Goal: Task Accomplishment & Management: Complete application form

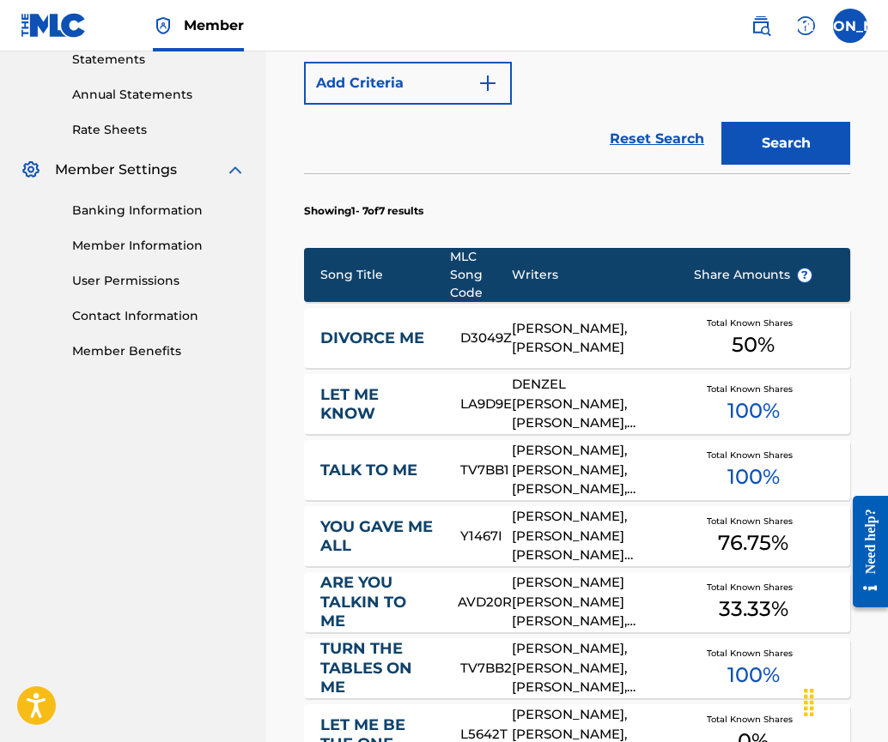
scroll to position [915, 0]
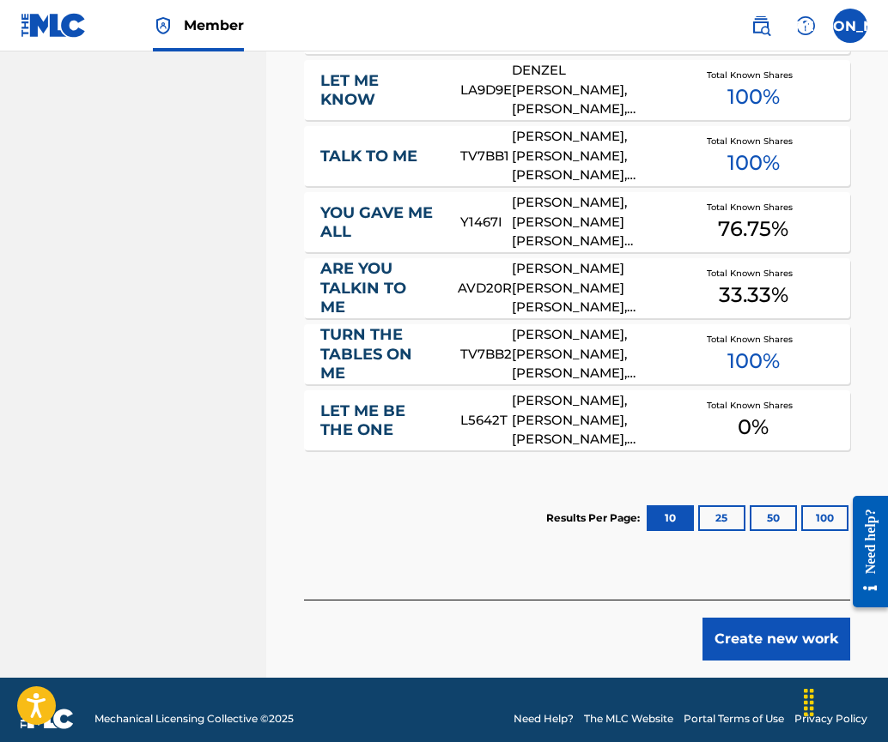
click at [744, 618] on button "Create new work" at bounding box center [776, 639] width 148 height 43
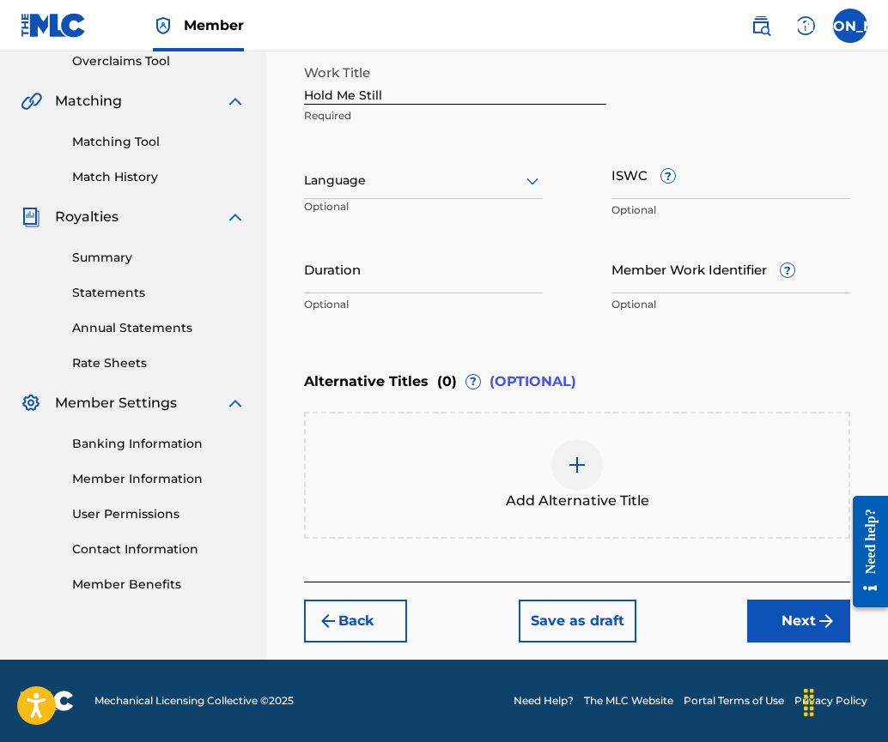
scroll to position [367, 0]
click at [408, 191] on div "Language" at bounding box center [423, 181] width 239 height 36
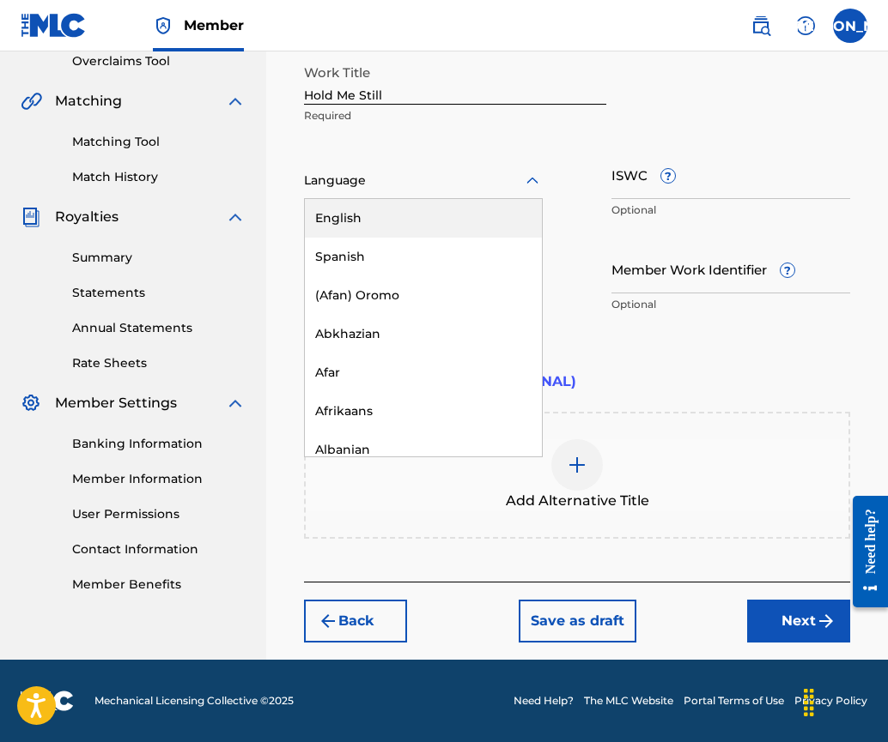
click at [409, 222] on div "English" at bounding box center [423, 218] width 237 height 39
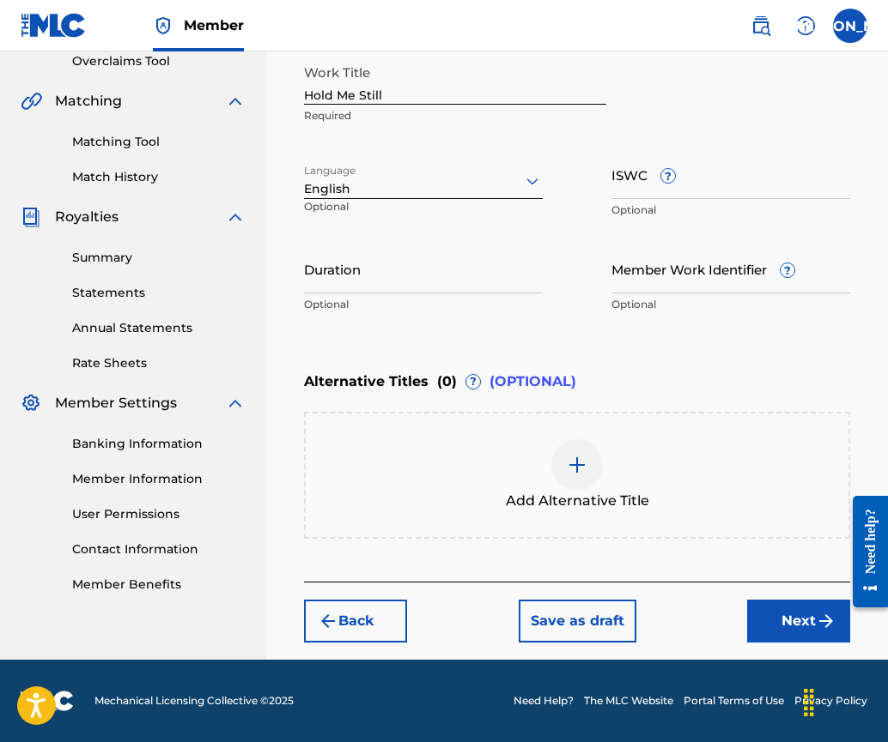
click at [501, 133] on div "Work Title Hold Me Still Required Language English Optional ISWC ? Optional Dur…" at bounding box center [577, 189] width 546 height 266
click at [627, 191] on input "ISWC ?" at bounding box center [730, 174] width 239 height 49
paste input "T-317.403.405-6"
type input "T-317.403.405-6"
click at [355, 282] on input "Duration" at bounding box center [423, 269] width 239 height 49
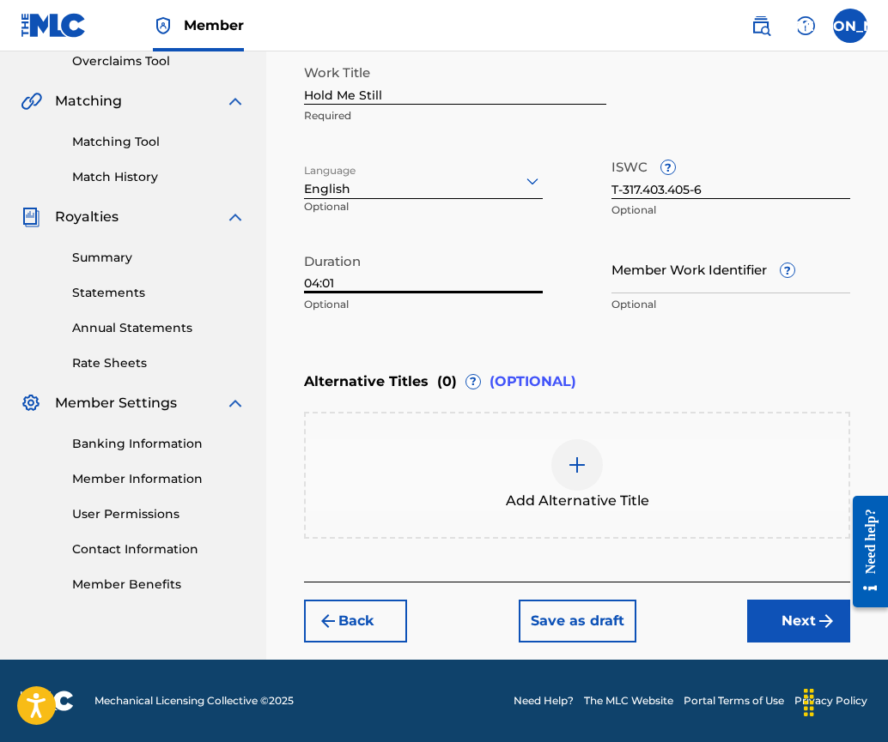
type input "04:01"
click at [797, 612] on button "Next" at bounding box center [798, 621] width 103 height 43
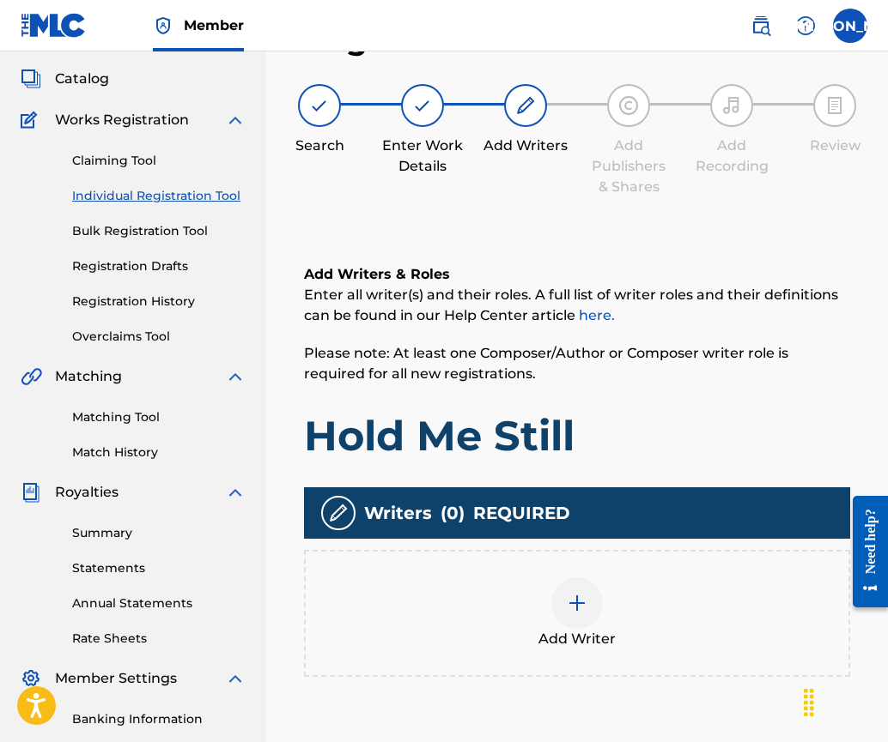
scroll to position [77, 0]
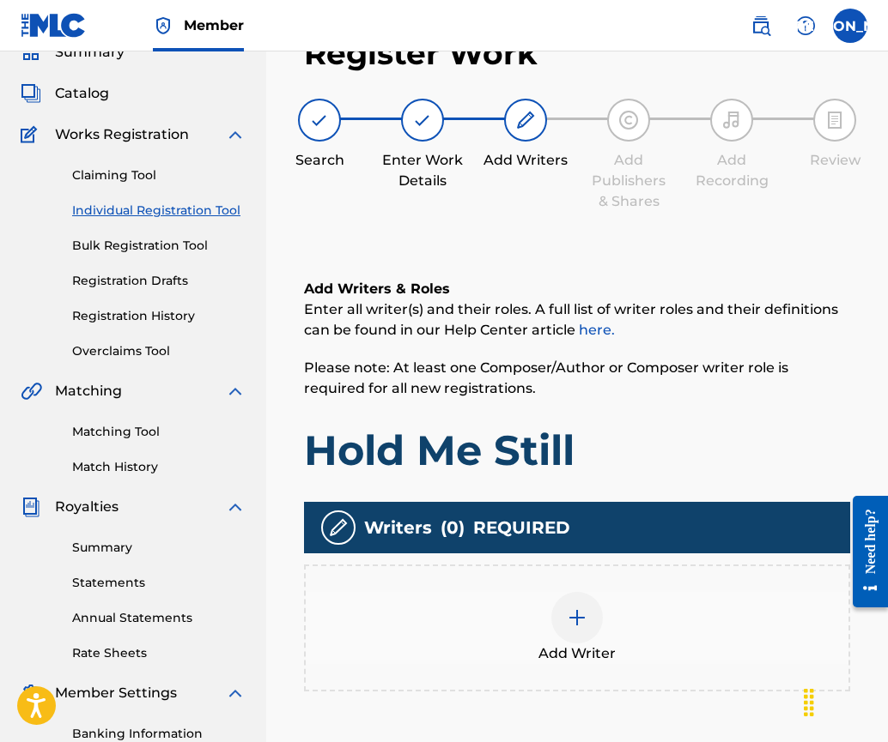
click at [555, 625] on div at bounding box center [577, 618] width 52 height 52
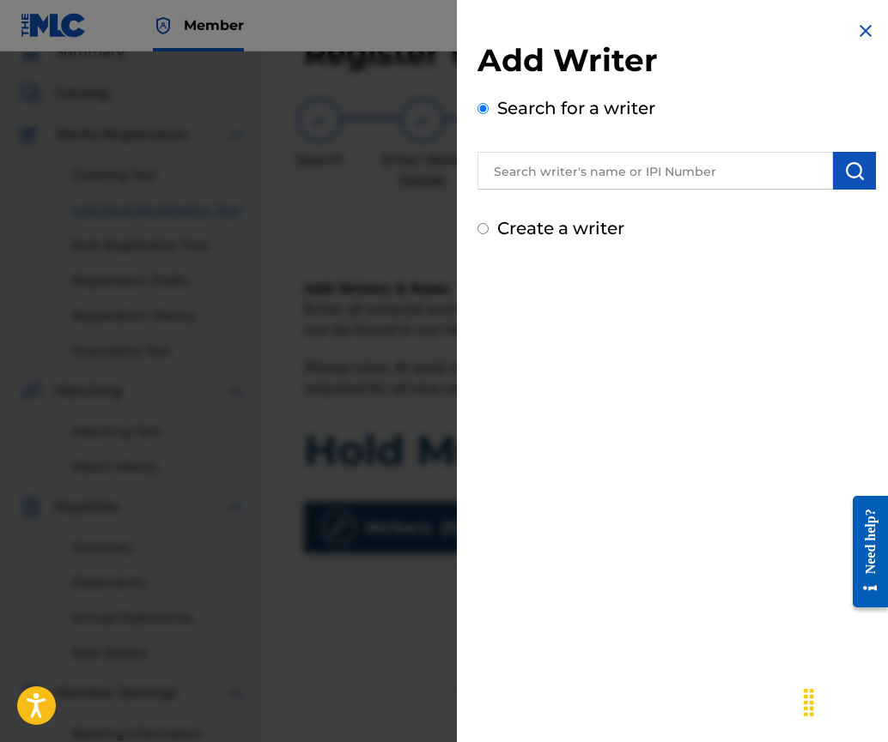
click at [516, 183] on input "text" at bounding box center [654, 171] width 355 height 38
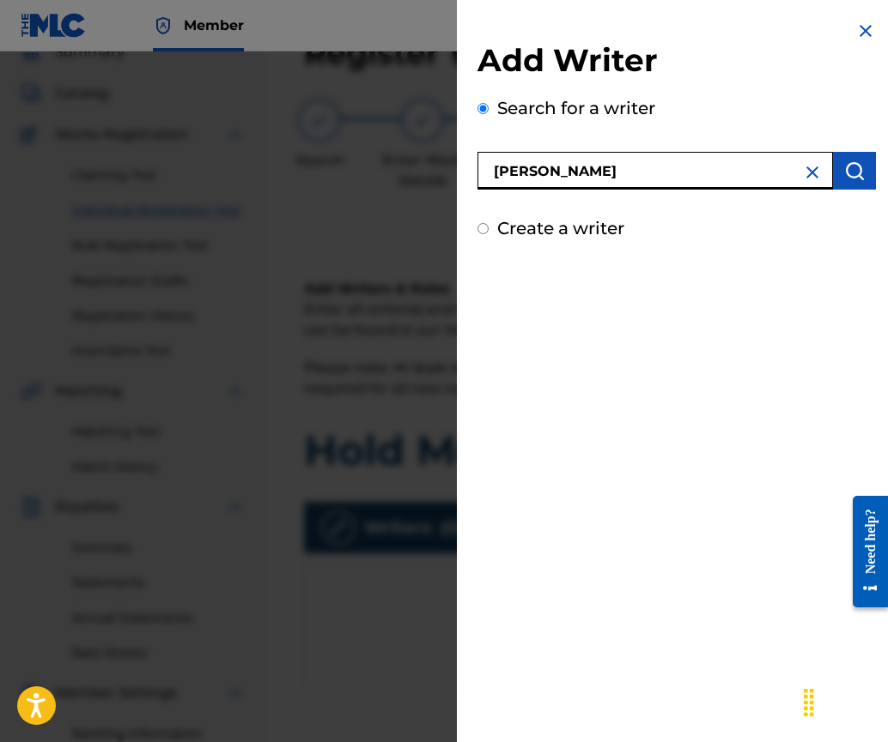
type input "[PERSON_NAME]"
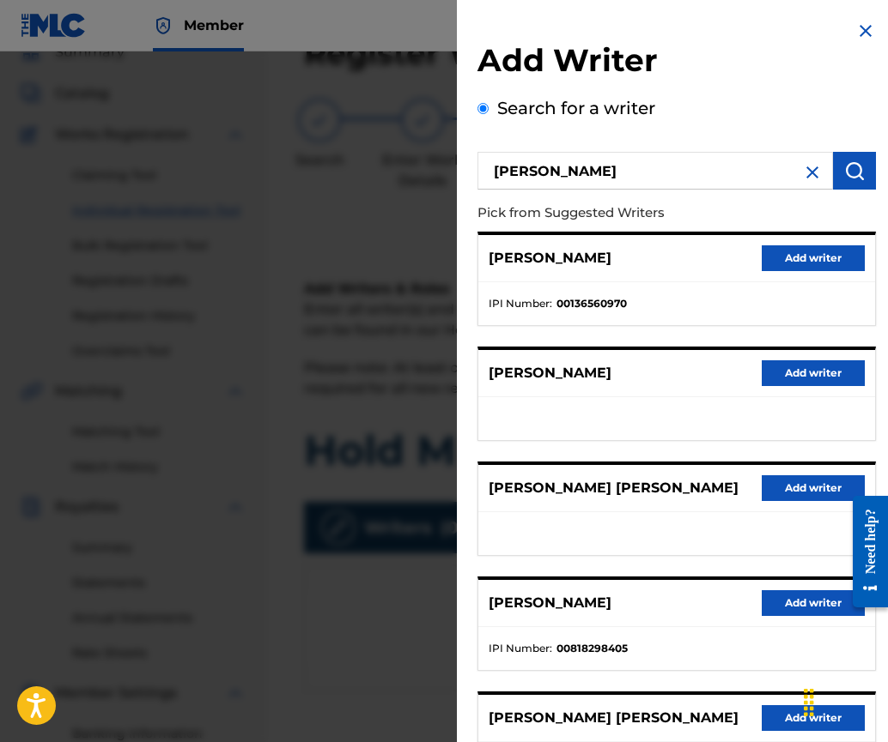
click at [803, 603] on button "Add writer" at bounding box center [812, 604] width 103 height 26
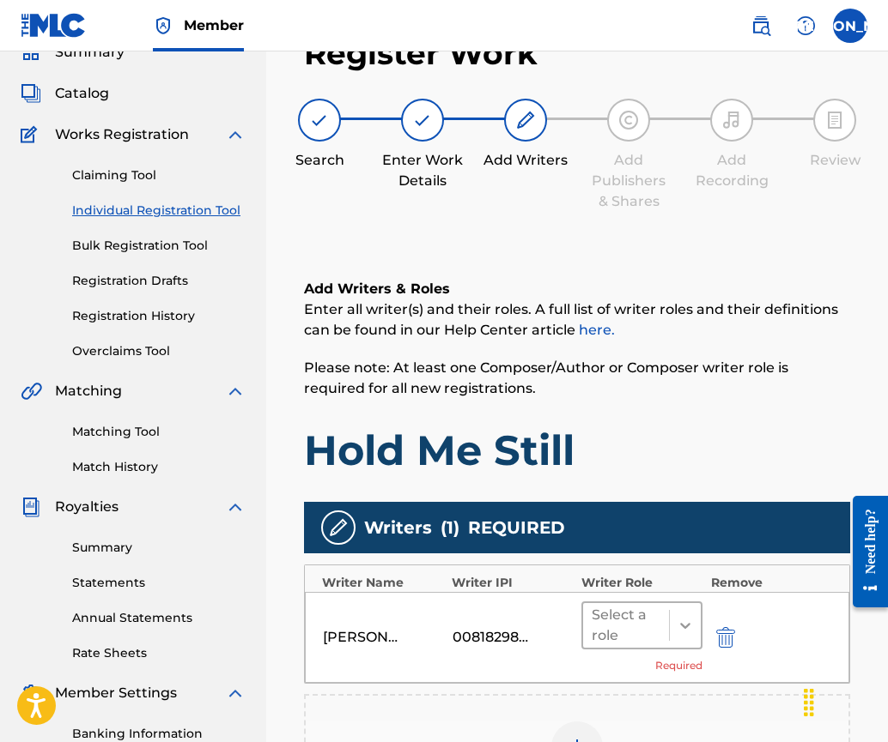
click at [699, 629] on div at bounding box center [685, 625] width 31 height 31
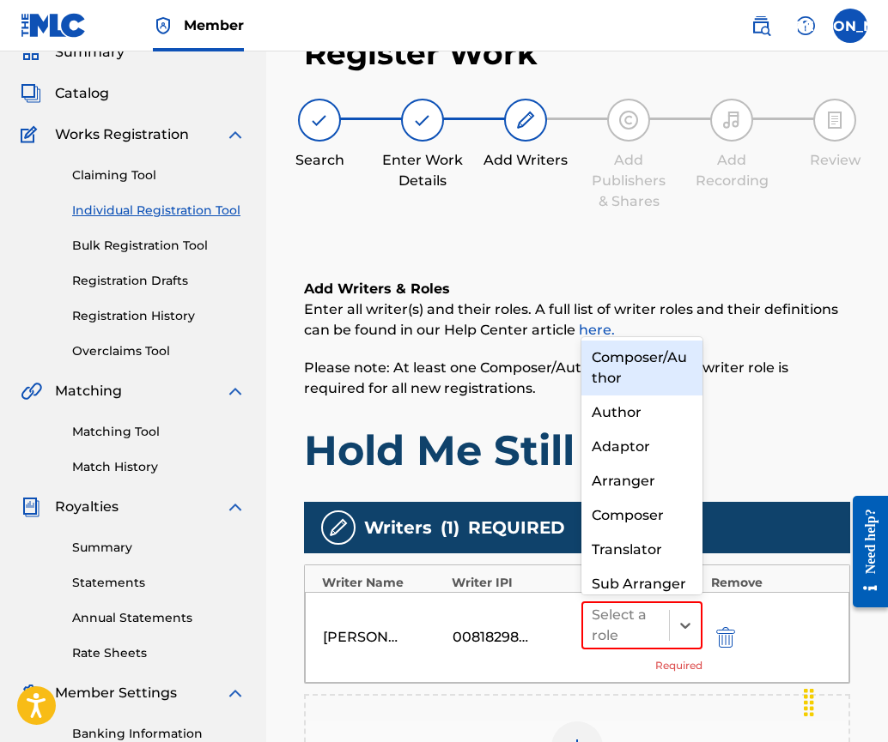
click at [611, 348] on div "Composer/Author" at bounding box center [641, 368] width 121 height 55
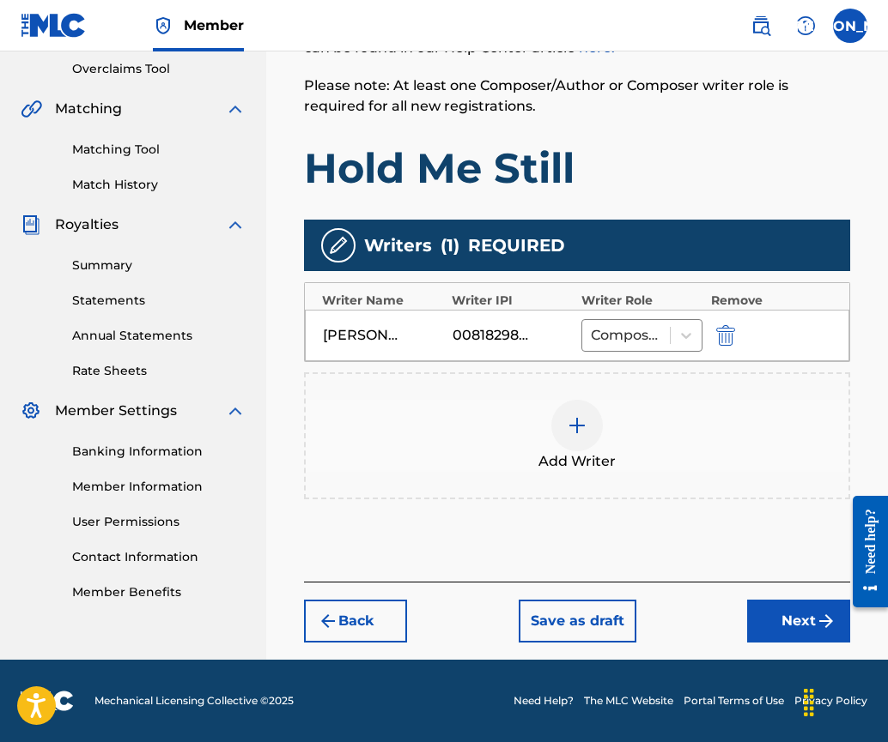
click at [781, 619] on button "Next" at bounding box center [798, 621] width 103 height 43
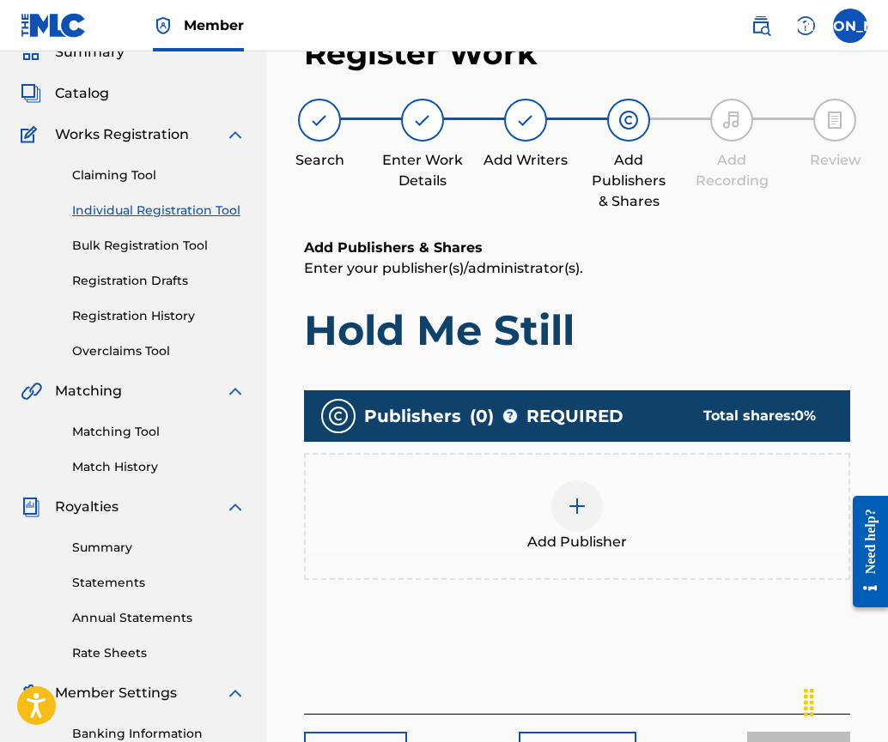
click at [576, 496] on img at bounding box center [577, 506] width 21 height 21
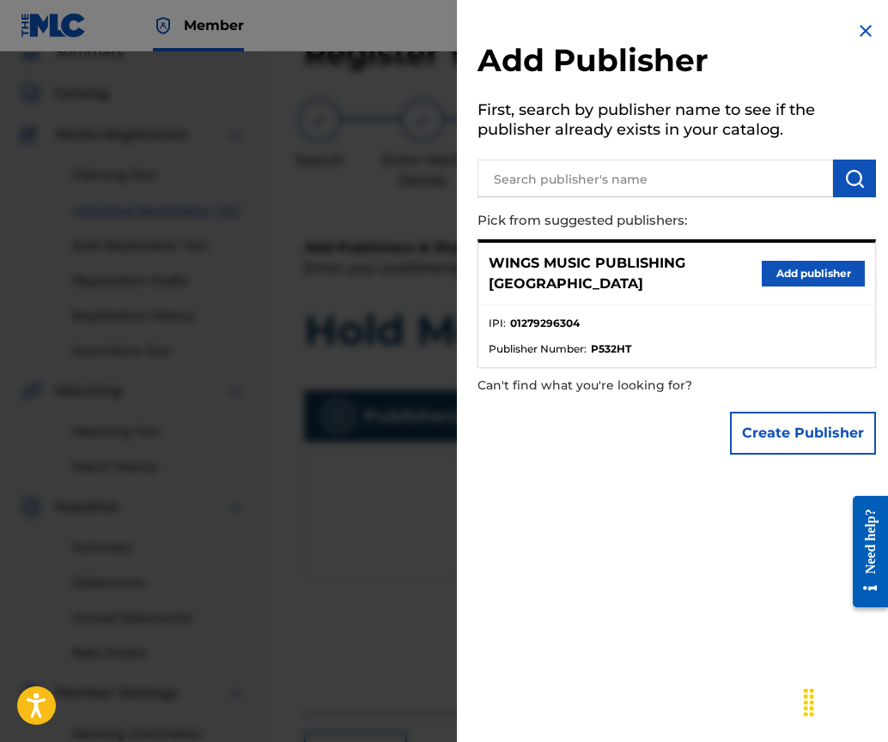
click at [791, 261] on button "Add publisher" at bounding box center [812, 274] width 103 height 26
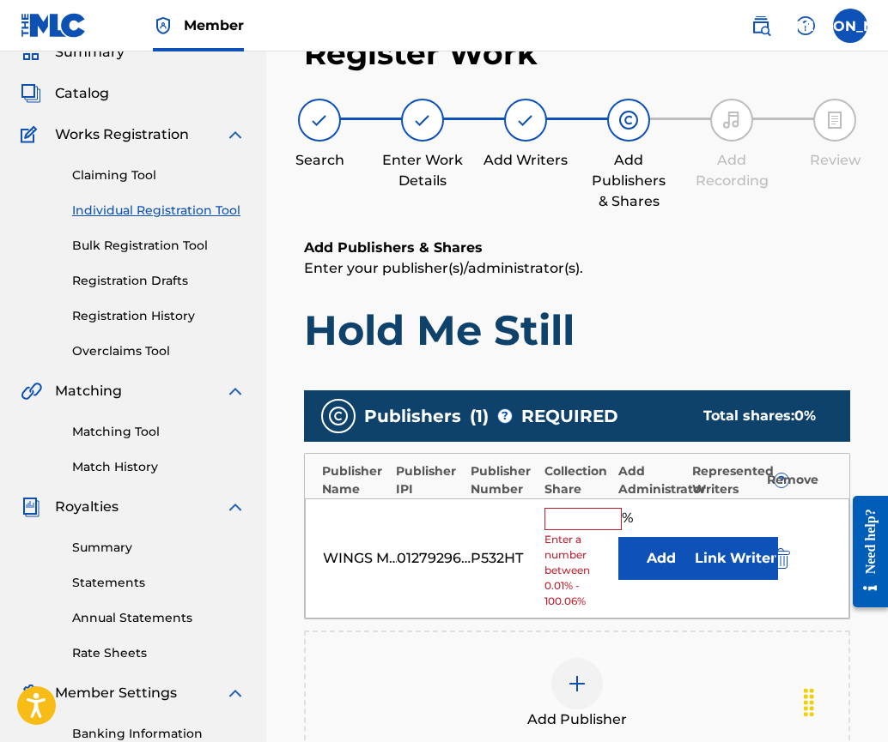
click at [557, 515] on input "text" at bounding box center [582, 519] width 77 height 22
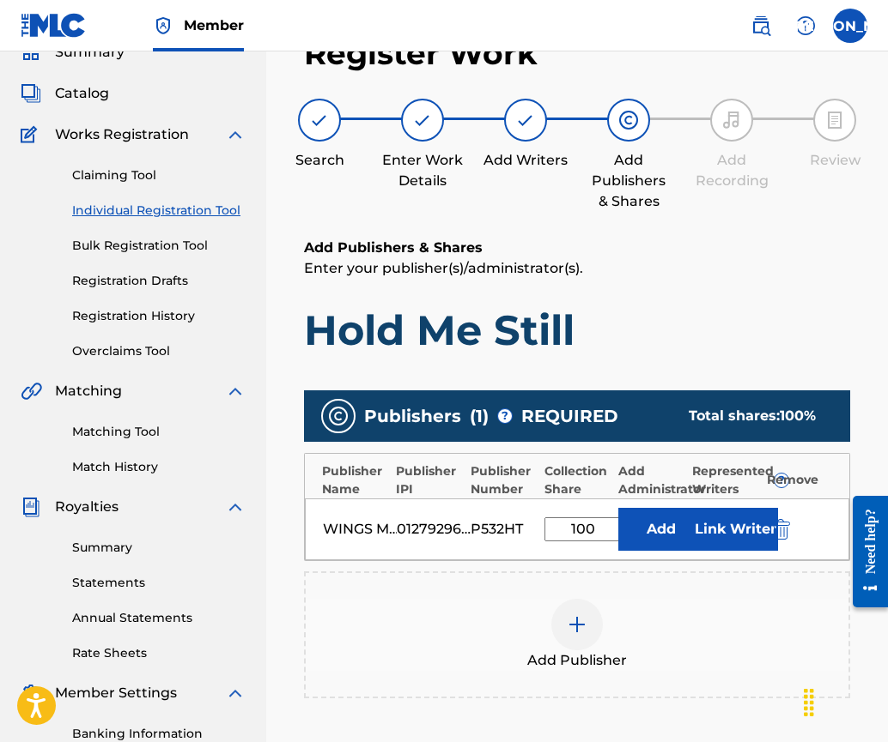
type input "100"
click at [746, 529] on button "Link Writer" at bounding box center [735, 529] width 86 height 43
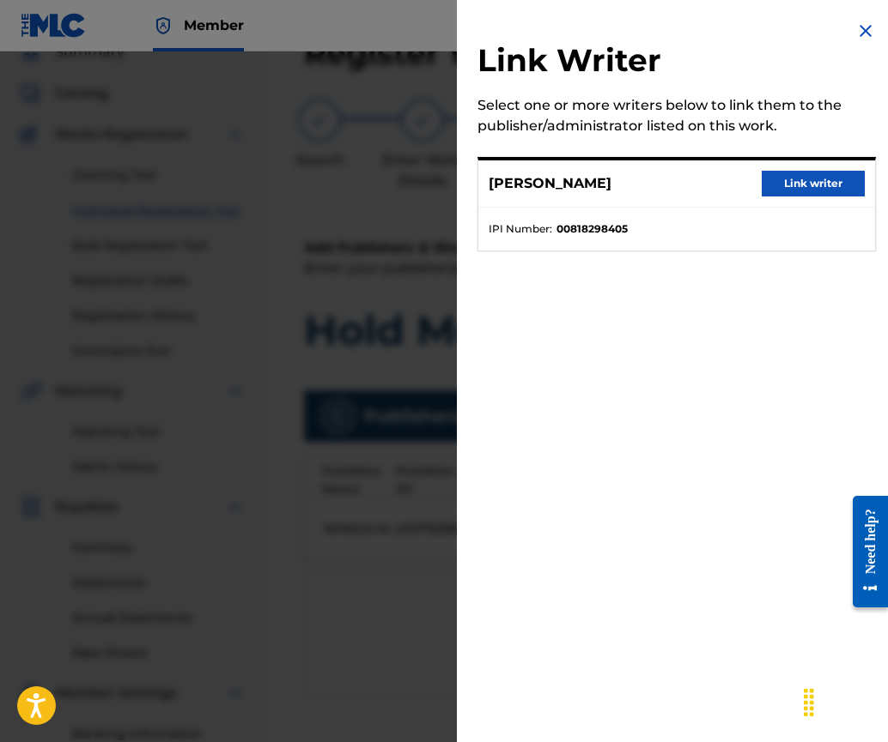
click at [804, 185] on button "Link writer" at bounding box center [812, 184] width 103 height 26
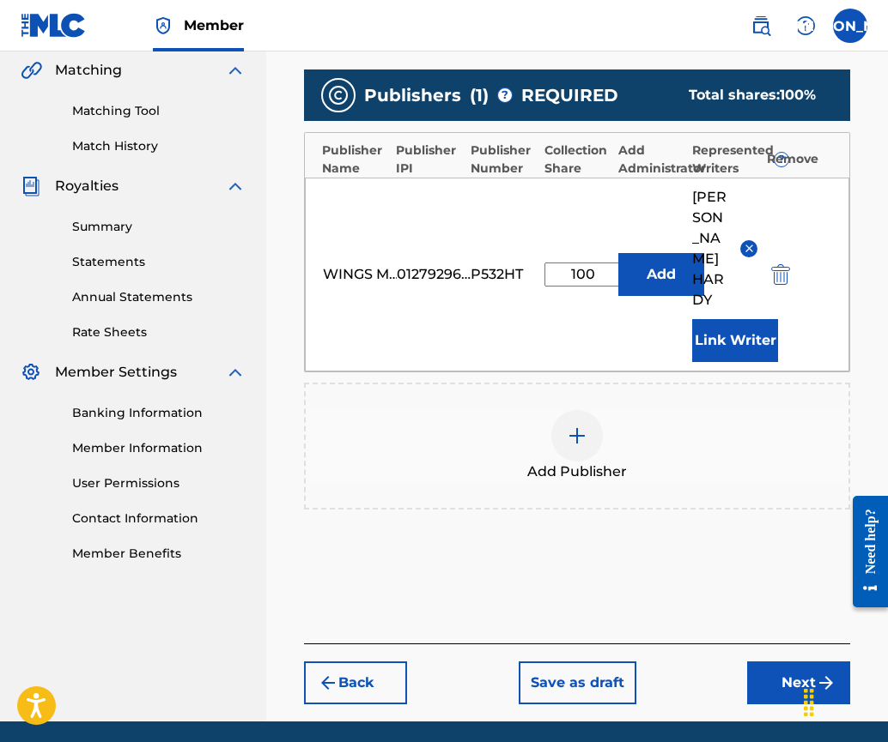
click at [779, 662] on button "Next" at bounding box center [798, 683] width 103 height 43
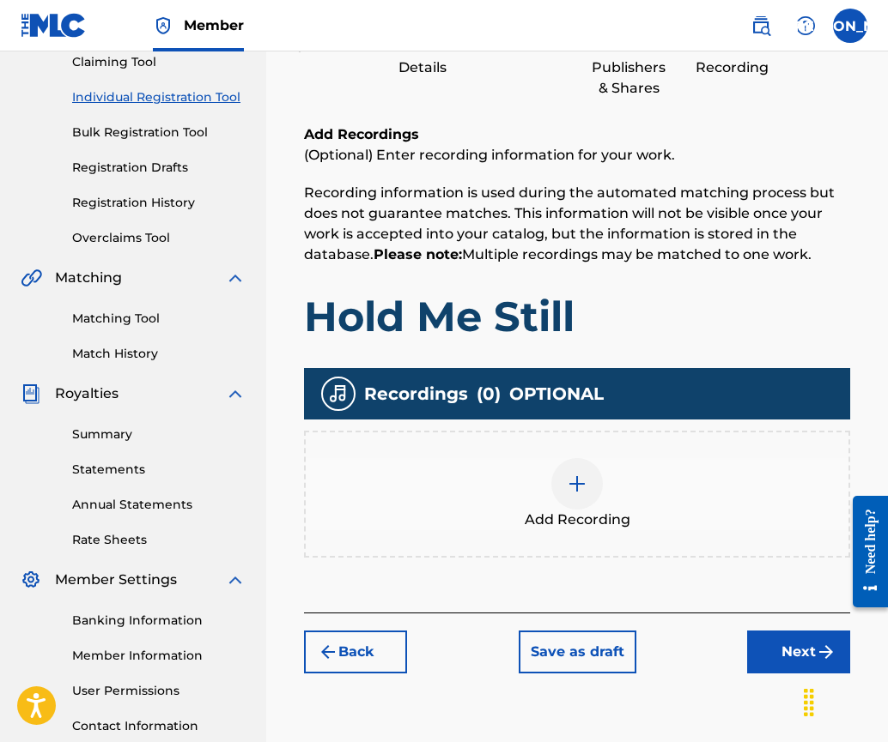
scroll to position [322, 0]
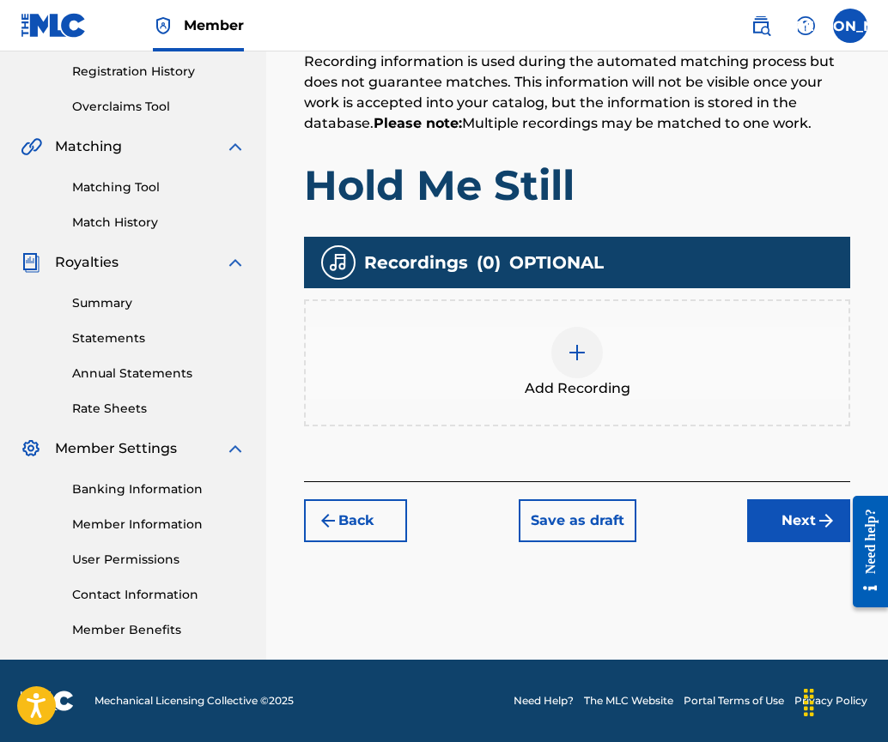
click at [574, 348] on img at bounding box center [577, 352] width 21 height 21
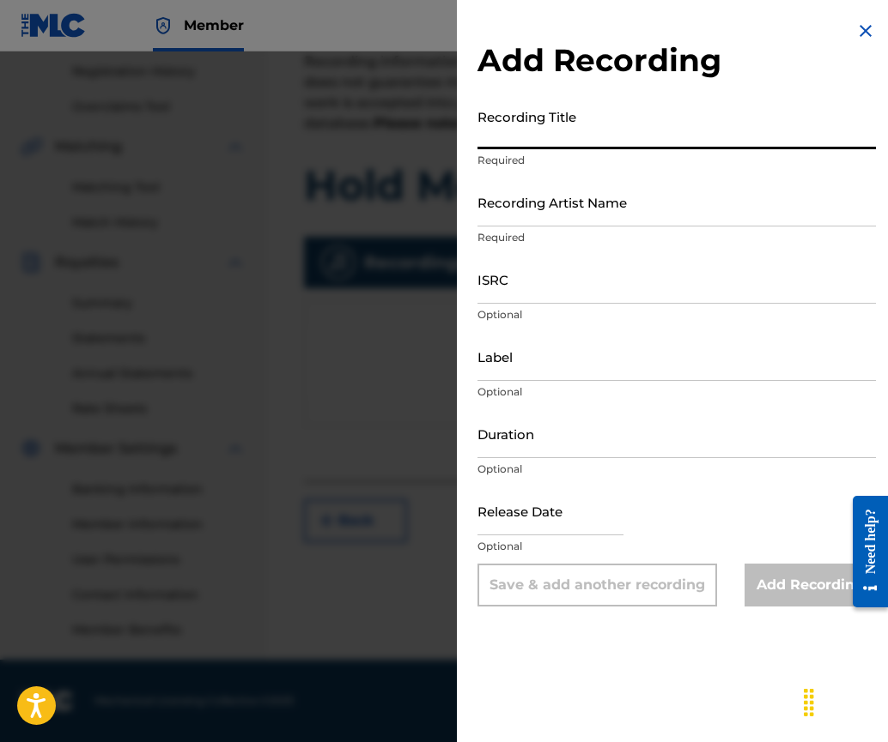
click at [527, 138] on input "Recording Title" at bounding box center [676, 124] width 398 height 49
type input "Hold Me Still"
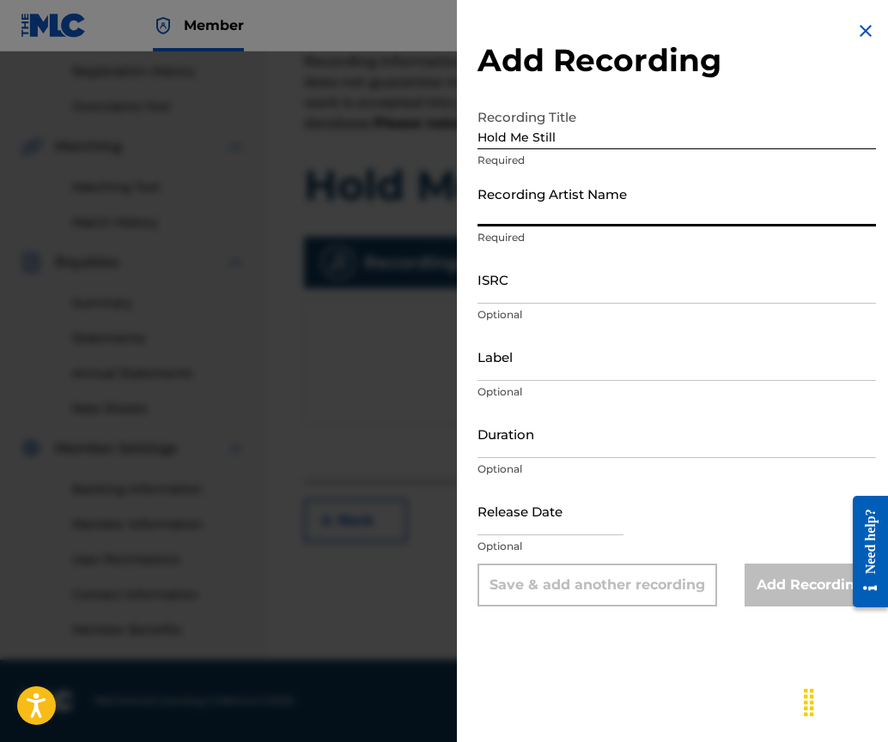
click at [524, 213] on input "Recording Artist Name" at bounding box center [676, 202] width 398 height 49
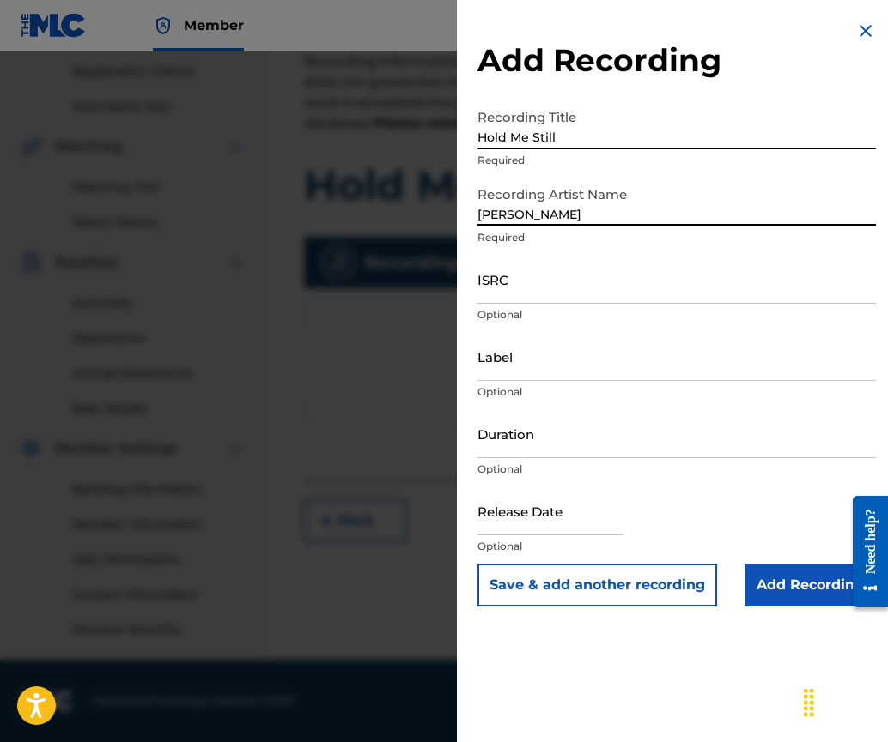
type input "[PERSON_NAME]"
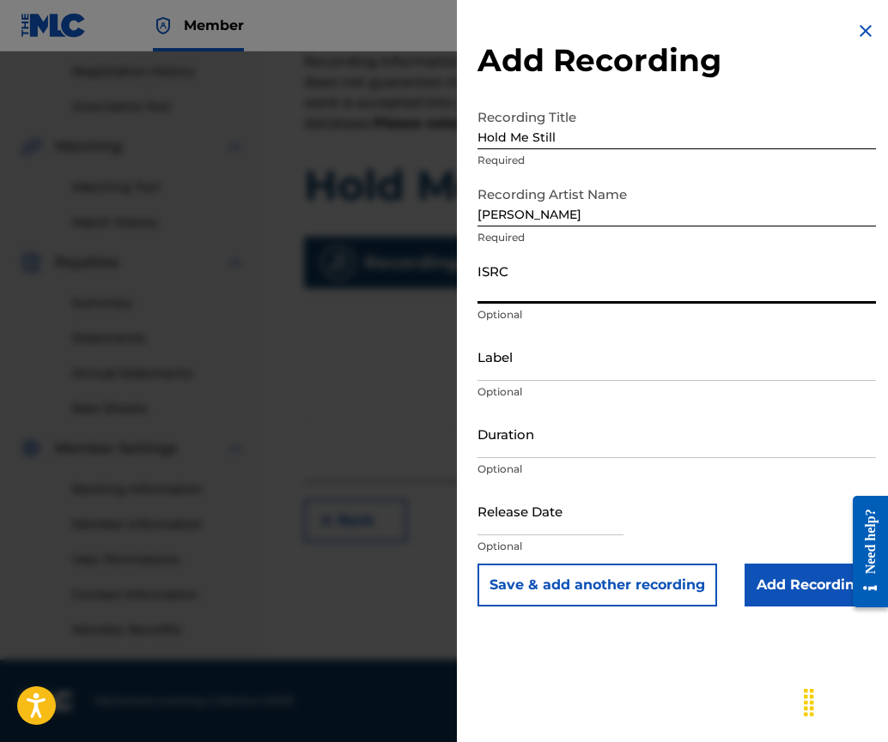
drag, startPoint x: 519, startPoint y: 299, endPoint x: 528, endPoint y: 294, distance: 10.0
click at [519, 299] on input "ISRC" at bounding box center [676, 279] width 398 height 49
click at [496, 655] on div "Add Recording Recording Title Hold Me Still Required Recording Artist Name [PER…" at bounding box center [676, 371] width 439 height 742
click at [494, 289] on input "ISRC" at bounding box center [676, 279] width 398 height 49
paste input "GBKPL1951997"
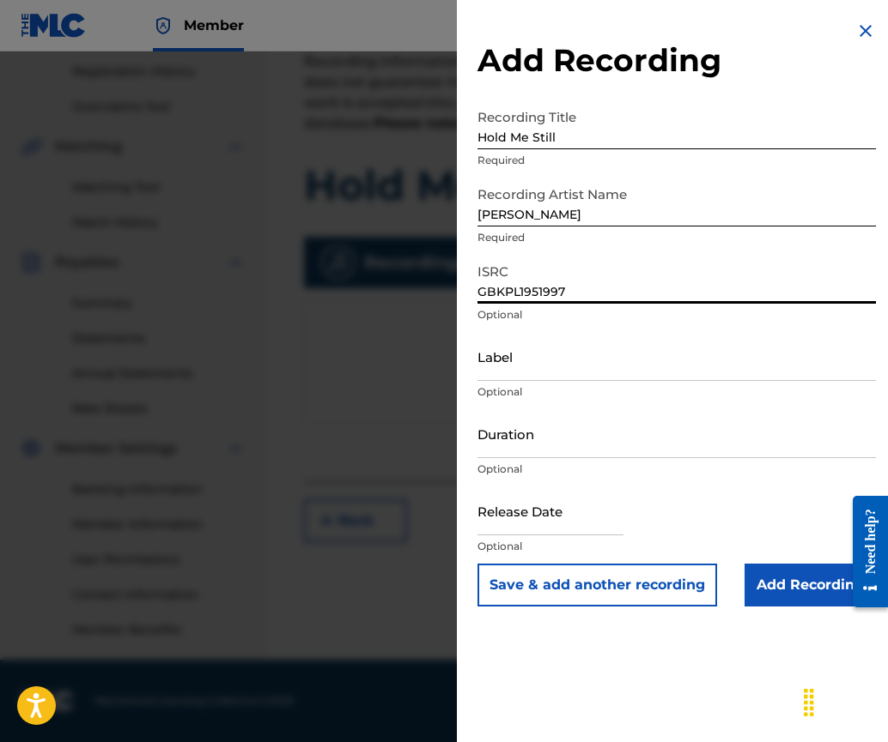
type input "GBKPL1951997"
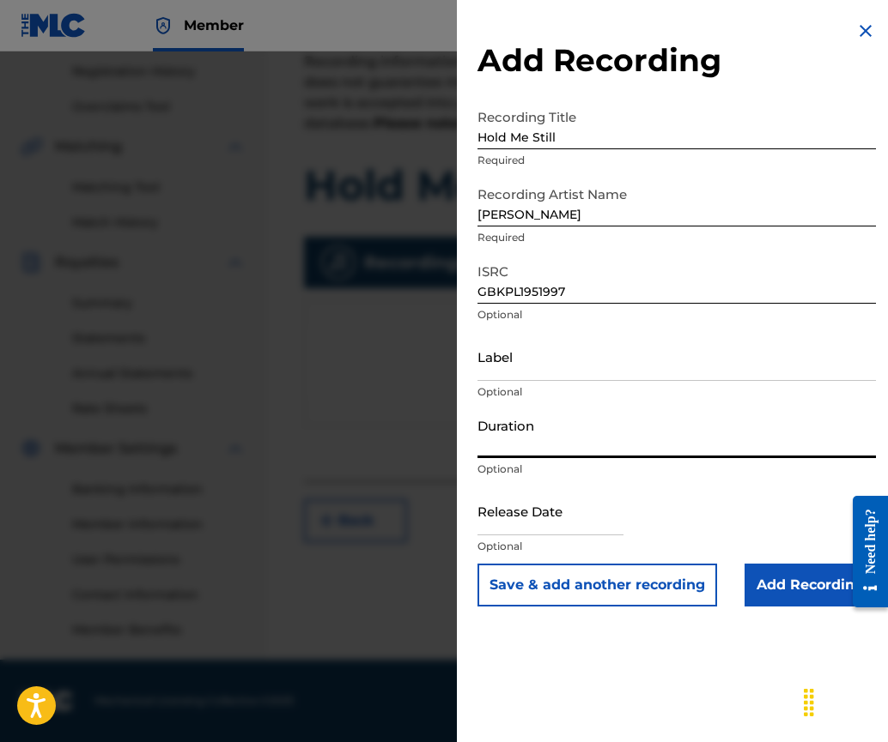
click at [522, 448] on input "Duration" at bounding box center [676, 433] width 398 height 49
type input "04:01"
click at [572, 527] on input "text" at bounding box center [550, 511] width 146 height 49
select select "7"
select select "2025"
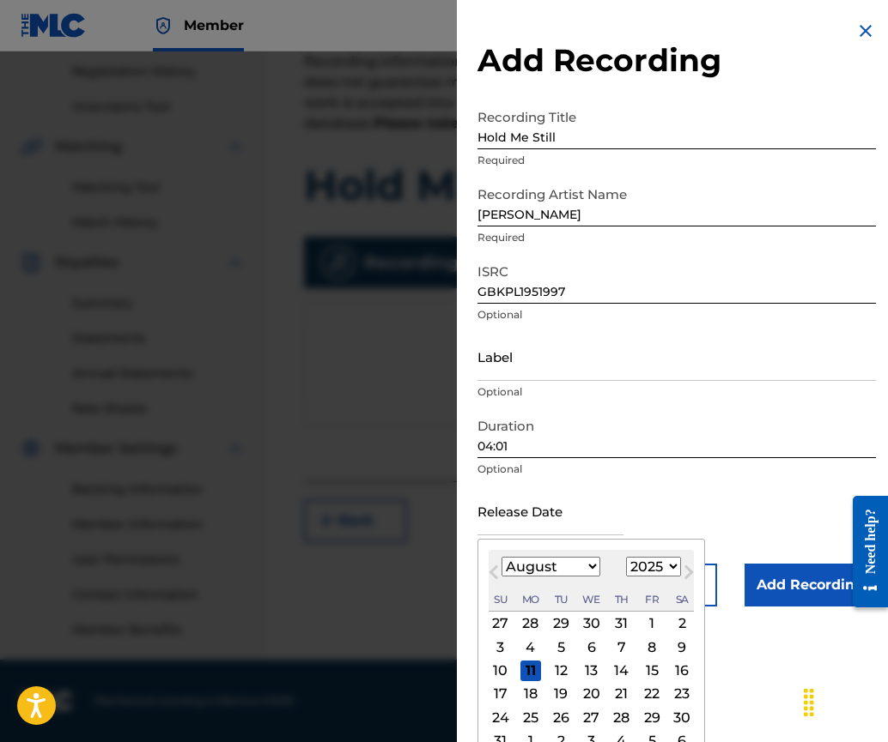
click at [500, 586] on button "Previous Month" at bounding box center [493, 575] width 27 height 27
select select "6"
click at [670, 567] on select "1900 1901 1902 1903 1904 1905 1906 1907 1908 1909 1910 1911 1912 1913 1914 1915…" at bounding box center [653, 567] width 55 height 20
select select "2019"
click at [626, 557] on select "1900 1901 1902 1903 1904 1905 1906 1907 1908 1909 1910 1911 1912 1913 1914 1915…" at bounding box center [653, 567] width 55 height 20
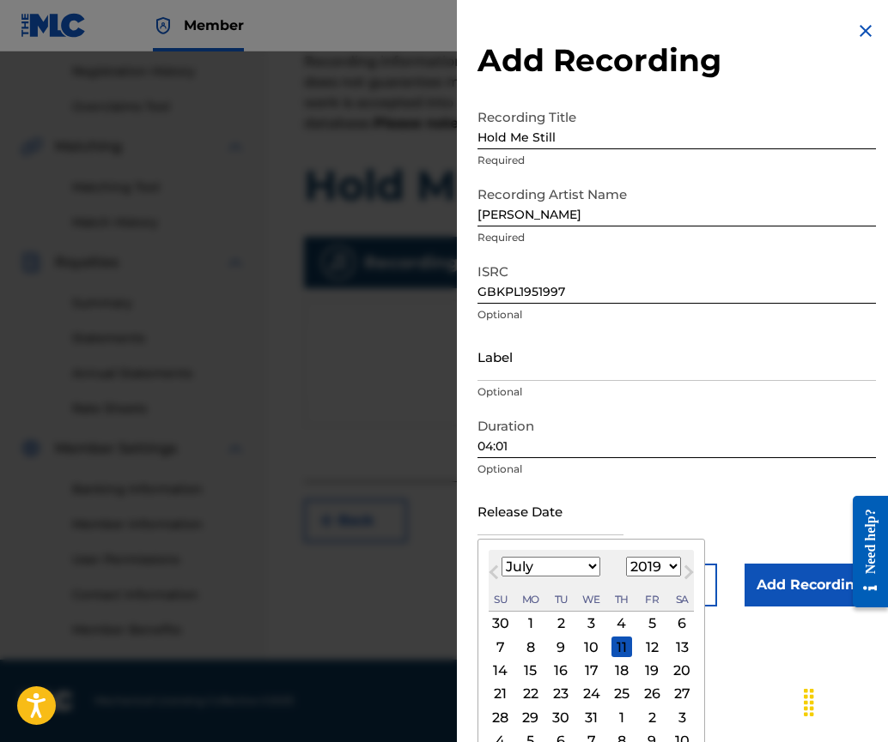
click at [586, 566] on select "January February March April May June July August September October November De…" at bounding box center [550, 567] width 99 height 20
select select "5"
click at [501, 557] on select "January February March April May June July August September October November De…" at bounding box center [550, 567] width 99 height 20
click at [653, 674] on div "14" at bounding box center [651, 671] width 21 height 21
type input "[DATE]"
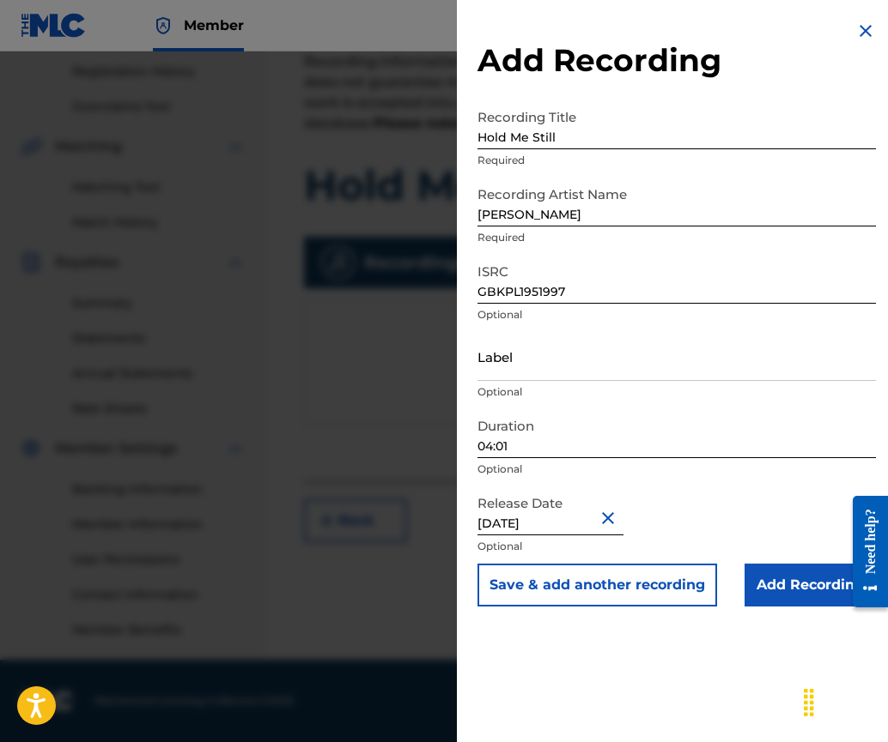
click at [793, 577] on input "Add Recording" at bounding box center [809, 585] width 131 height 43
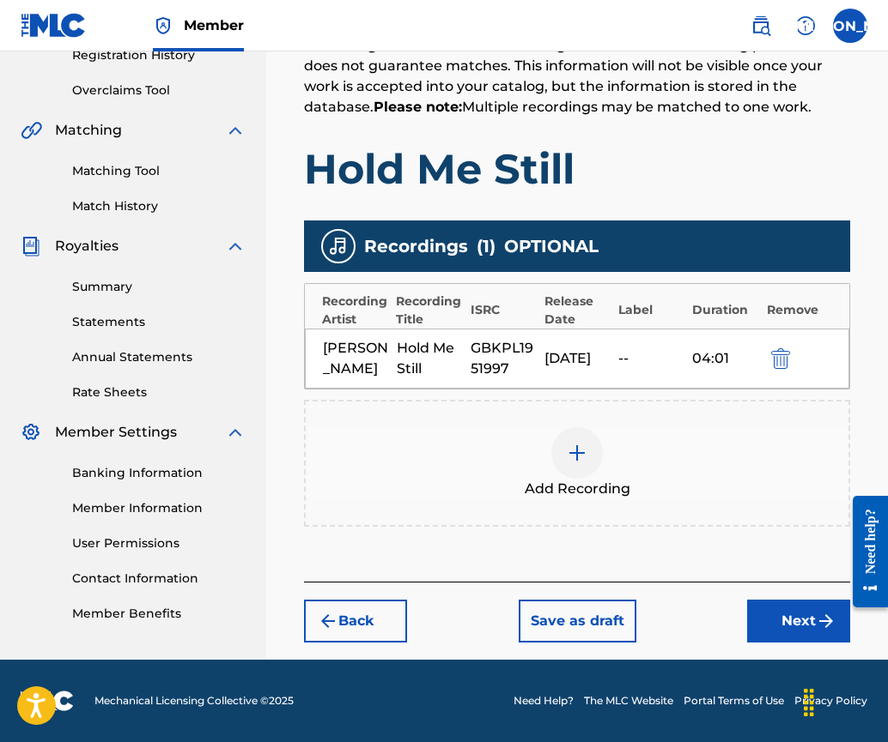
click at [791, 616] on button "Next" at bounding box center [798, 621] width 103 height 43
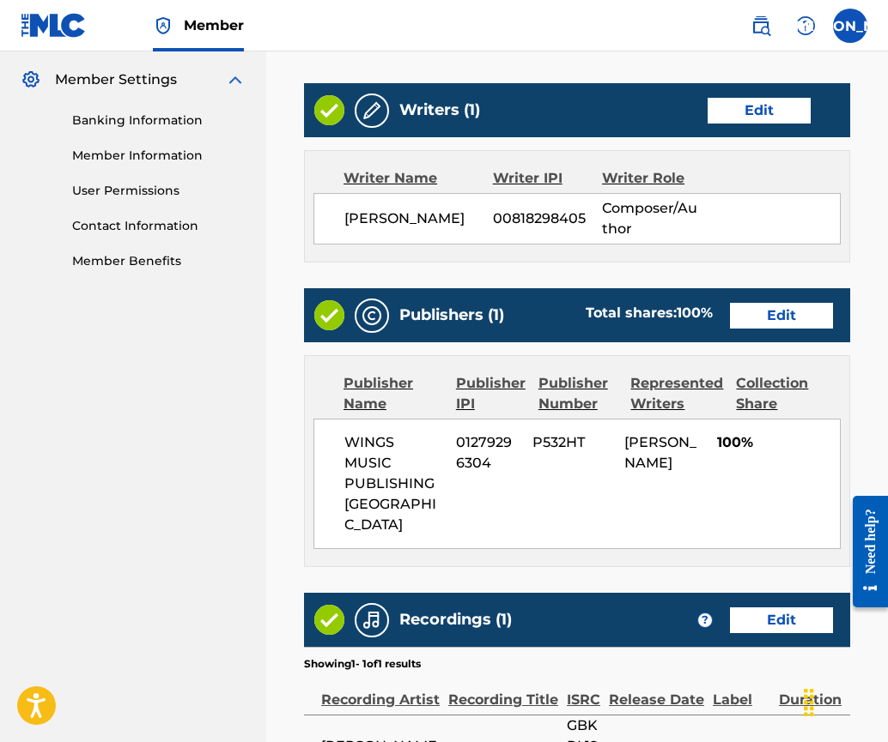
scroll to position [913, 0]
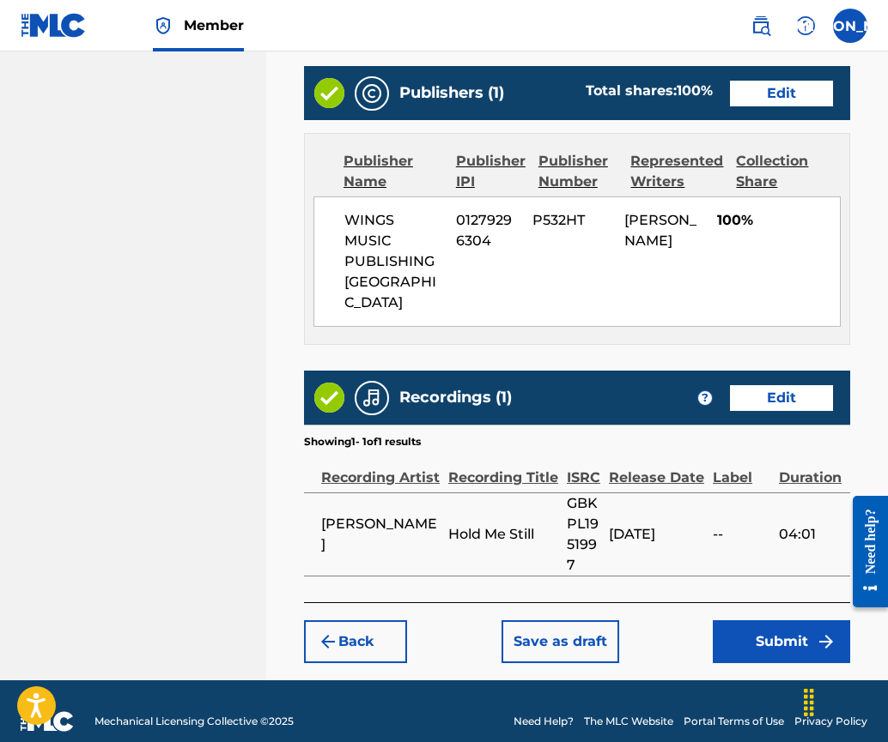
click at [791, 621] on button "Submit" at bounding box center [780, 642] width 137 height 43
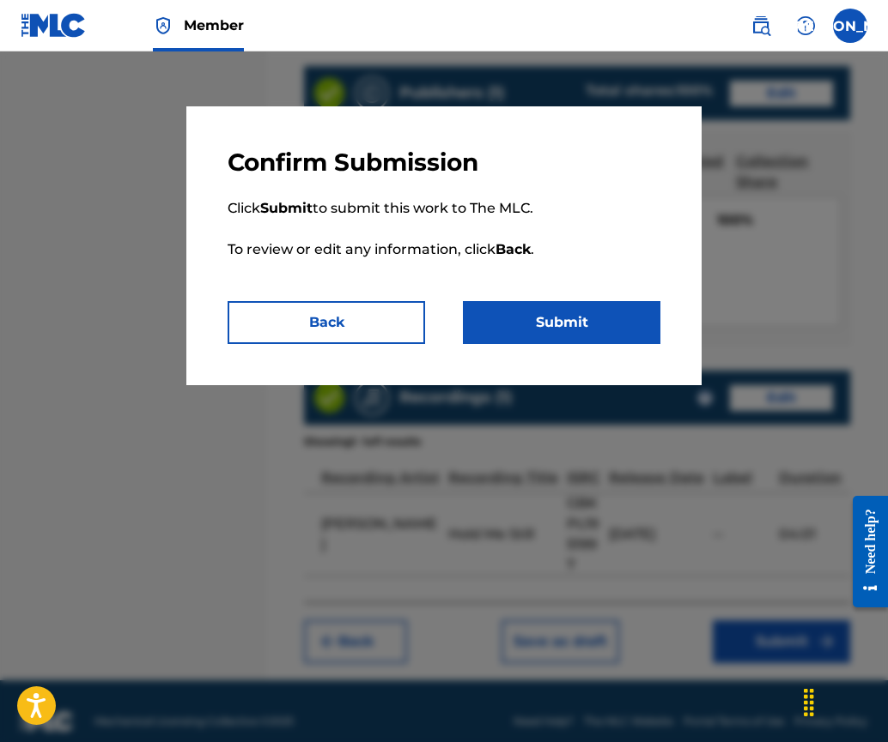
click at [548, 330] on button "Submit" at bounding box center [561, 322] width 197 height 43
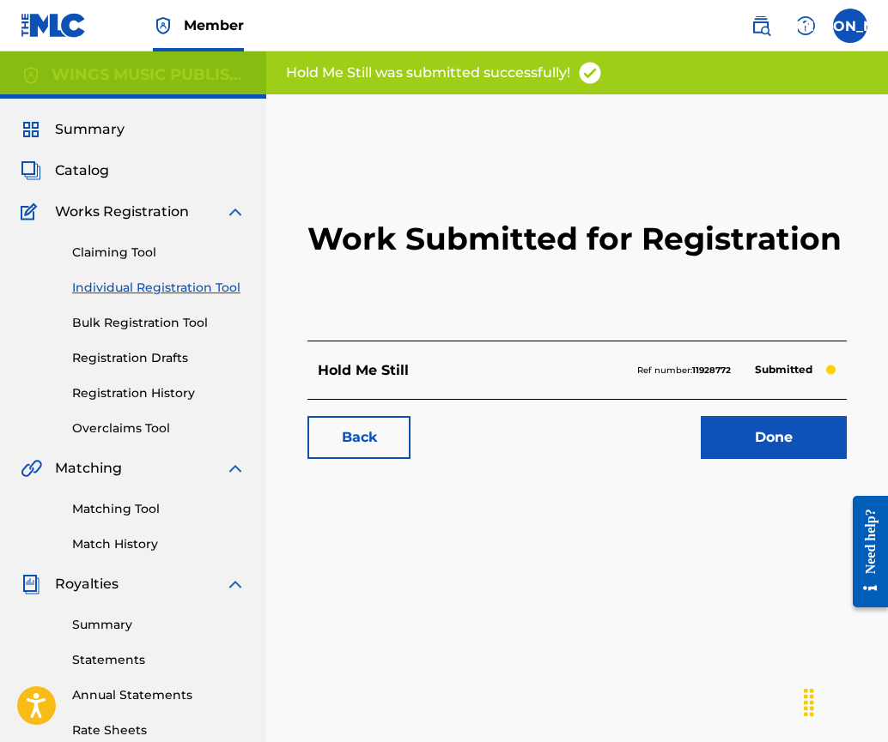
click at [786, 447] on link "Done" at bounding box center [773, 437] width 146 height 43
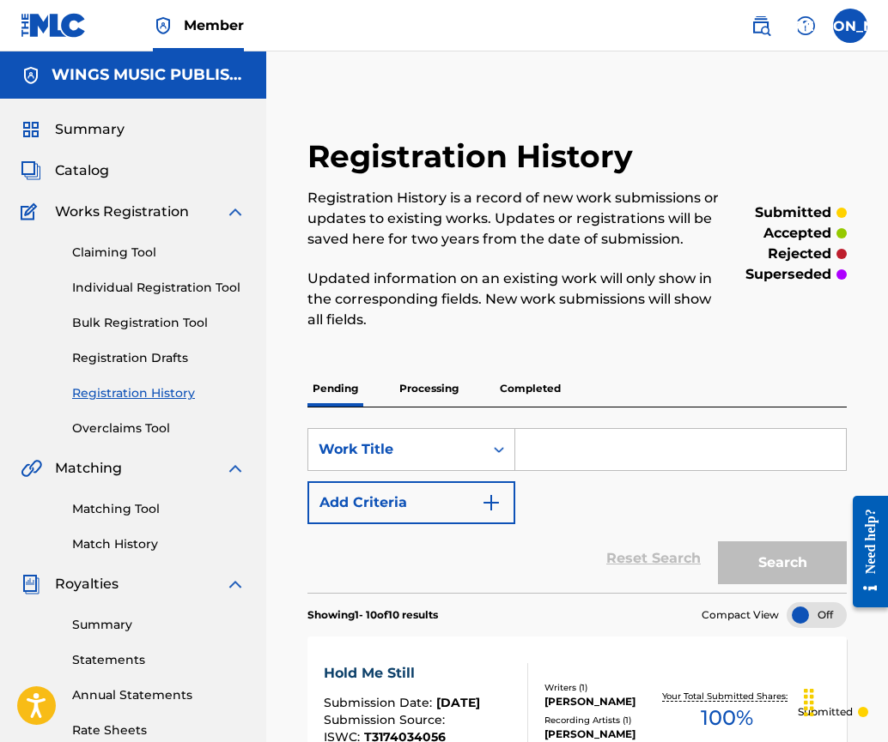
click at [126, 293] on link "Individual Registration Tool" at bounding box center [158, 288] width 173 height 18
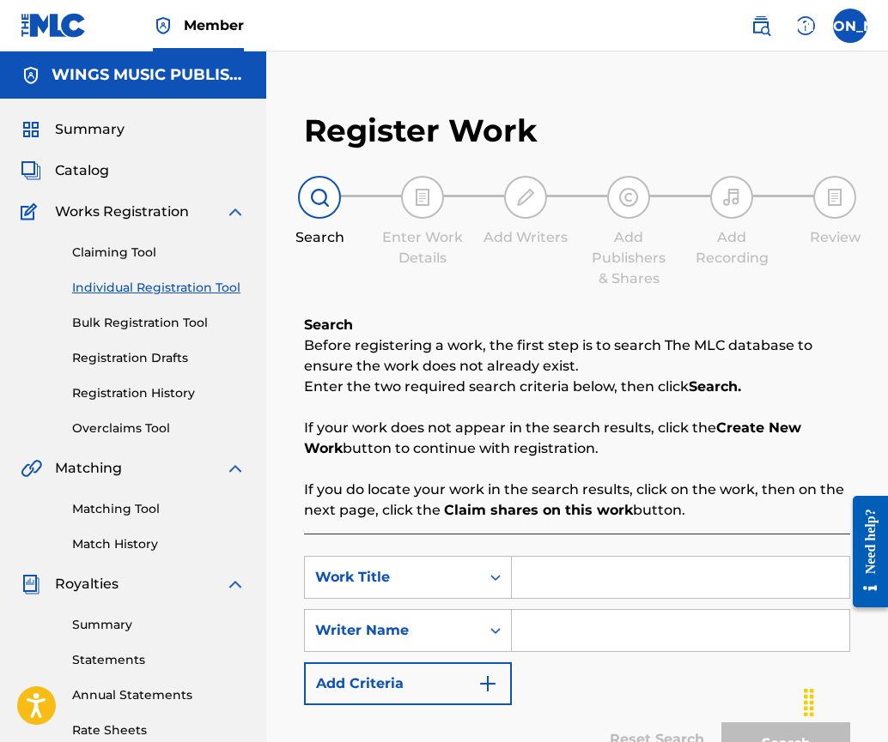
click at [582, 568] on input "Search Form" at bounding box center [680, 577] width 337 height 41
type input "son"
click at [543, 645] on input "Search Form" at bounding box center [680, 630] width 337 height 41
type input "[PERSON_NAME]"
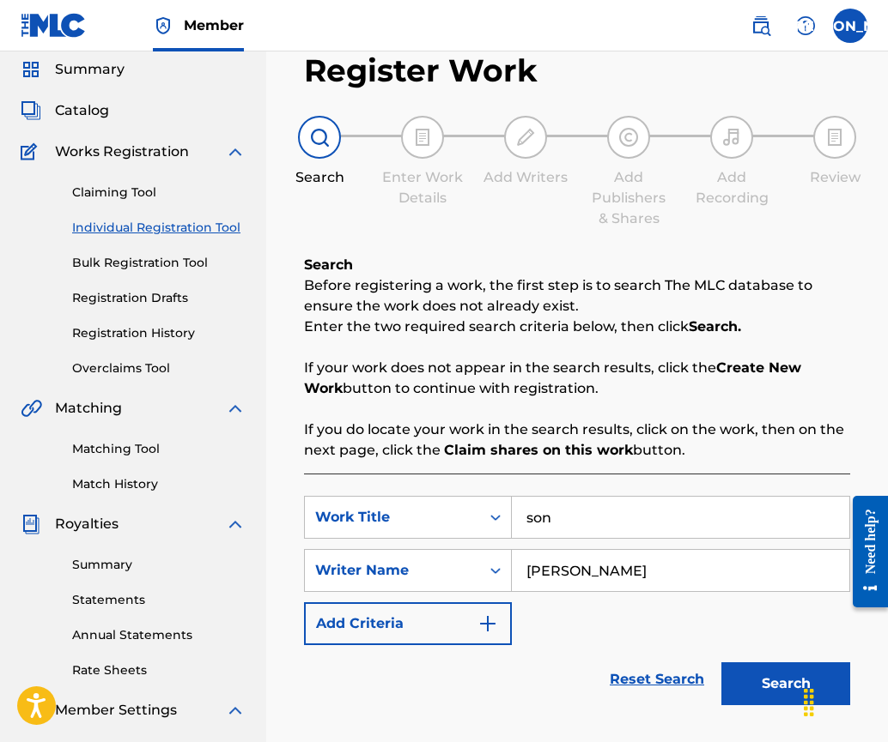
scroll to position [86, 0]
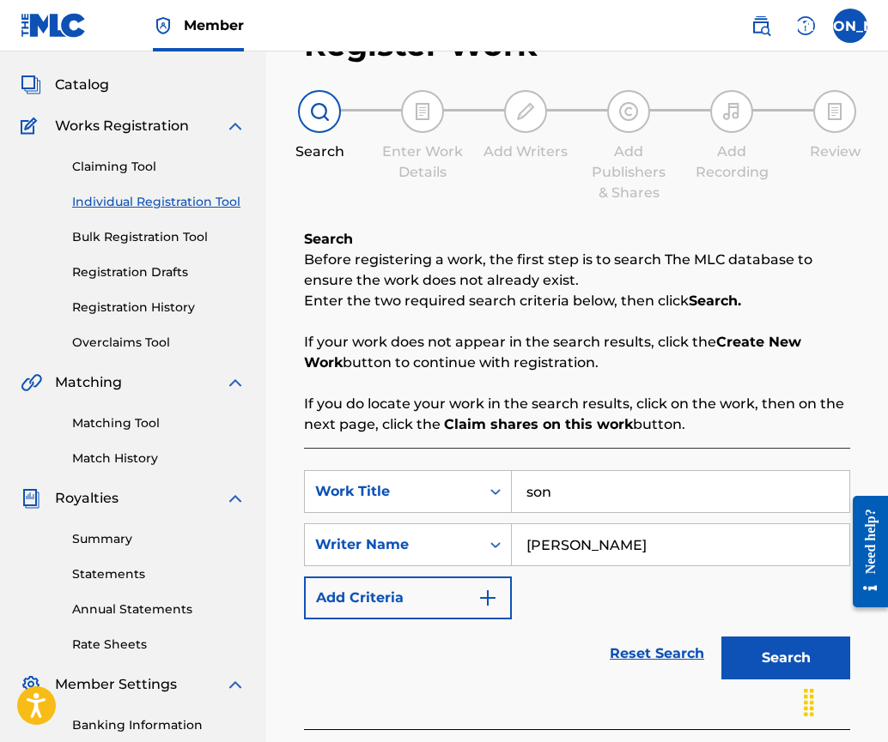
click at [774, 658] on button "Search" at bounding box center [785, 658] width 129 height 43
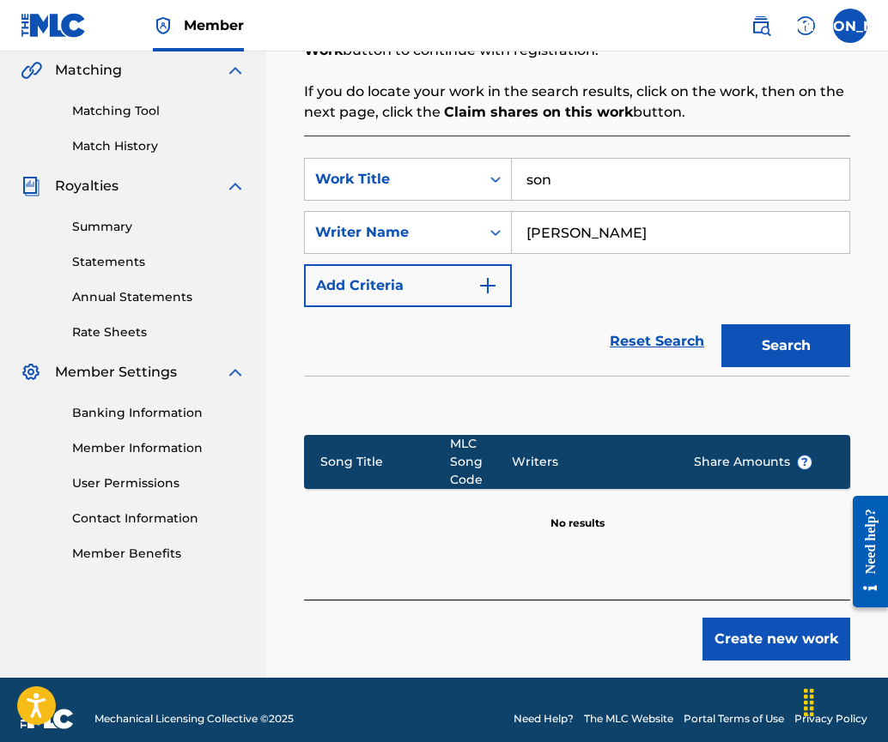
click at [761, 623] on button "Create new work" at bounding box center [776, 639] width 148 height 43
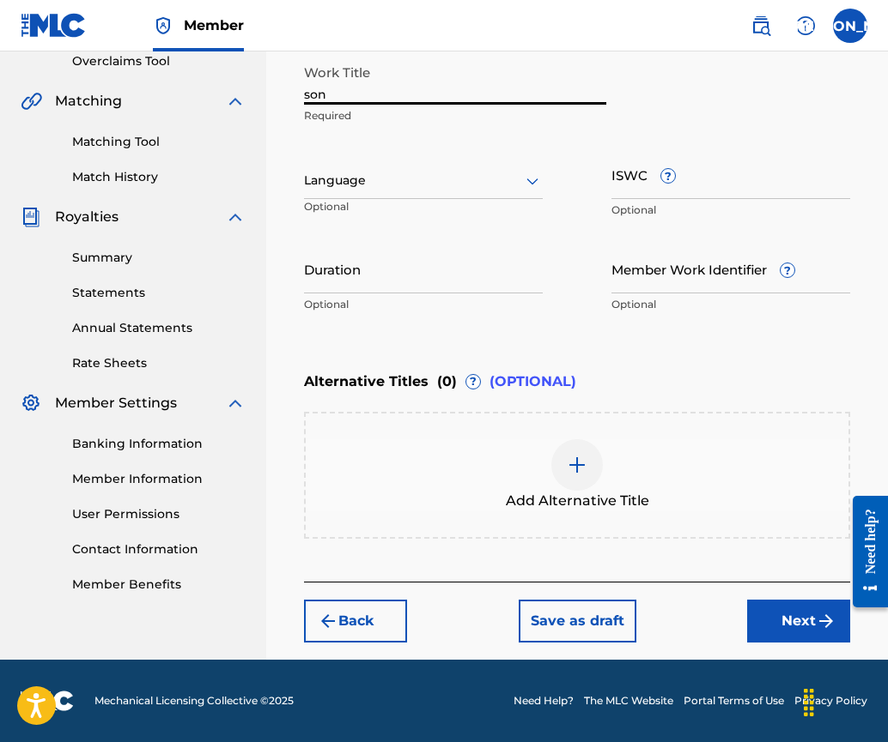
click at [306, 93] on input "son" at bounding box center [455, 80] width 302 height 49
type input "Son"
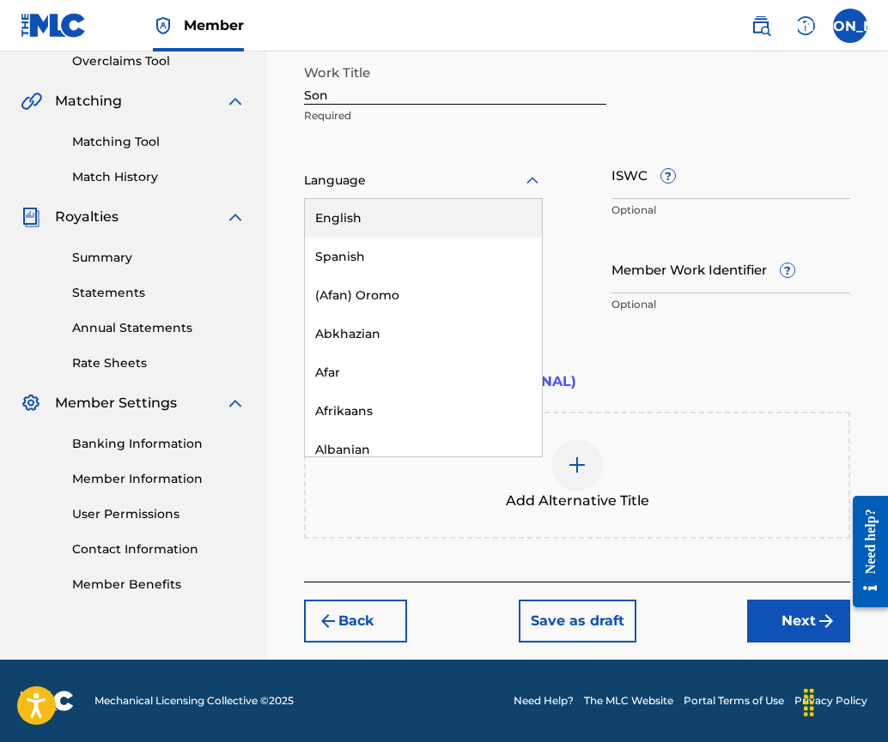
click at [430, 180] on div at bounding box center [423, 180] width 239 height 21
click at [422, 209] on div "English" at bounding box center [423, 218] width 237 height 39
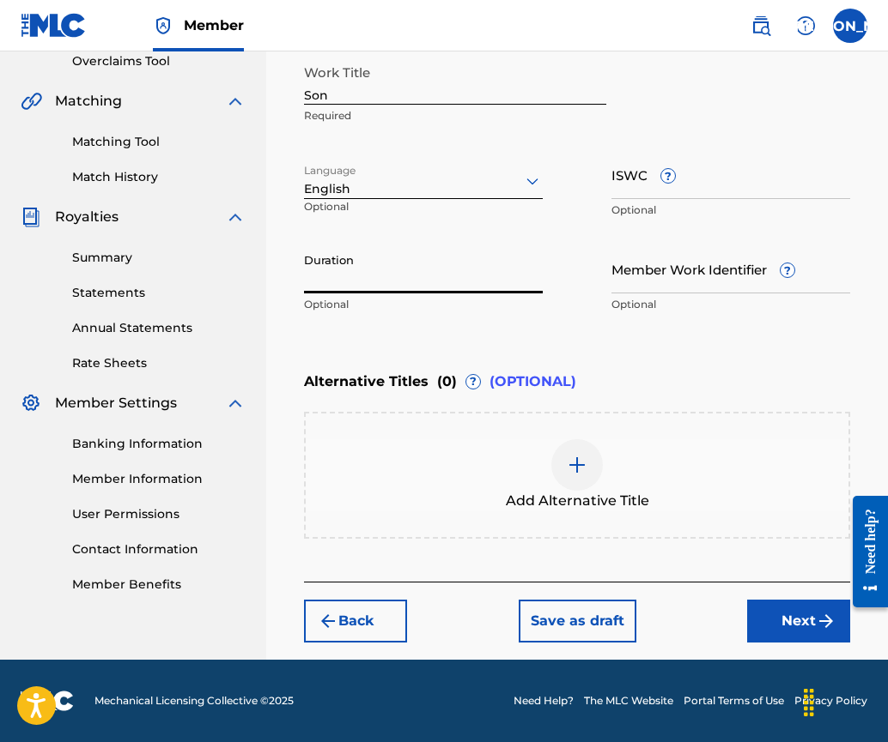
click at [385, 285] on input "Duration" at bounding box center [423, 269] width 239 height 49
type input "04:13"
click at [782, 624] on button "Next" at bounding box center [798, 621] width 103 height 43
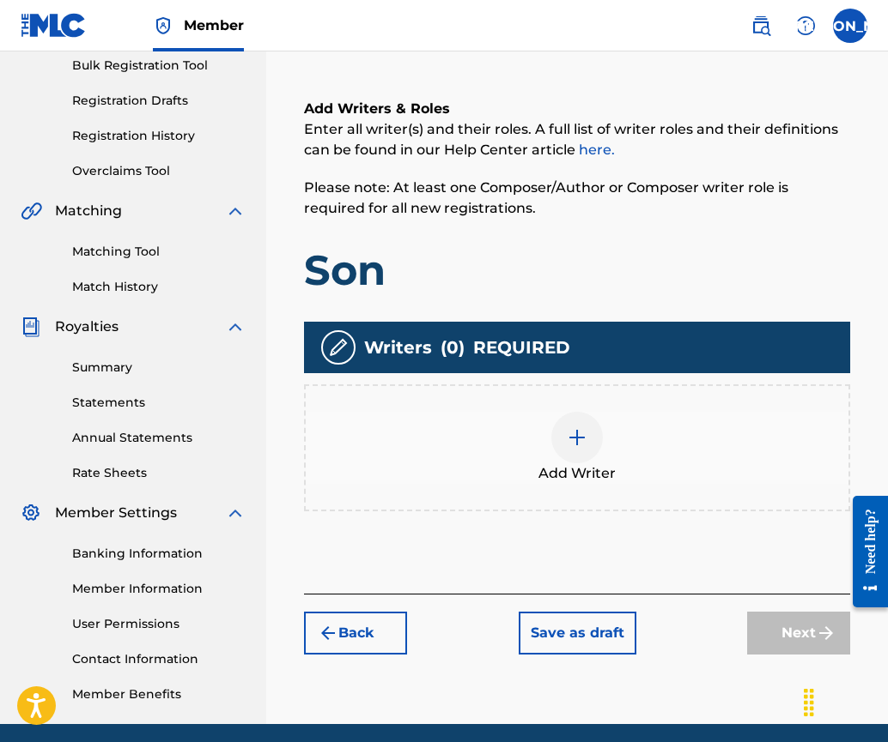
scroll to position [77, 0]
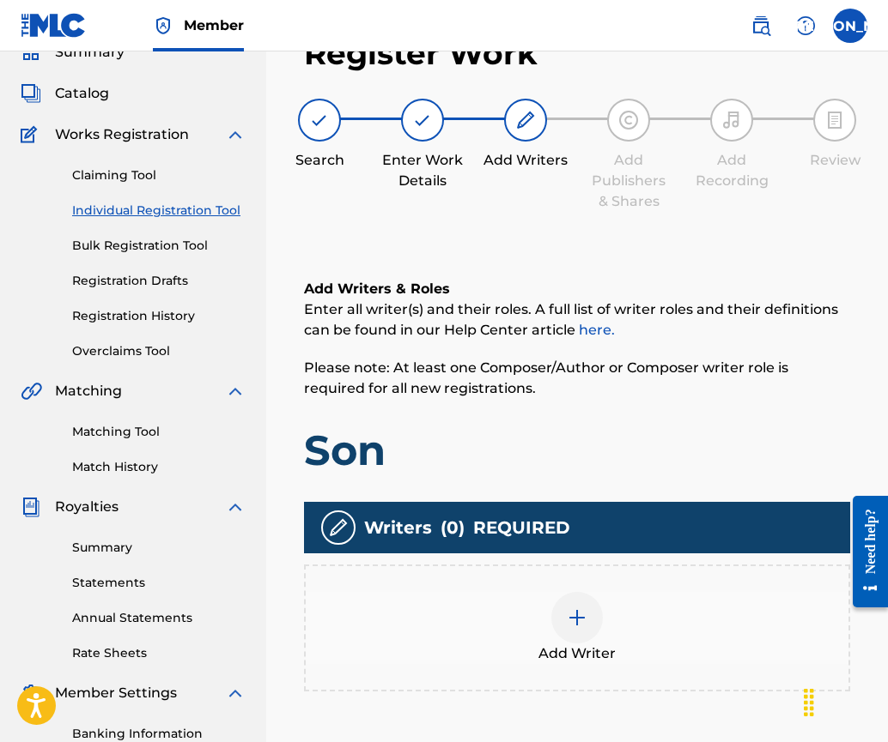
click at [571, 621] on img at bounding box center [577, 618] width 21 height 21
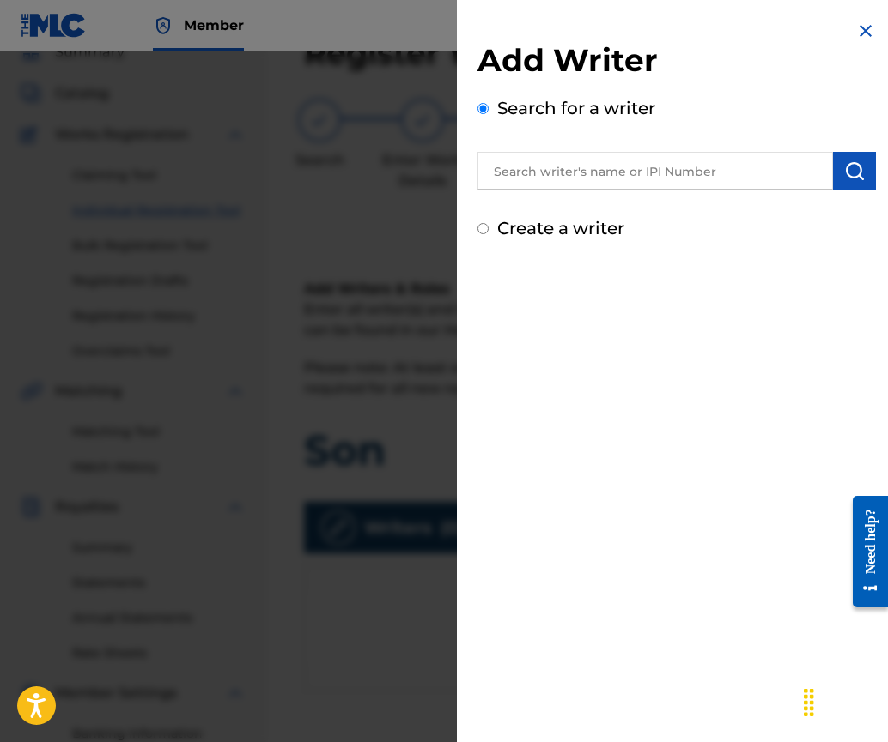
click at [557, 177] on input "text" at bounding box center [654, 171] width 355 height 38
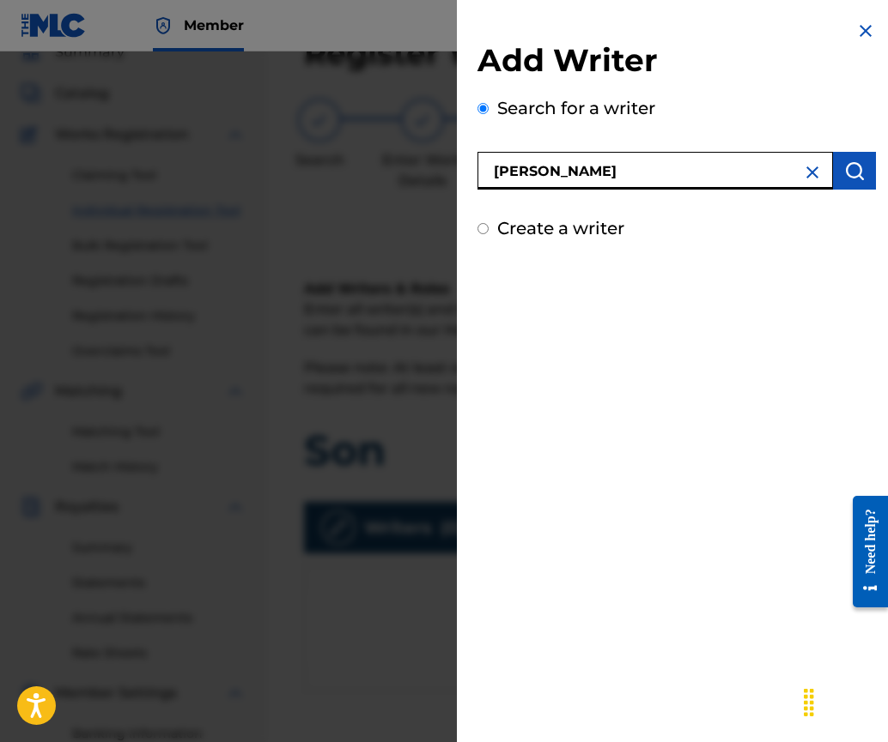
type input "[PERSON_NAME]"
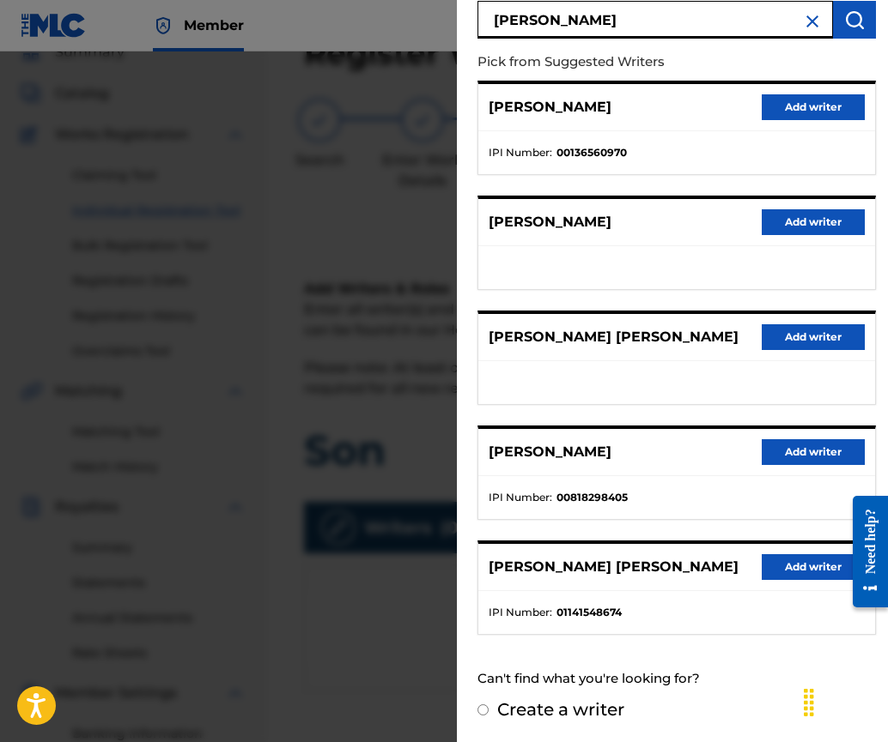
scroll to position [152, 0]
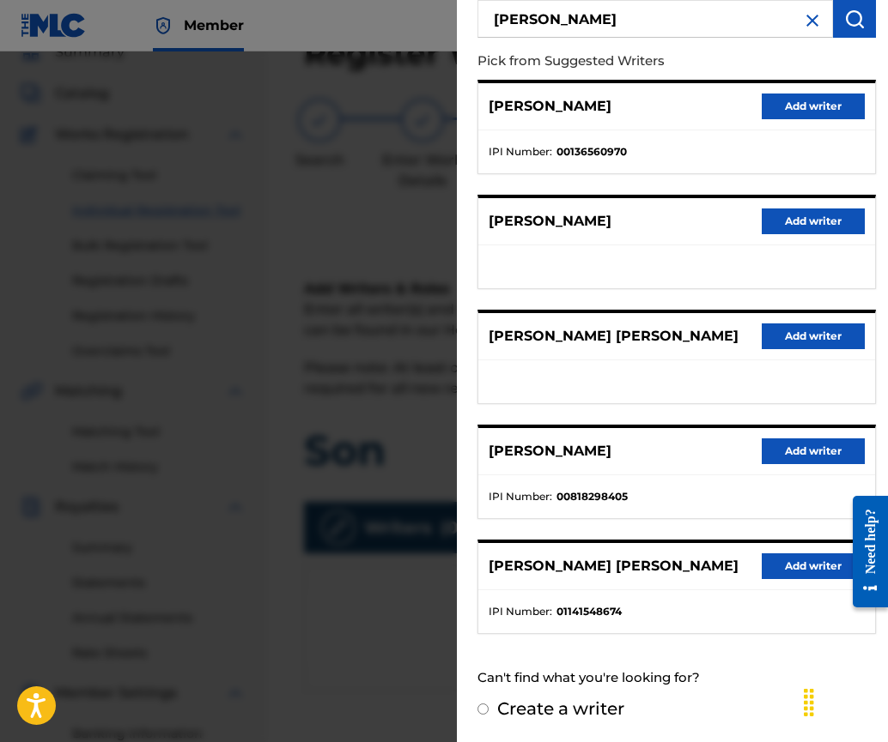
click at [783, 447] on button "Add writer" at bounding box center [812, 452] width 103 height 26
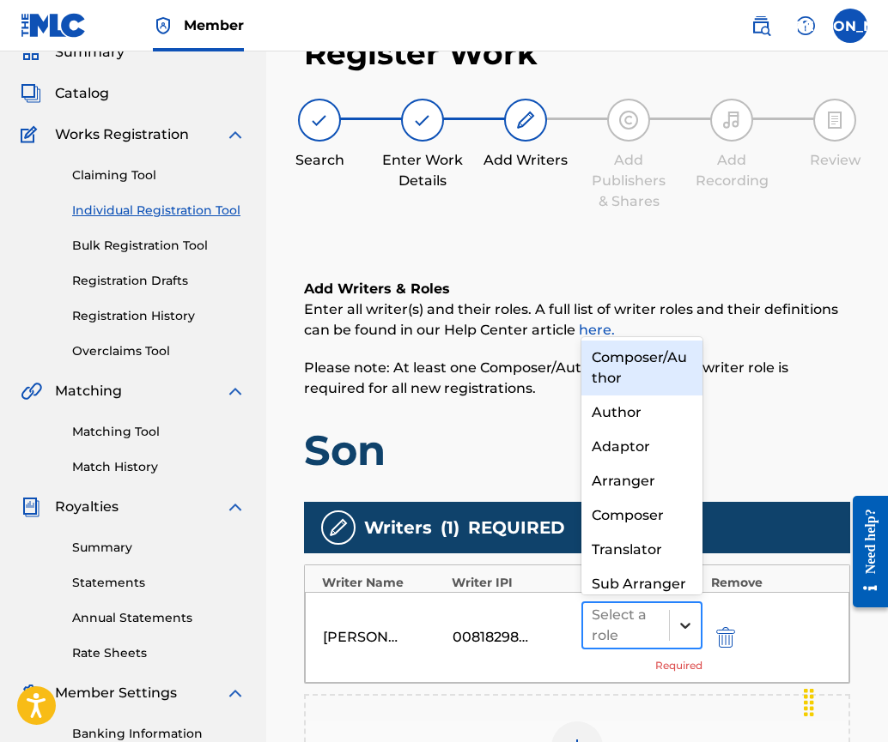
click at [685, 624] on icon at bounding box center [684, 625] width 17 height 17
click at [659, 367] on div "Composer/Author" at bounding box center [641, 368] width 121 height 55
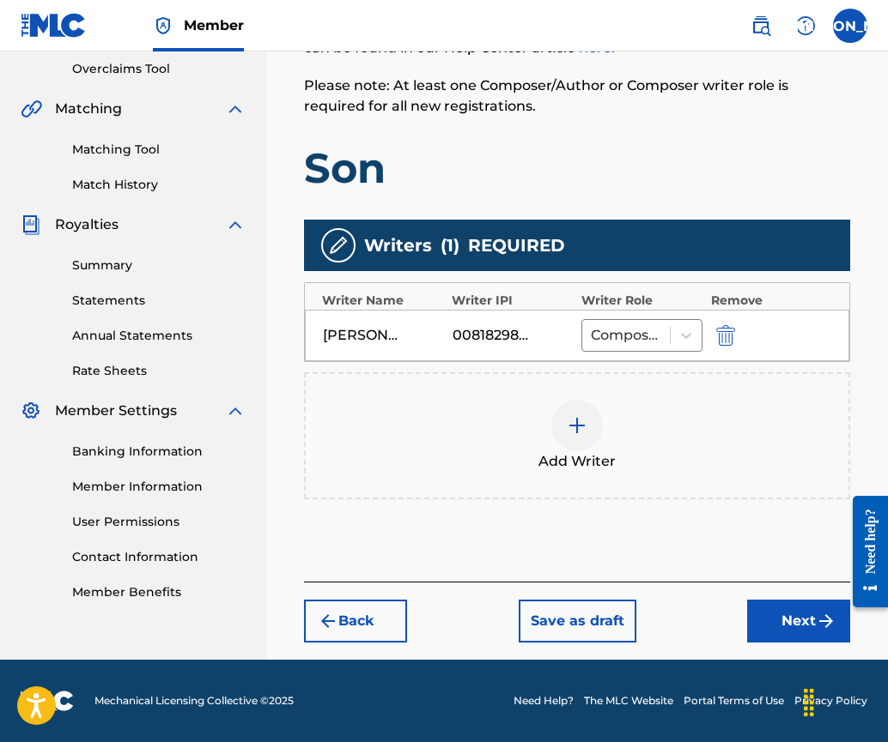
click at [783, 615] on button "Next" at bounding box center [798, 621] width 103 height 43
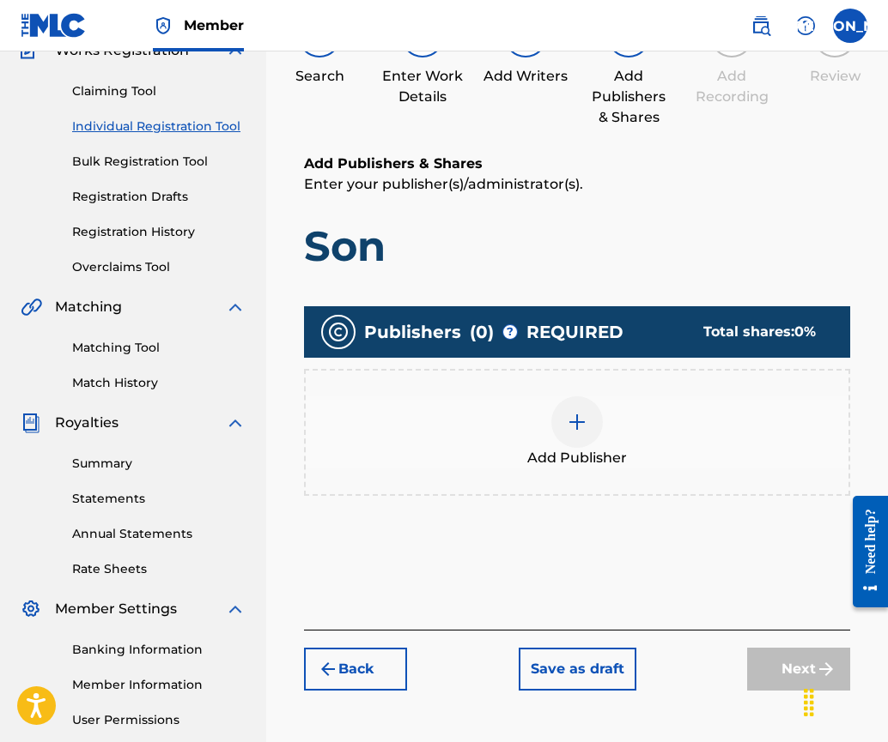
scroll to position [77, 0]
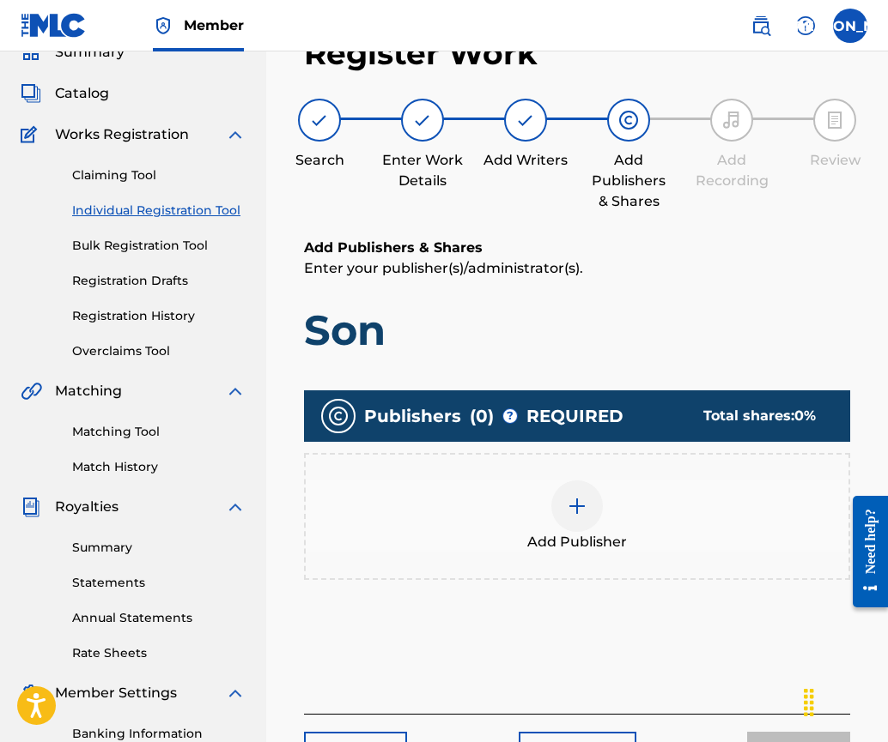
click at [591, 509] on div at bounding box center [577, 507] width 52 height 52
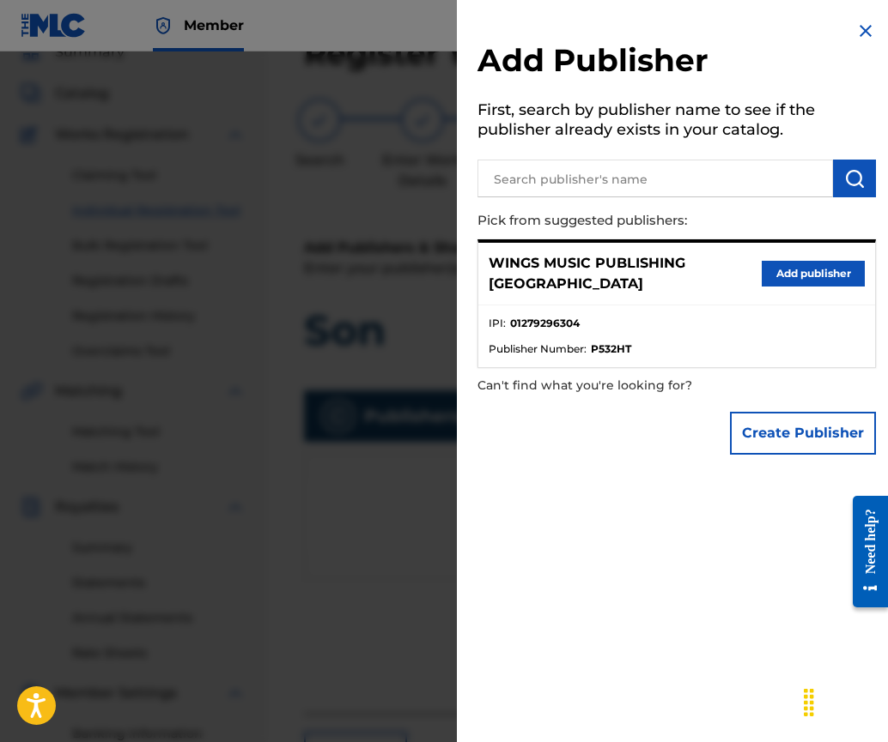
click at [796, 261] on button "Add publisher" at bounding box center [812, 274] width 103 height 26
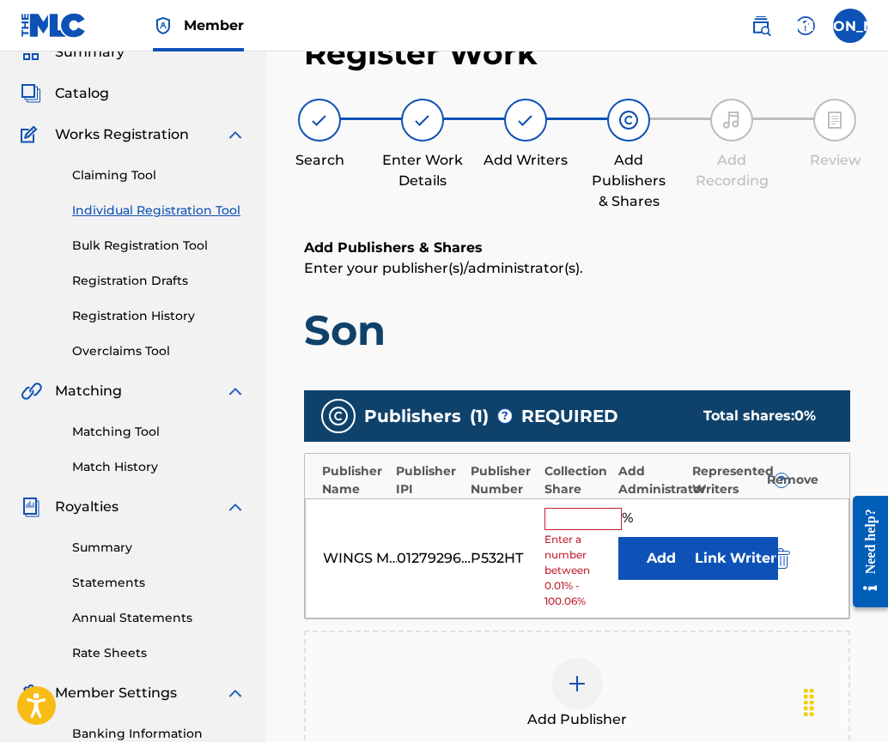
click at [577, 514] on input "text" at bounding box center [582, 519] width 77 height 22
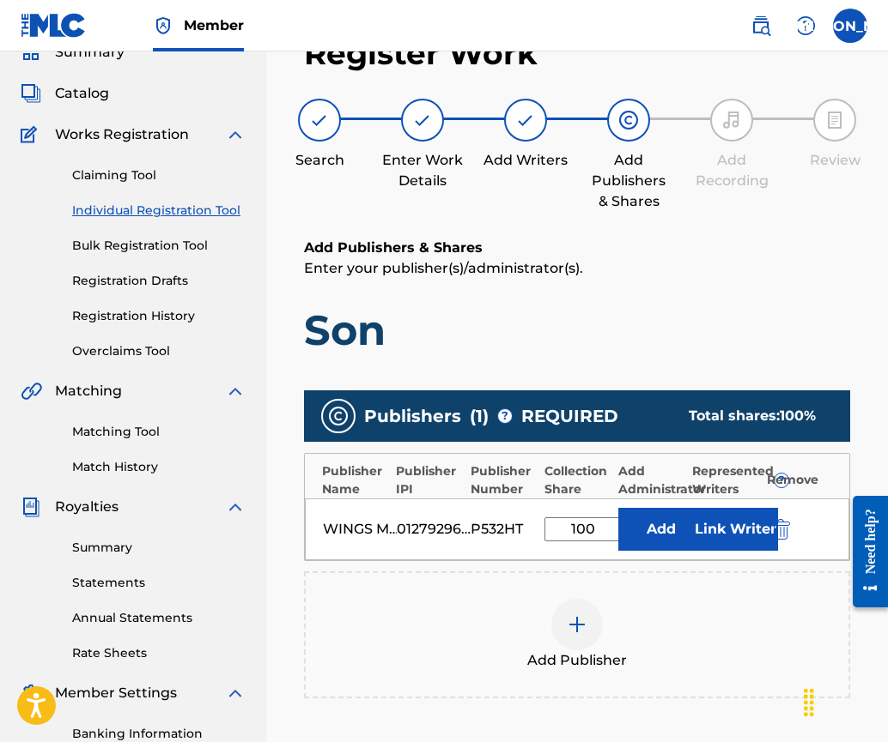
type input "100"
click at [728, 530] on button "Link Writer" at bounding box center [735, 529] width 86 height 43
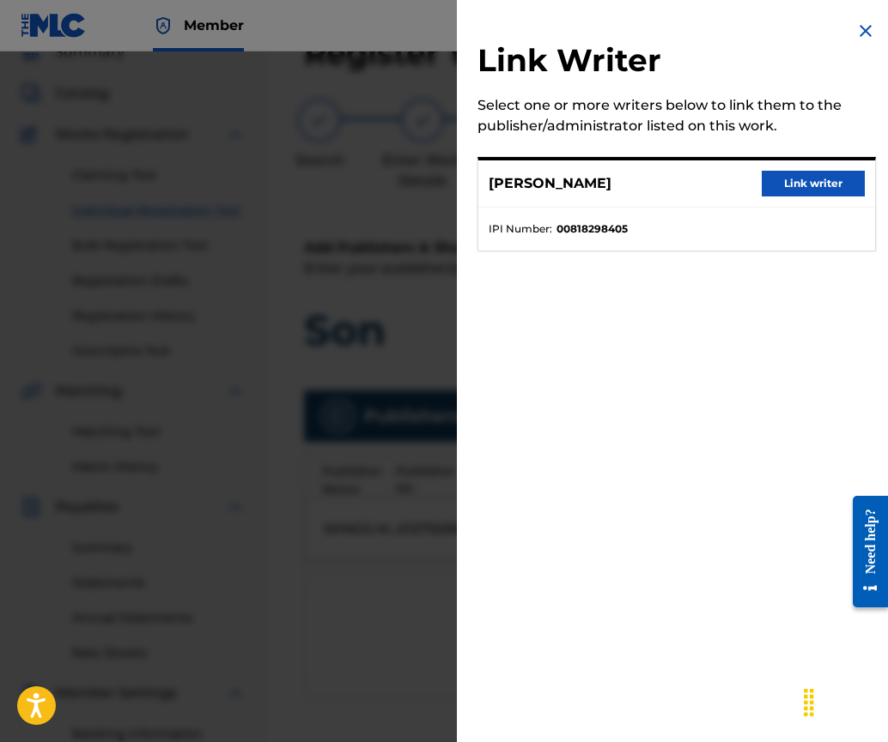
click at [816, 179] on button "Link writer" at bounding box center [812, 184] width 103 height 26
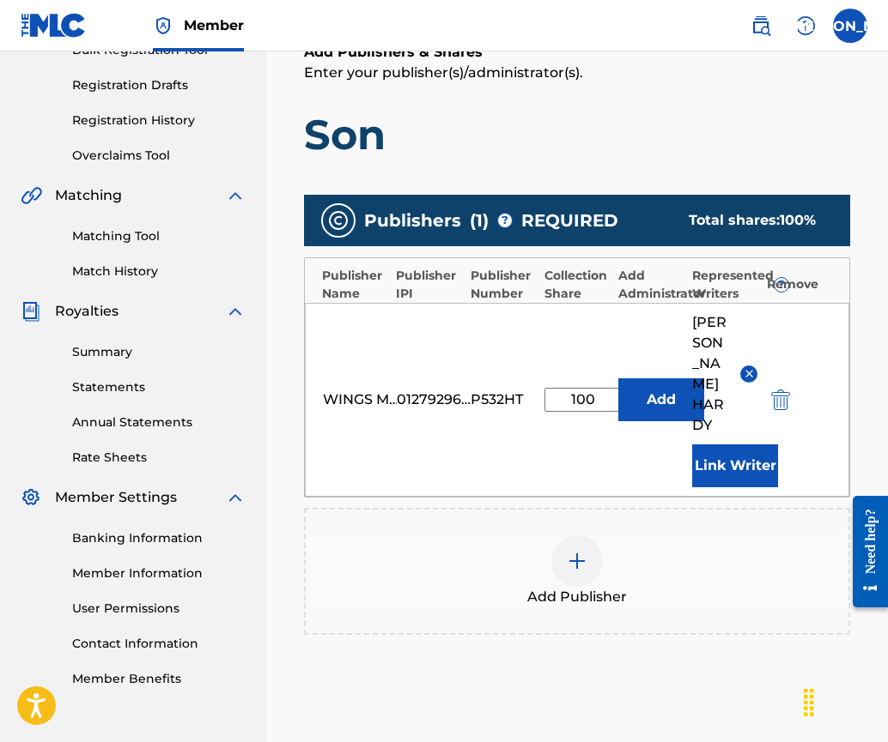
scroll to position [398, 0]
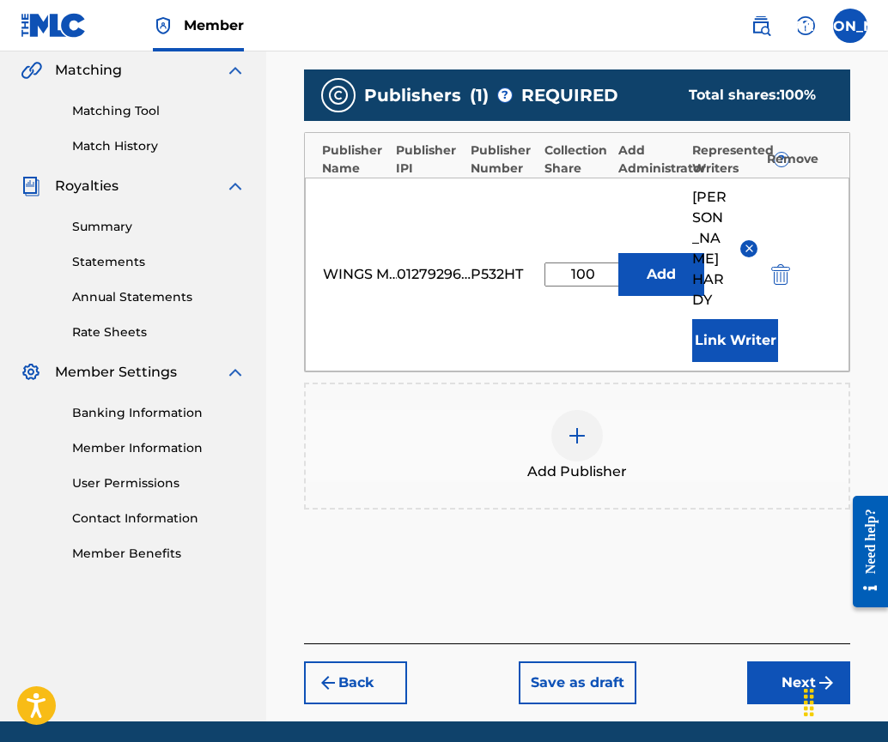
click at [783, 662] on button "Next" at bounding box center [798, 683] width 103 height 43
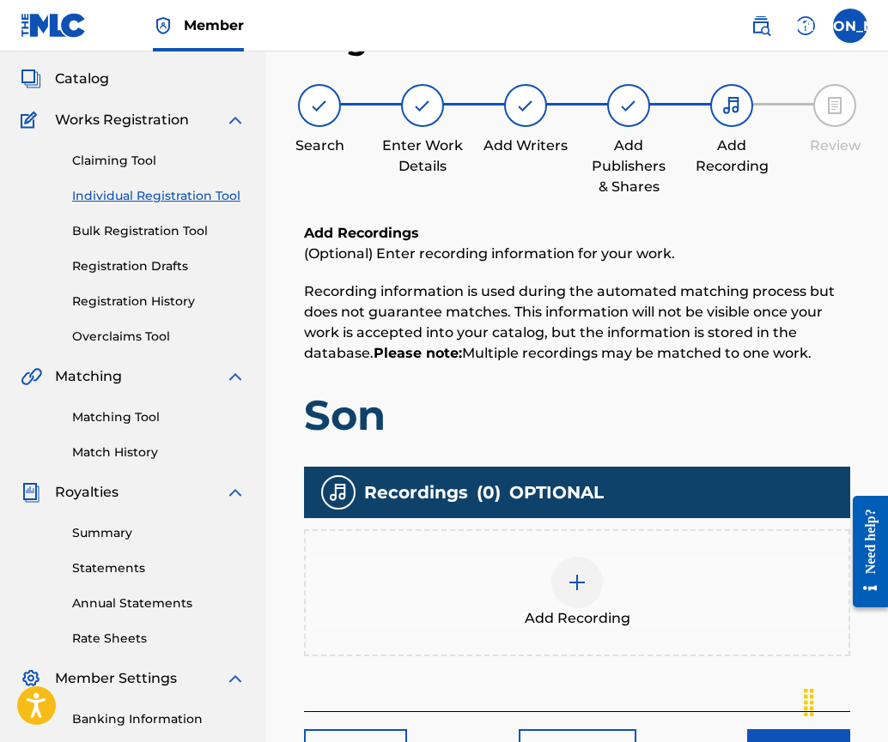
scroll to position [77, 0]
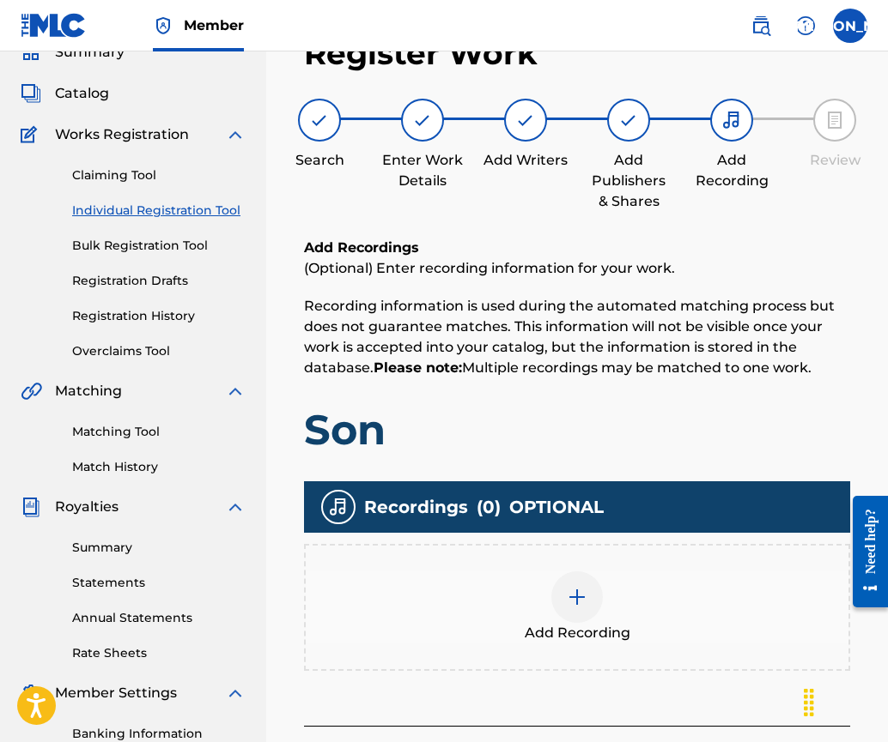
click at [583, 599] on img at bounding box center [577, 597] width 21 height 21
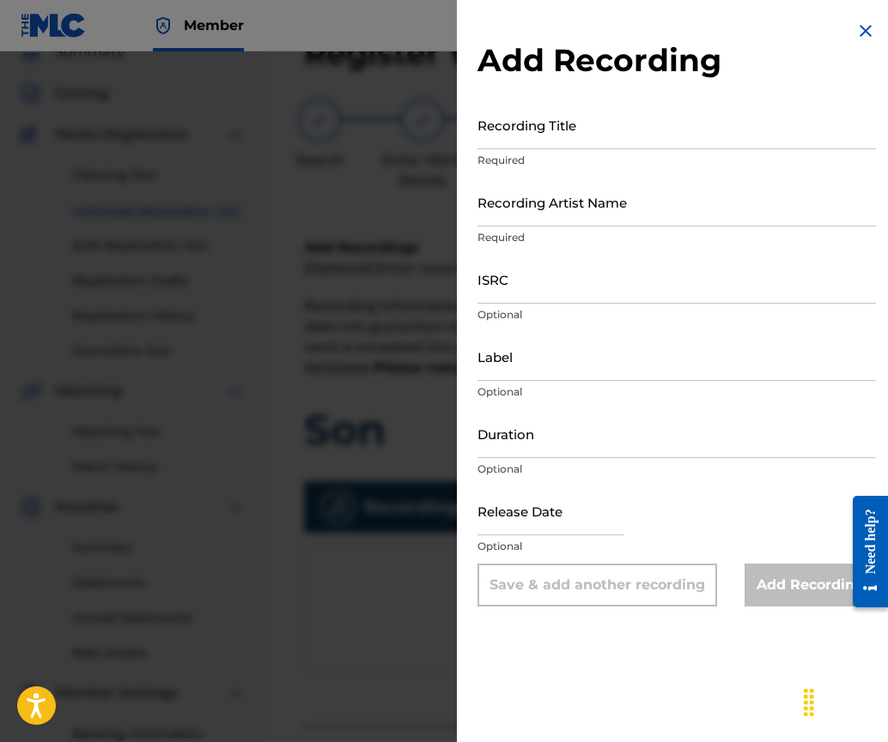
click at [541, 130] on input "Recording Title" at bounding box center [676, 124] width 398 height 49
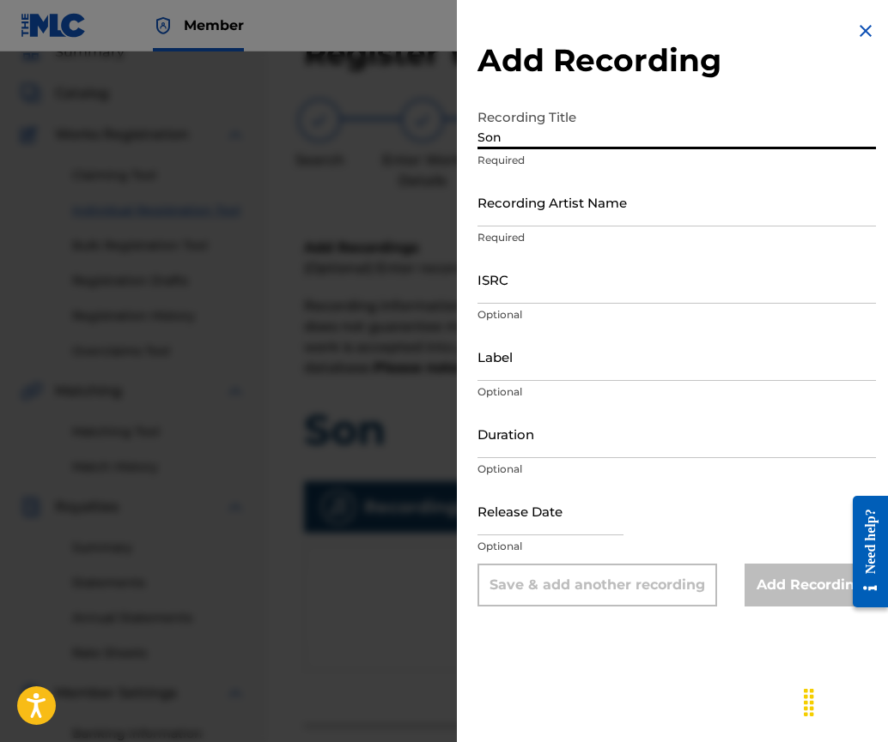
type input "Son"
click at [519, 222] on input "Recording Artist Name" at bounding box center [676, 202] width 398 height 49
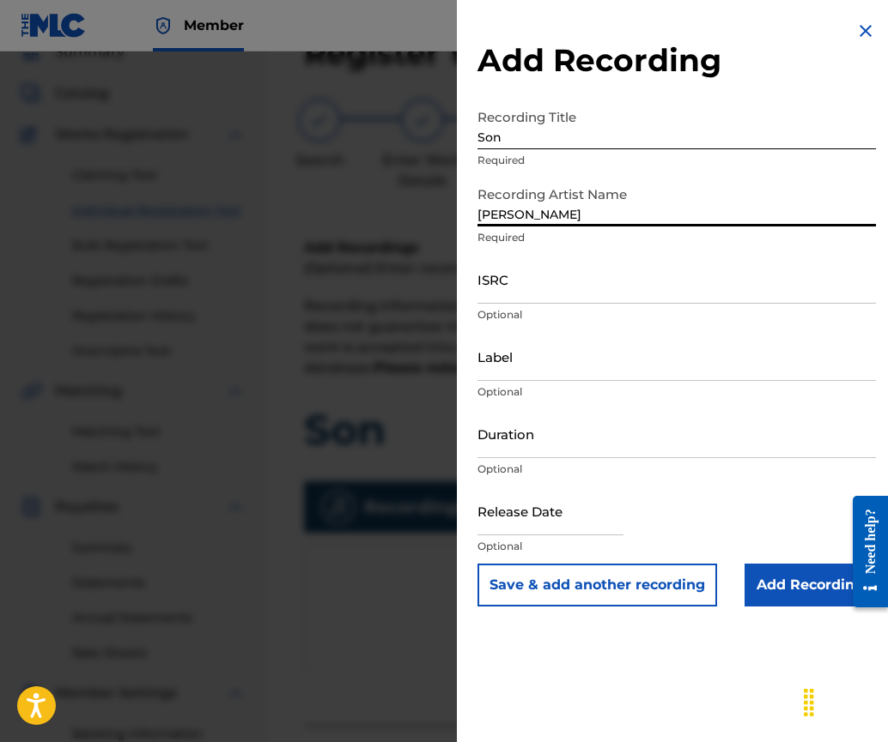
type input "[PERSON_NAME]"
click at [488, 685] on div "Add Recording Recording Title Son Required Recording Artist Name [PERSON_NAME] …" at bounding box center [676, 371] width 439 height 742
click at [548, 292] on input "ISRC" at bounding box center [676, 279] width 398 height 49
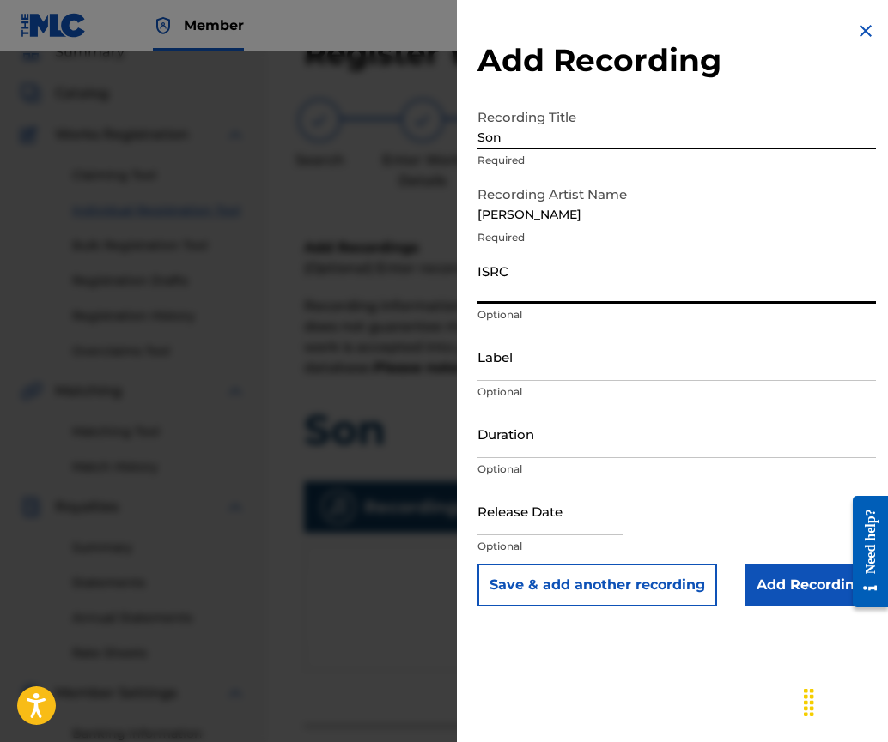
paste input "GBKPL1952000"
type input "GBKPL1952000"
click at [574, 443] on input "Duration" at bounding box center [676, 433] width 398 height 49
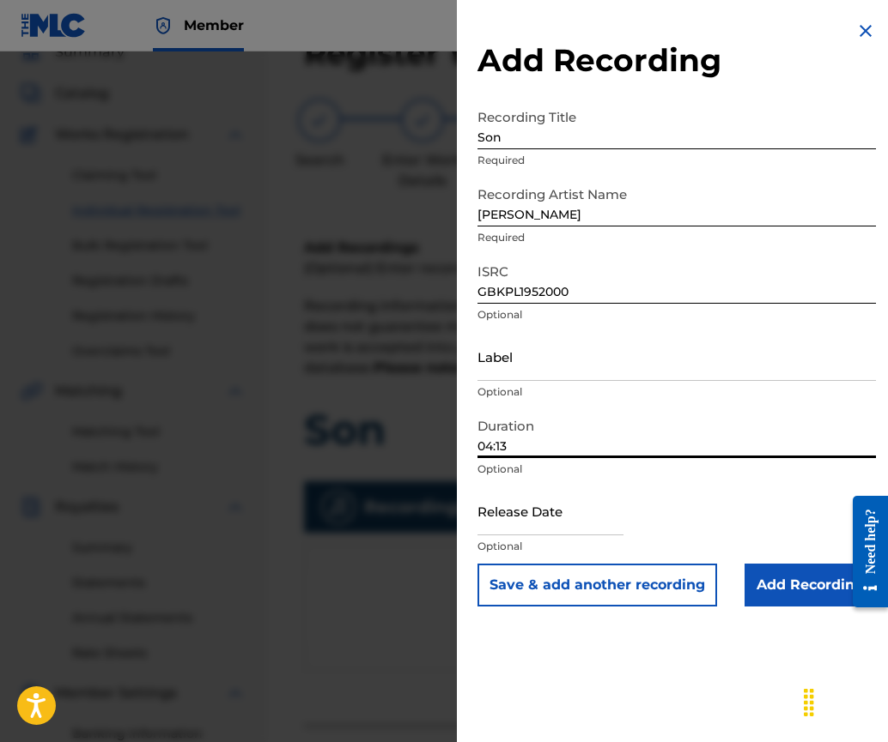
type input "04:13"
click at [553, 524] on input "text" at bounding box center [550, 511] width 146 height 49
select select "7"
select select "2025"
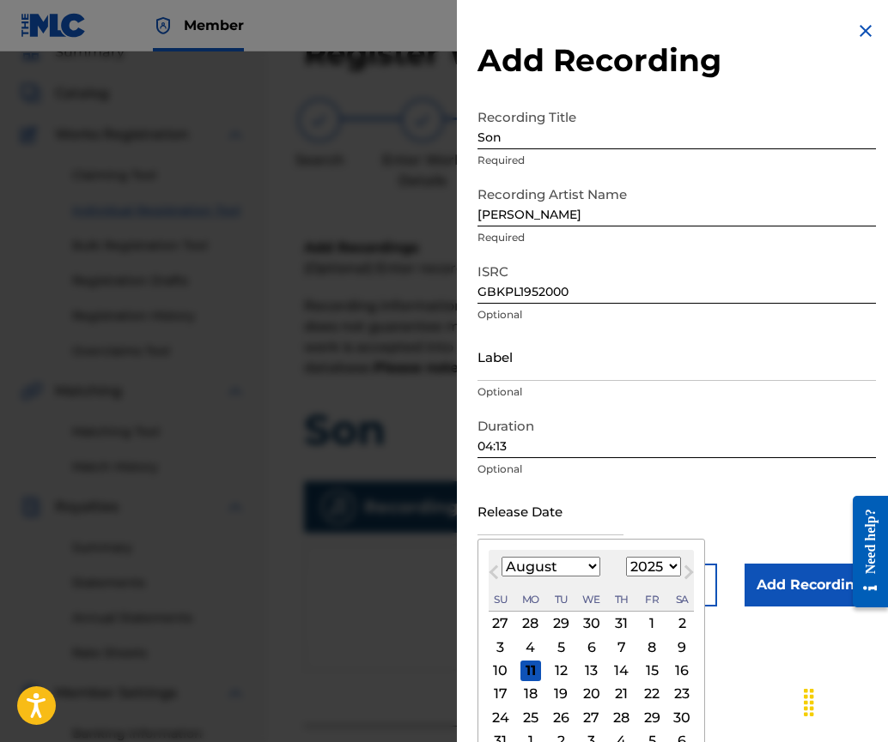
click at [684, 584] on button "Next Month" at bounding box center [688, 575] width 27 height 27
click at [675, 569] on button "Next Month" at bounding box center [688, 575] width 27 height 27
select select "9"
click at [645, 567] on select "1900 1901 1902 1903 1904 1905 1906 1907 1908 1909 1910 1911 1912 1913 1914 1915…" at bounding box center [653, 567] width 55 height 20
select select "2019"
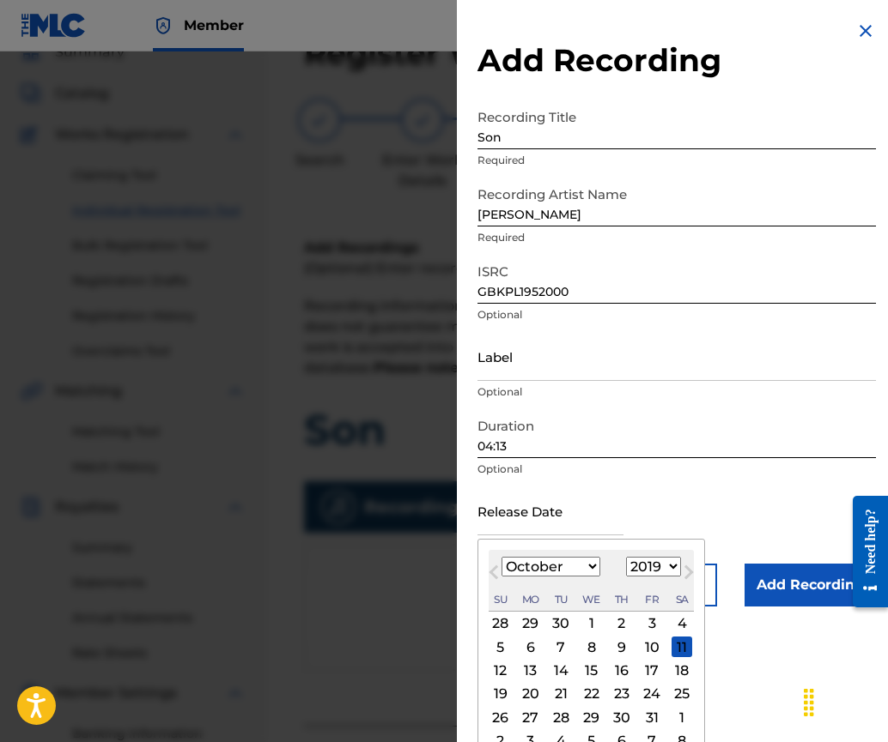
click at [626, 557] on select "1900 1901 1902 1903 1904 1905 1906 1907 1908 1909 1910 1911 1912 1913 1914 1915…" at bounding box center [653, 567] width 55 height 20
click at [595, 566] on select "January February March April May June July August September October November De…" at bounding box center [550, 567] width 99 height 20
select select "5"
click at [501, 557] on select "January February March April May June July August September October November De…" at bounding box center [550, 567] width 99 height 20
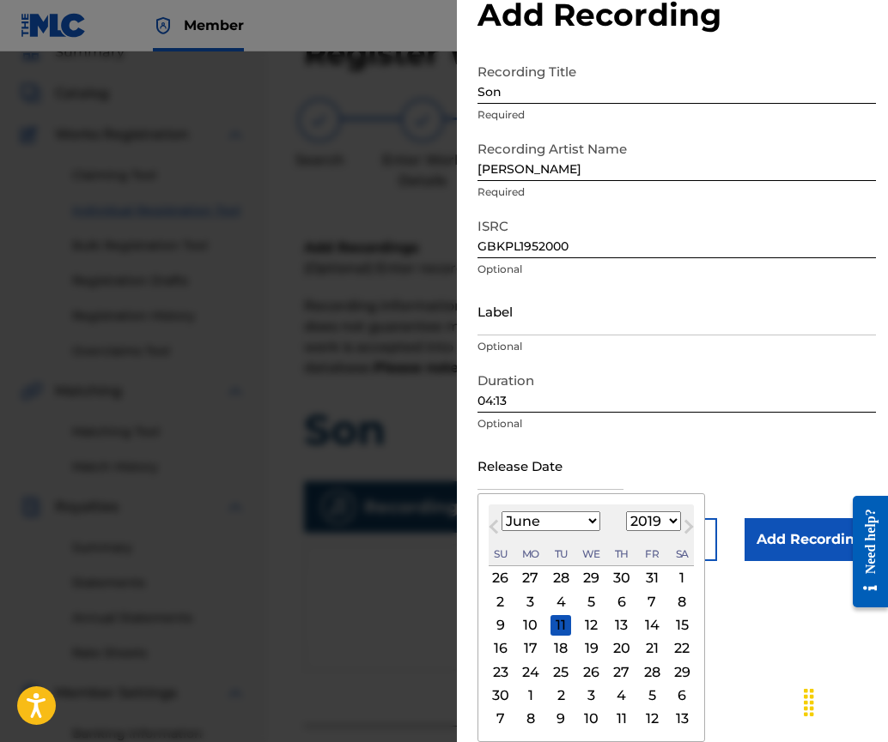
click at [649, 622] on div "14" at bounding box center [651, 625] width 21 height 21
type input "[DATE]"
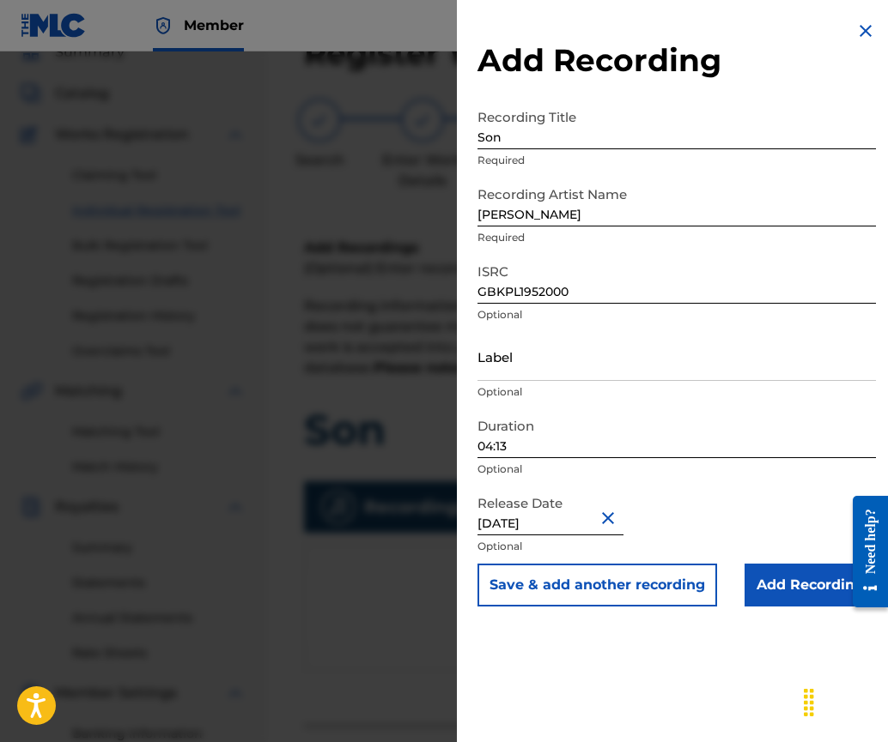
scroll to position [0, 0]
click at [771, 579] on input "Add Recording" at bounding box center [809, 585] width 131 height 43
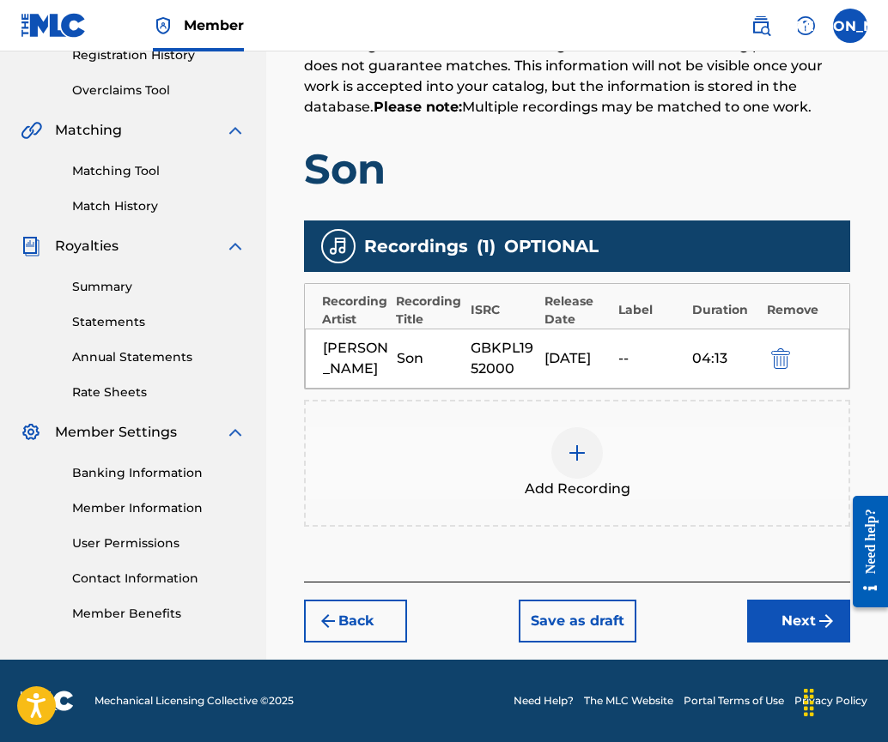
click at [794, 615] on button "Next" at bounding box center [798, 621] width 103 height 43
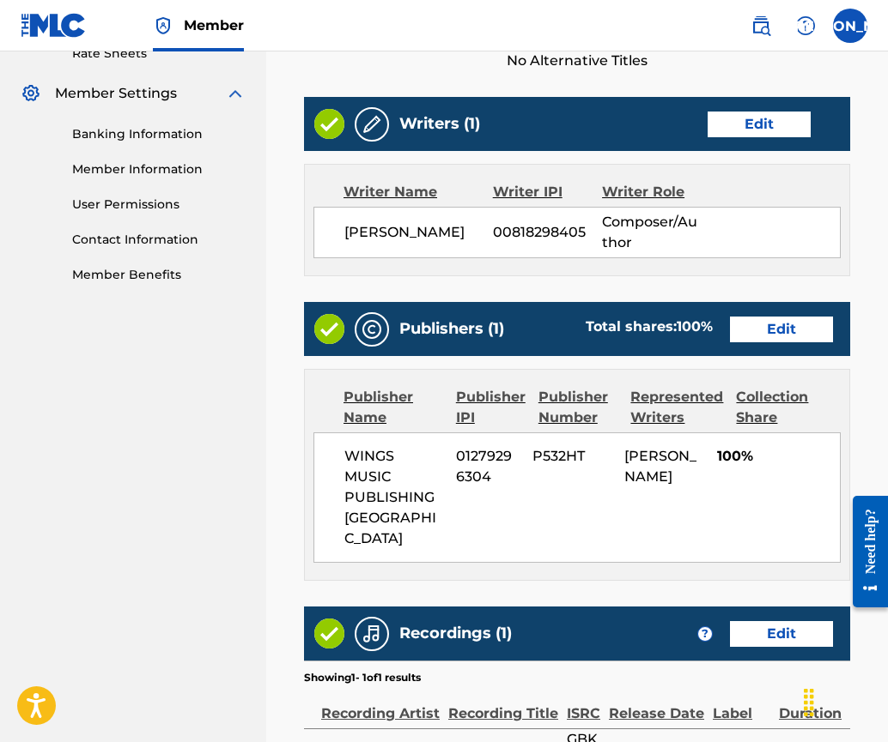
scroll to position [913, 0]
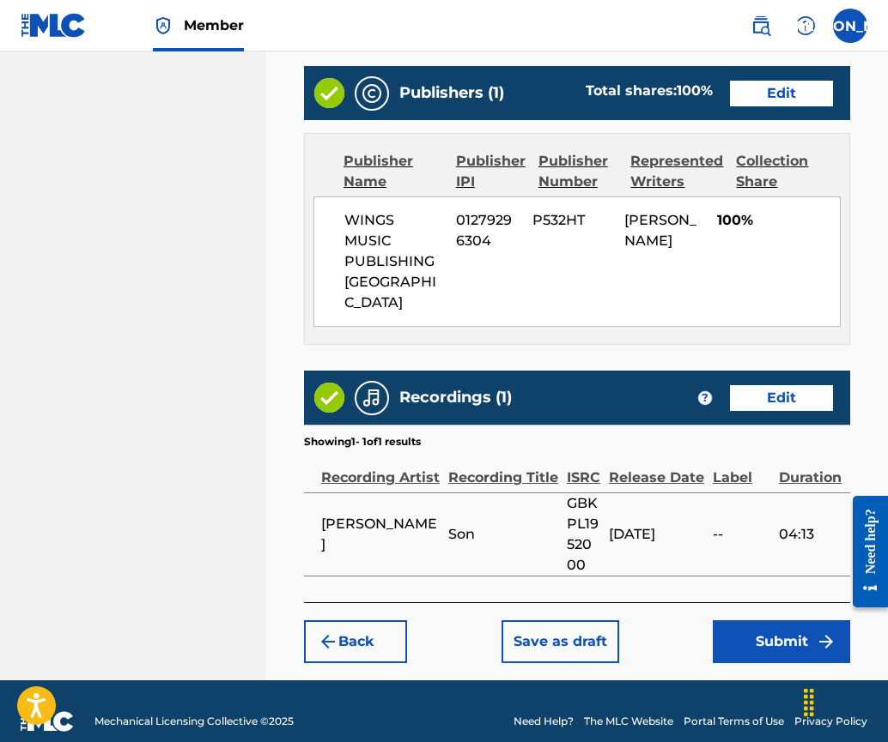
click at [788, 621] on button "Submit" at bounding box center [780, 642] width 137 height 43
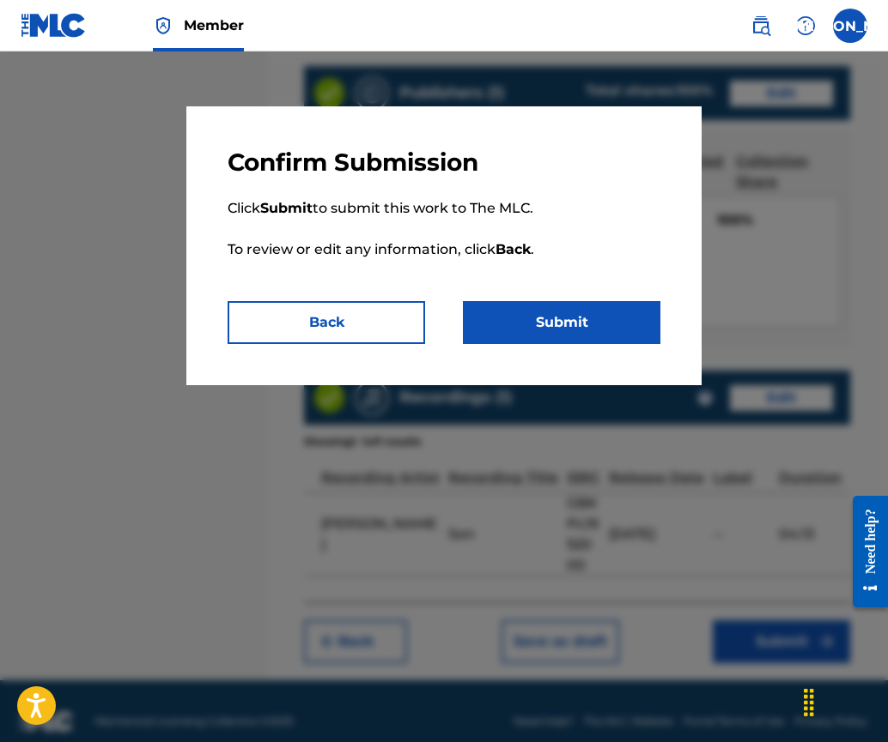
click at [603, 324] on button "Submit" at bounding box center [561, 322] width 197 height 43
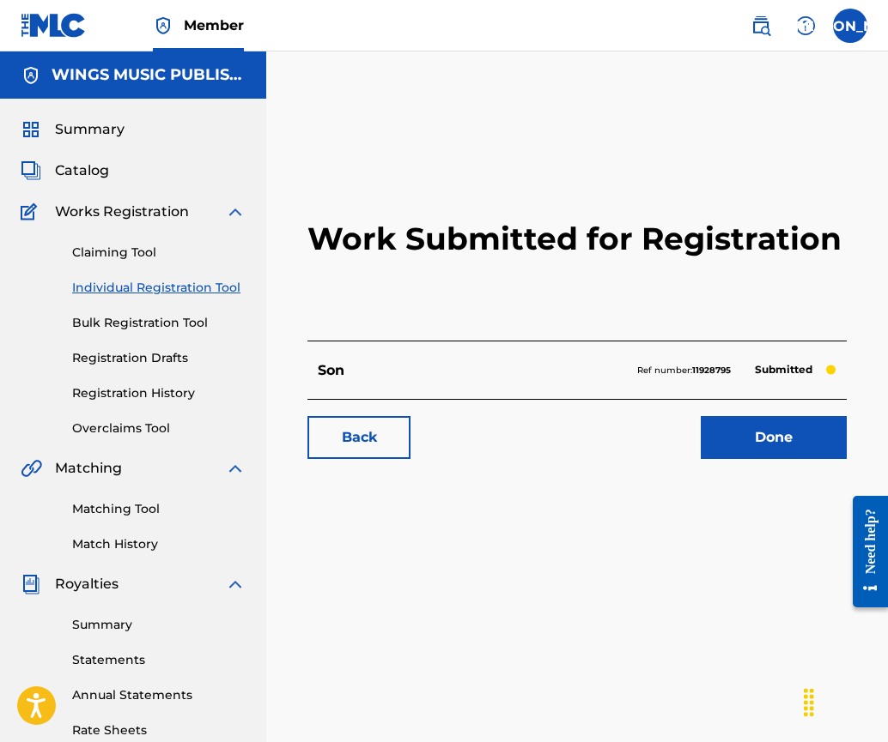
click at [772, 427] on link "Done" at bounding box center [773, 437] width 146 height 43
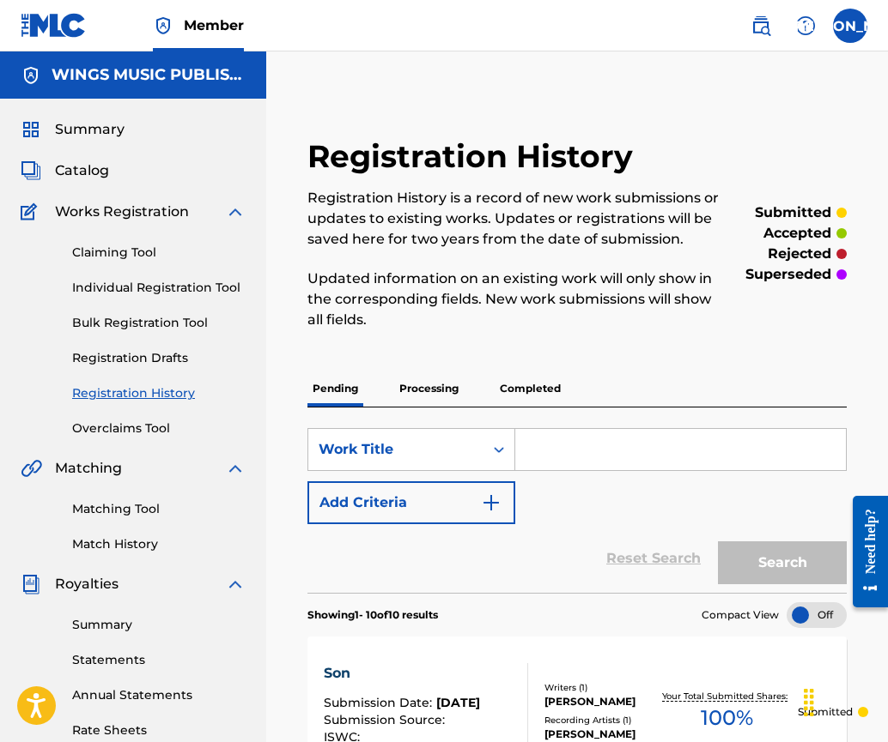
click at [434, 391] on p "Processing" at bounding box center [429, 389] width 70 height 36
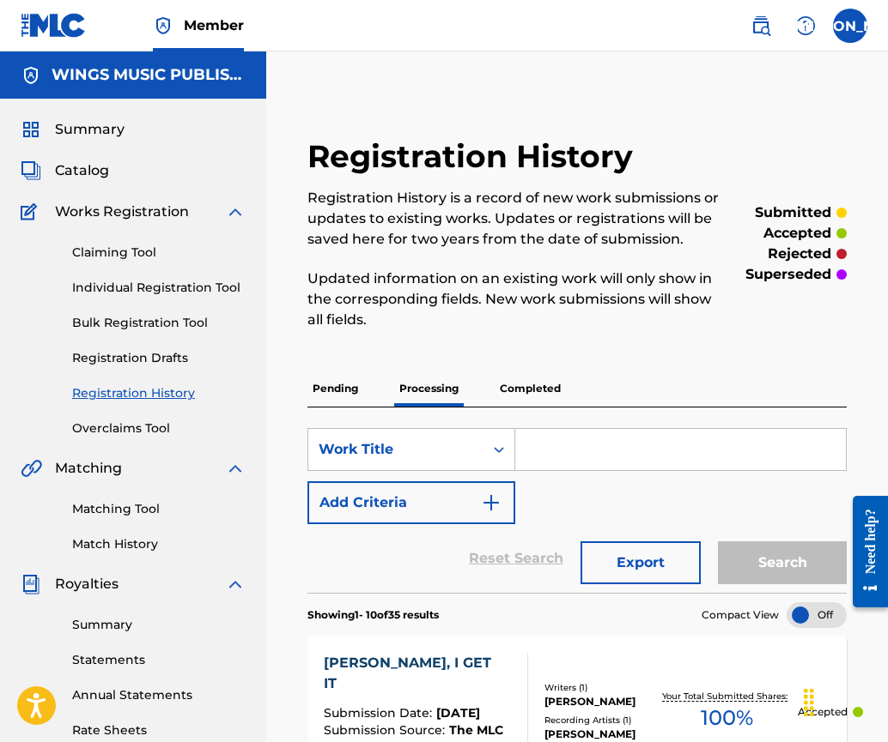
click at [319, 384] on p "Pending" at bounding box center [335, 389] width 56 height 36
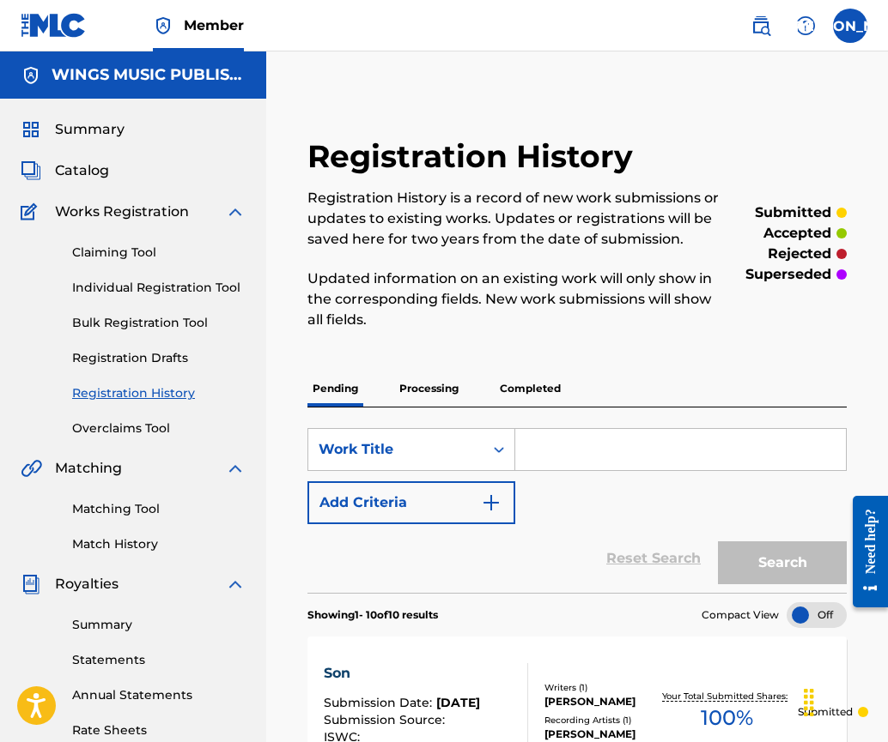
click at [111, 283] on link "Individual Registration Tool" at bounding box center [158, 288] width 173 height 18
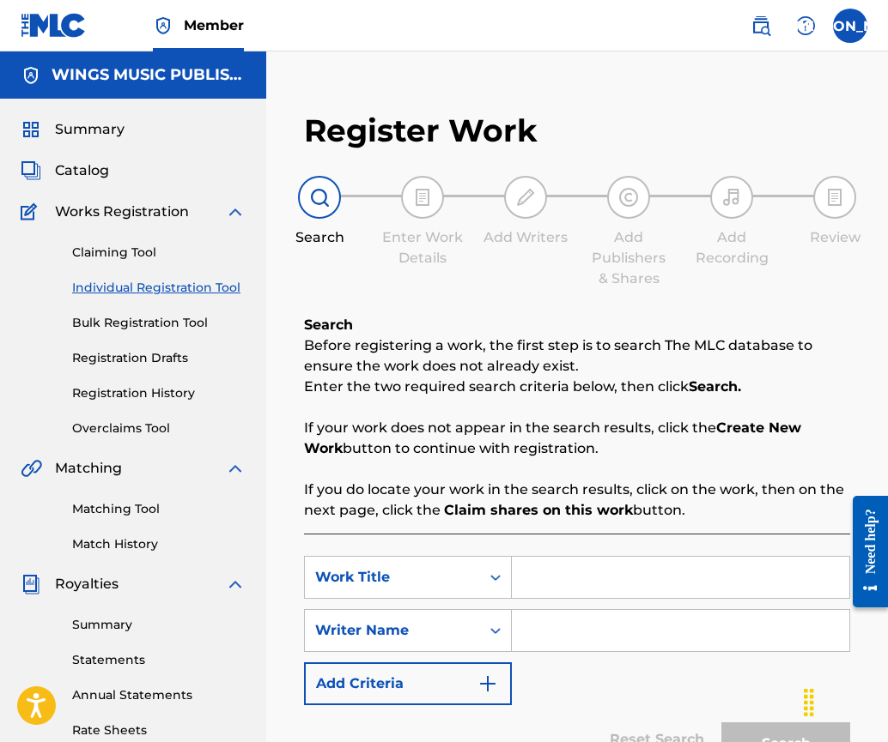
click at [393, 292] on div "Register Work Search Enter Work Details Add Writers Add Publishers & Shares Add…" at bounding box center [577, 472] width 580 height 756
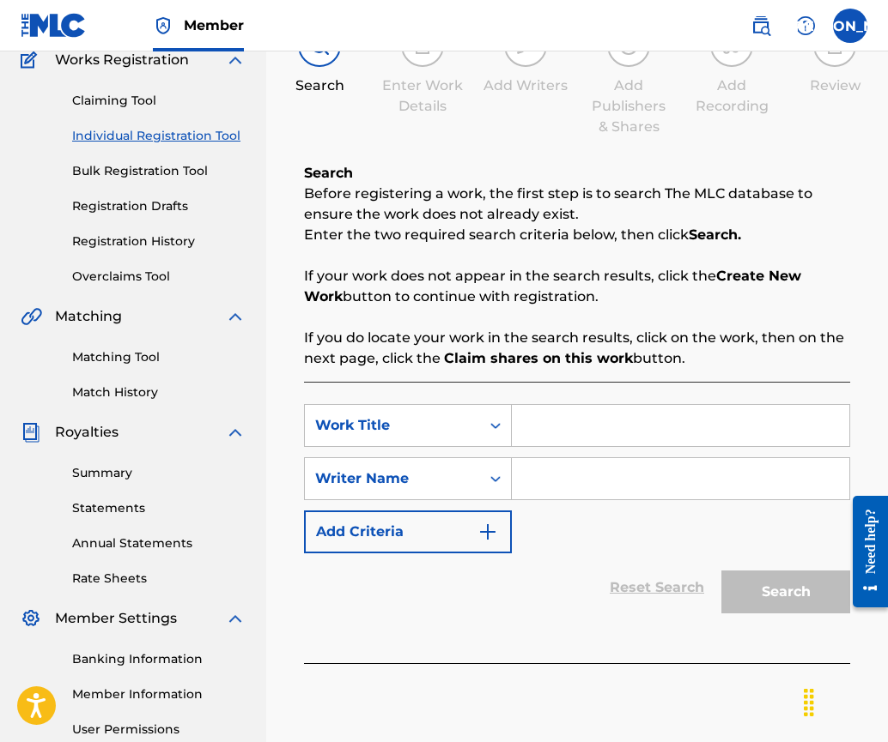
scroll to position [258, 0]
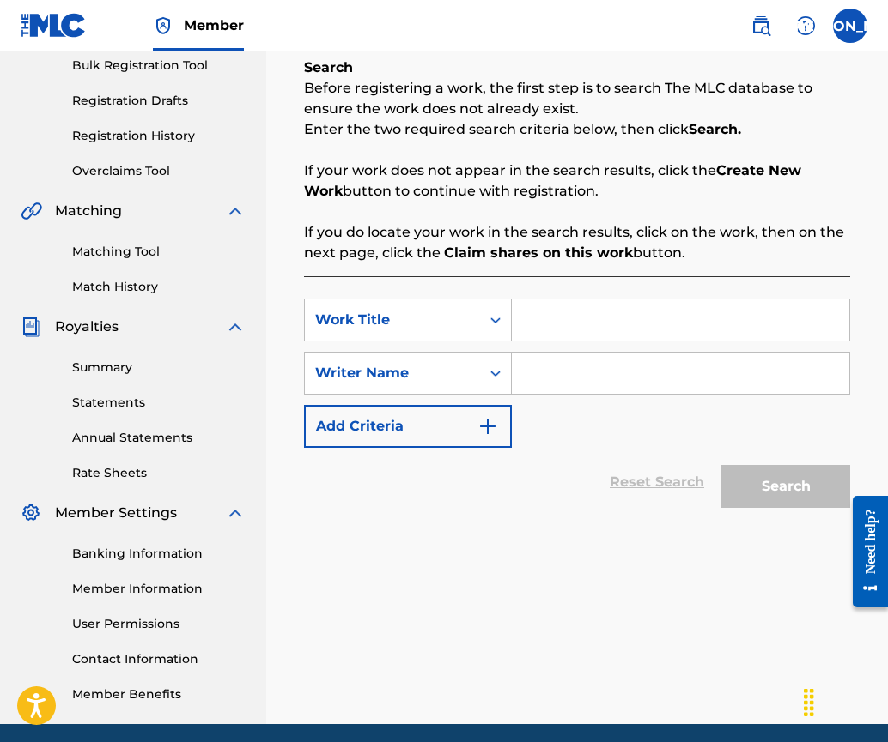
click at [543, 321] on input "Search Form" at bounding box center [680, 320] width 337 height 41
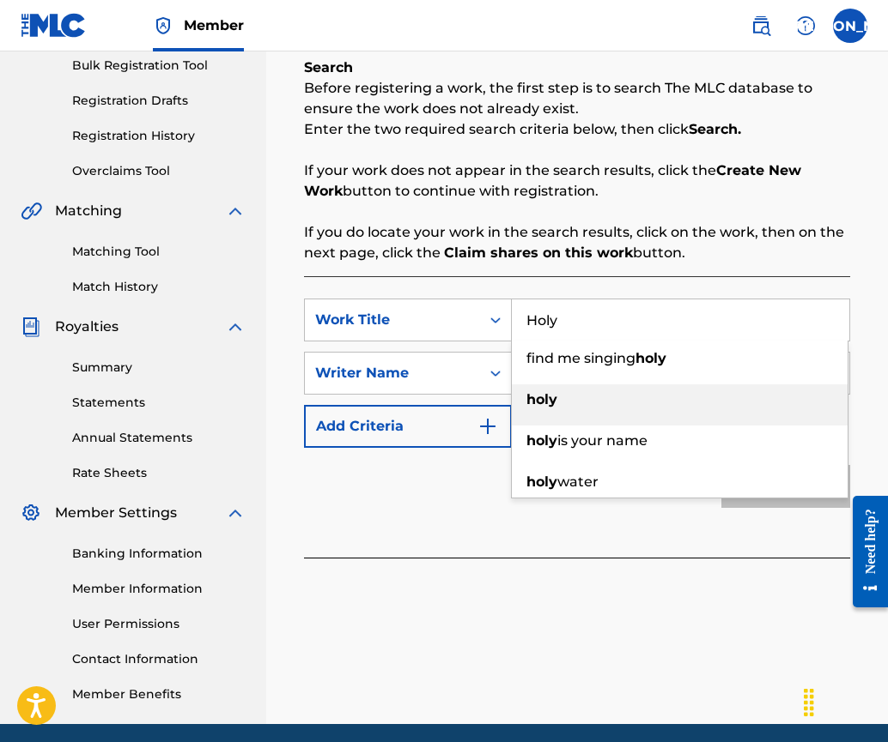
click at [539, 386] on div "holy" at bounding box center [680, 400] width 336 height 31
type input "holy"
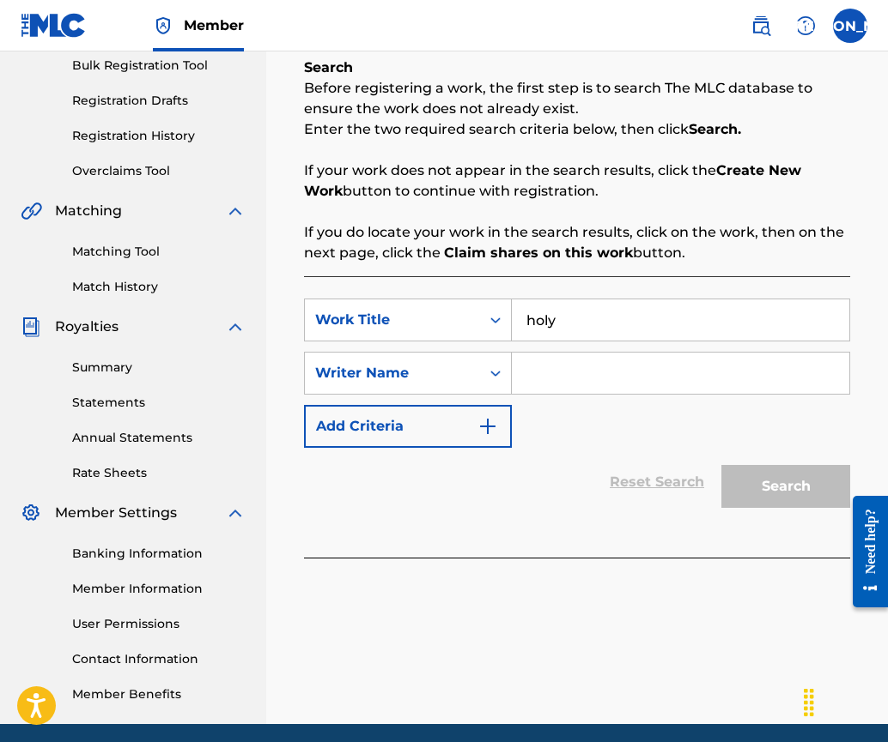
click at [568, 375] on input "Search Form" at bounding box center [680, 373] width 337 height 41
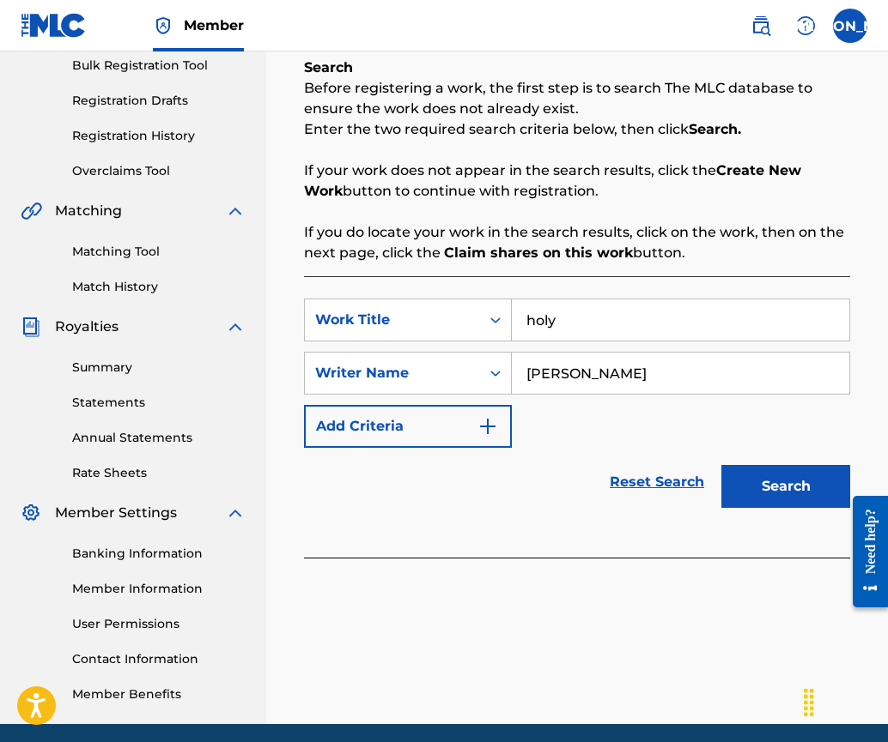
type input "[PERSON_NAME]"
click at [760, 500] on button "Search" at bounding box center [785, 486] width 129 height 43
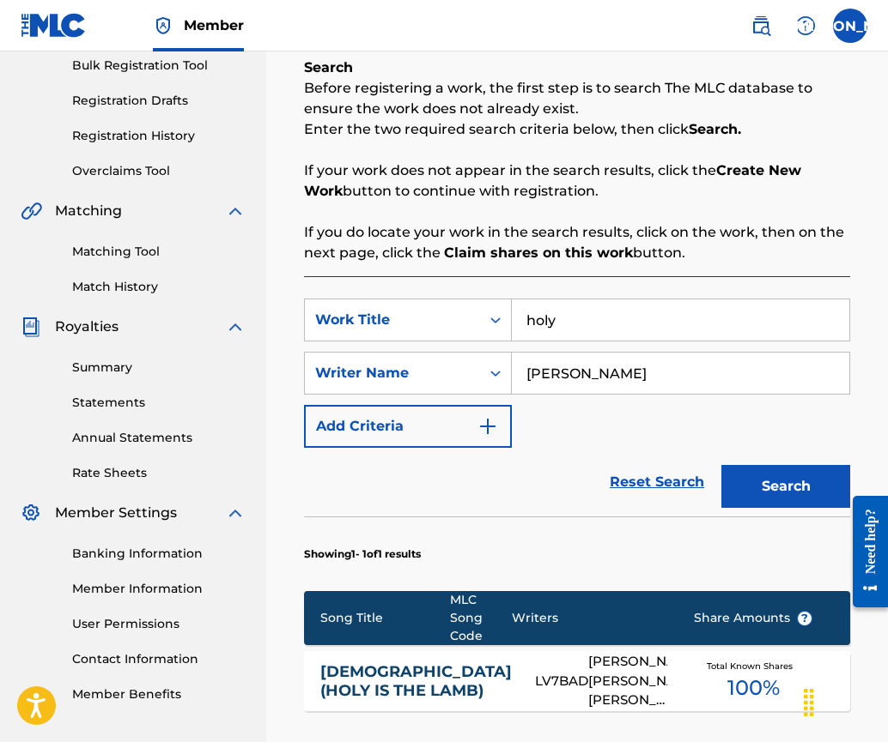
scroll to position [518, 0]
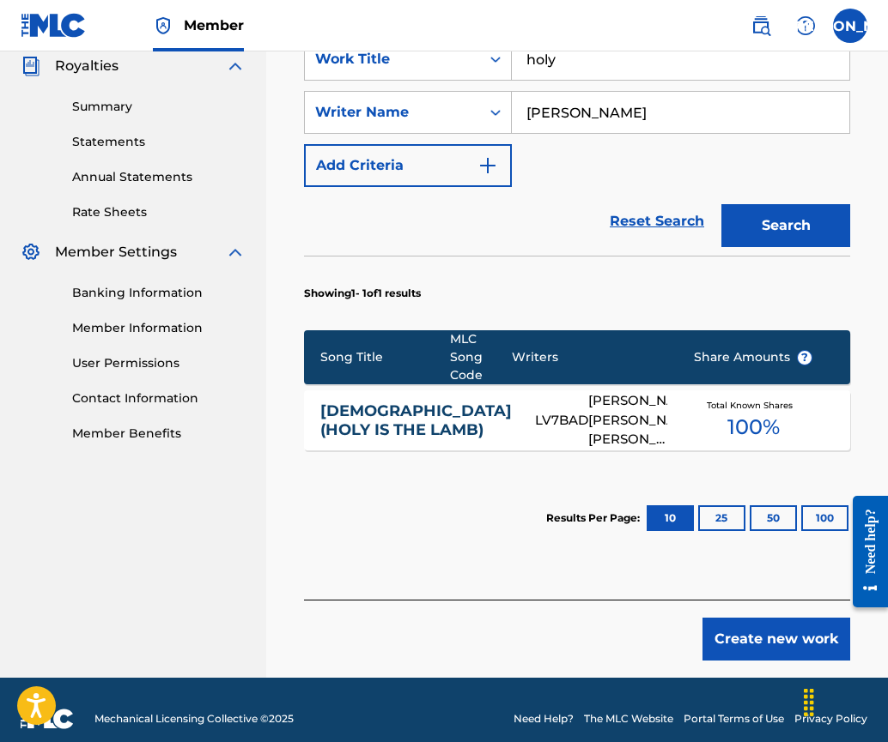
click at [765, 629] on button "Create new work" at bounding box center [776, 639] width 148 height 43
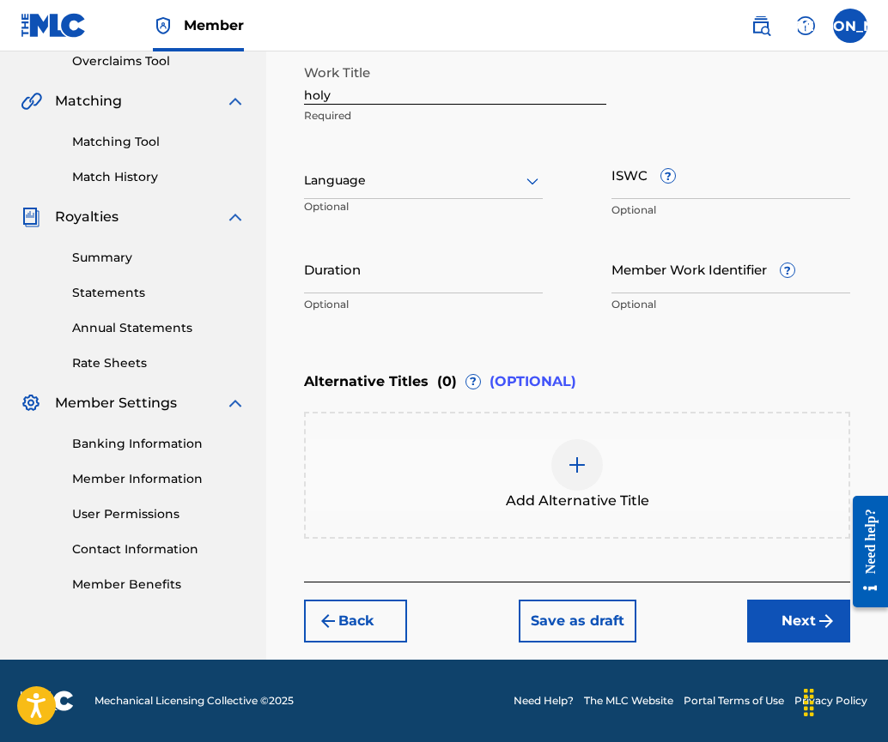
scroll to position [367, 0]
click at [312, 98] on input "holy" at bounding box center [455, 80] width 302 height 49
type input "Holy"
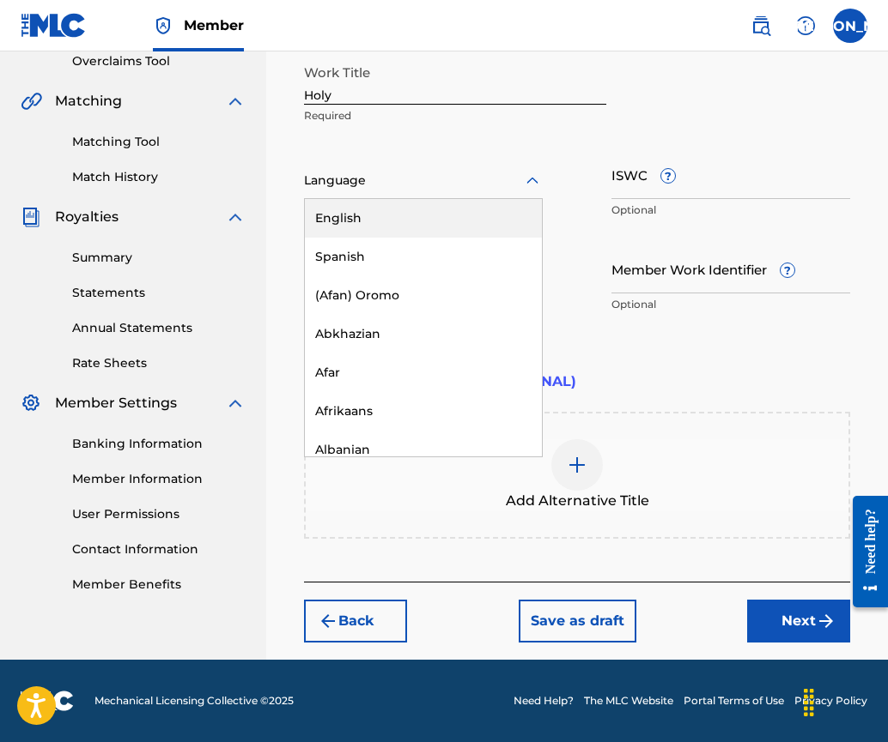
click at [329, 184] on div at bounding box center [423, 180] width 239 height 21
click at [346, 216] on div "English" at bounding box center [423, 218] width 237 height 39
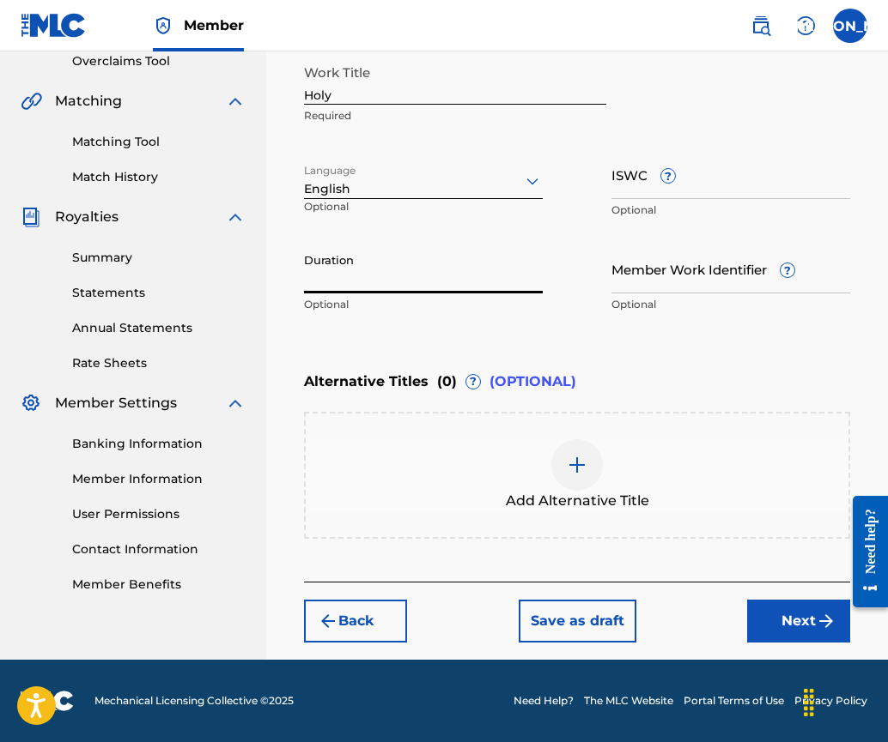
click at [320, 275] on input "Duration" at bounding box center [423, 269] width 239 height 49
type input "04:50"
click at [786, 624] on button "Next" at bounding box center [798, 621] width 103 height 43
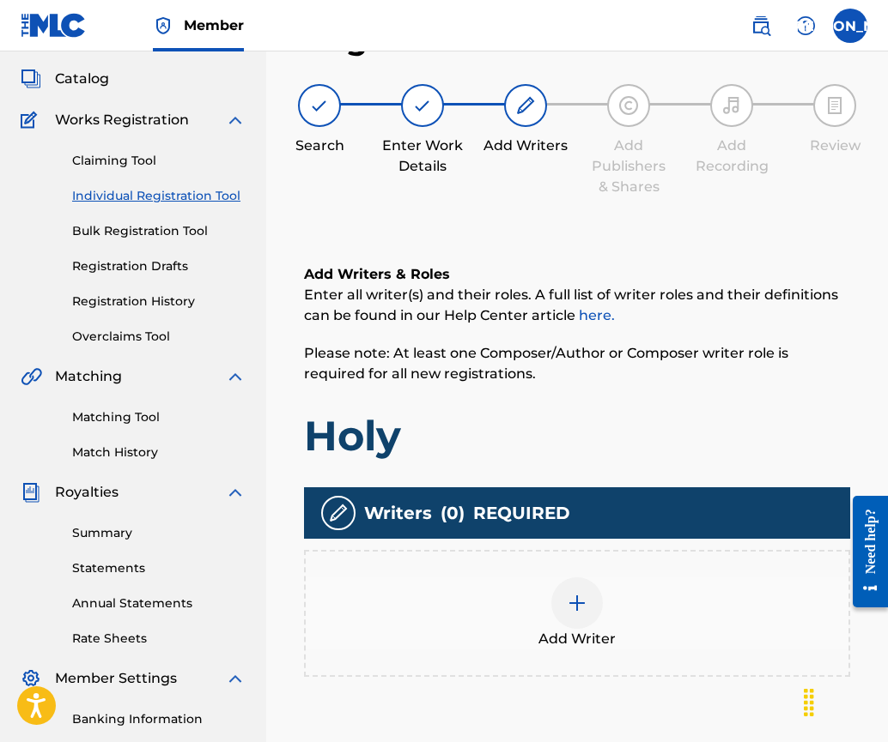
scroll to position [77, 0]
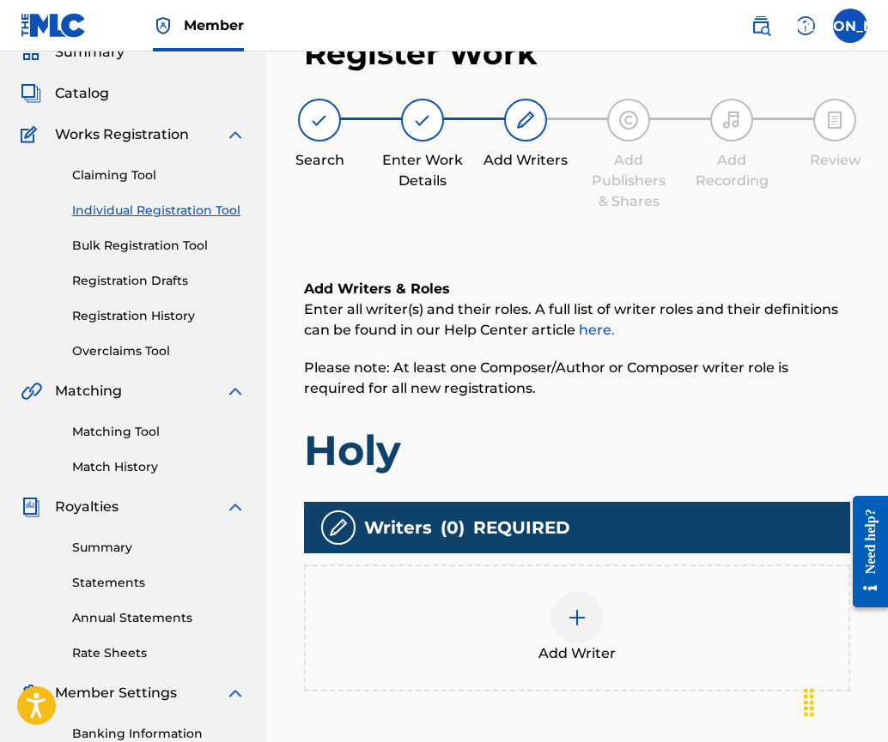
click at [563, 611] on div at bounding box center [577, 618] width 52 height 52
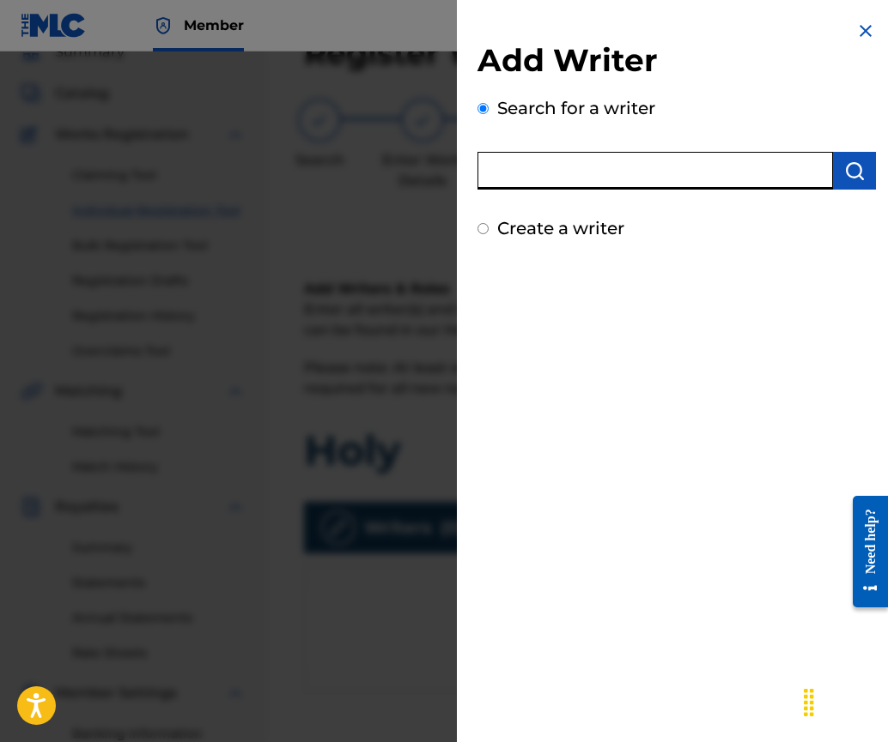
click at [565, 175] on input "text" at bounding box center [654, 171] width 355 height 38
type input "[PERSON_NAME]"
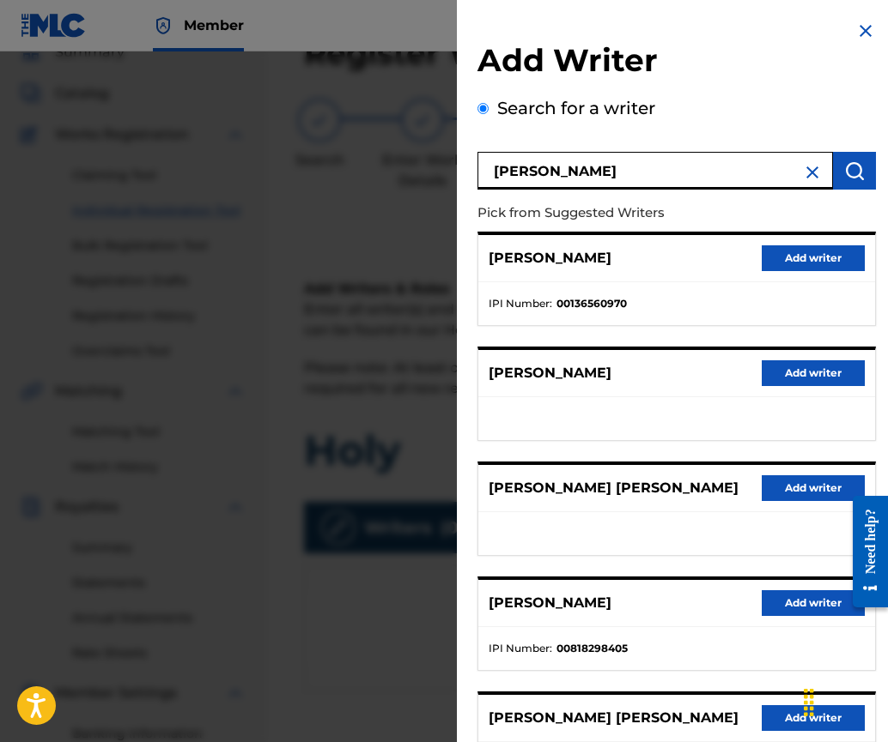
click at [800, 601] on button "Add writer" at bounding box center [812, 604] width 103 height 26
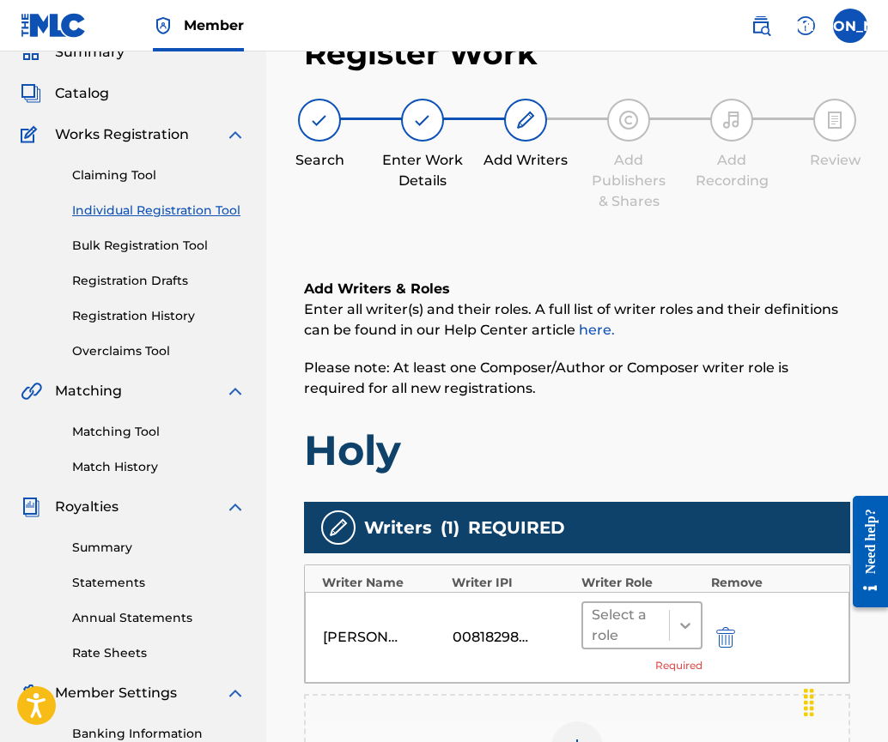
click at [687, 629] on icon at bounding box center [684, 625] width 17 height 17
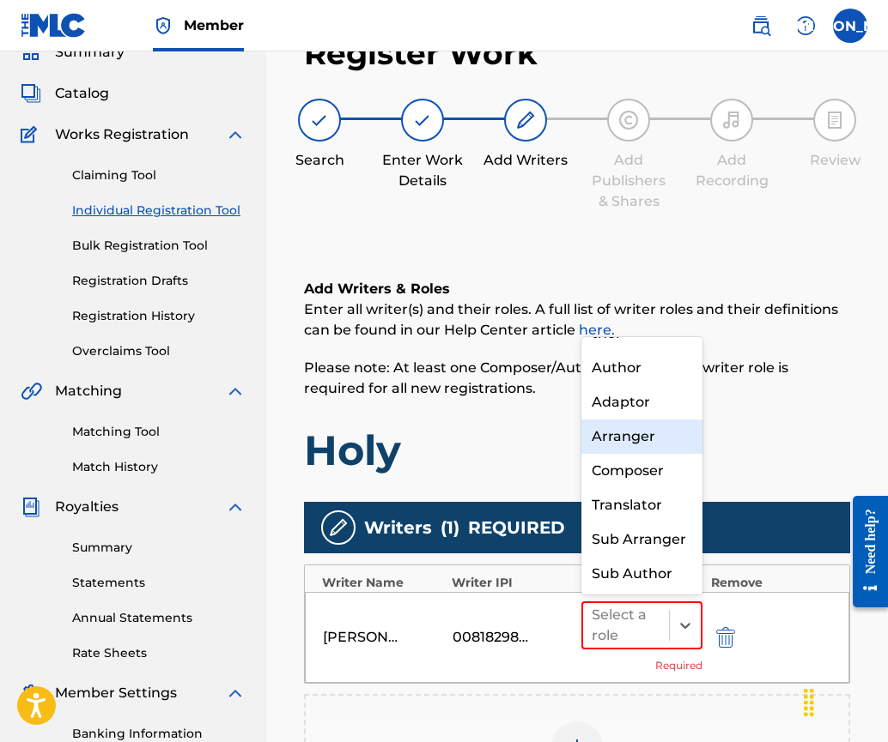
scroll to position [0, 0]
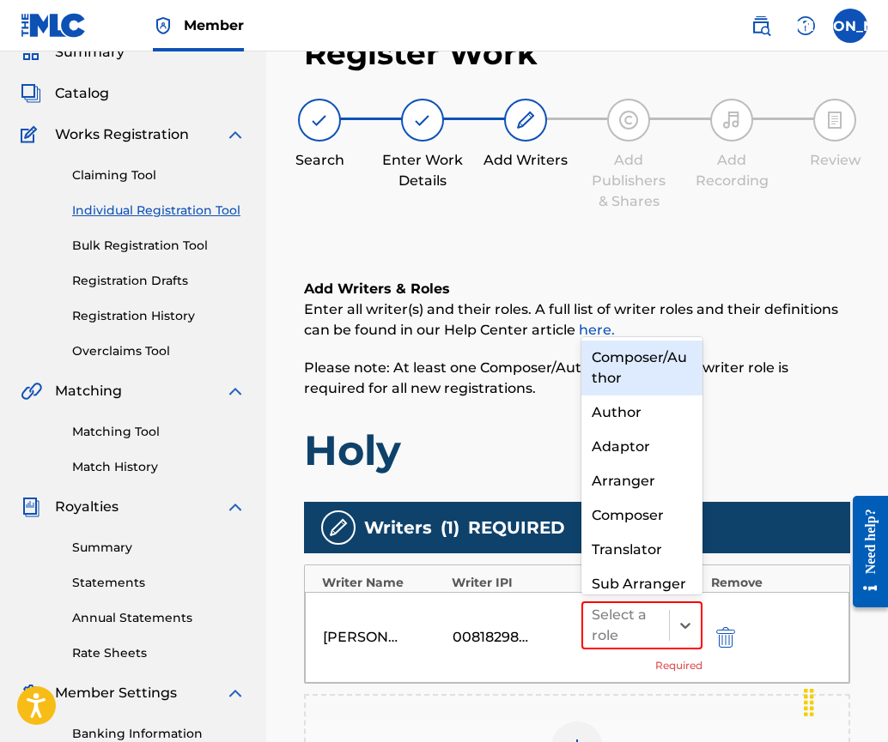
click at [632, 360] on div "Composer/Author" at bounding box center [641, 368] width 121 height 55
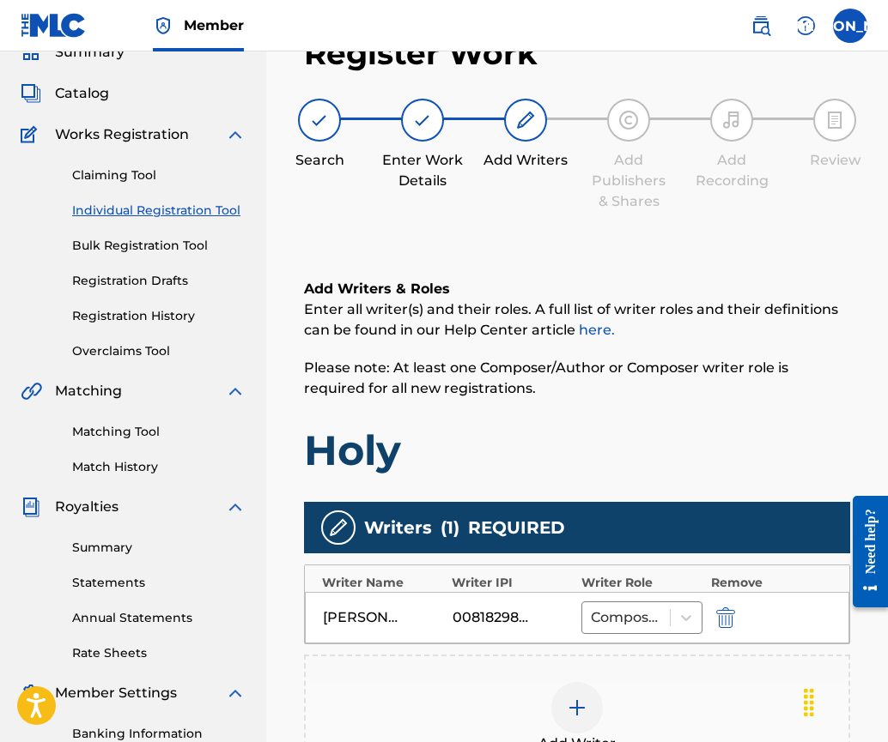
scroll to position [360, 0]
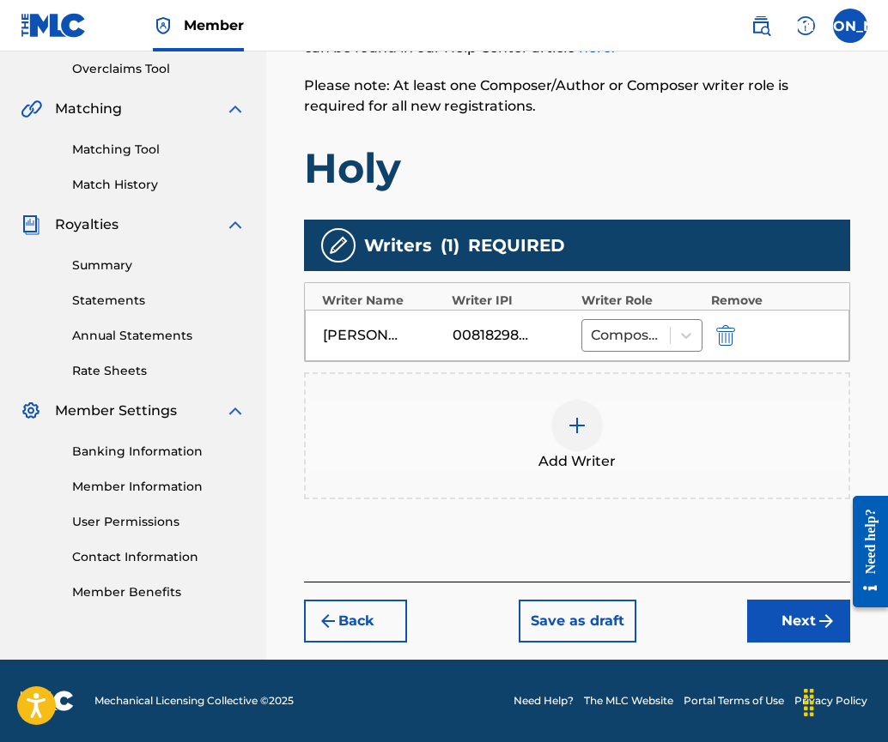
click at [445, 441] on div "Add Writer" at bounding box center [577, 436] width 542 height 72
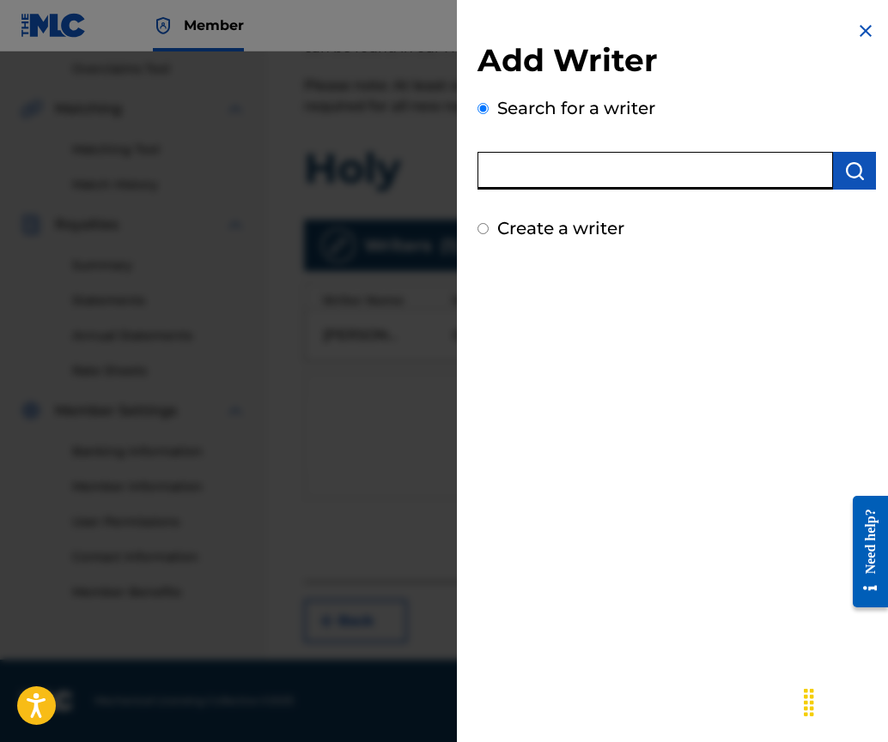
click at [551, 173] on input "text" at bounding box center [654, 171] width 355 height 38
type input "[PERSON_NAME]"
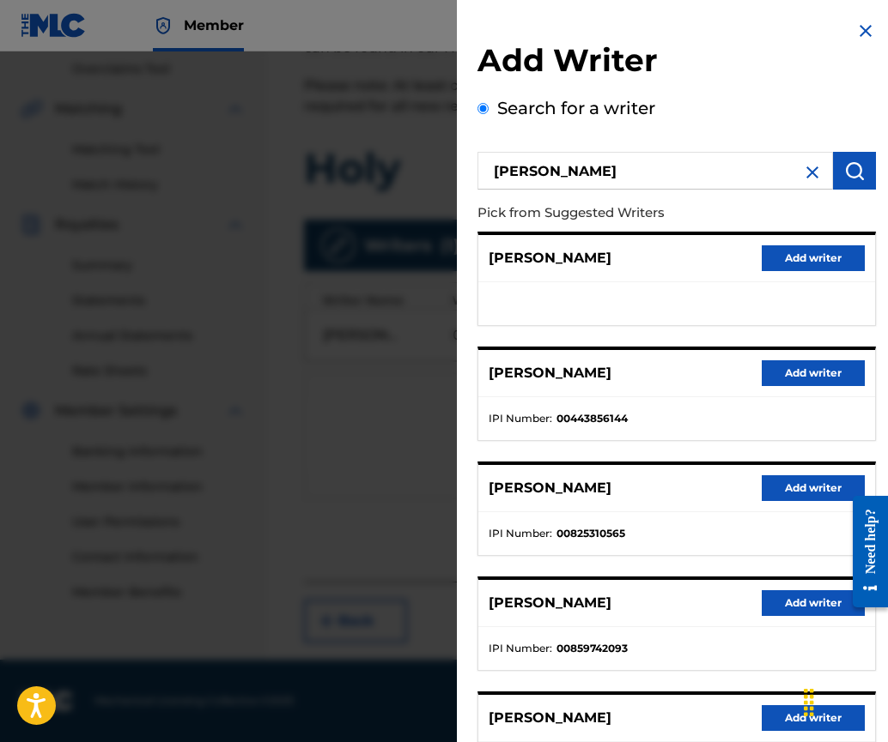
click at [816, 264] on button "Add writer" at bounding box center [812, 258] width 103 height 26
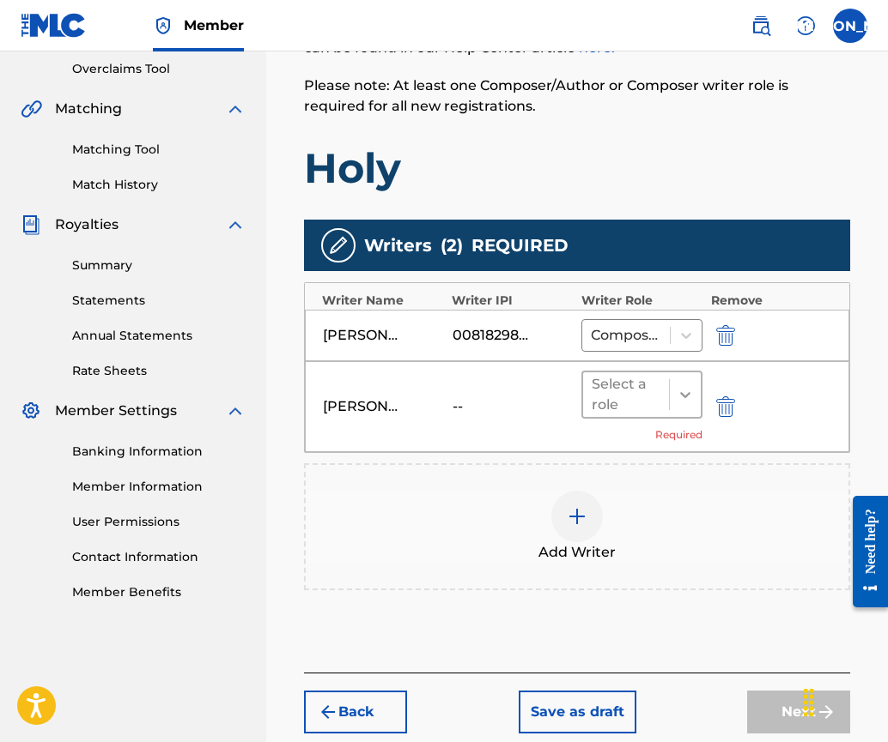
click at [676, 403] on icon at bounding box center [684, 394] width 17 height 17
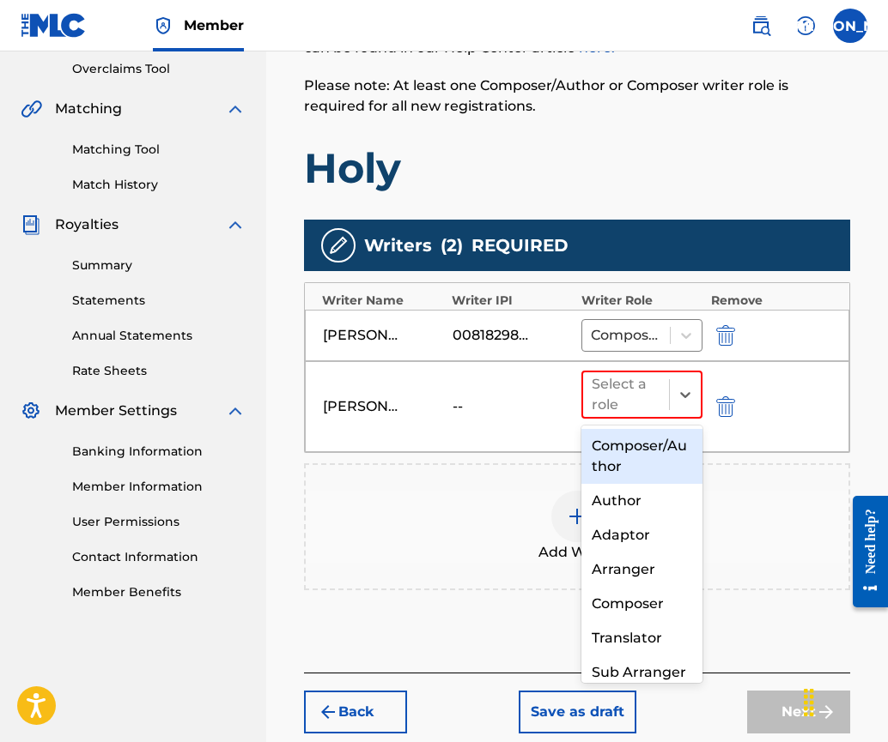
click at [645, 457] on div "Composer/Author" at bounding box center [641, 456] width 121 height 55
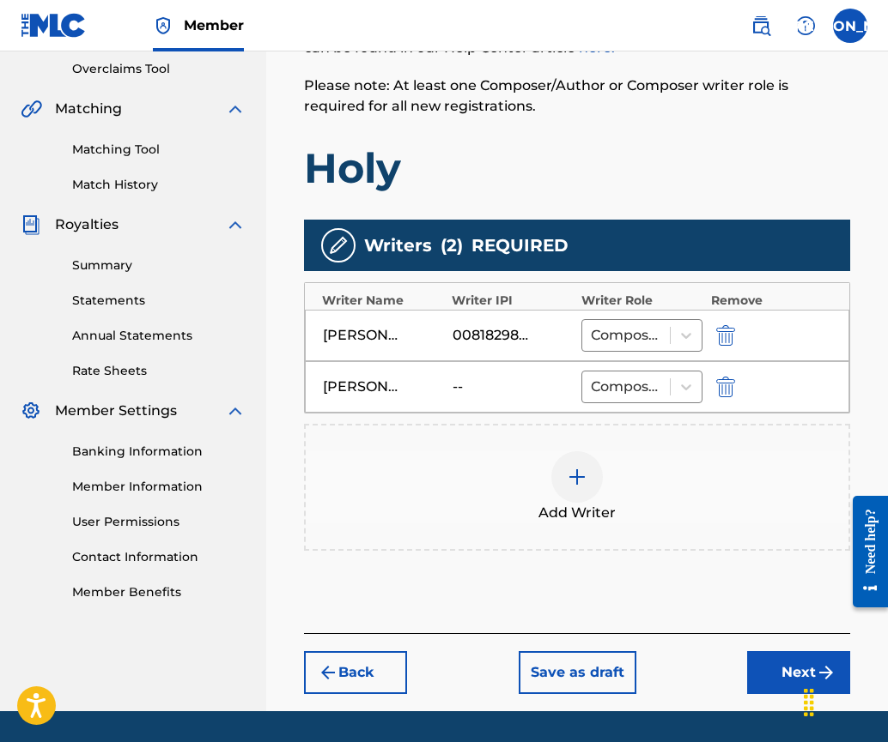
click at [786, 666] on button "Next" at bounding box center [798, 672] width 103 height 43
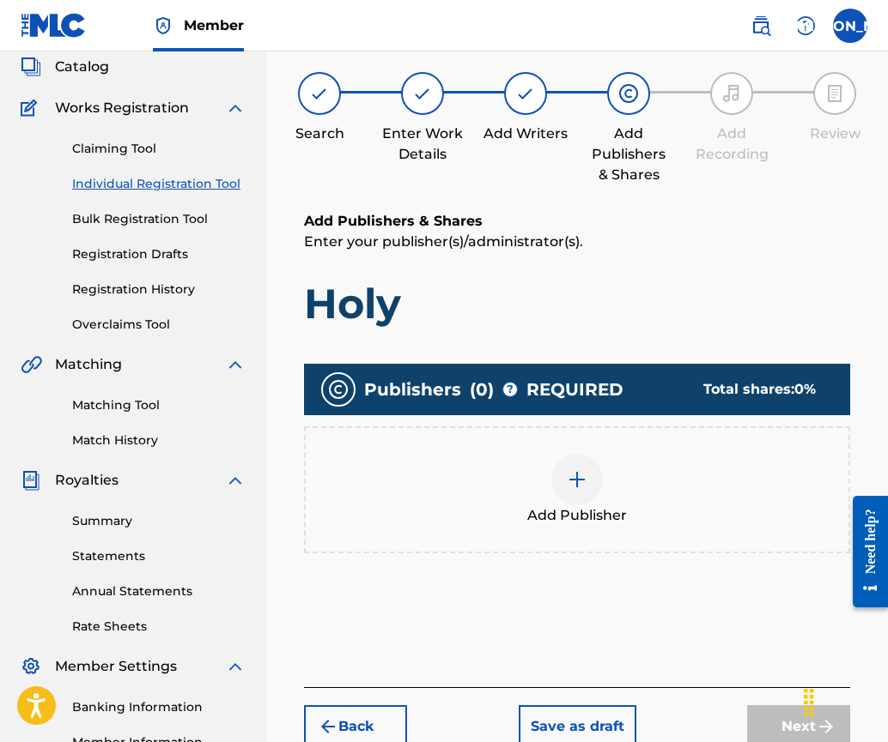
scroll to position [77, 0]
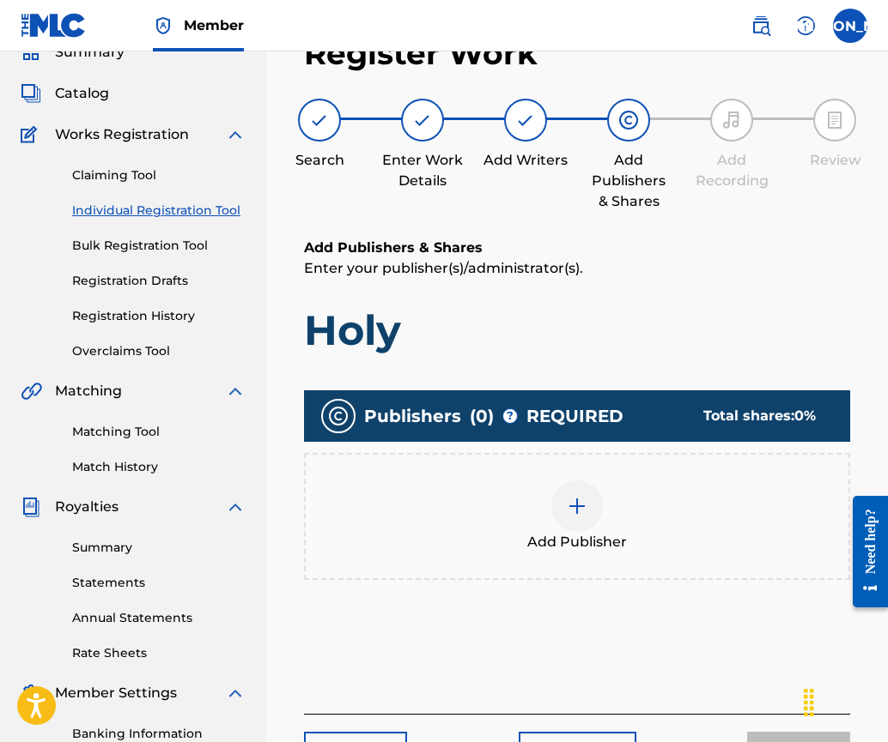
click at [564, 504] on div at bounding box center [577, 507] width 52 height 52
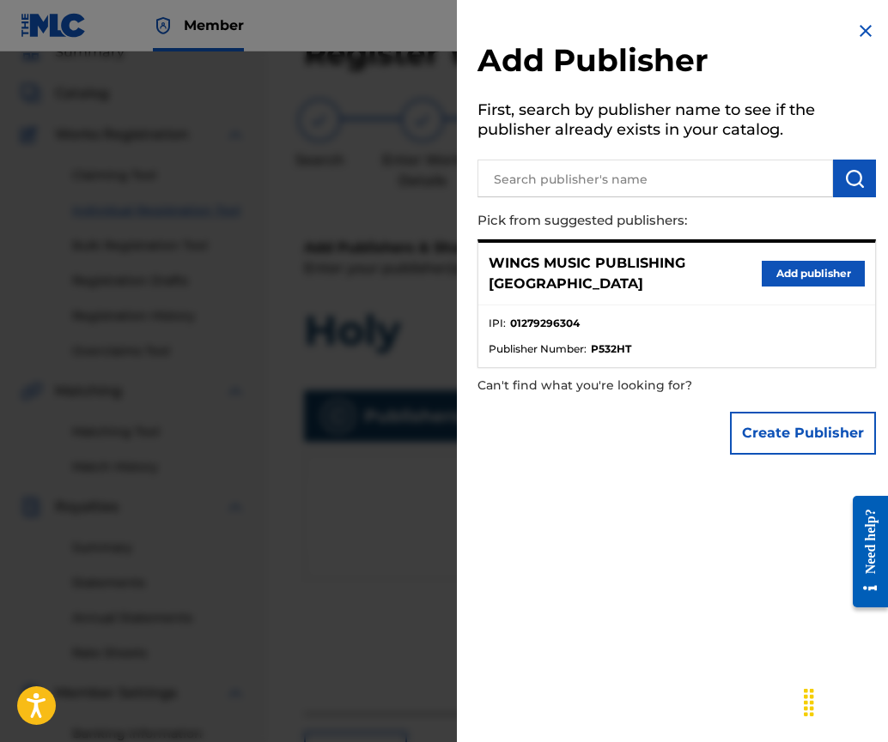
click at [783, 261] on button "Add publisher" at bounding box center [812, 274] width 103 height 26
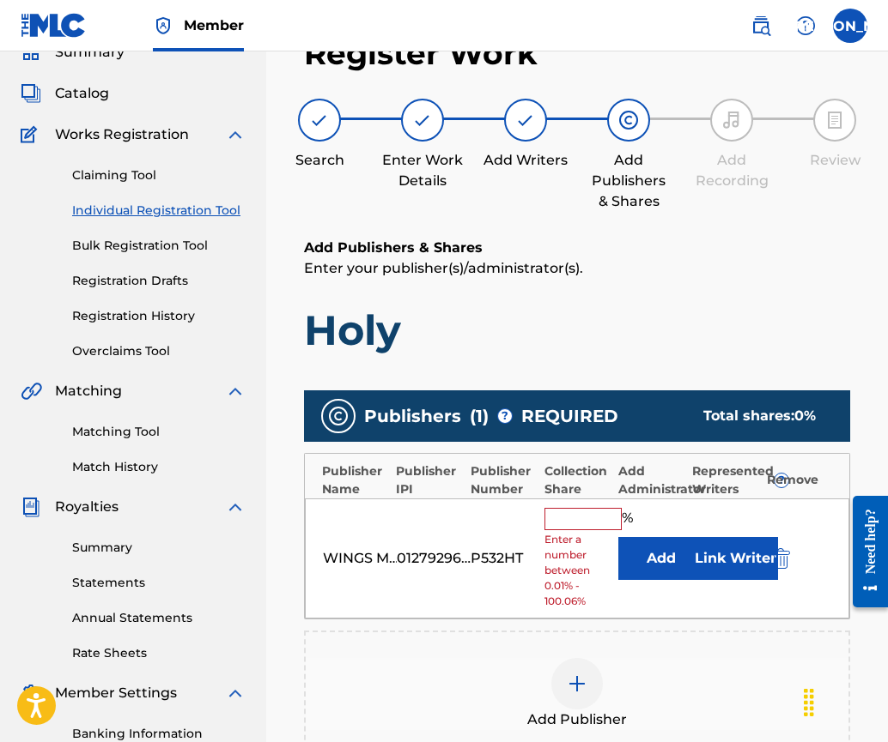
click at [578, 509] on input "text" at bounding box center [582, 519] width 77 height 22
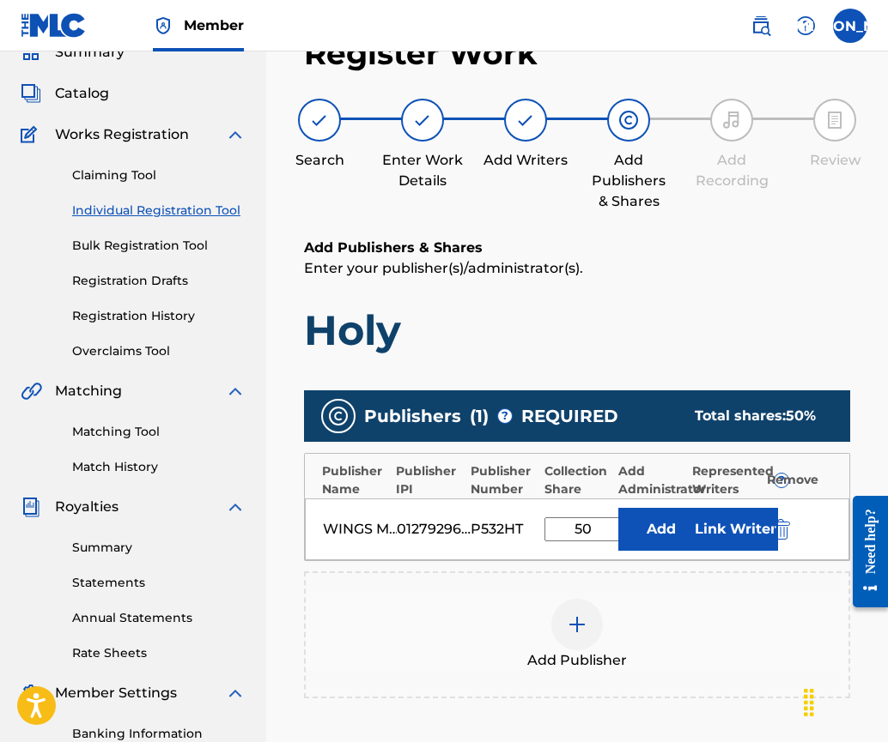
type input "50"
click at [719, 518] on button "Link Writer" at bounding box center [735, 529] width 86 height 43
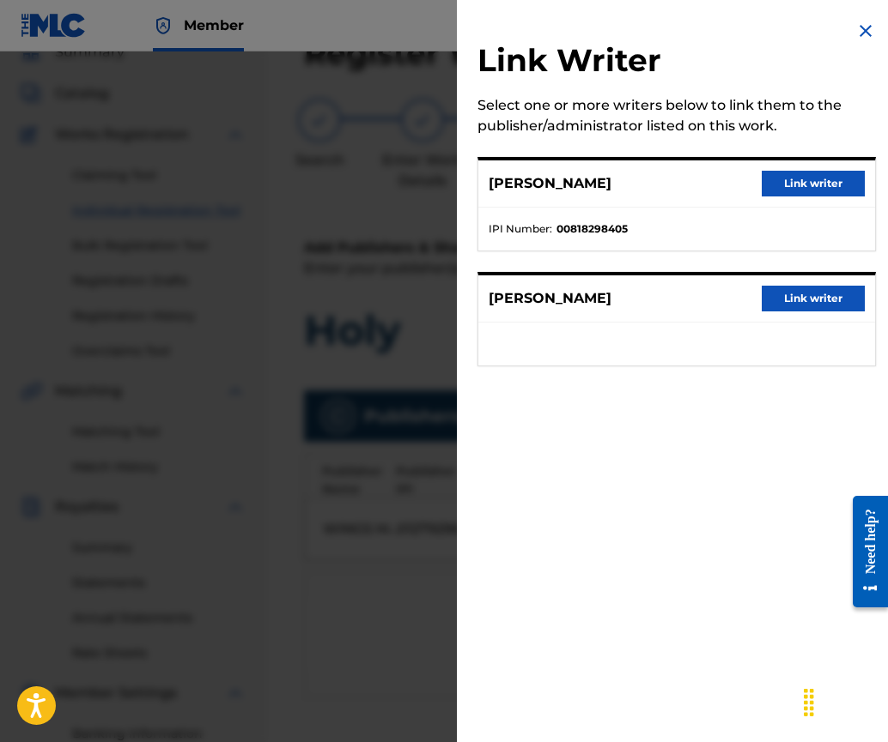
click at [806, 185] on button "Link writer" at bounding box center [812, 184] width 103 height 26
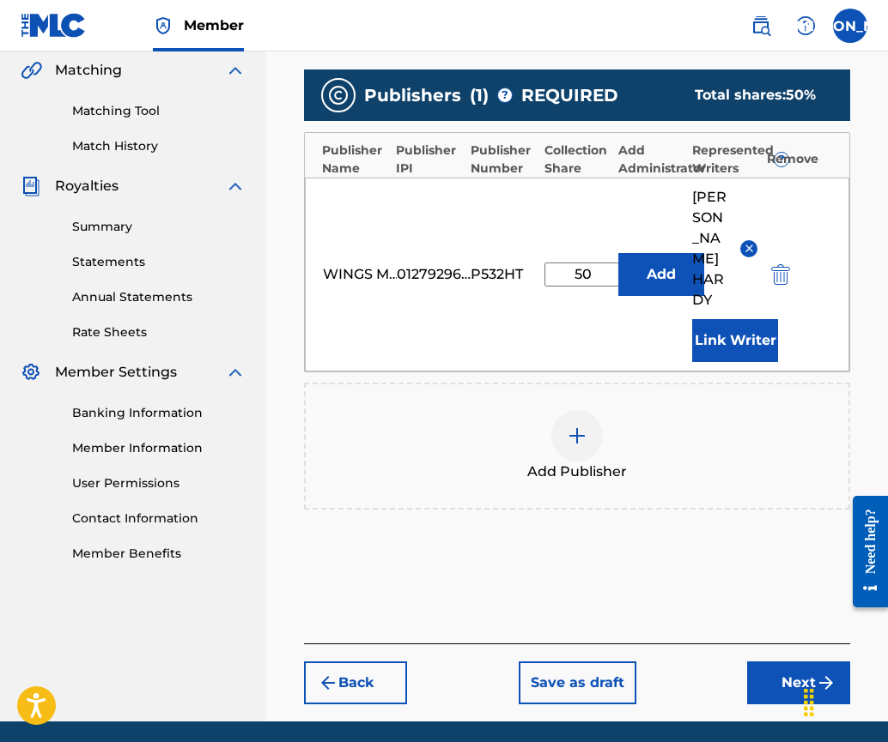
click at [784, 662] on button "Next" at bounding box center [798, 683] width 103 height 43
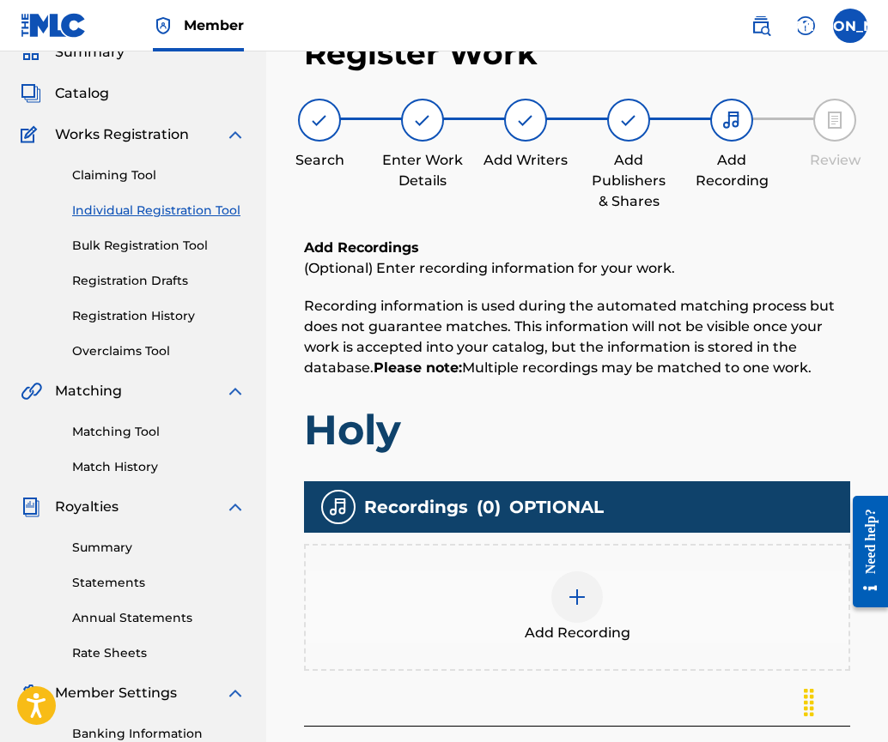
click at [574, 593] on img at bounding box center [577, 597] width 21 height 21
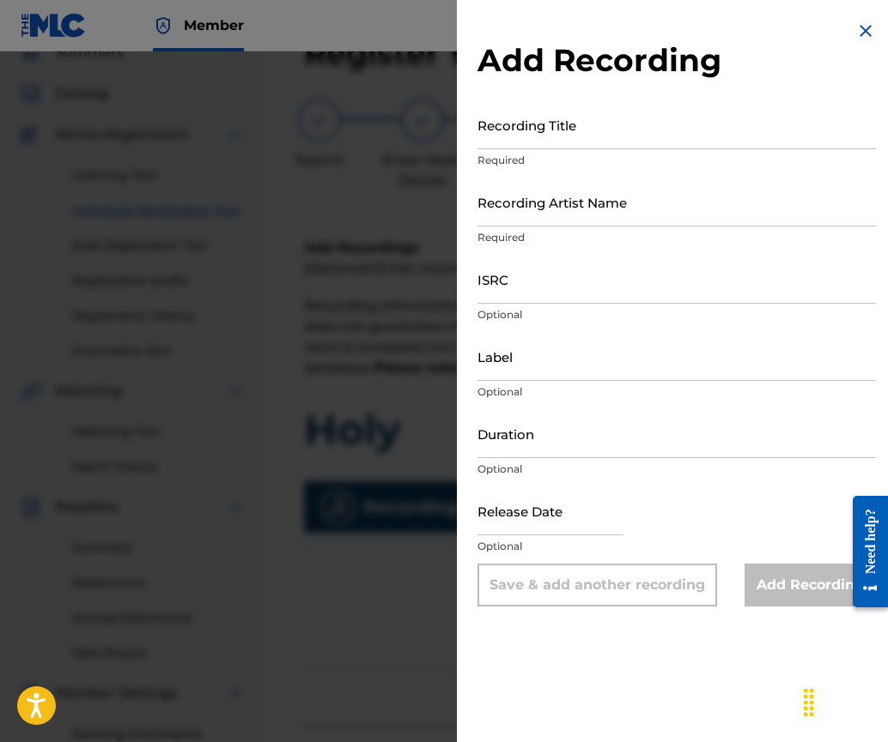
click at [545, 133] on input "Recording Title" at bounding box center [676, 124] width 398 height 49
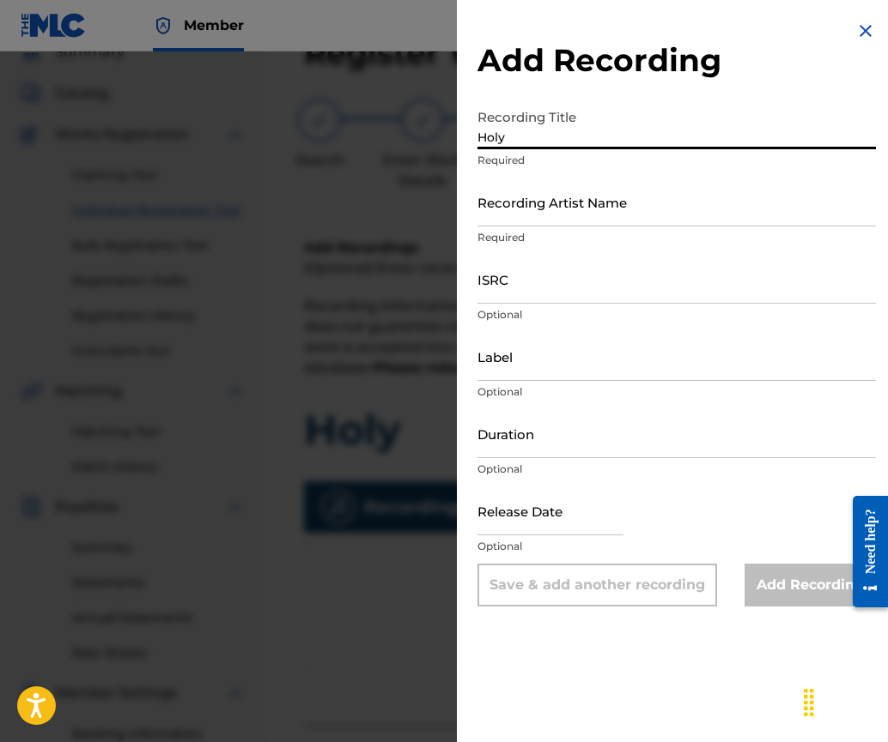
type input "Holy"
click at [526, 213] on input "Recording Artist Name" at bounding box center [676, 202] width 398 height 49
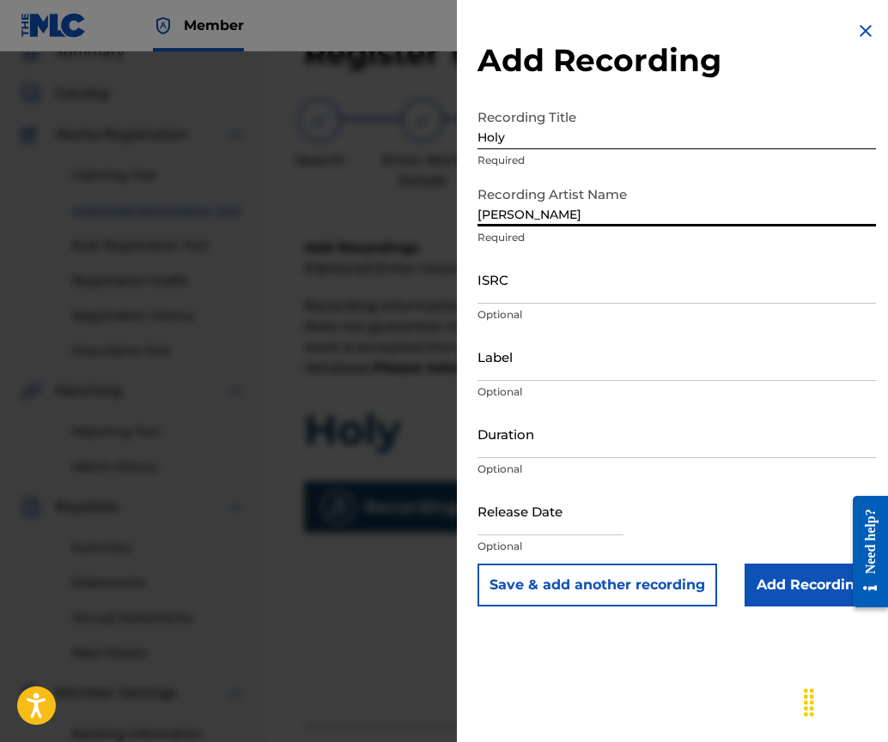
type input "[PERSON_NAME]"
click at [514, 677] on div "Add Recording Recording Title Holy Required Recording Artist Name [PERSON_NAME]…" at bounding box center [676, 371] width 439 height 742
click at [542, 297] on input "ISRC" at bounding box center [676, 279] width 398 height 49
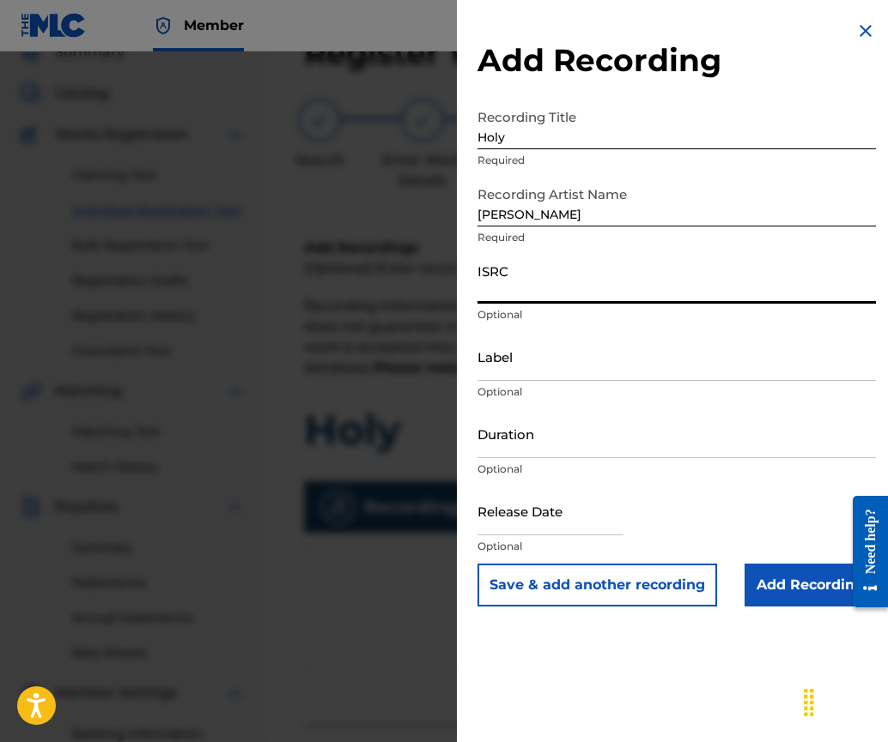
paste input "GBKPL1951998"
type input "GBKPL1951998"
click at [528, 524] on input "text" at bounding box center [550, 511] width 146 height 49
select select "7"
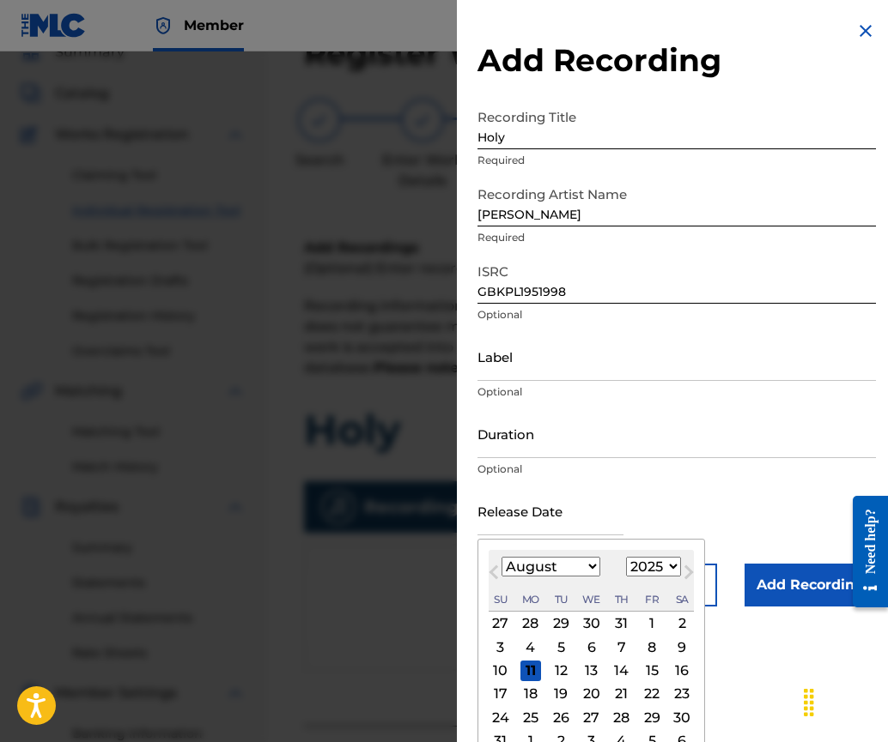
click at [512, 589] on div "Su Mo Tu We Th Fr Sa" at bounding box center [590, 599] width 205 height 23
click at [667, 567] on select "1900 1901 1902 1903 1904 1905 1906 1907 1908 1909 1910 1911 1912 1913 1914 1915…" at bounding box center [653, 567] width 55 height 20
select select "2019"
click at [626, 557] on select "1900 1901 1902 1903 1904 1905 1906 1907 1908 1909 1910 1911 1912 1913 1914 1915…" at bounding box center [653, 567] width 55 height 20
click at [582, 565] on select "January February March April May June July August September October November De…" at bounding box center [550, 567] width 99 height 20
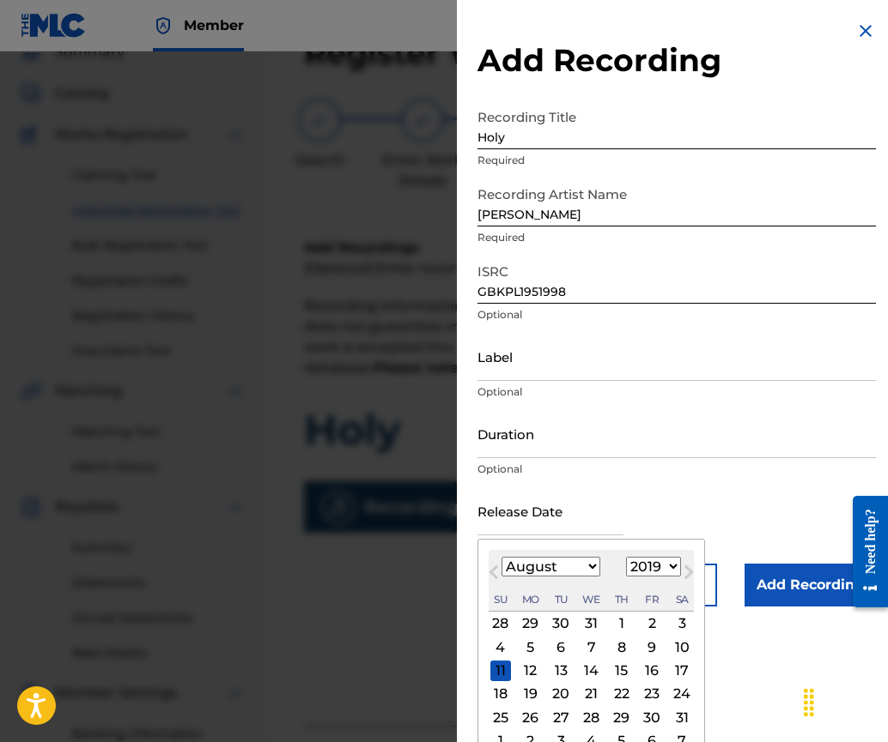
select select "5"
click at [501, 557] on select "January February March April May June July August September October November De…" at bounding box center [550, 567] width 99 height 20
click at [649, 668] on div "14" at bounding box center [651, 671] width 21 height 21
type input "[DATE]"
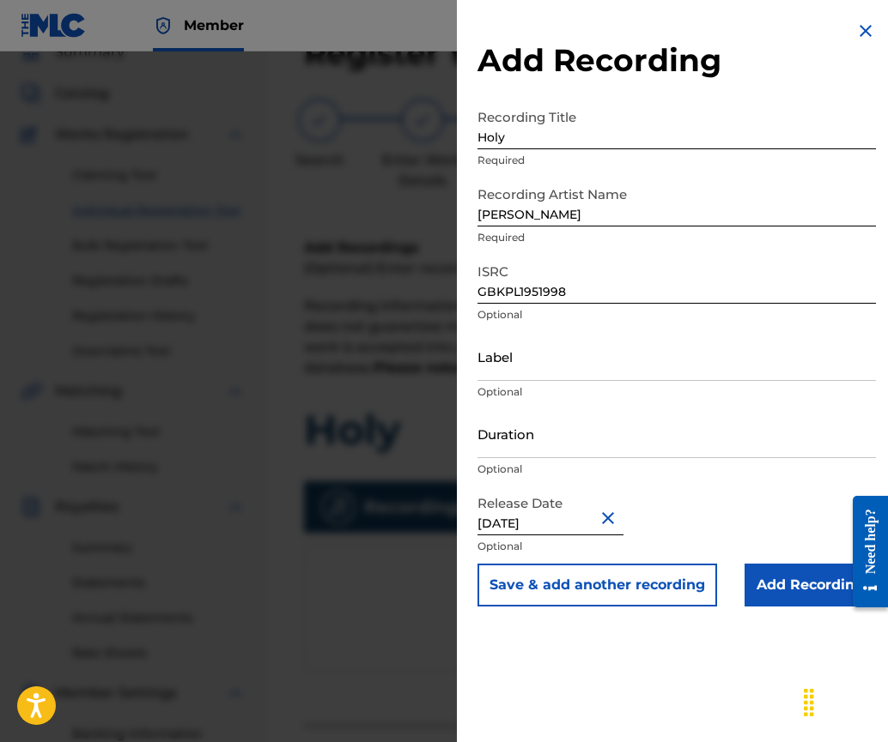
click at [793, 587] on input "Add Recording" at bounding box center [809, 585] width 131 height 43
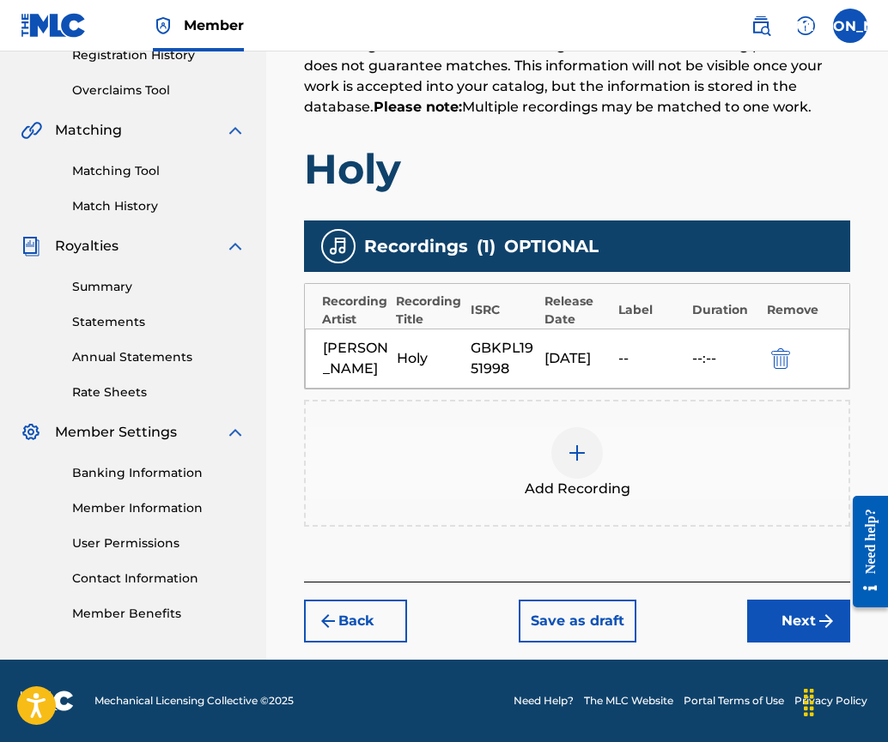
click at [787, 617] on button "Next" at bounding box center [798, 621] width 103 height 43
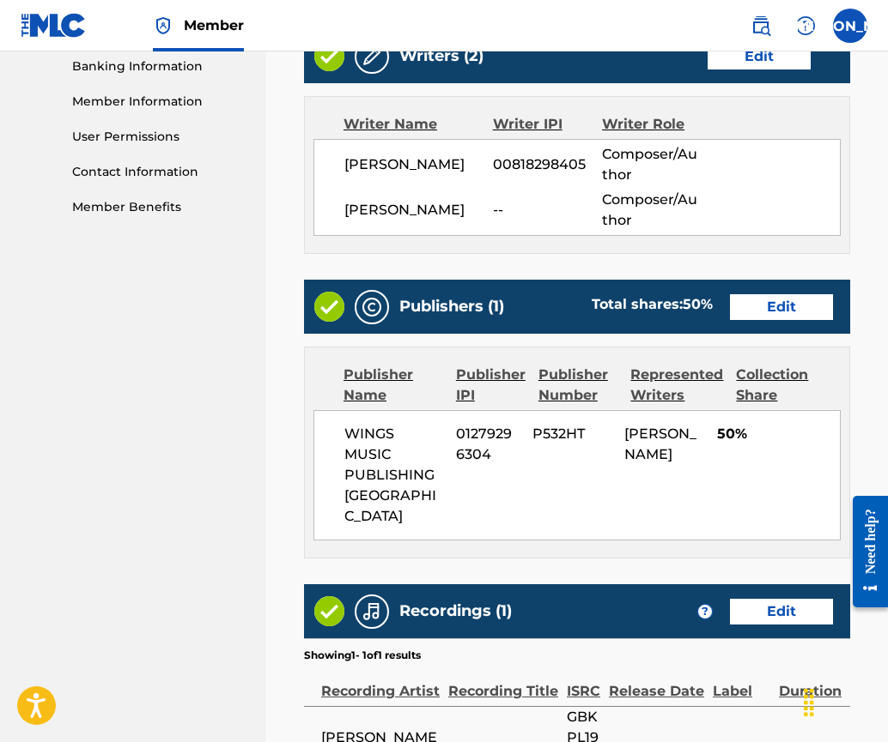
scroll to position [959, 0]
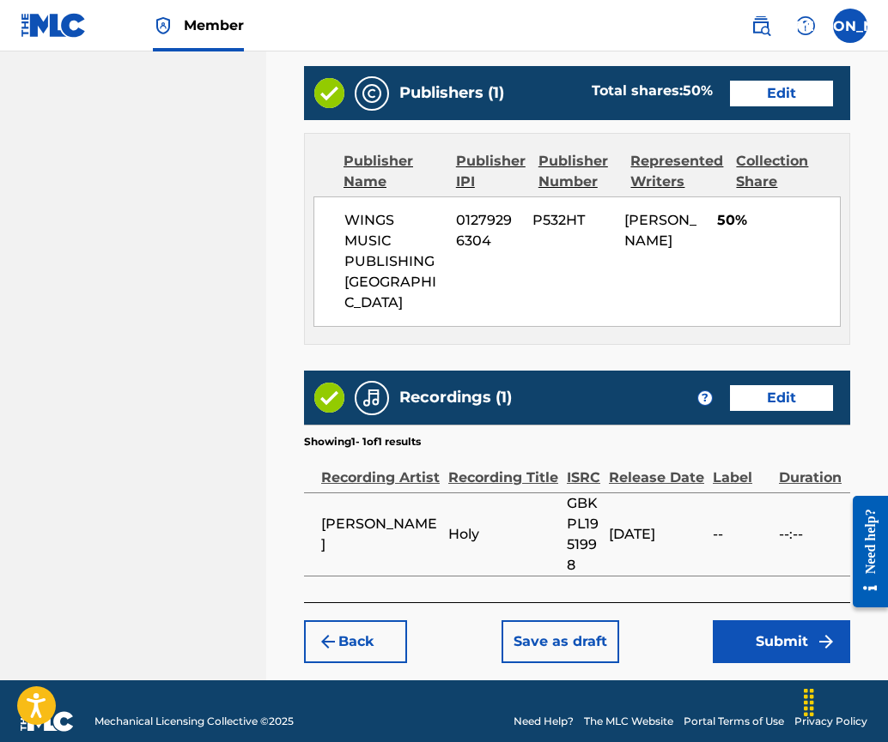
click at [754, 621] on button "Submit" at bounding box center [780, 642] width 137 height 43
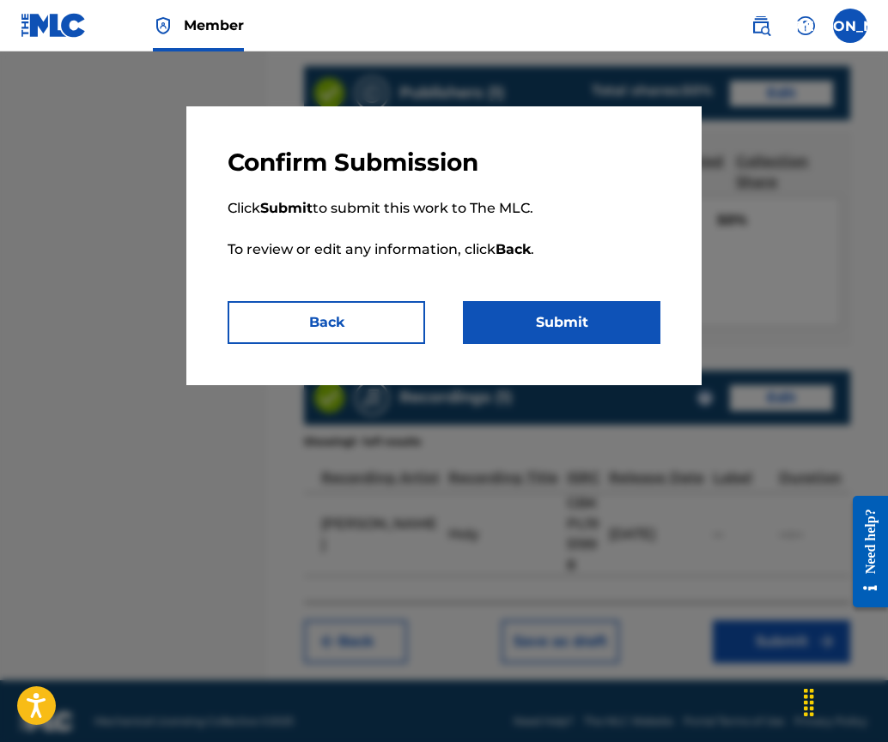
click at [571, 320] on button "Submit" at bounding box center [561, 322] width 197 height 43
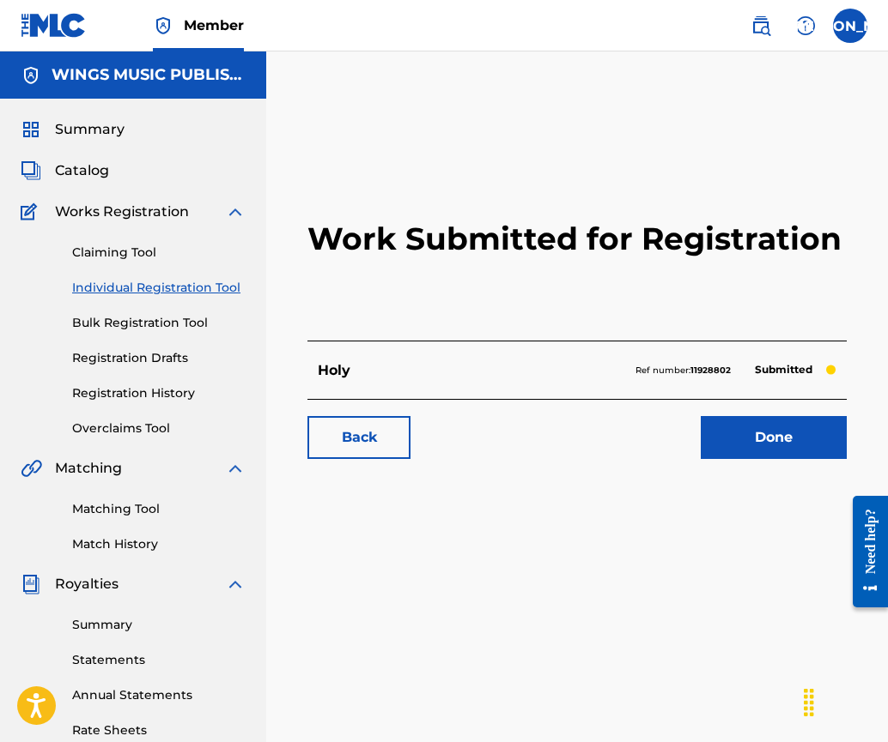
click at [774, 439] on link "Done" at bounding box center [773, 437] width 146 height 43
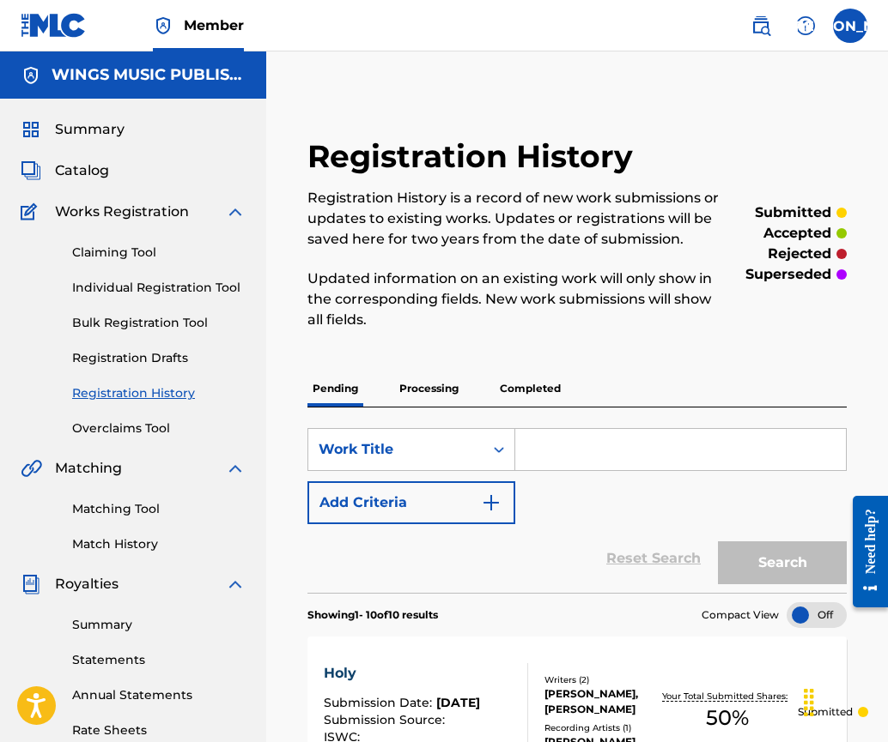
click at [94, 281] on link "Individual Registration Tool" at bounding box center [158, 288] width 173 height 18
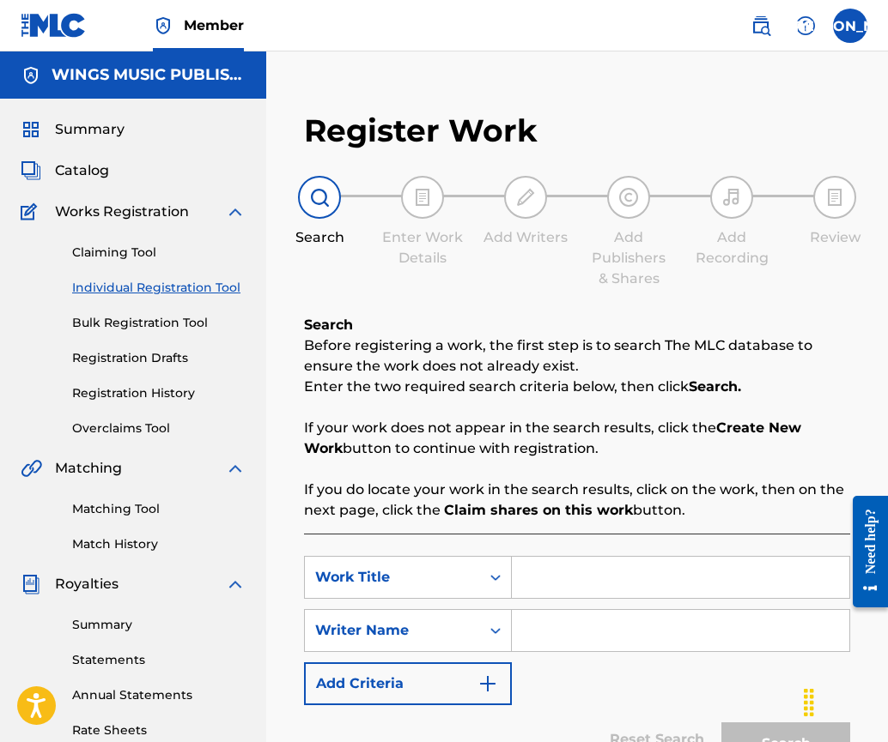
click at [581, 573] on input "Search Form" at bounding box center [680, 577] width 337 height 41
type input "through your eyes"
drag, startPoint x: 540, startPoint y: 639, endPoint x: 553, endPoint y: 635, distance: 13.6
click at [540, 639] on input "Search Form" at bounding box center [680, 630] width 337 height 41
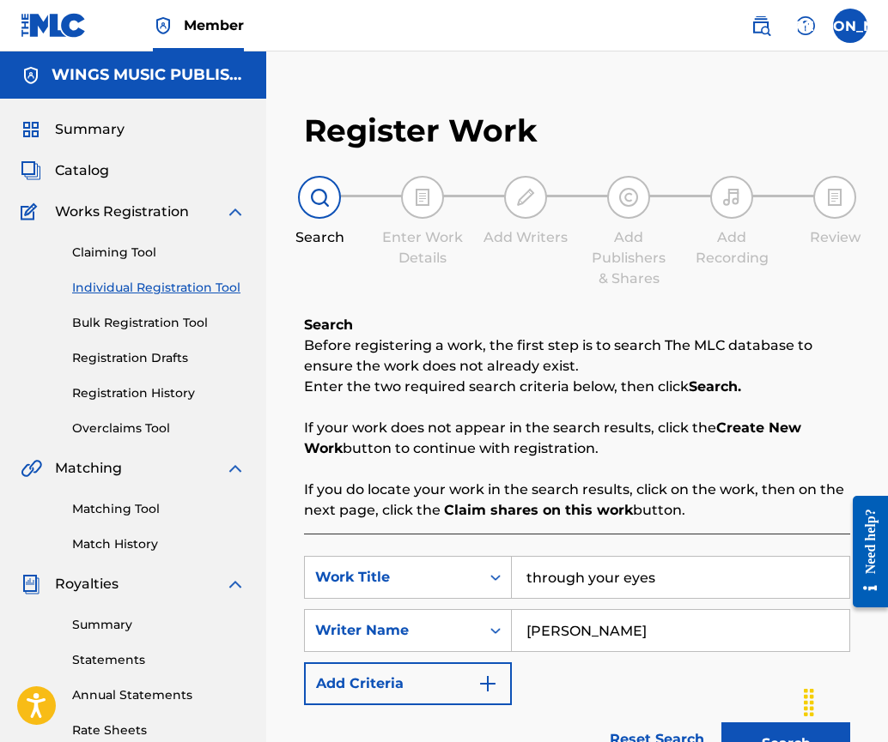
type input "[PERSON_NAME]"
click at [774, 735] on button "Search" at bounding box center [785, 744] width 129 height 43
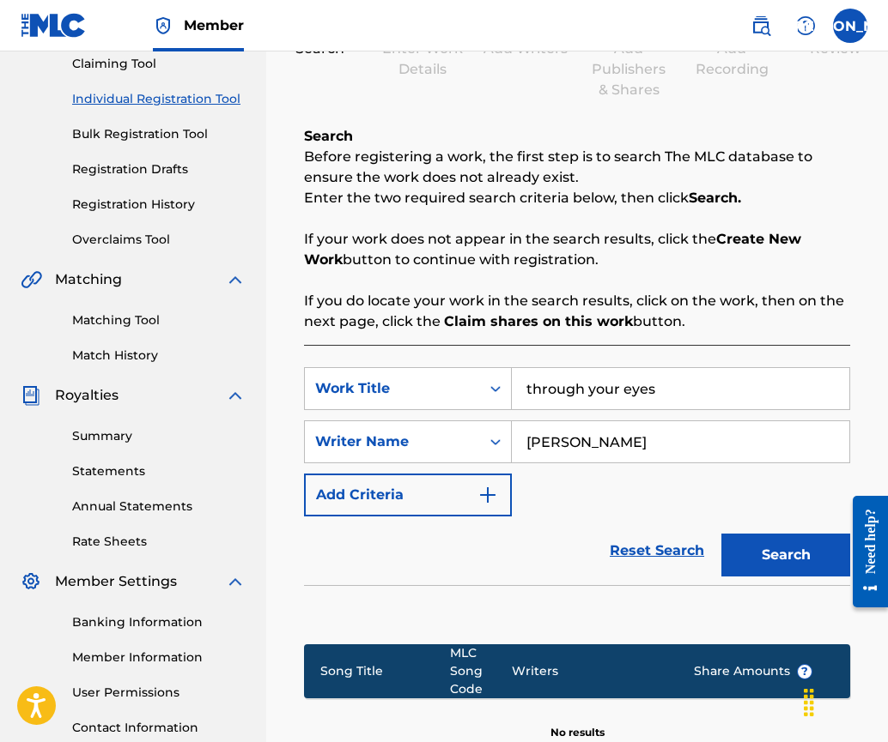
scroll to position [343, 0]
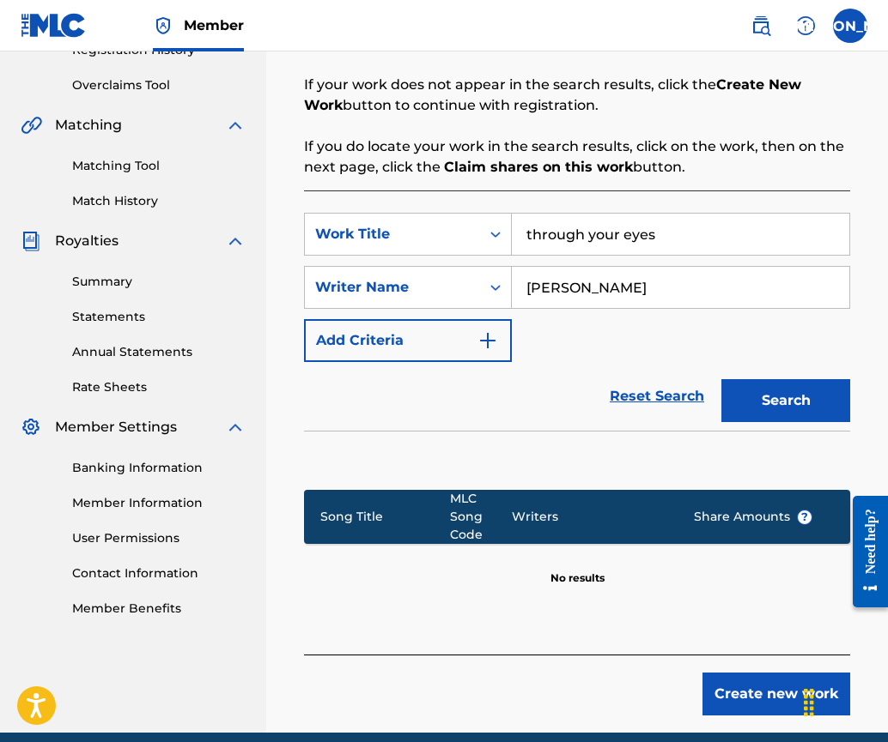
click at [760, 680] on button "Create new work" at bounding box center [776, 694] width 148 height 43
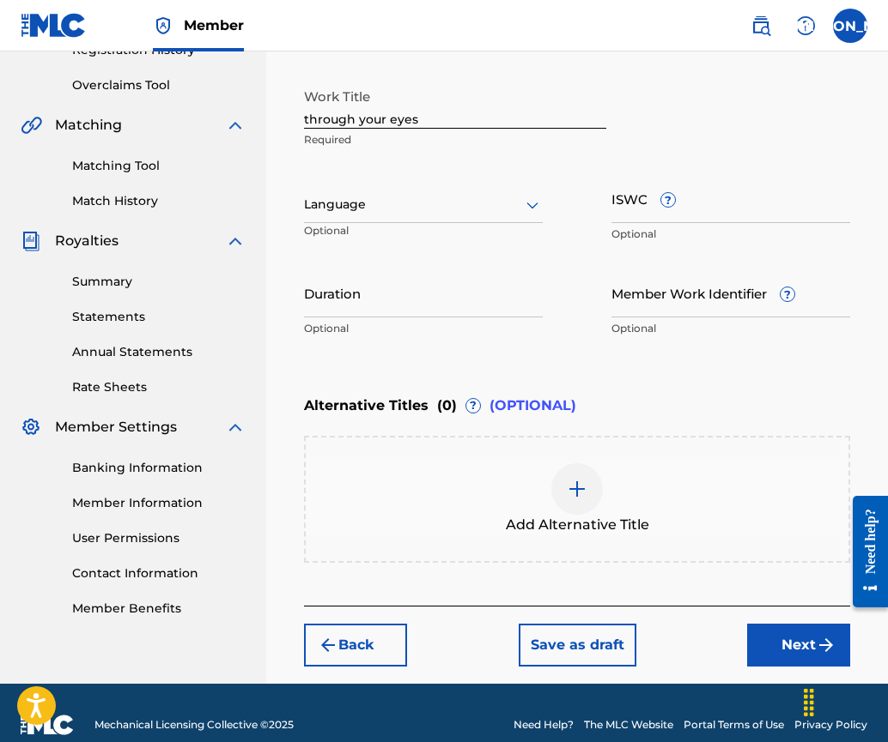
click at [311, 118] on input "through your eyes" at bounding box center [455, 104] width 302 height 49
click at [310, 118] on input "through your eyes" at bounding box center [455, 104] width 302 height 49
click at [365, 119] on input "Through your eyes" at bounding box center [455, 104] width 302 height 49
click at [395, 119] on input "Through Your eyes" at bounding box center [455, 104] width 302 height 49
type input "Through Your Eyes"
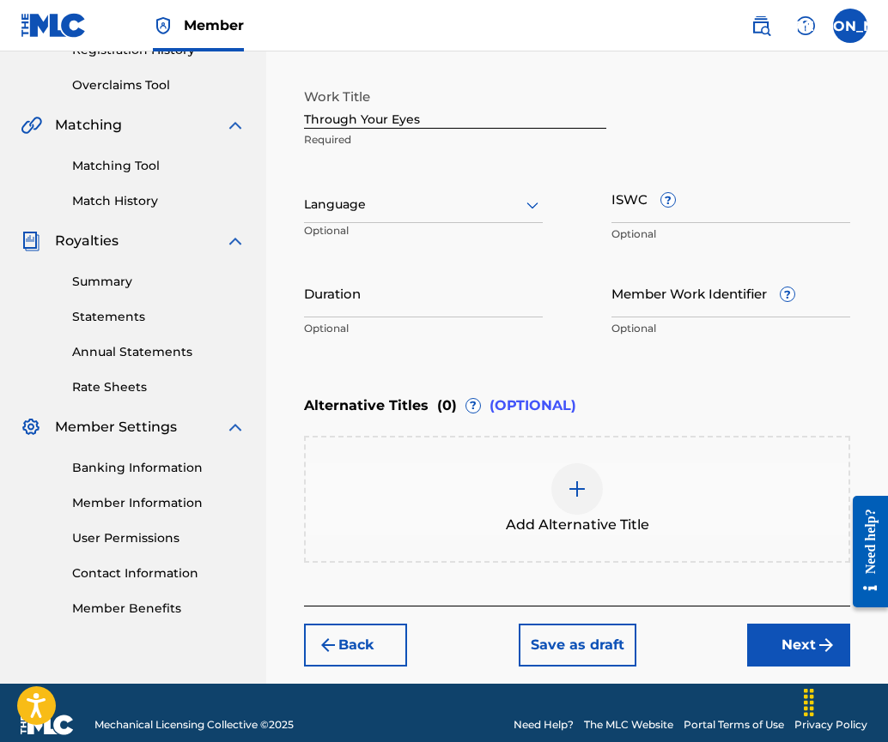
click at [496, 263] on div "Work Title Through Your Eyes Required Language Optional ISWC ? Optional Duratio…" at bounding box center [577, 213] width 546 height 266
click at [641, 207] on input "ISWC ?" at bounding box center [730, 198] width 239 height 49
paste input "T-920.116.326-0"
type input "T-920.116.326-0"
drag, startPoint x: 382, startPoint y: 314, endPoint x: 376, endPoint y: 306, distance: 10.5
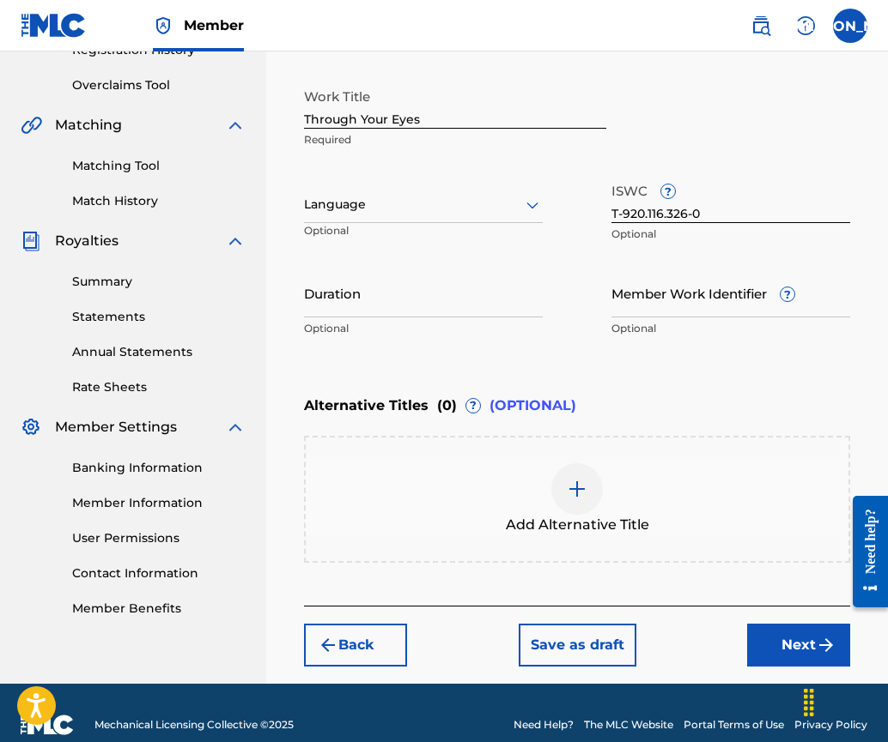
click at [382, 314] on input "Duration" at bounding box center [423, 293] width 239 height 49
type input "03:04"
click at [804, 648] on button "Next" at bounding box center [798, 645] width 103 height 43
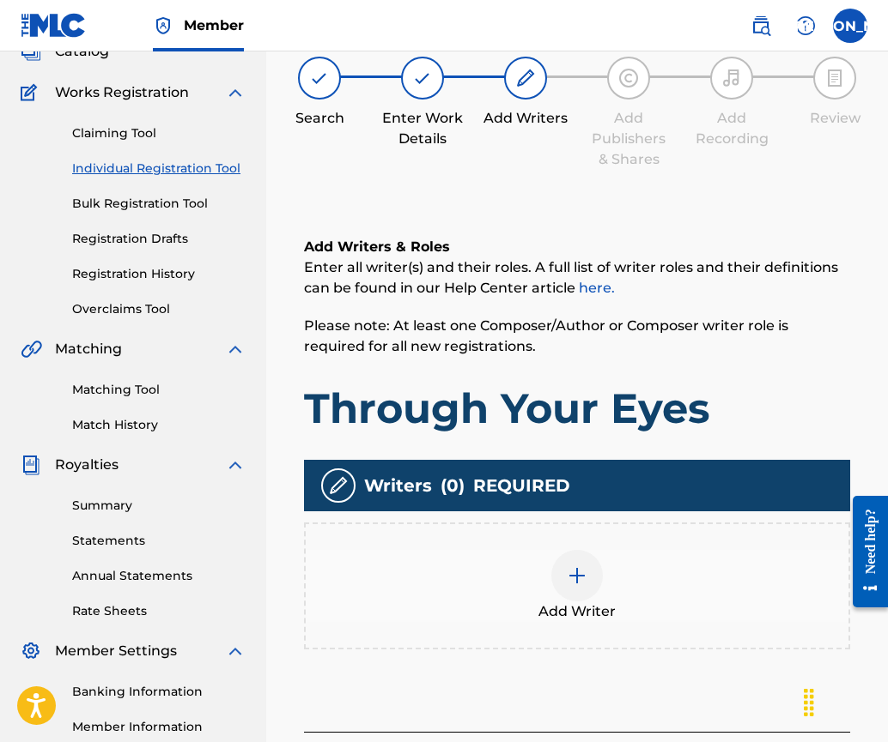
scroll to position [77, 0]
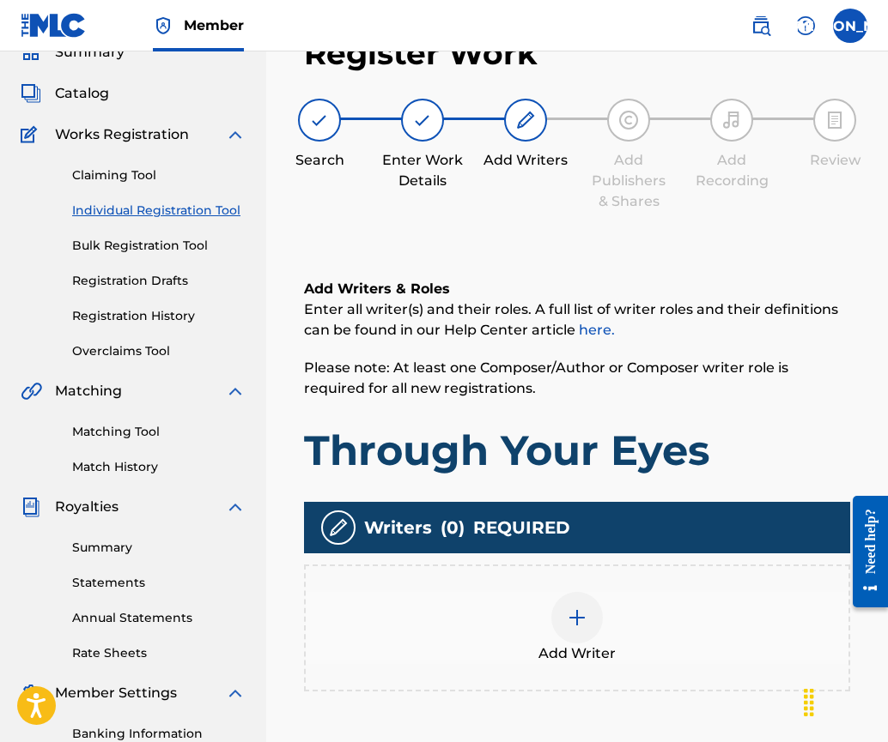
click at [570, 615] on img at bounding box center [577, 618] width 21 height 21
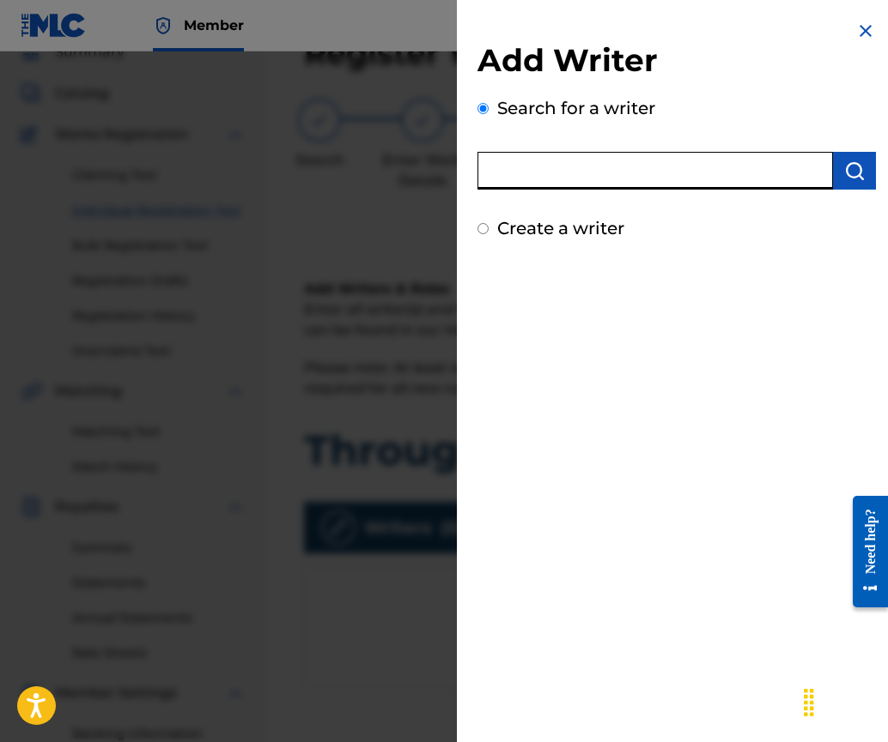
click at [516, 157] on input "text" at bounding box center [654, 171] width 355 height 38
type input "[PERSON_NAME]"
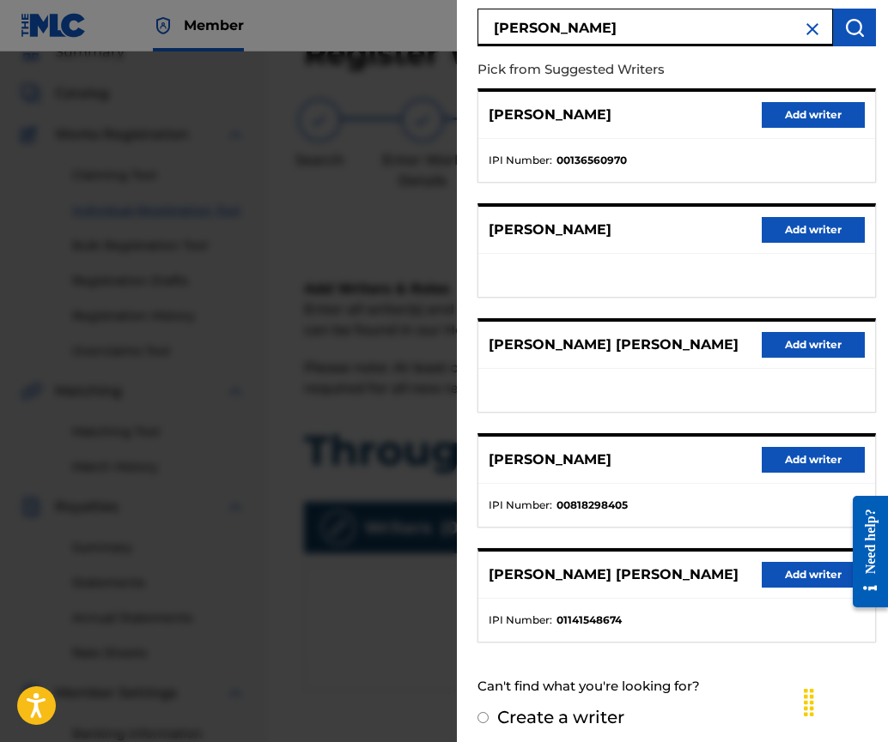
scroll to position [152, 0]
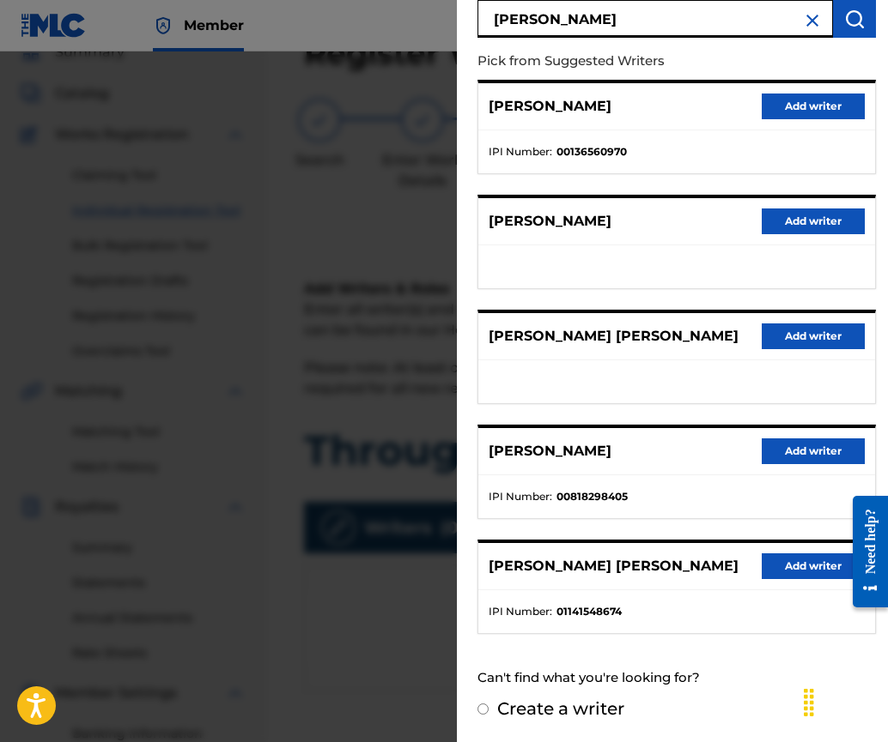
click at [797, 450] on button "Add writer" at bounding box center [812, 452] width 103 height 26
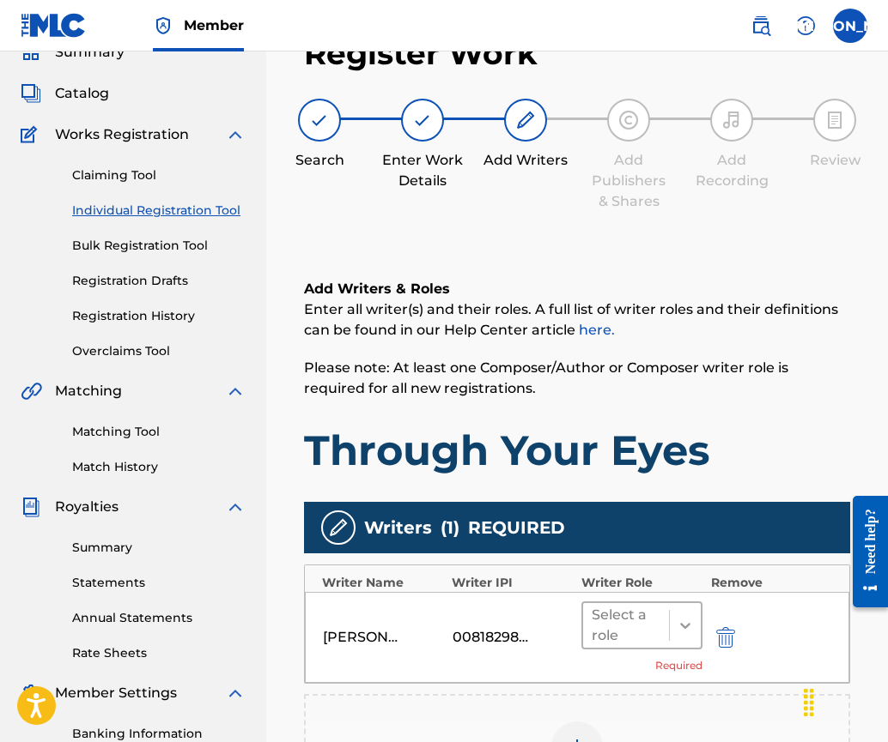
click at [682, 633] on icon at bounding box center [684, 625] width 17 height 17
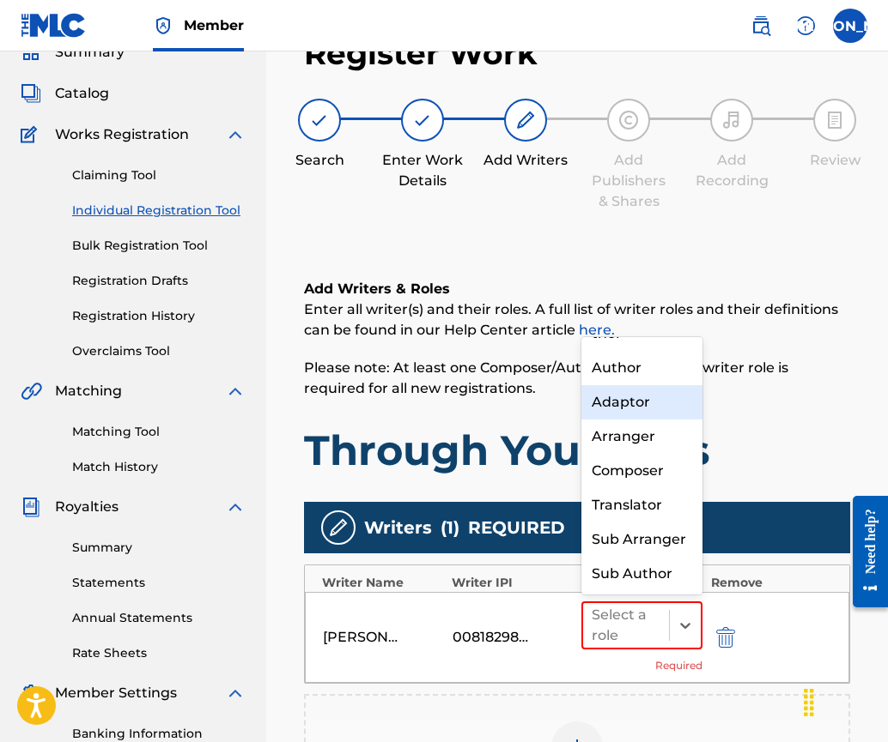
scroll to position [0, 0]
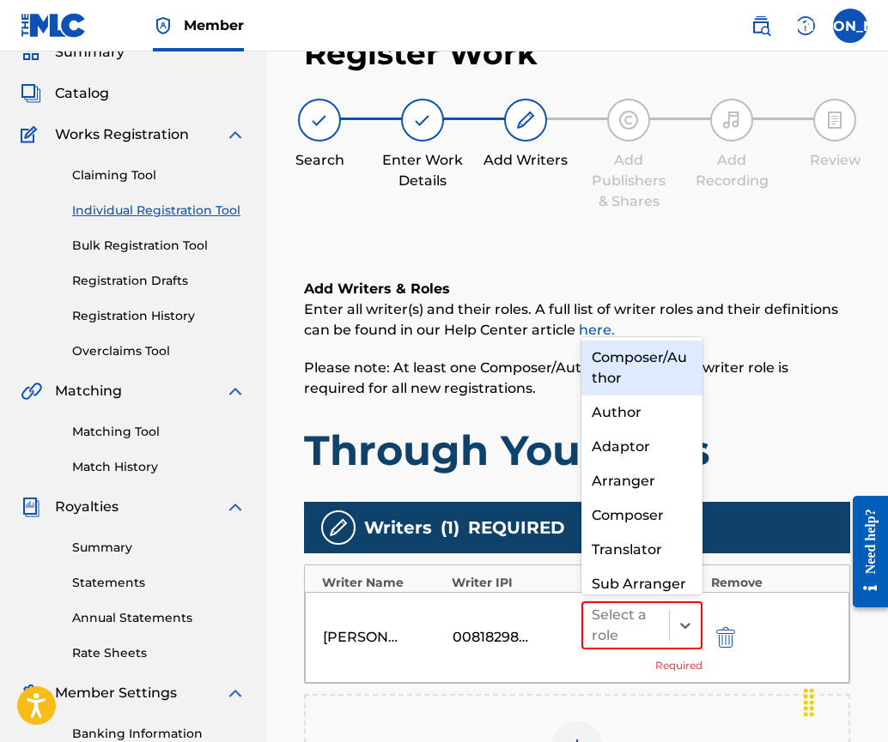
click at [622, 345] on div "Composer/Author" at bounding box center [641, 368] width 121 height 55
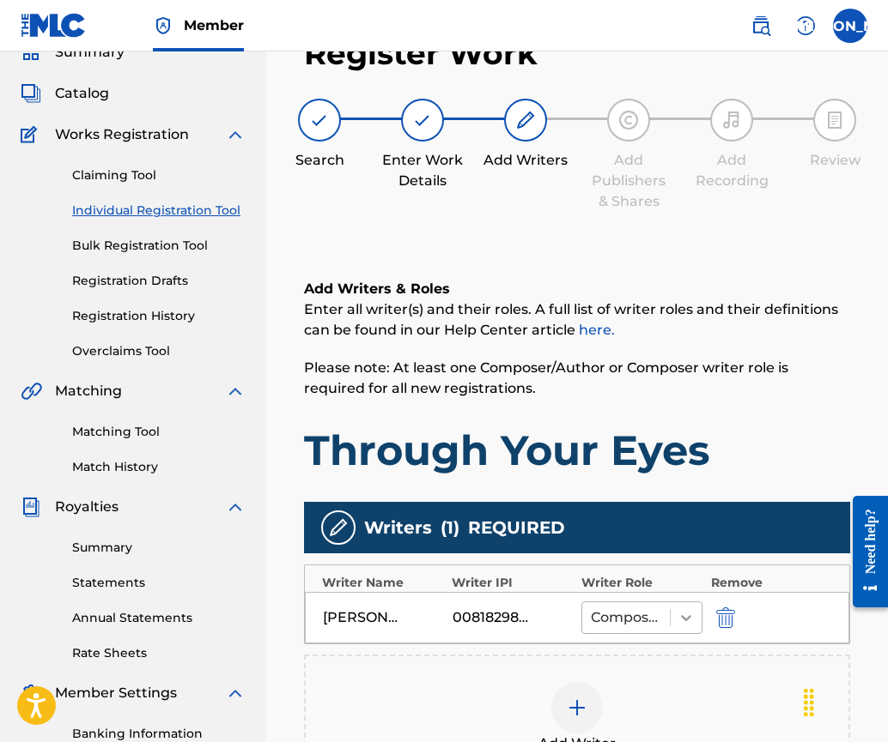
click at [682, 611] on icon at bounding box center [685, 617] width 17 height 17
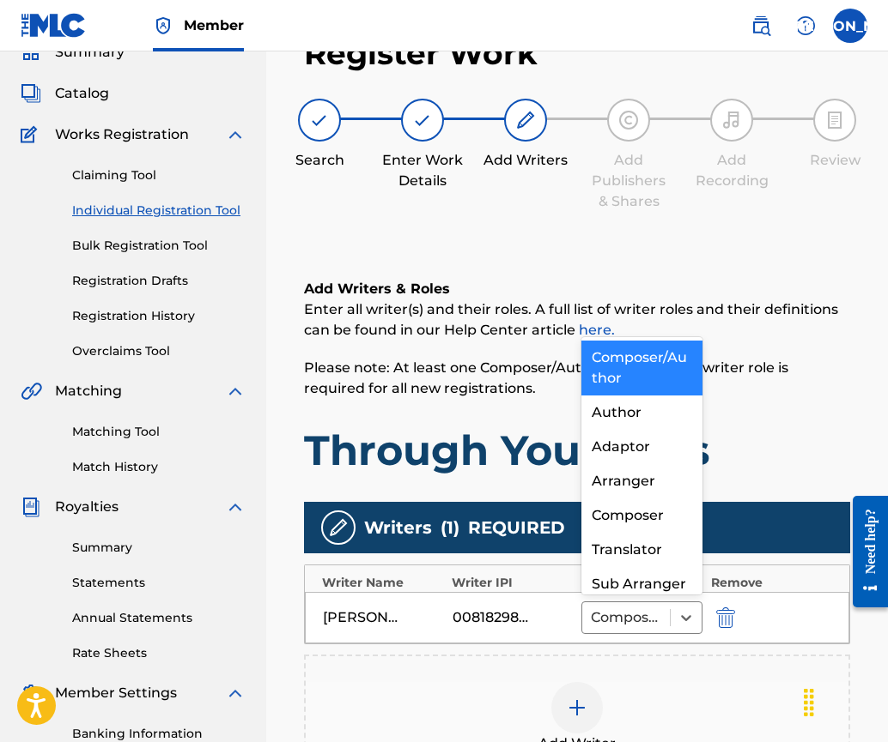
click at [621, 361] on div "Composer/Author" at bounding box center [641, 368] width 121 height 55
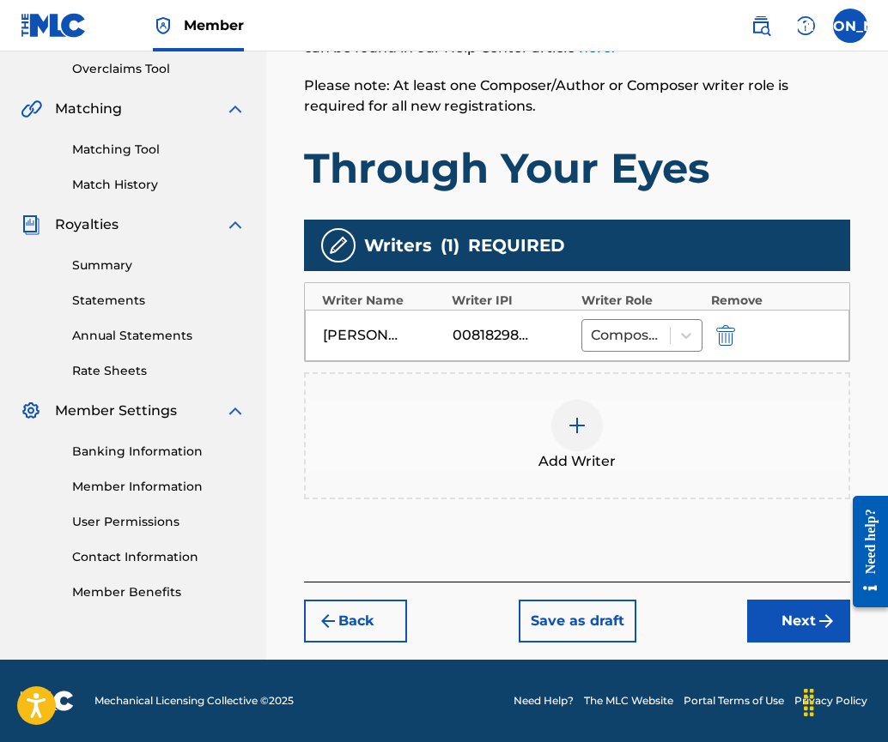
click at [774, 623] on button "Next" at bounding box center [798, 621] width 103 height 43
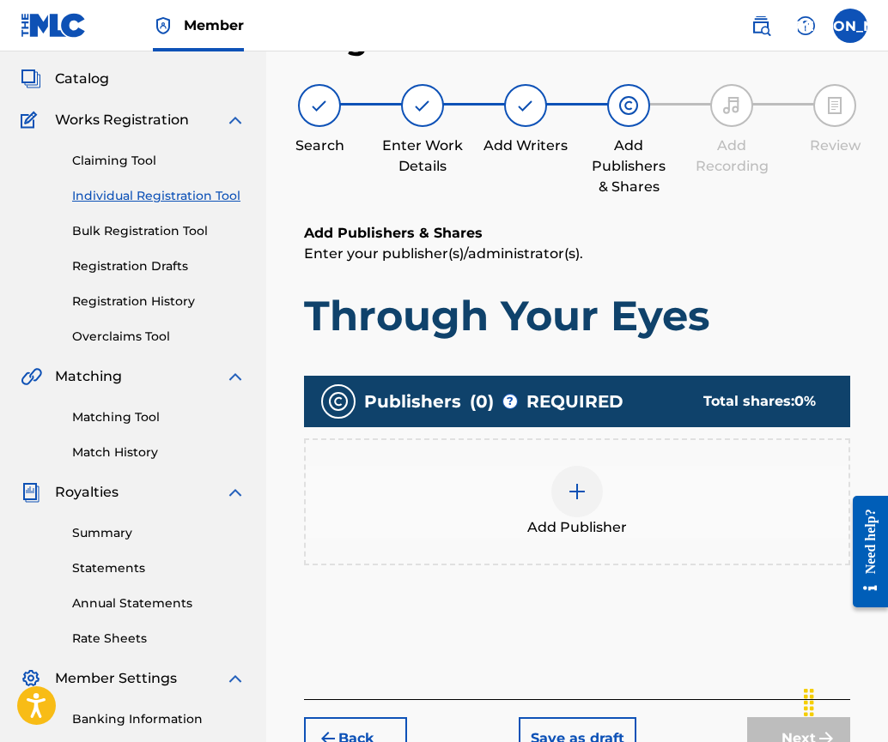
scroll to position [77, 0]
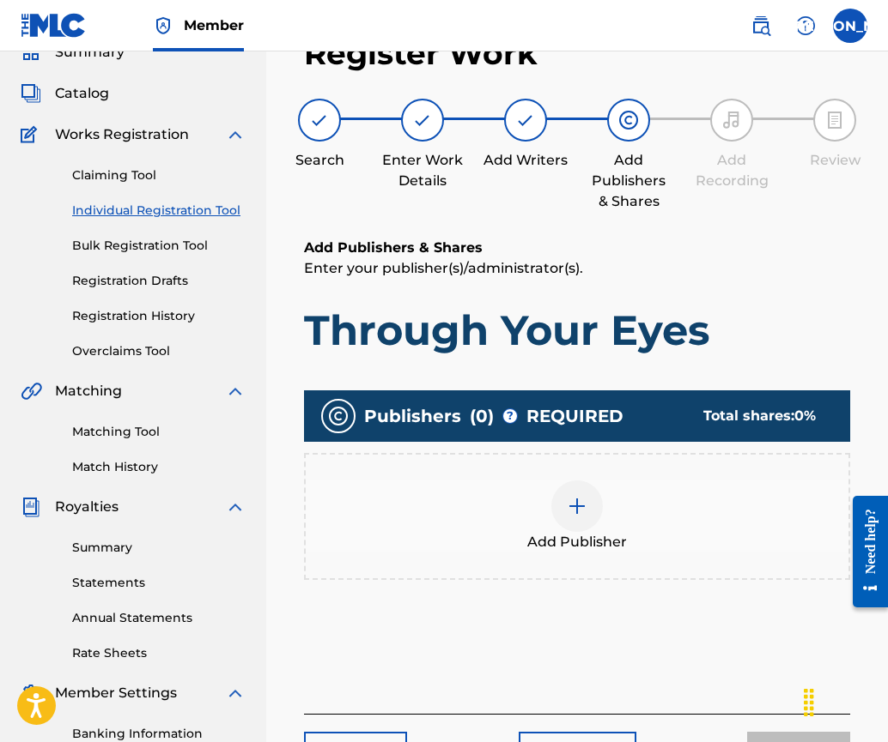
click at [576, 496] on img at bounding box center [577, 506] width 21 height 21
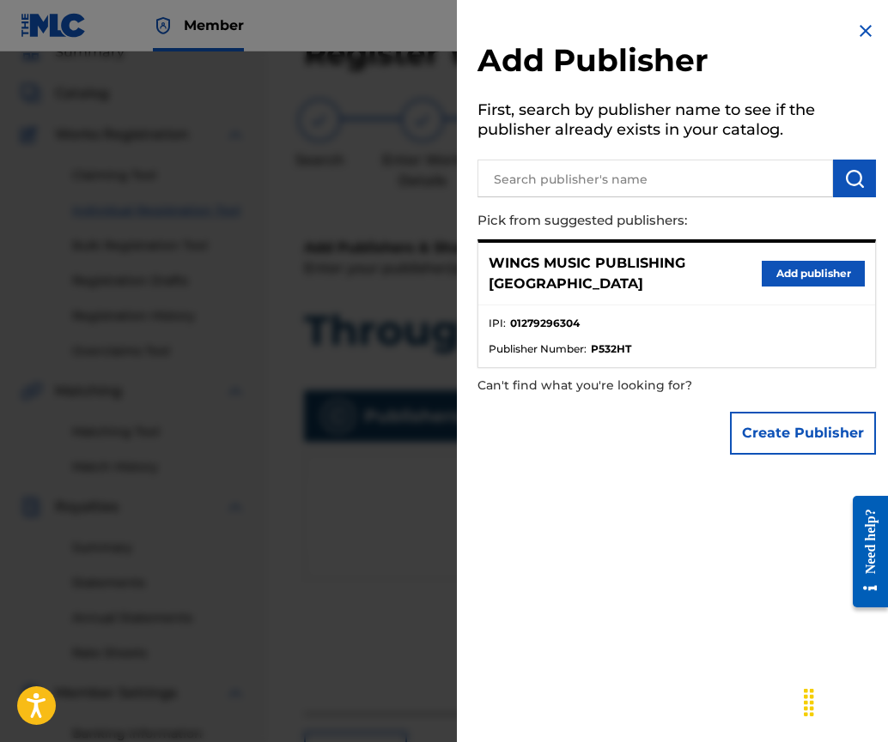
click at [791, 264] on button "Add publisher" at bounding box center [812, 274] width 103 height 26
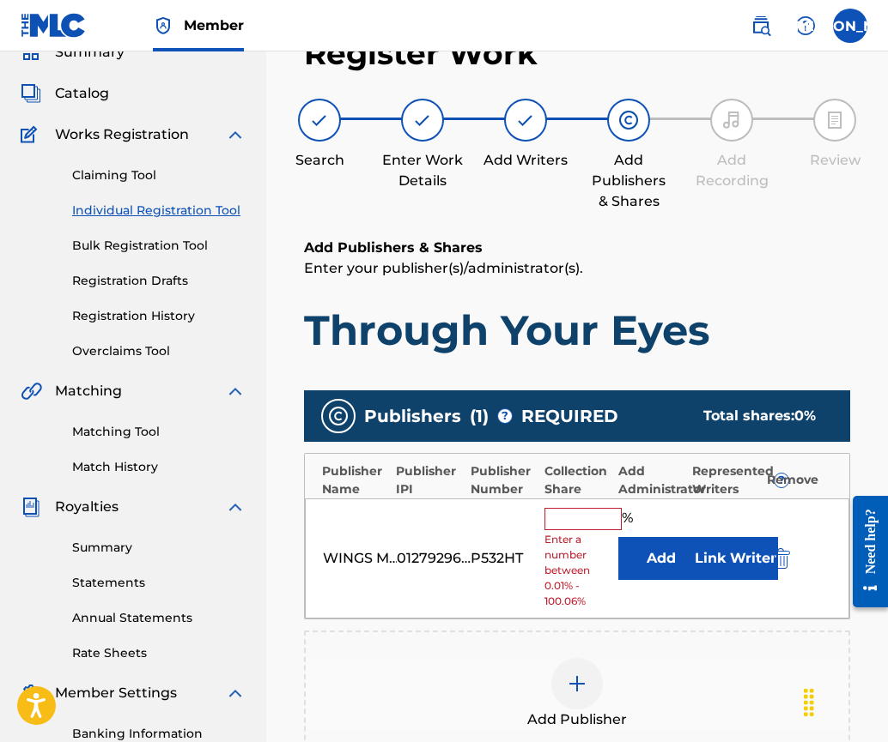
click at [586, 518] on input "text" at bounding box center [582, 519] width 77 height 22
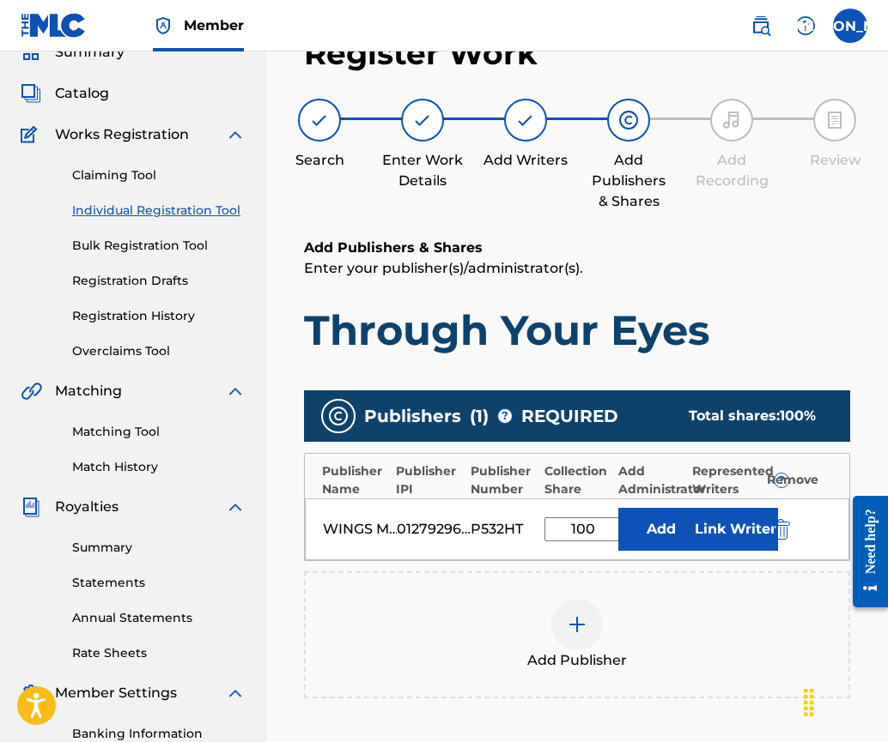
type input "100"
click at [731, 526] on button "Link Writer" at bounding box center [735, 529] width 86 height 43
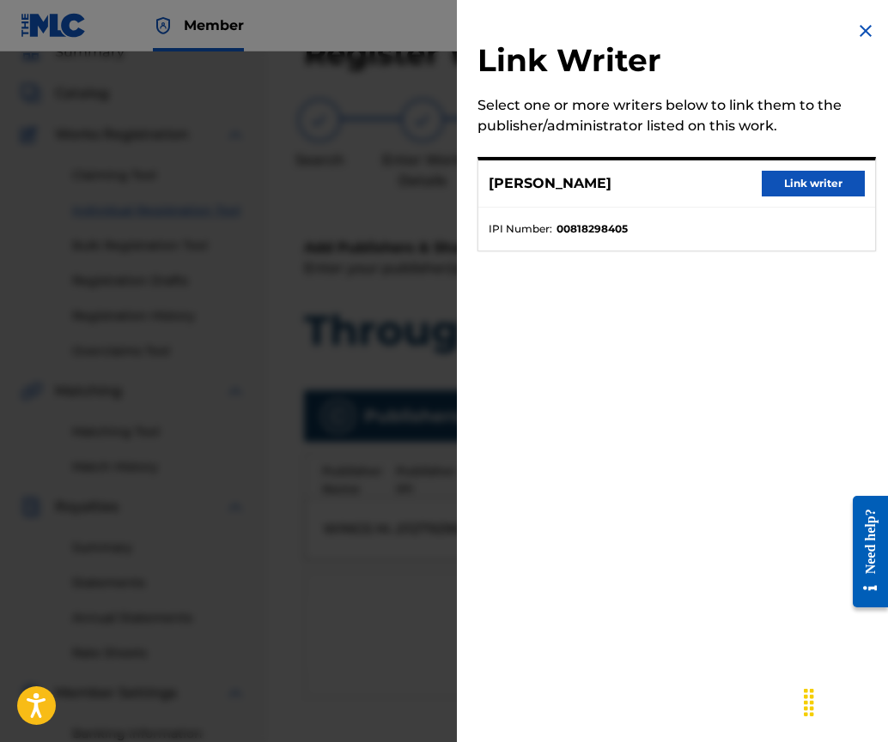
click at [820, 179] on button "Link writer" at bounding box center [812, 184] width 103 height 26
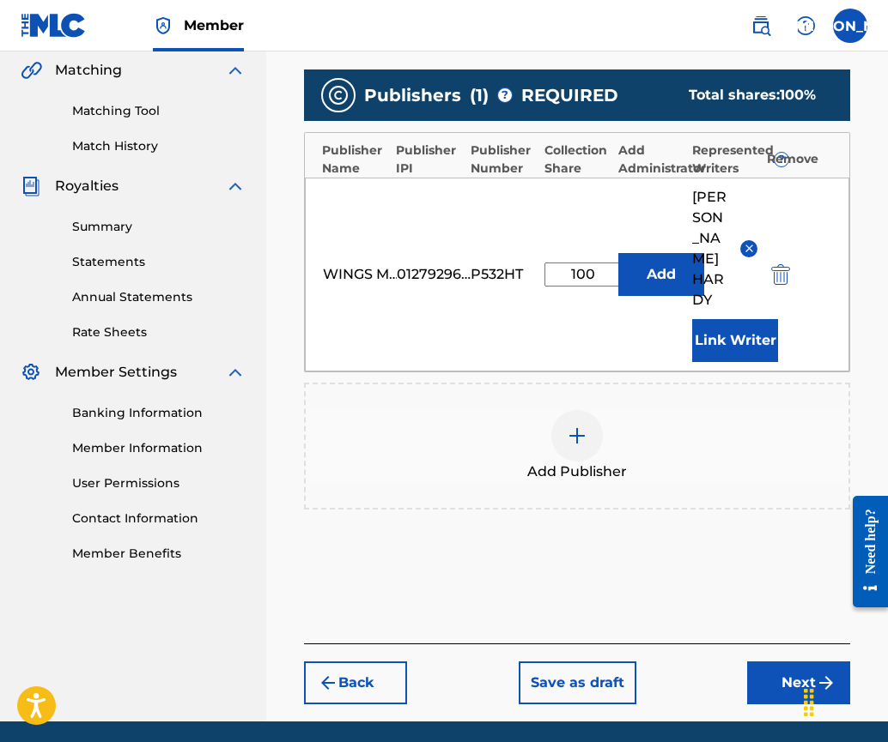
click at [807, 662] on button "Next" at bounding box center [798, 683] width 103 height 43
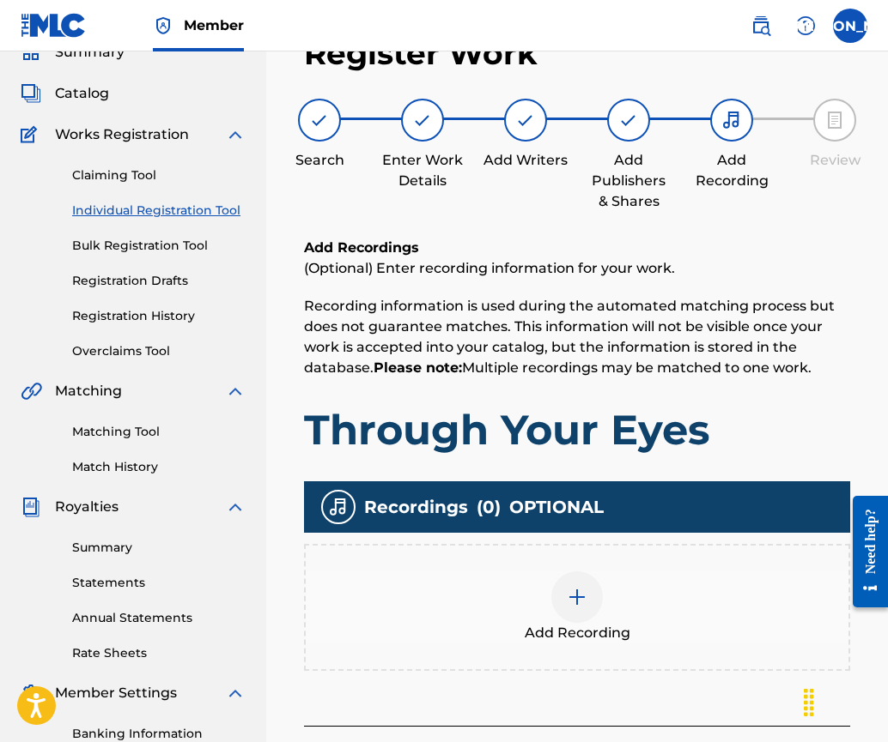
click at [570, 606] on img at bounding box center [577, 597] width 21 height 21
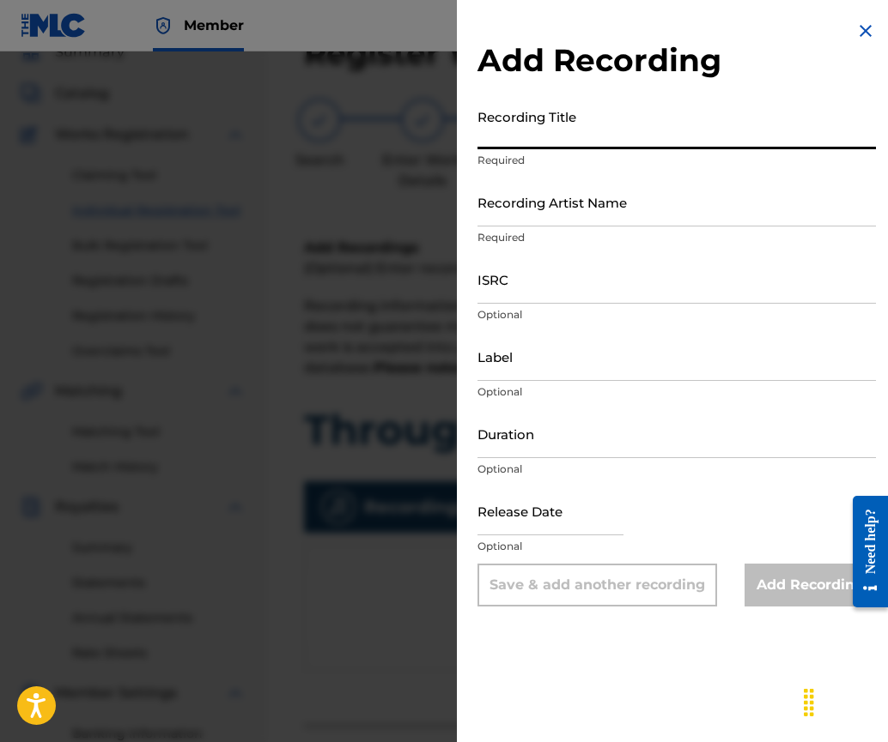
click at [506, 131] on input "Recording Title" at bounding box center [676, 124] width 398 height 49
type input "Through Your Eyes"
drag, startPoint x: 512, startPoint y: 211, endPoint x: 544, endPoint y: 227, distance: 36.1
click at [512, 211] on input "Recording Artist Name" at bounding box center [676, 202] width 398 height 49
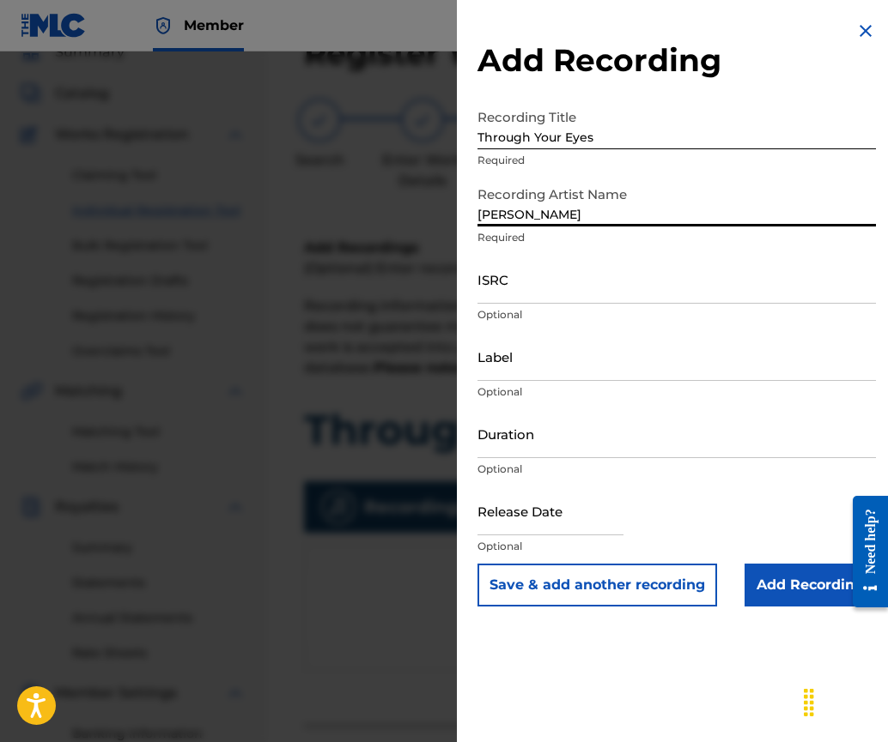
type input "[PERSON_NAME]"
click at [509, 92] on div "Add Recording Recording Title Through Your Eyes Required Recording Artist Name …" at bounding box center [676, 313] width 439 height 627
click at [483, 288] on input "ISRC" at bounding box center [676, 279] width 398 height 49
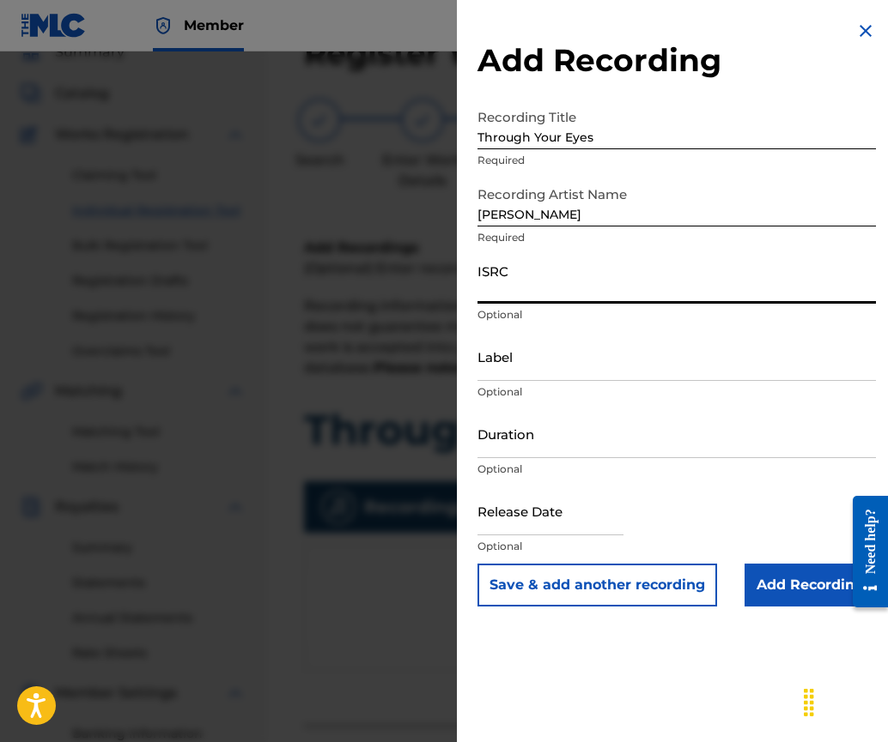
paste input "UKHCB1600001"
type input "UKHCB1600001"
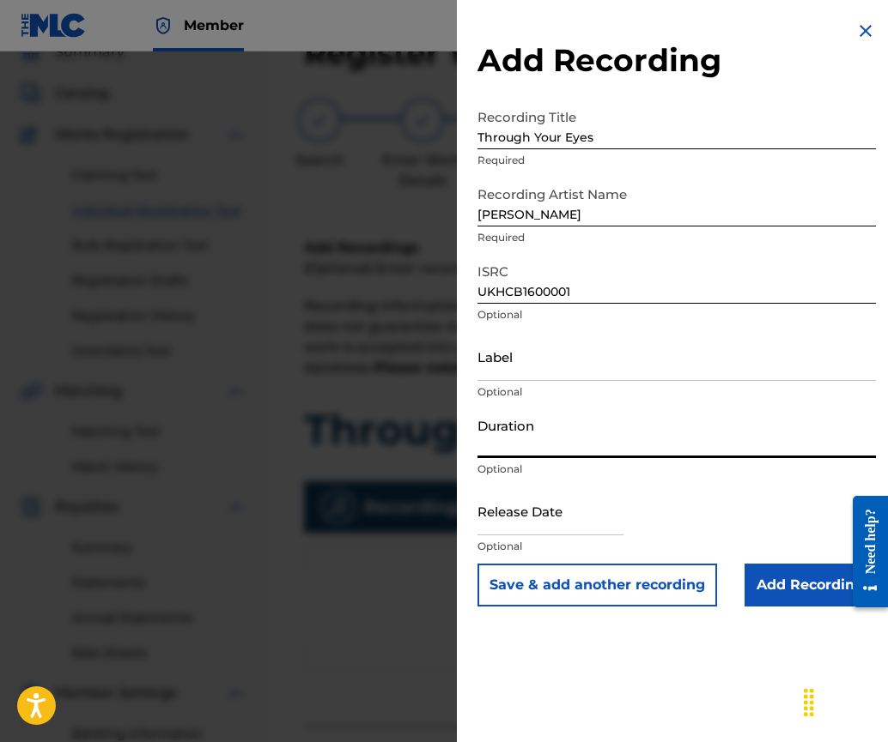
click at [516, 445] on input "Duration" at bounding box center [676, 433] width 398 height 49
type input "03:04"
click at [623, 523] on input "text" at bounding box center [550, 511] width 146 height 49
select select "7"
select select "2025"
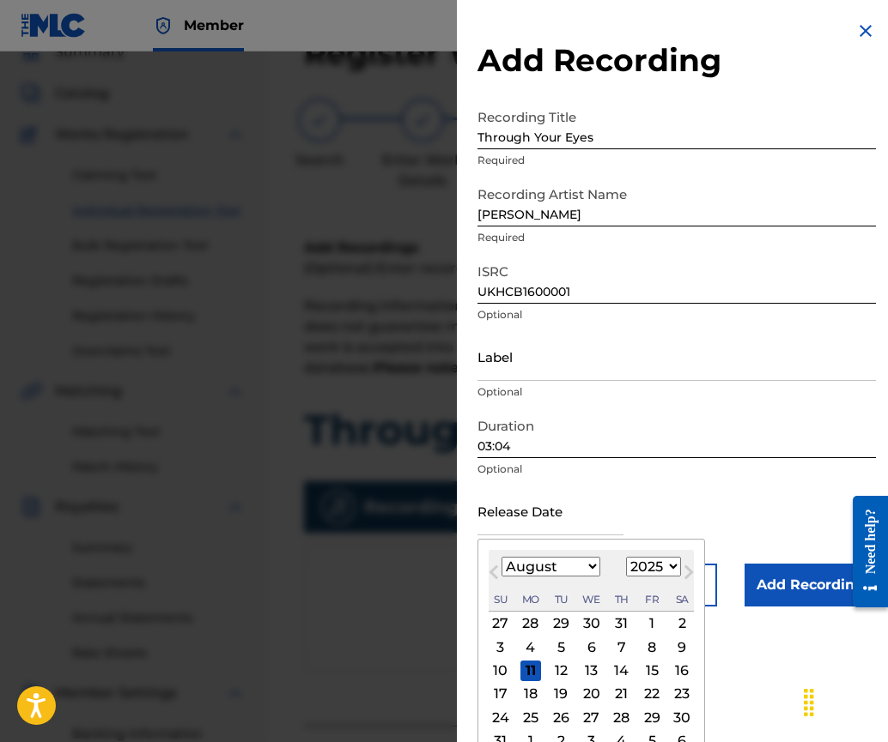
click at [682, 583] on button "Next Month" at bounding box center [688, 575] width 27 height 27
click at [676, 568] on button "Next Month" at bounding box center [688, 575] width 27 height 27
select select "9"
click at [670, 562] on select "1900 1901 1902 1903 1904 1905 1906 1907 1908 1909 1910 1911 1912 1913 1914 1915…" at bounding box center [653, 567] width 55 height 20
select select "2016"
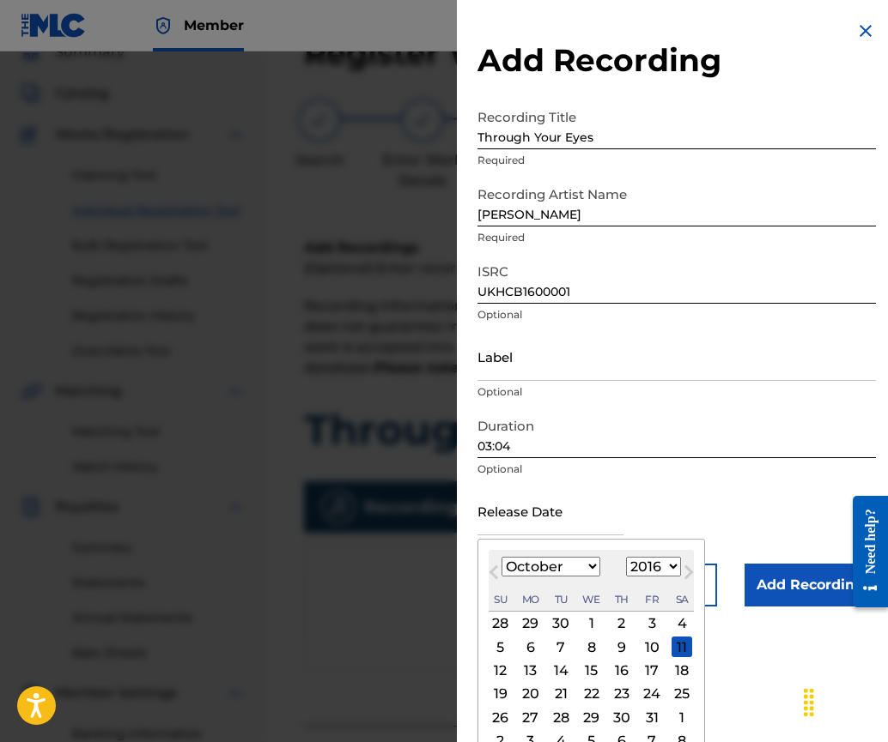
click at [626, 557] on select "1900 1901 1902 1903 1904 1905 1906 1907 1908 1909 1910 1911 1912 1913 1914 1915…" at bounding box center [653, 567] width 55 height 20
click at [586, 567] on select "January February March April May June July August September October November De…" at bounding box center [550, 567] width 99 height 20
select select "10"
click at [501, 557] on select "January February March April May June July August September October November De…" at bounding box center [550, 567] width 99 height 20
click at [645, 686] on div "25" at bounding box center [651, 694] width 21 height 21
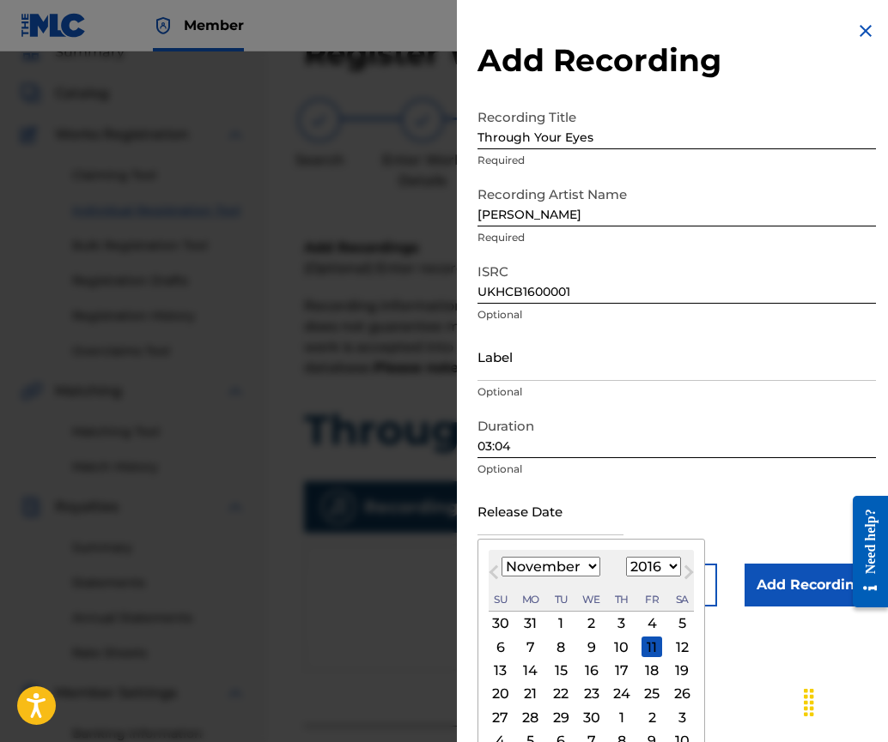
type input "[DATE]"
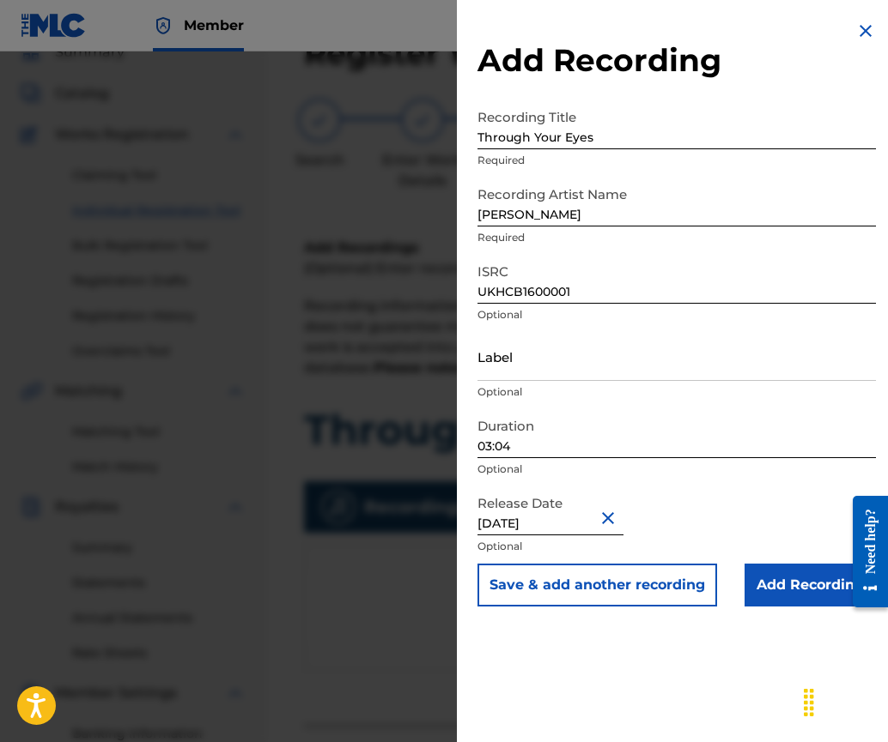
click at [782, 585] on input "Add Recording" at bounding box center [809, 585] width 131 height 43
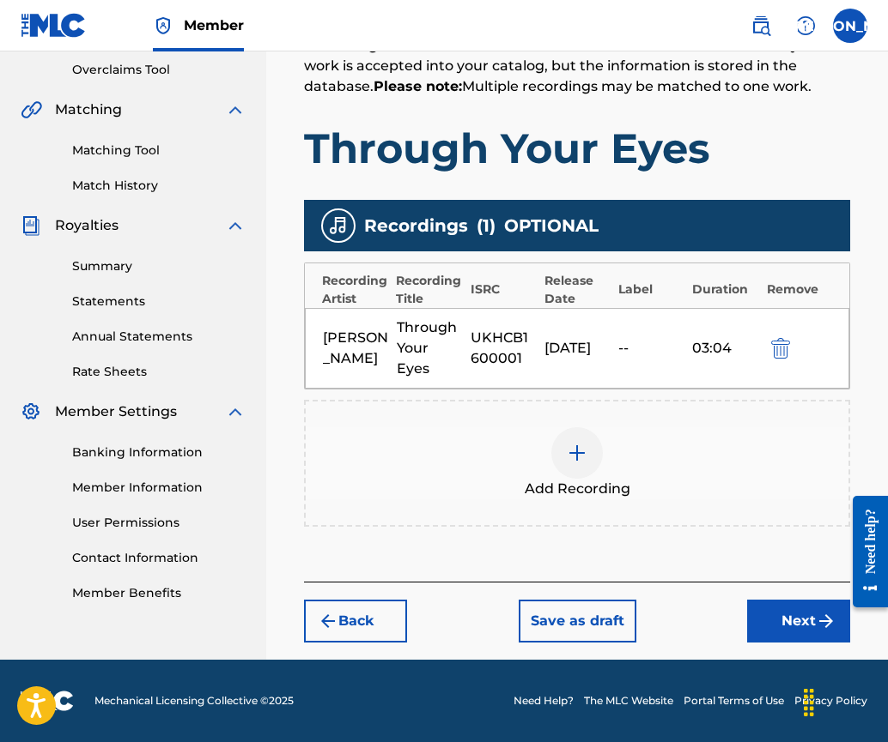
click at [804, 618] on button "Next" at bounding box center [798, 621] width 103 height 43
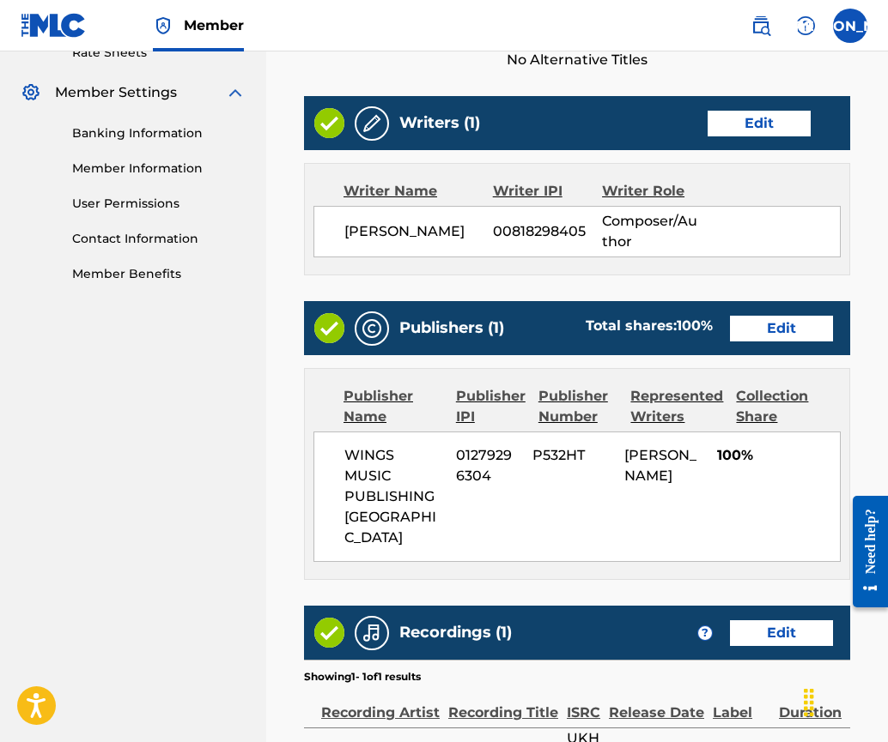
scroll to position [913, 0]
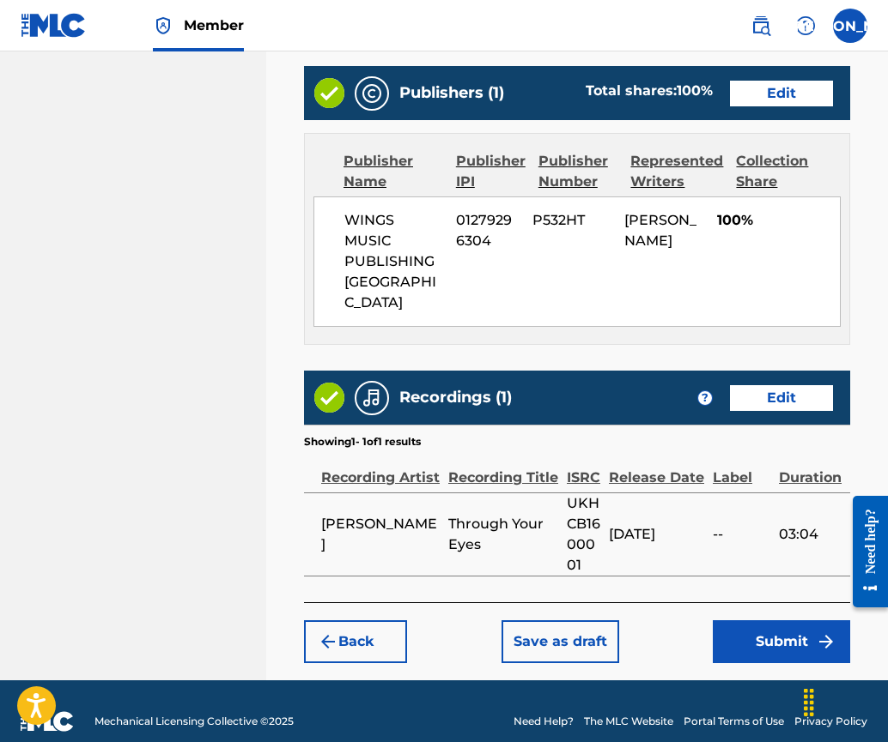
click at [773, 621] on button "Submit" at bounding box center [780, 642] width 137 height 43
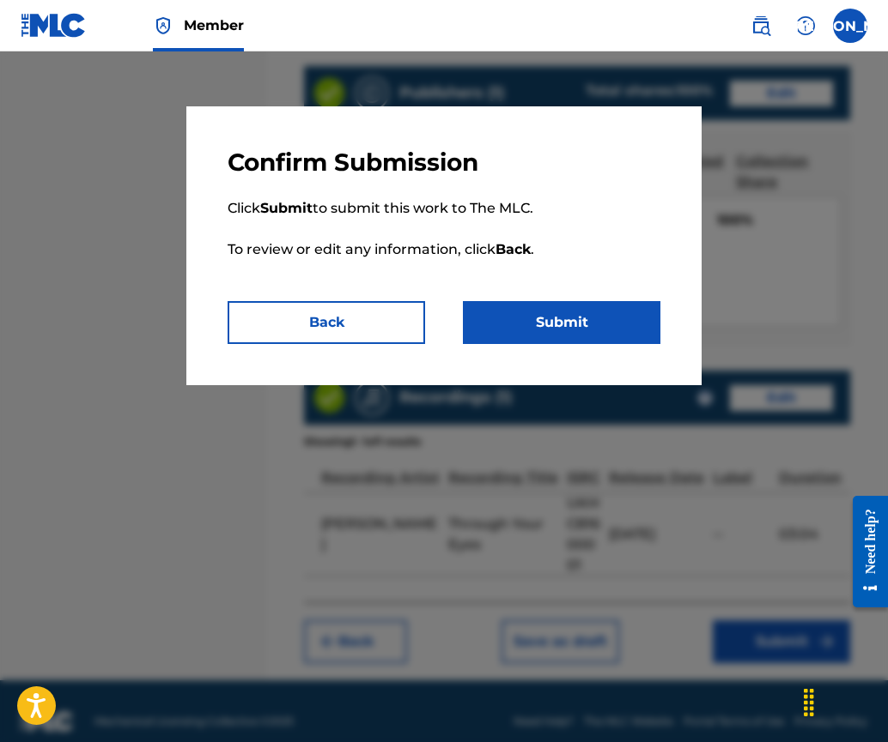
click at [559, 326] on button "Submit" at bounding box center [561, 322] width 197 height 43
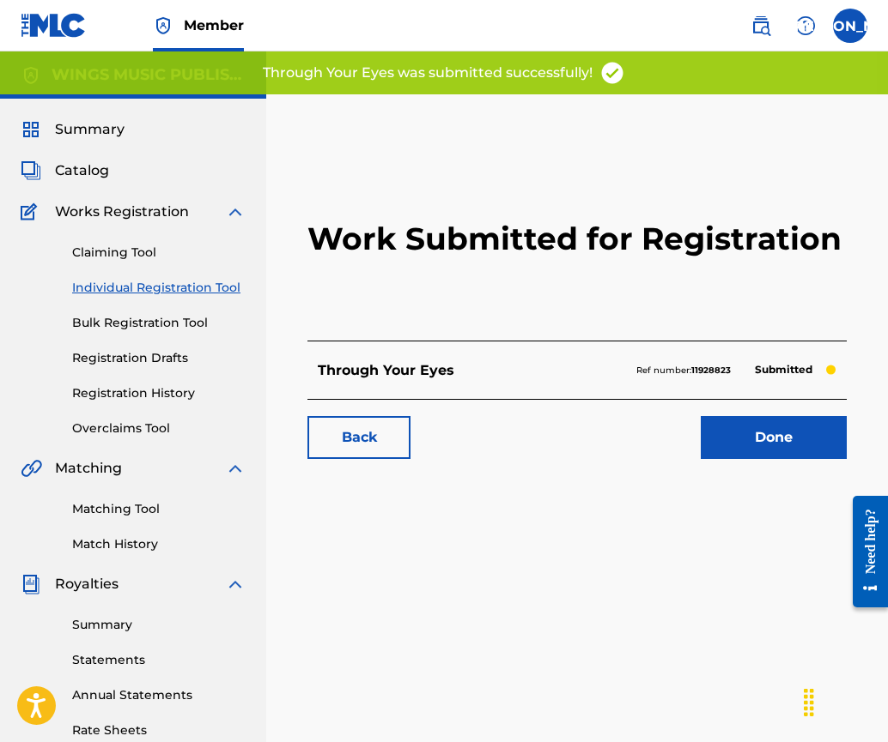
click at [756, 442] on link "Done" at bounding box center [773, 437] width 146 height 43
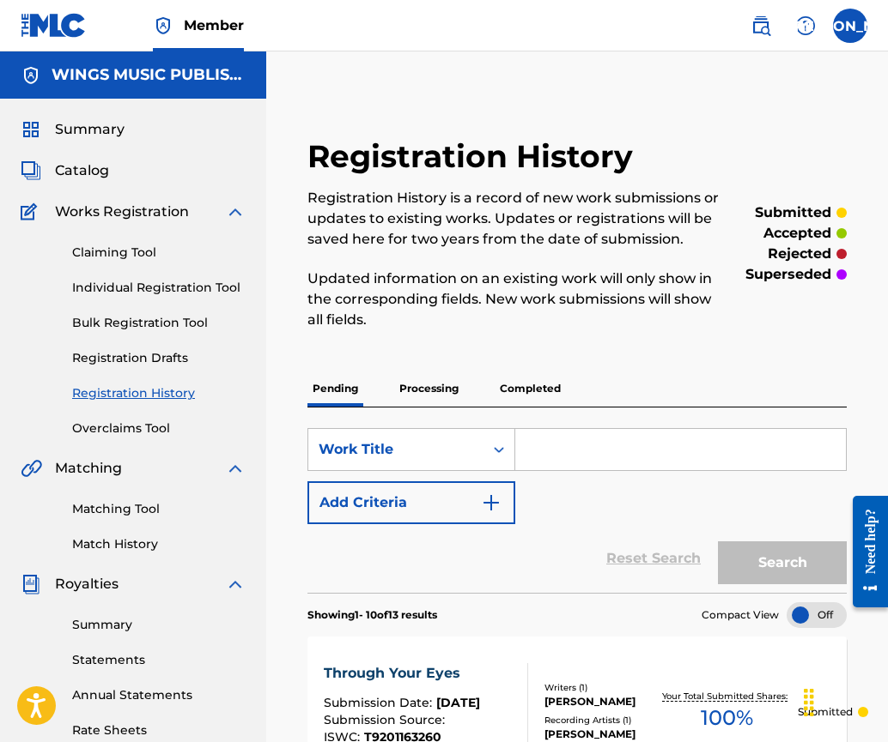
click at [130, 288] on link "Individual Registration Tool" at bounding box center [158, 288] width 173 height 18
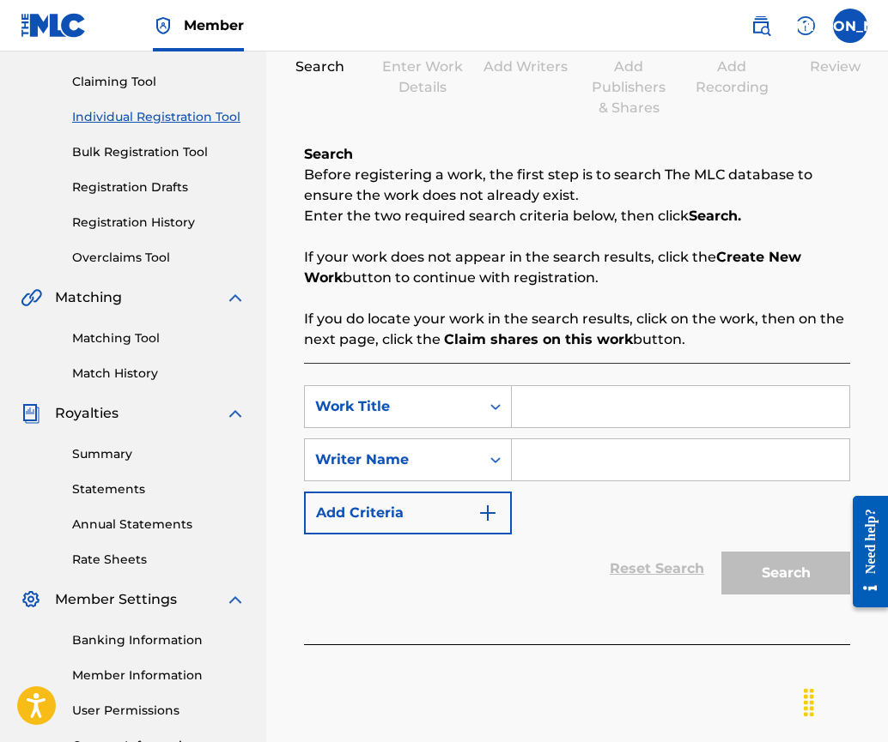
scroll to position [172, 0]
click at [600, 407] on input "Search Form" at bounding box center [680, 405] width 337 height 41
type input "follow you"
click at [535, 460] on input "Search Form" at bounding box center [680, 459] width 337 height 41
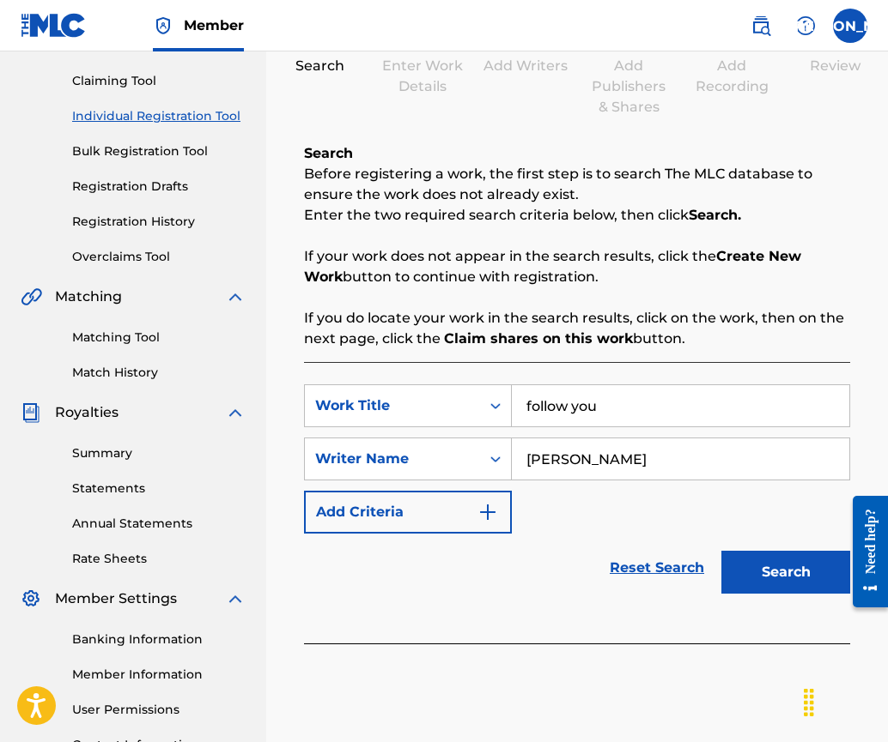
type input "[PERSON_NAME]"
click at [788, 574] on button "Search" at bounding box center [785, 572] width 129 height 43
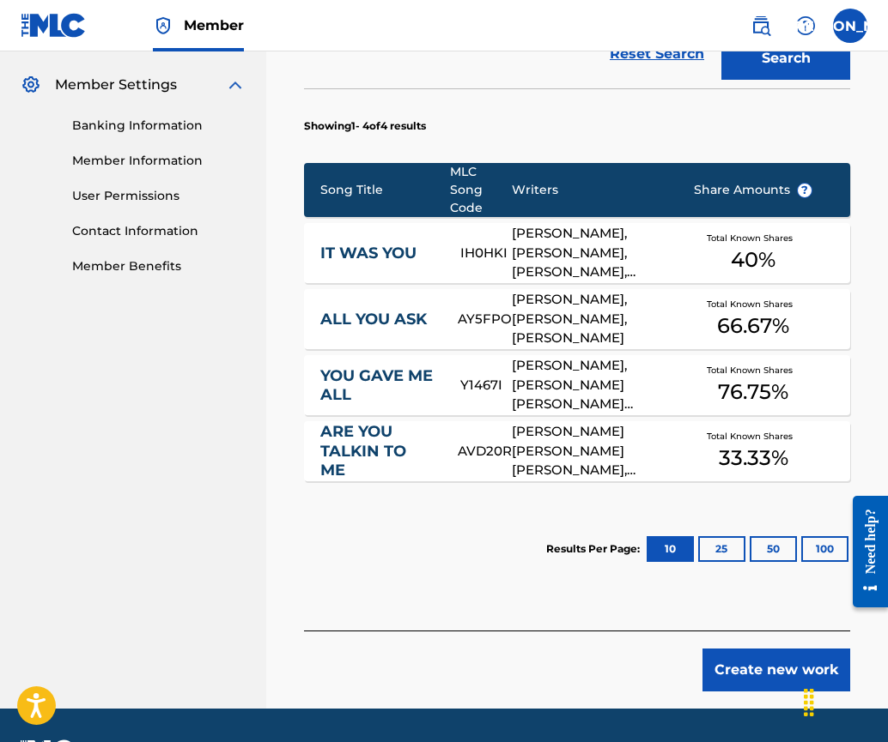
scroll to position [687, 0]
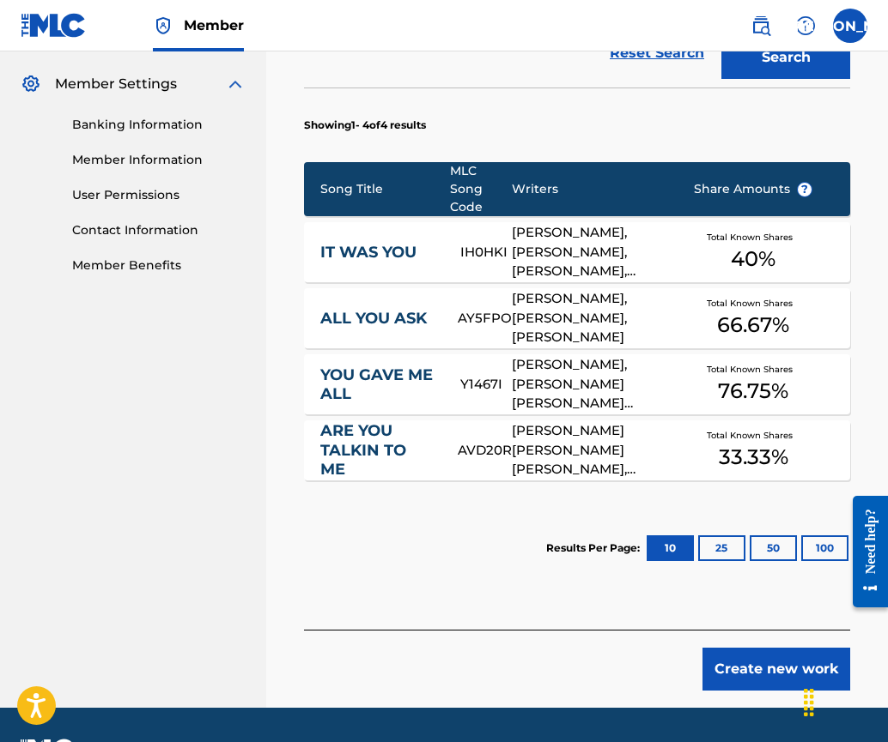
click at [742, 648] on button "Create new work" at bounding box center [776, 669] width 148 height 43
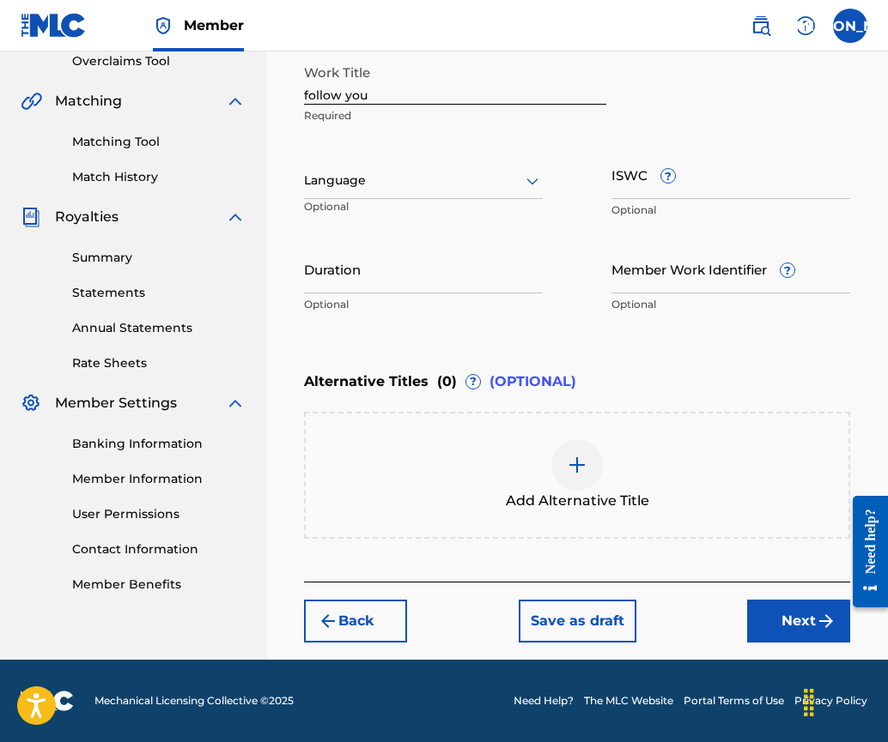
click at [308, 94] on input "follow you" at bounding box center [455, 80] width 302 height 49
click at [354, 96] on input "Follow you" at bounding box center [455, 80] width 302 height 49
type input "Follow You"
click at [366, 191] on div "Language" at bounding box center [423, 181] width 239 height 36
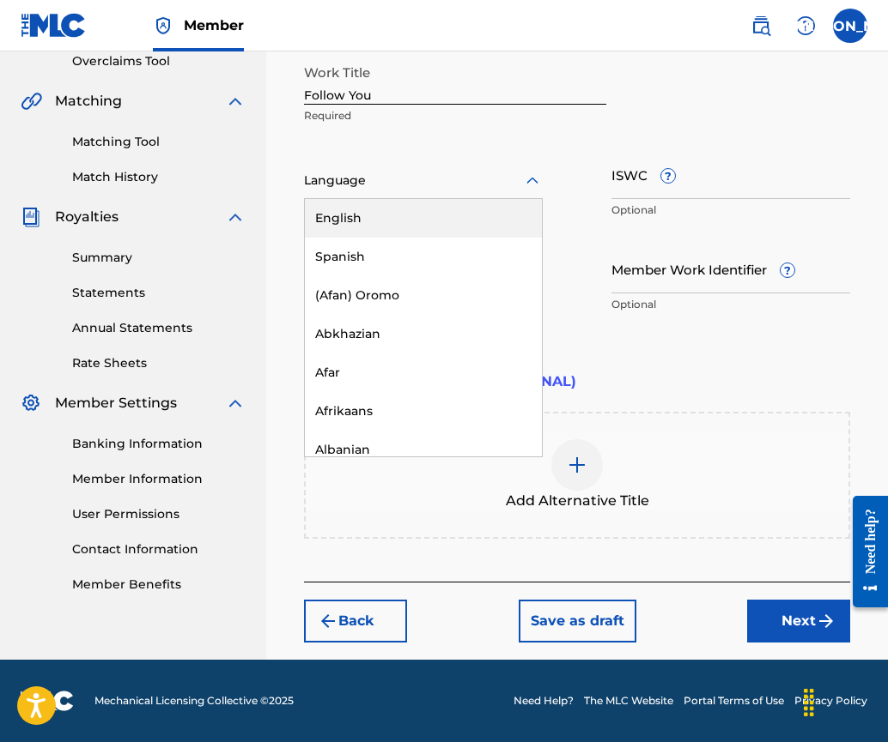
click at [365, 212] on div "English" at bounding box center [423, 218] width 237 height 39
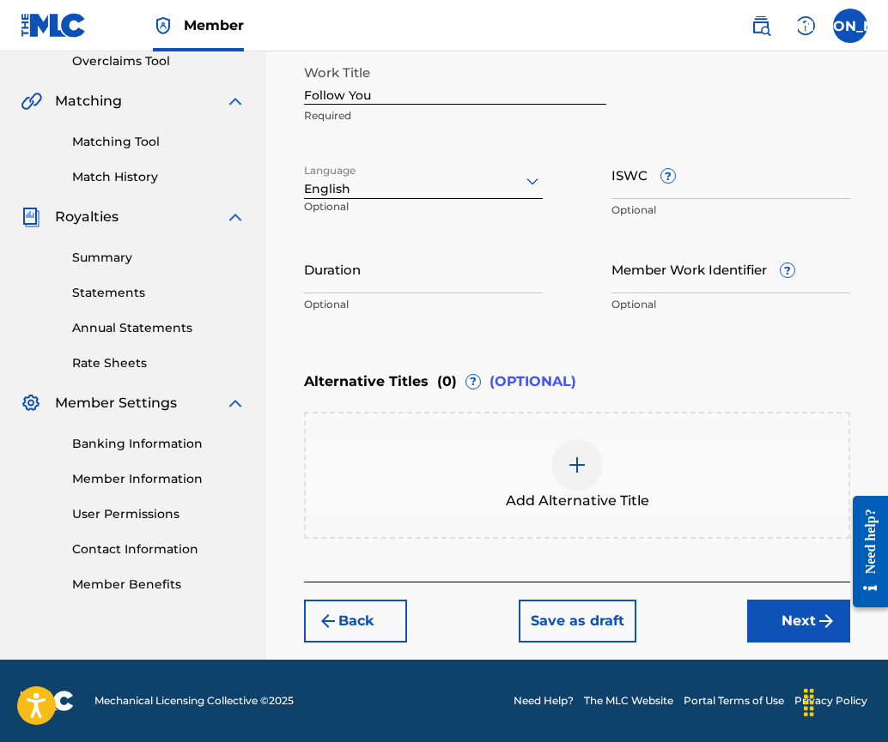
click at [471, 351] on div "Enter Work Details Enter work details for ‘ Follow You ’ below. Work Title Foll…" at bounding box center [577, 155] width 546 height 415
click at [623, 181] on input "ISWC ?" at bounding box center [730, 174] width 239 height 49
paste input "T-920.116.327-1"
type input "T-920.116.327-1"
click at [338, 282] on input "Duration" at bounding box center [423, 269] width 239 height 49
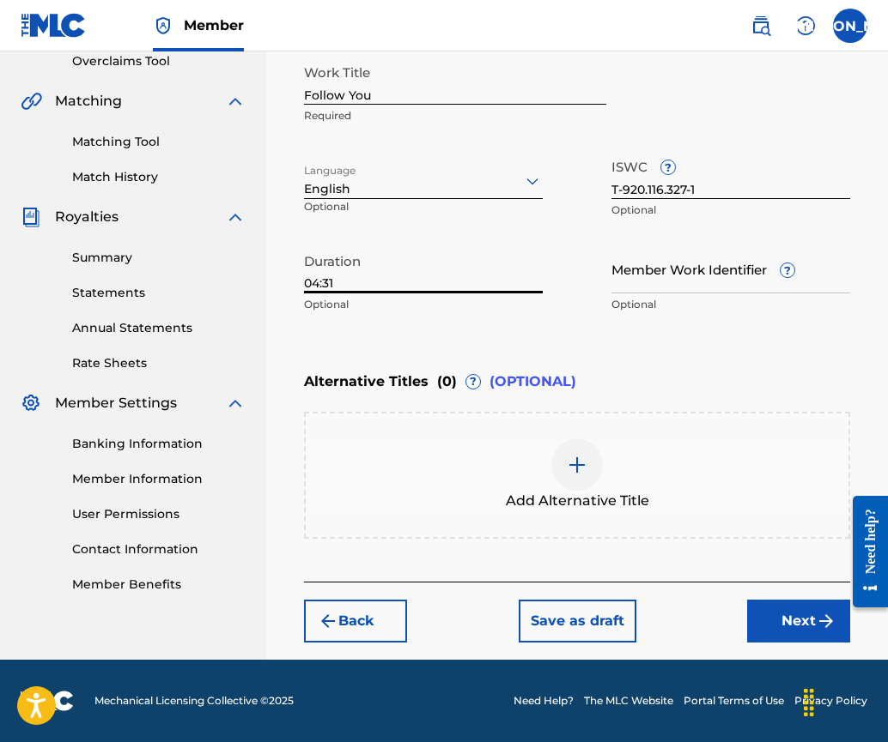
type input "04:31"
click at [776, 625] on button "Next" at bounding box center [798, 621] width 103 height 43
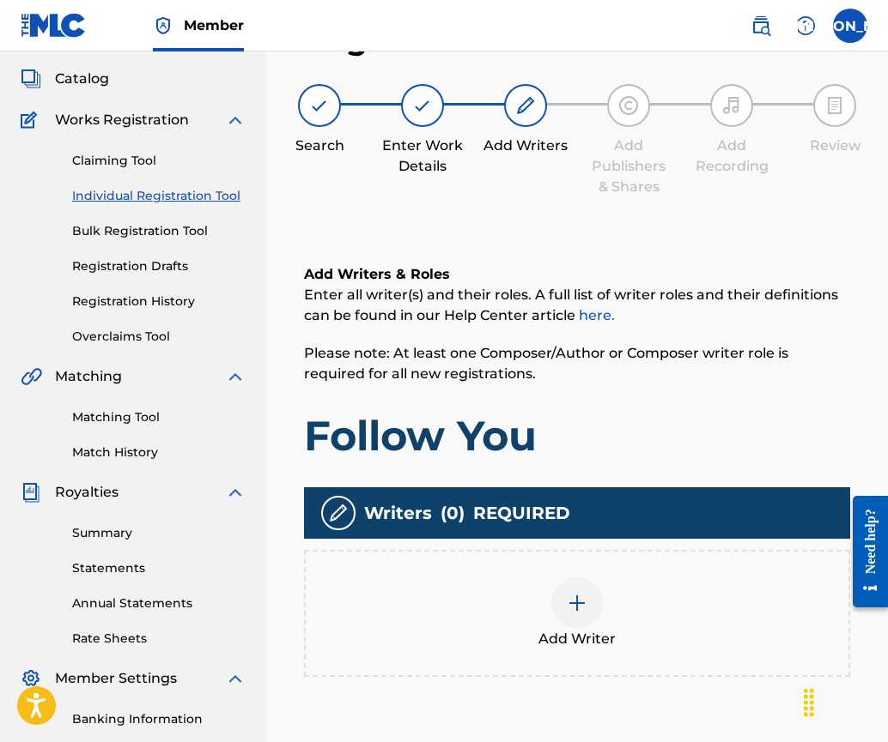
scroll to position [77, 0]
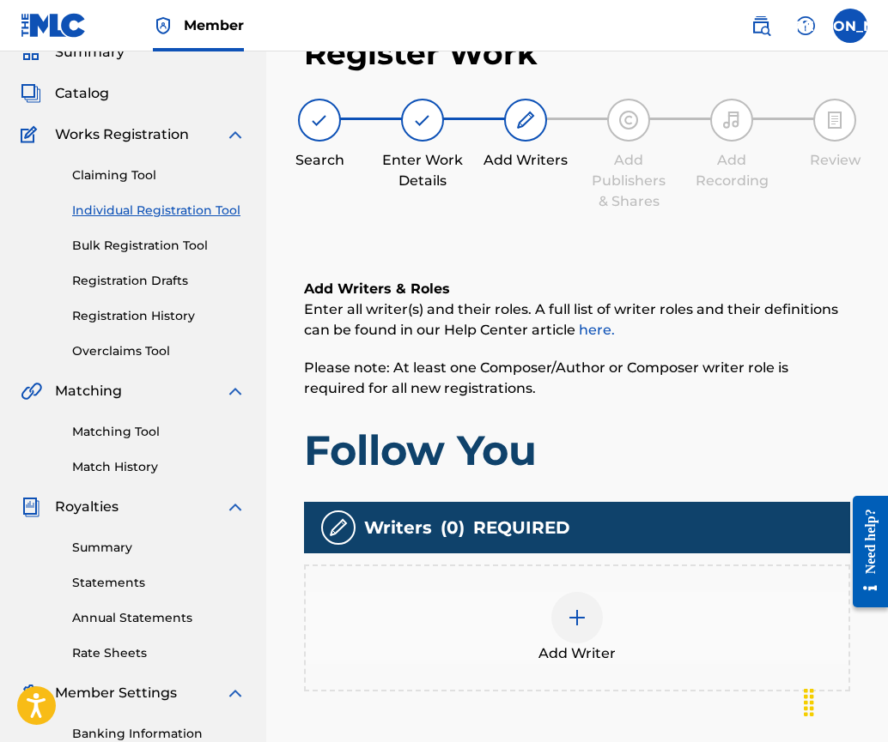
click at [572, 611] on img at bounding box center [577, 618] width 21 height 21
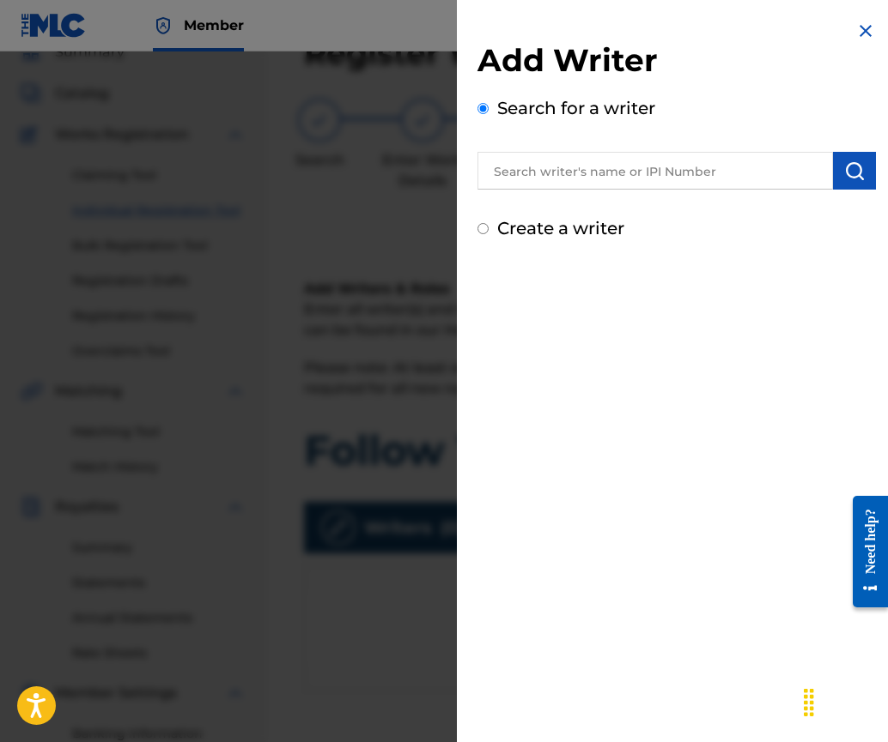
click at [533, 172] on input "text" at bounding box center [654, 171] width 355 height 38
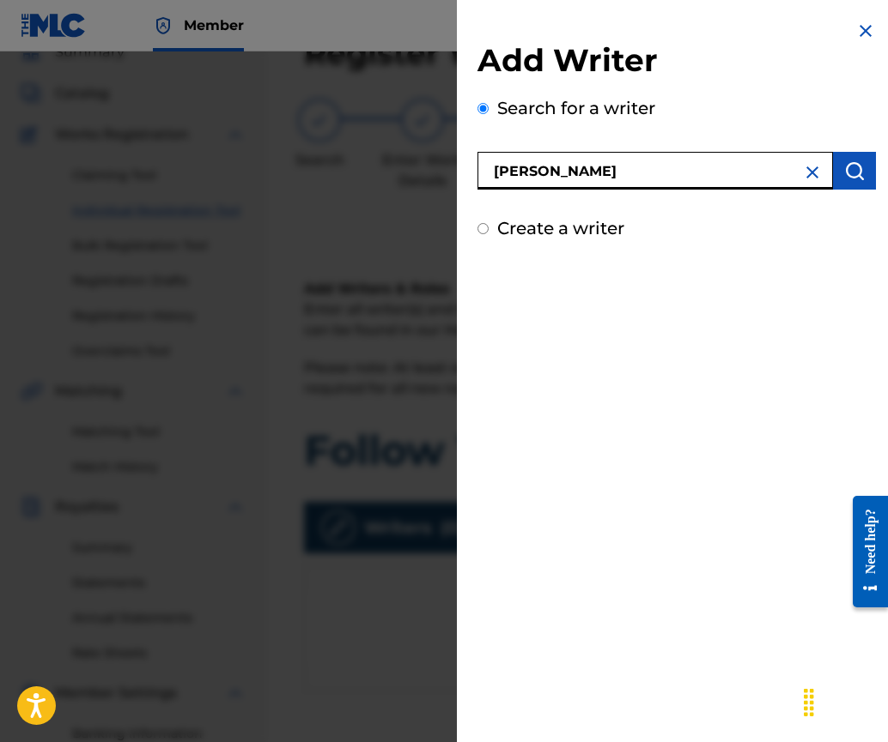
type input "[PERSON_NAME]"
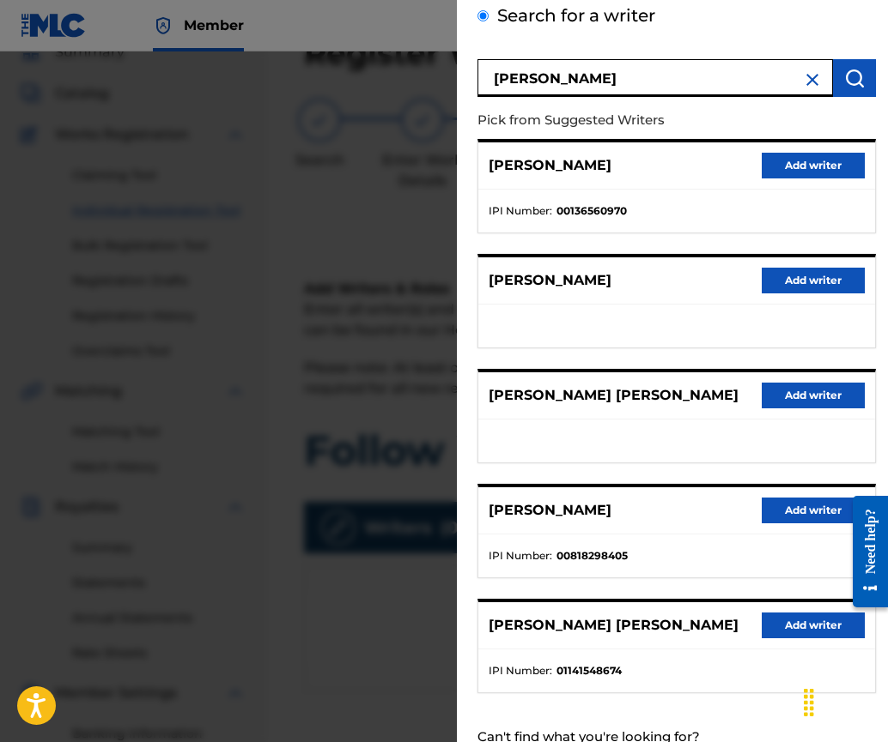
scroll to position [152, 0]
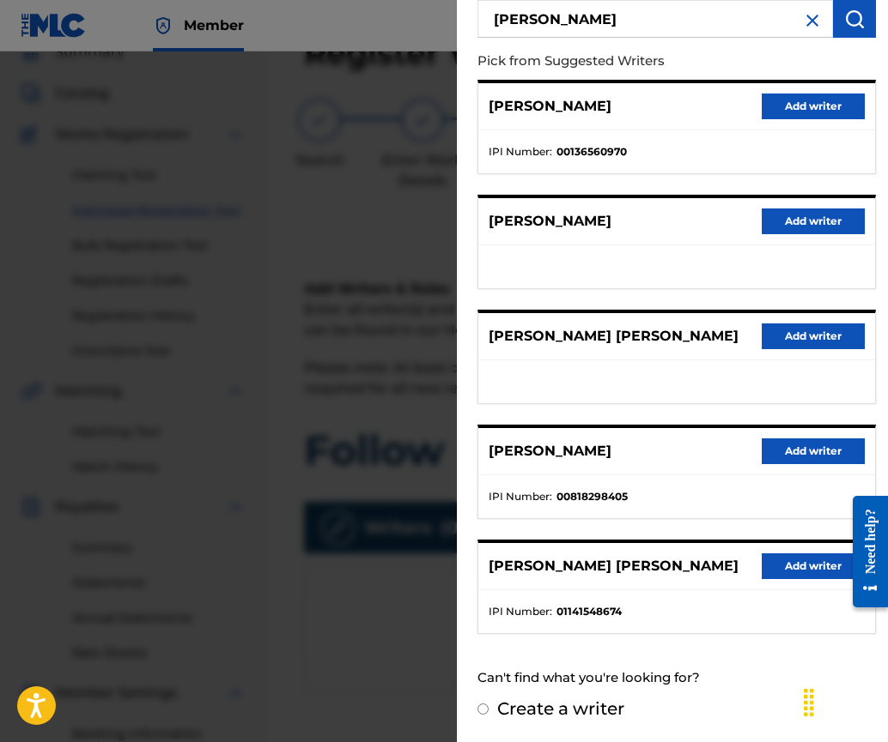
click at [800, 448] on button "Add writer" at bounding box center [812, 452] width 103 height 26
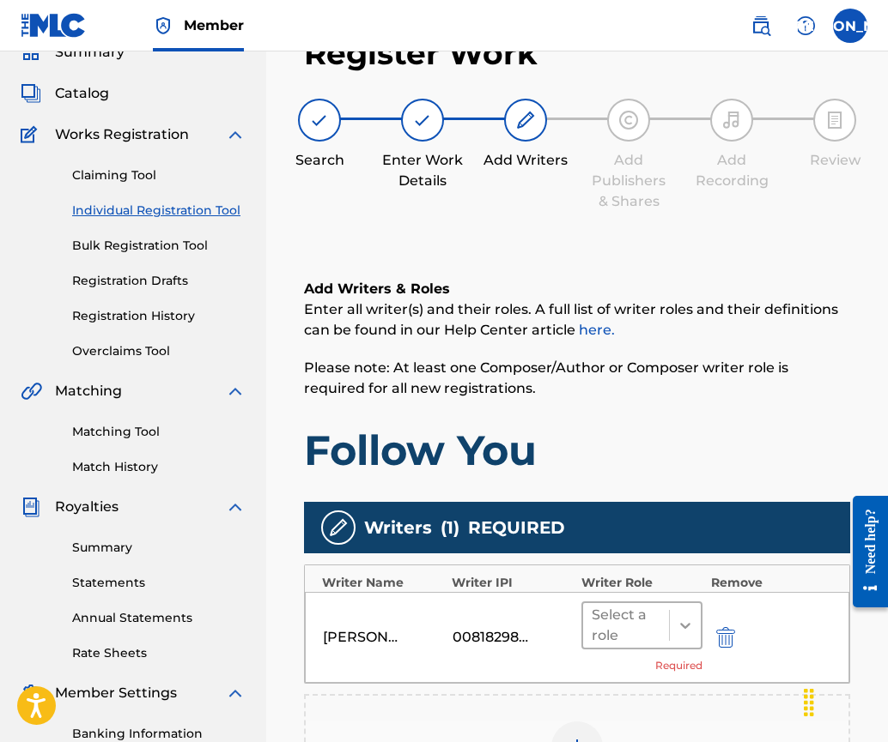
click at [675, 625] on div at bounding box center [685, 625] width 31 height 31
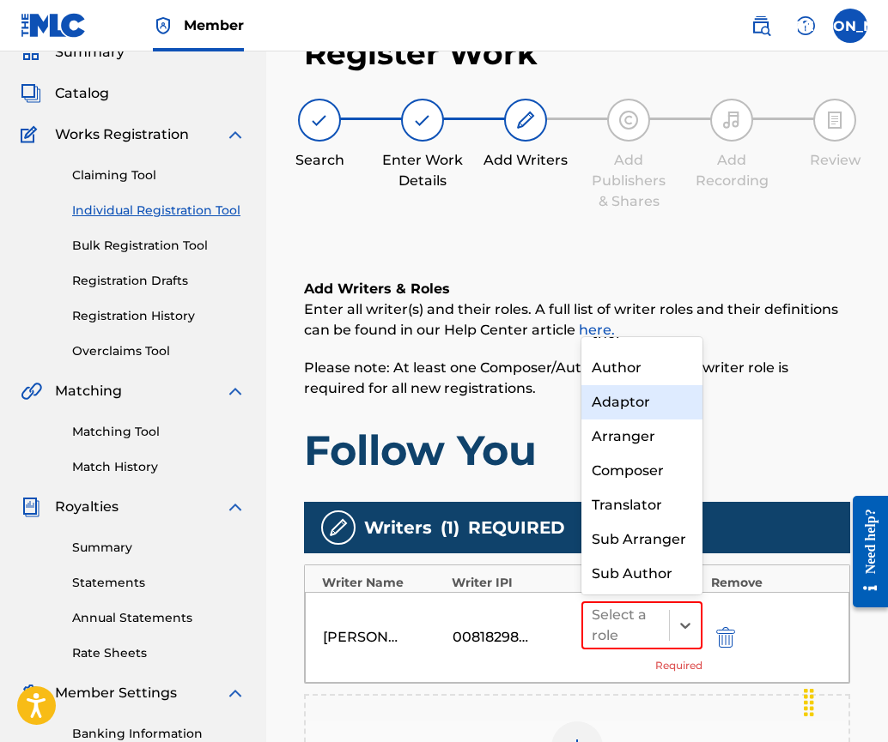
scroll to position [0, 0]
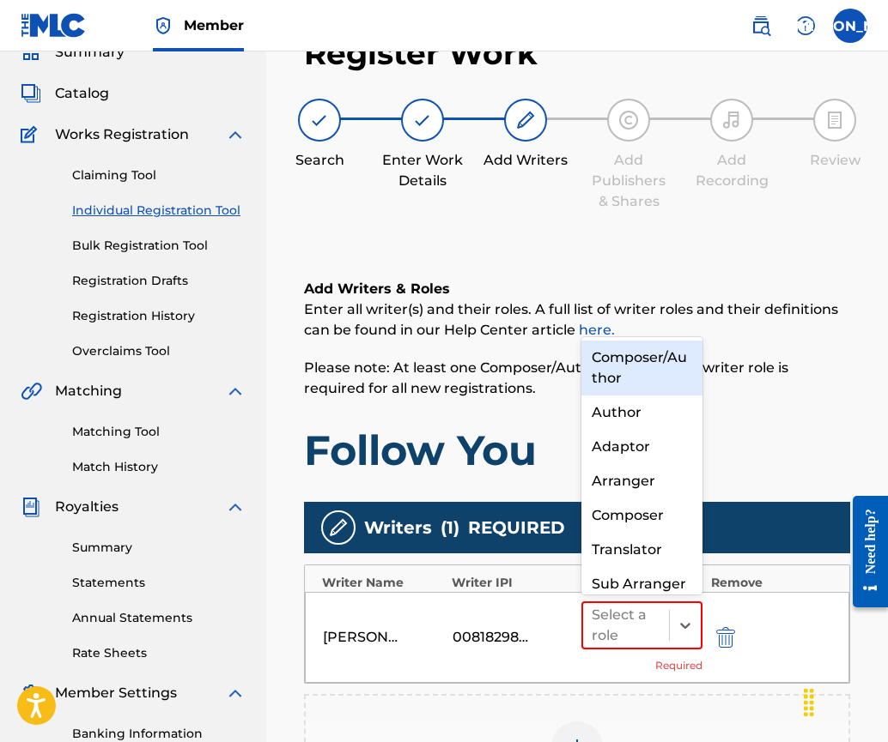
click at [627, 373] on div "Composer/Author" at bounding box center [641, 368] width 121 height 55
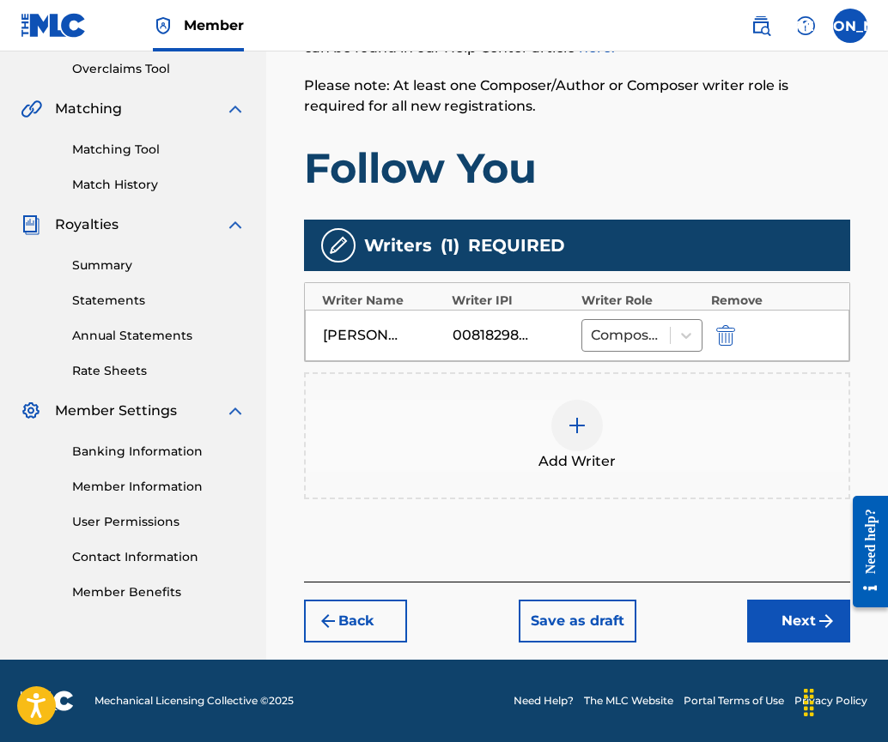
click at [794, 612] on button "Next" at bounding box center [798, 621] width 103 height 43
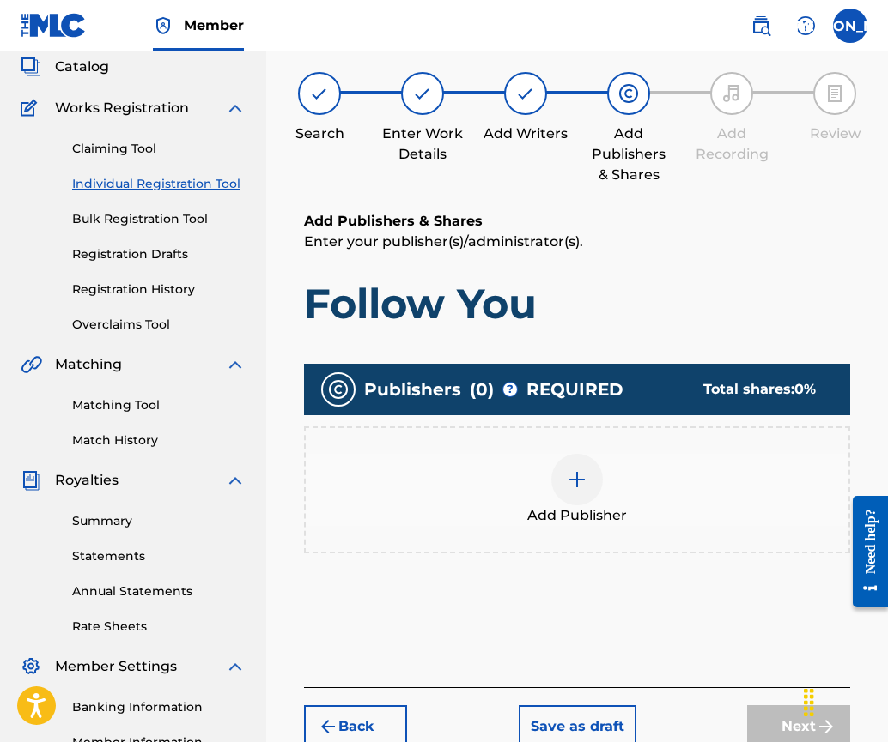
scroll to position [77, 0]
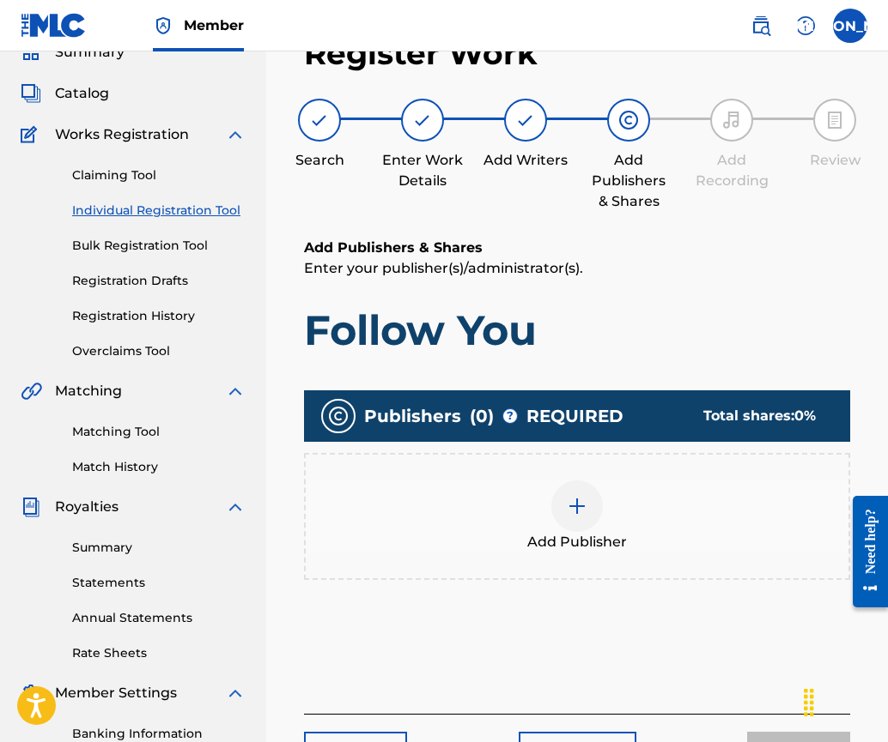
click at [565, 513] on div at bounding box center [577, 507] width 52 height 52
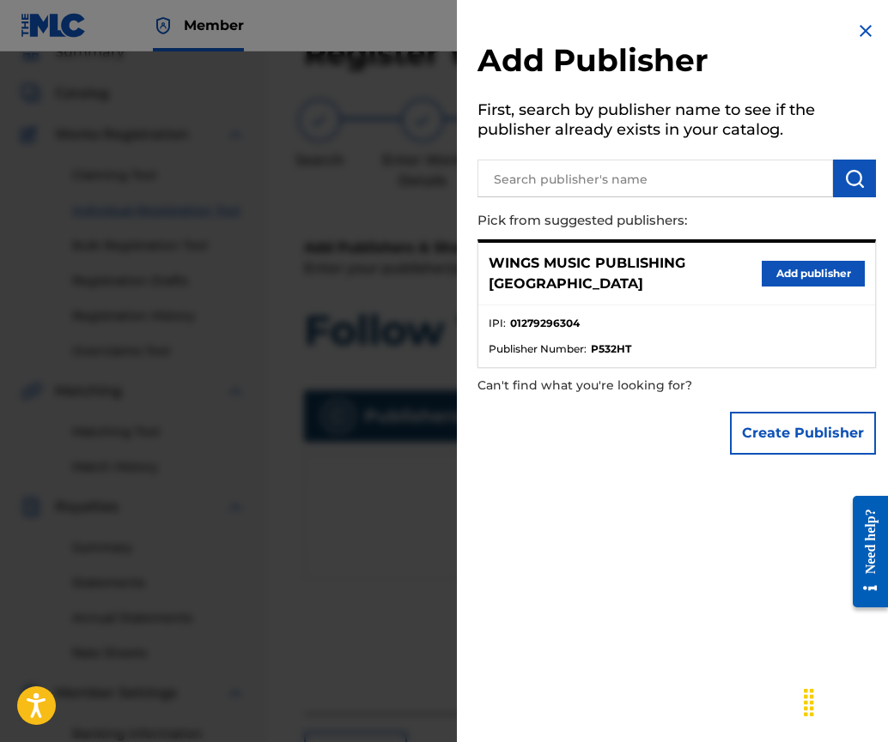
click at [795, 264] on button "Add publisher" at bounding box center [812, 274] width 103 height 26
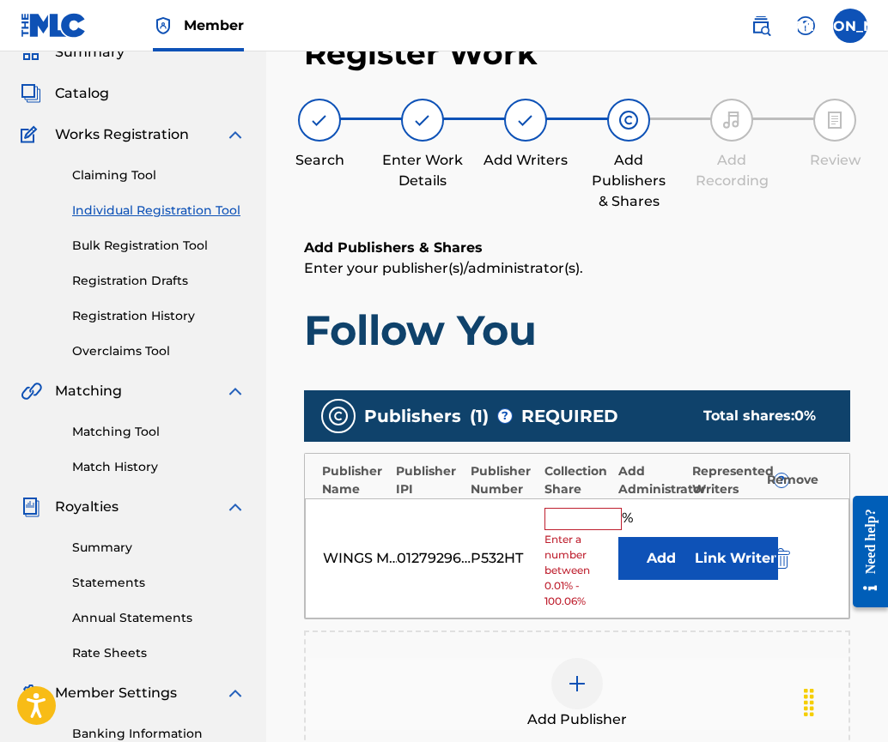
click at [573, 513] on input "text" at bounding box center [582, 519] width 77 height 22
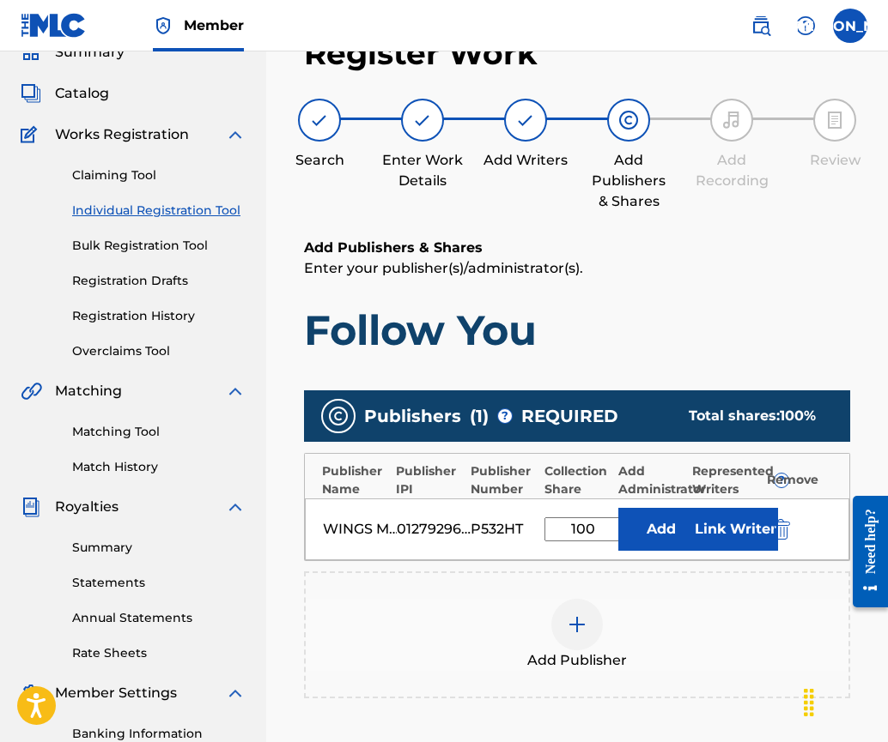
type input "100"
click at [719, 530] on button "Link Writer" at bounding box center [735, 529] width 86 height 43
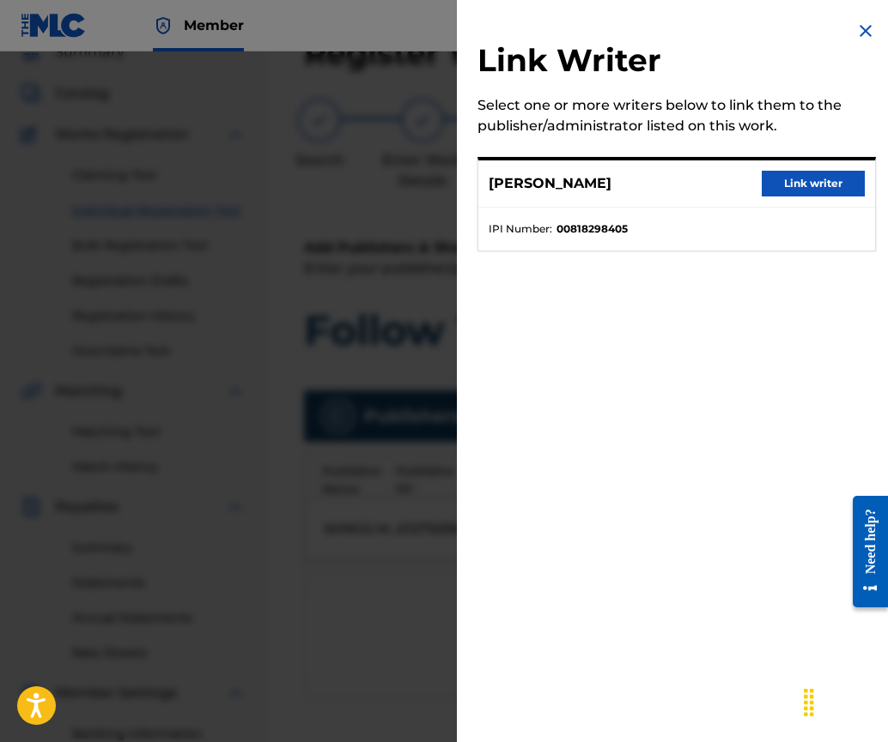
click at [808, 177] on button "Link writer" at bounding box center [812, 184] width 103 height 26
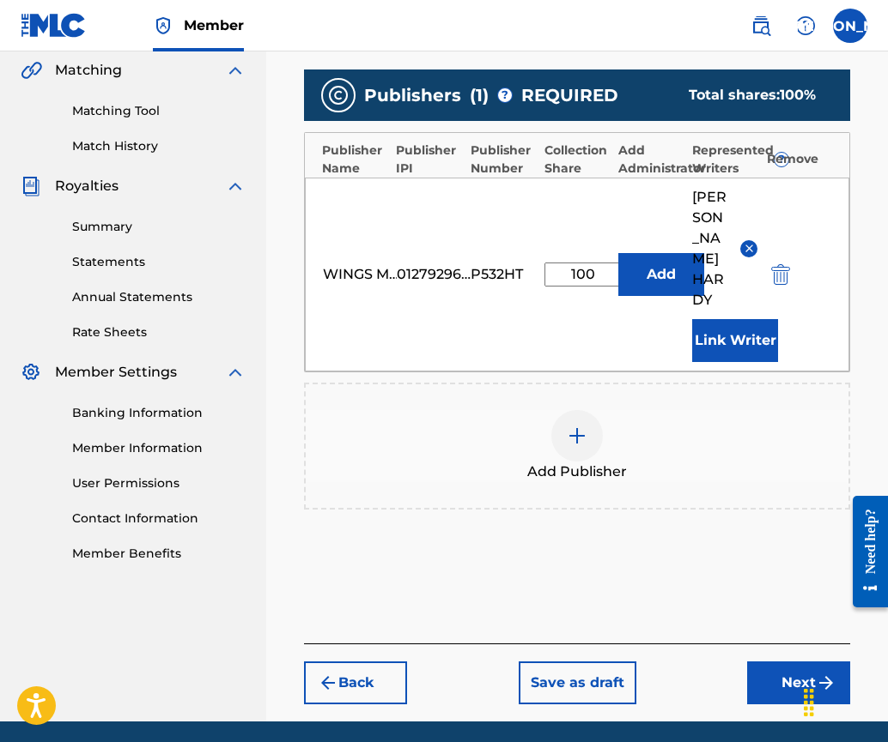
click at [787, 662] on button "Next" at bounding box center [798, 683] width 103 height 43
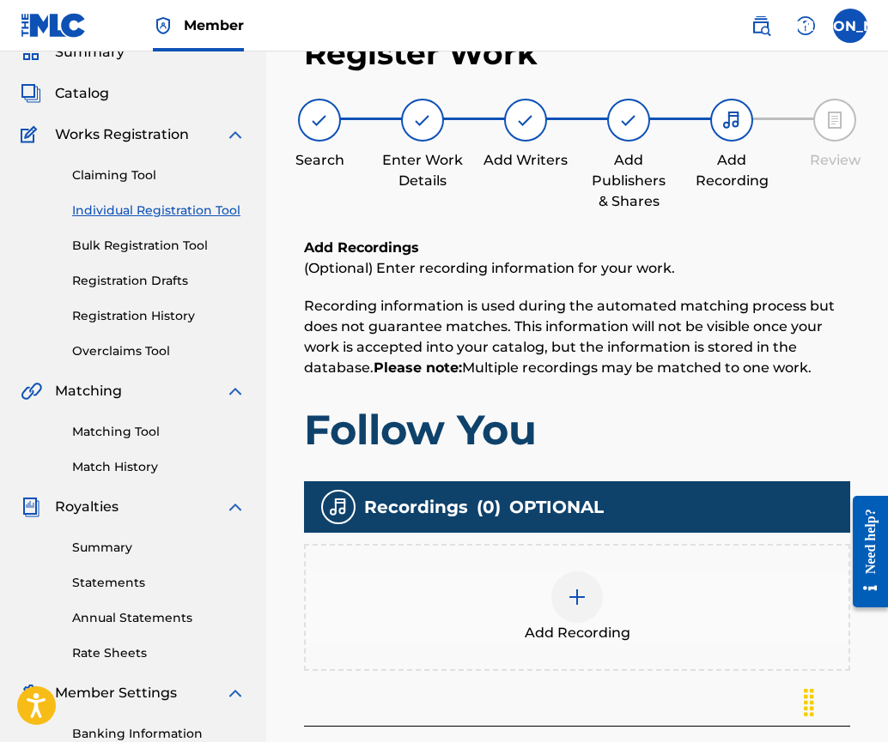
click at [577, 604] on img at bounding box center [577, 597] width 21 height 21
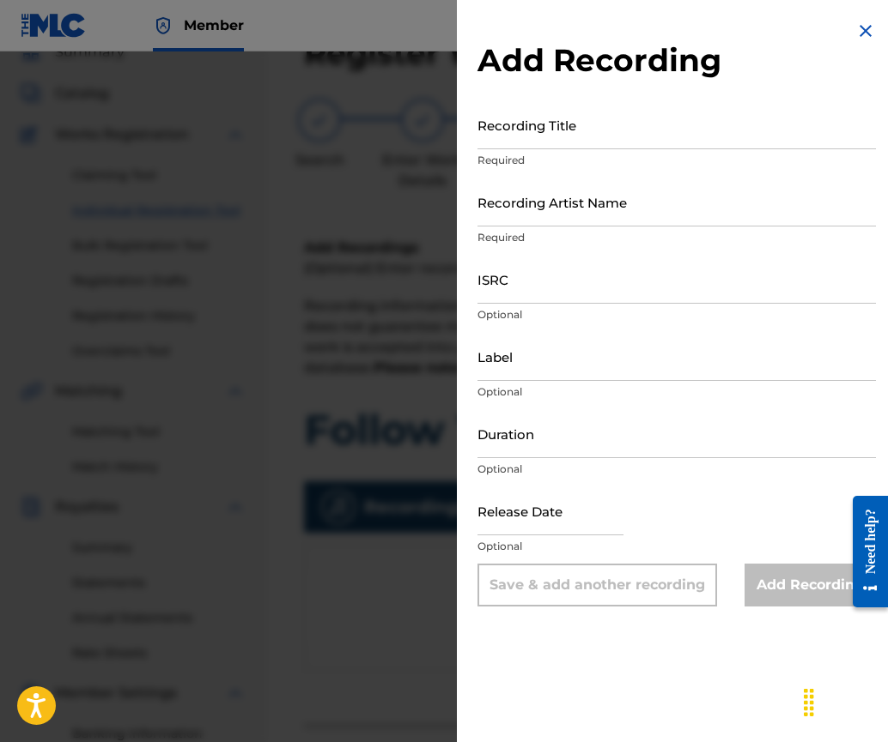
click at [529, 138] on input "Recording Title" at bounding box center [676, 124] width 398 height 49
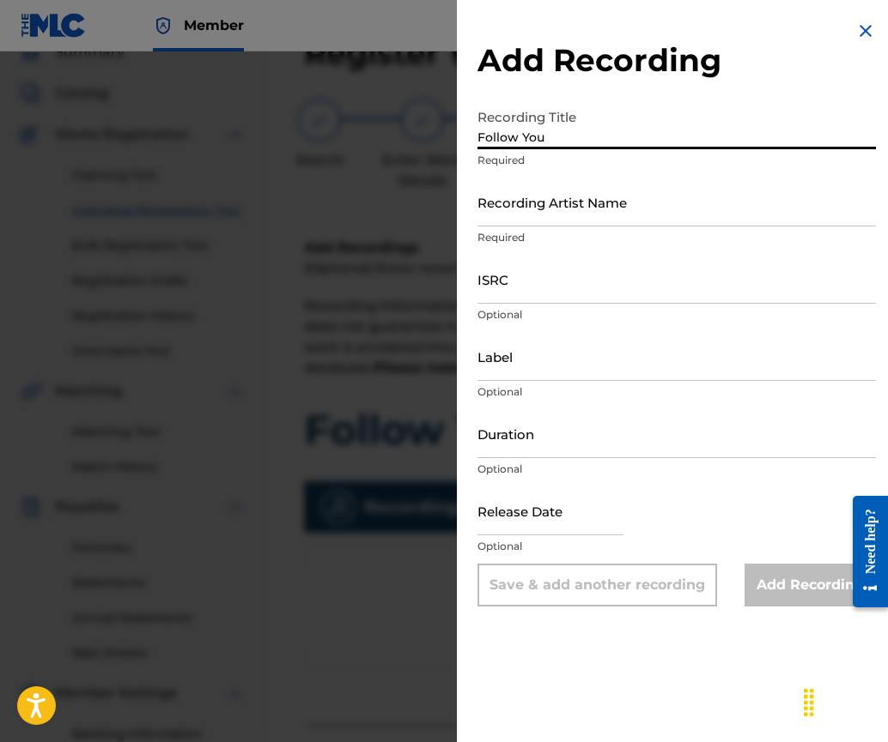
type input "Follow You"
click at [503, 210] on input "Recording Artist Name" at bounding box center [676, 202] width 398 height 49
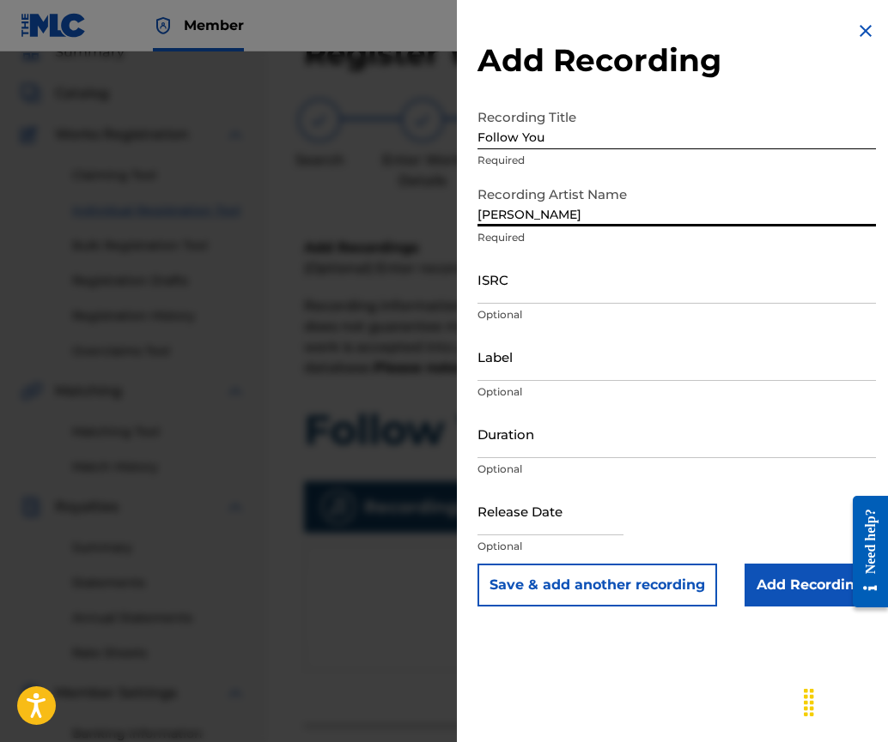
type input "[PERSON_NAME]"
click at [532, 610] on div "Add Recording Recording Title Follow You Required Recording Artist Name [PERSON…" at bounding box center [676, 313] width 439 height 627
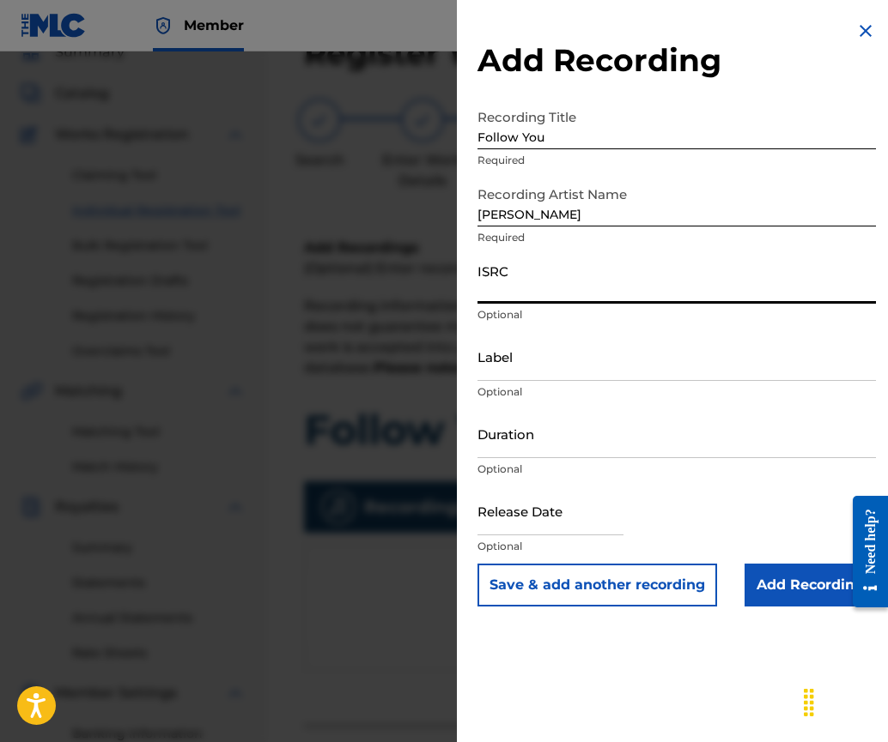
click at [494, 290] on input "ISRC" at bounding box center [676, 279] width 398 height 49
paste input "UKHCB1600002"
type input "UKHCB1600002"
click at [525, 451] on input "Duration" at bounding box center [676, 433] width 398 height 49
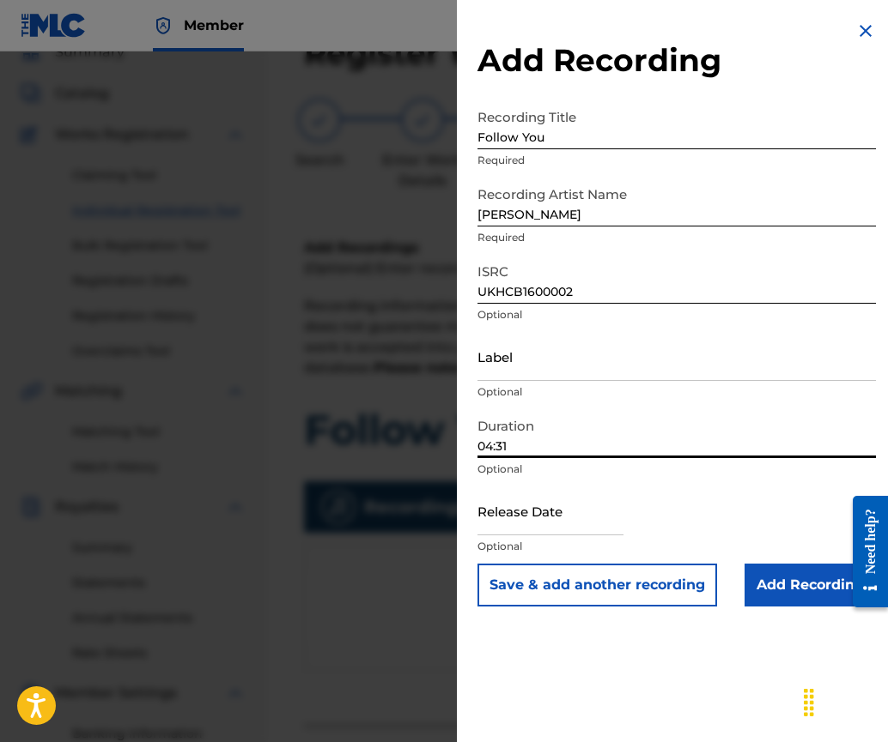
type input "04:31"
click at [557, 525] on input "text" at bounding box center [550, 511] width 146 height 49
select select "7"
select select "2025"
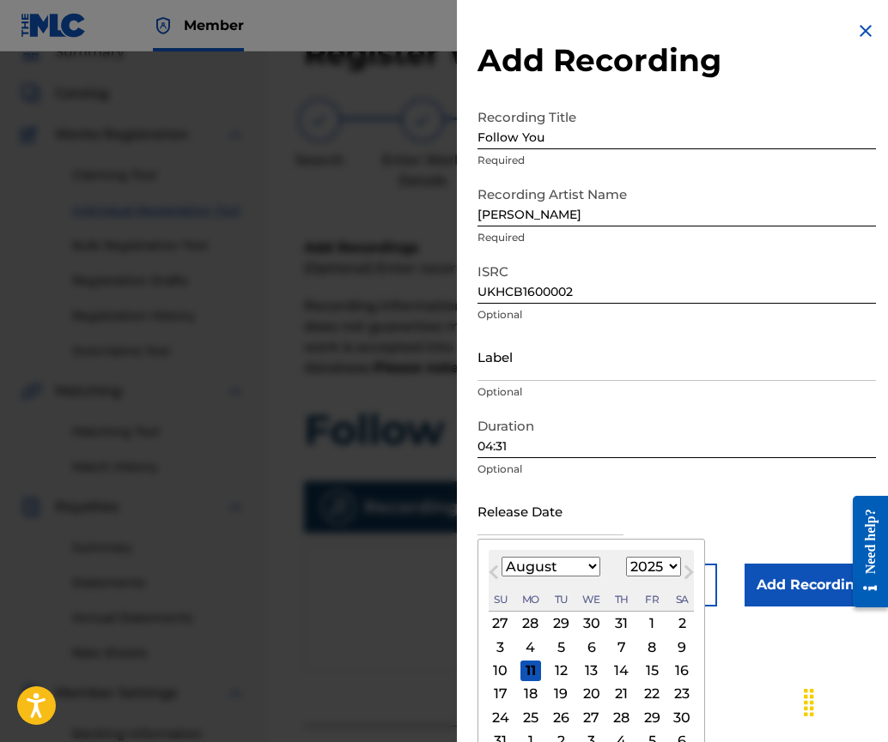
click at [687, 585] on button "Next Month" at bounding box center [688, 575] width 27 height 27
select select "8"
click at [672, 566] on select "1900 1901 1902 1903 1904 1905 1906 1907 1908 1909 1910 1911 1912 1913 1914 1915…" at bounding box center [653, 567] width 55 height 20
select select "2016"
click at [626, 557] on select "1900 1901 1902 1903 1904 1905 1906 1907 1908 1909 1910 1911 1912 1913 1914 1915…" at bounding box center [653, 567] width 55 height 20
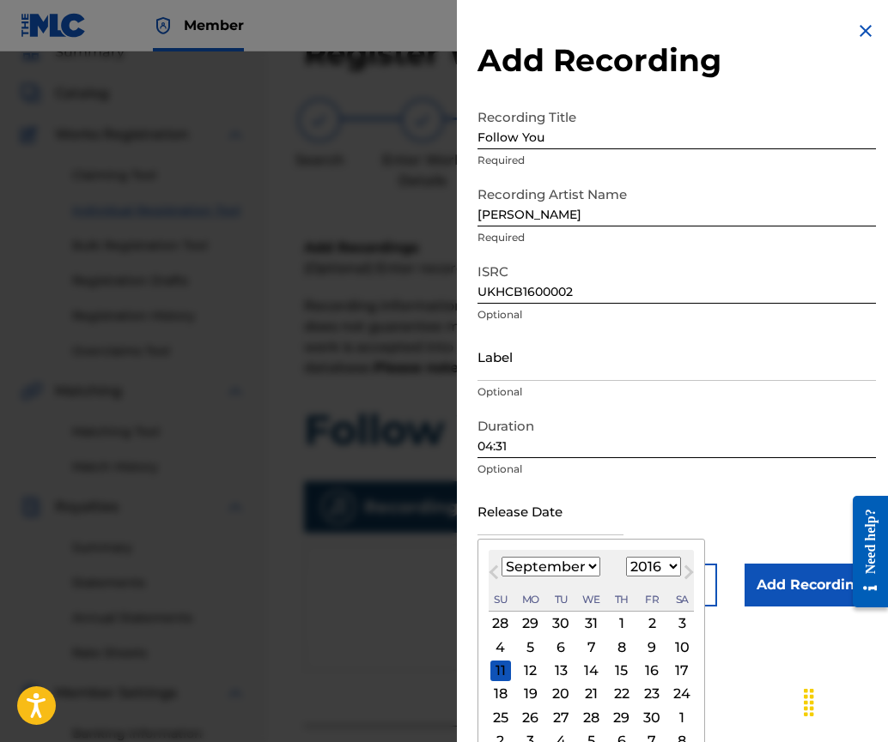
click at [591, 566] on select "January February March April May June July August September October November De…" at bounding box center [550, 567] width 99 height 20
select select "10"
click at [501, 557] on select "January February March April May June July August September October November De…" at bounding box center [550, 567] width 99 height 20
click at [645, 697] on div "25" at bounding box center [651, 694] width 21 height 21
type input "[DATE]"
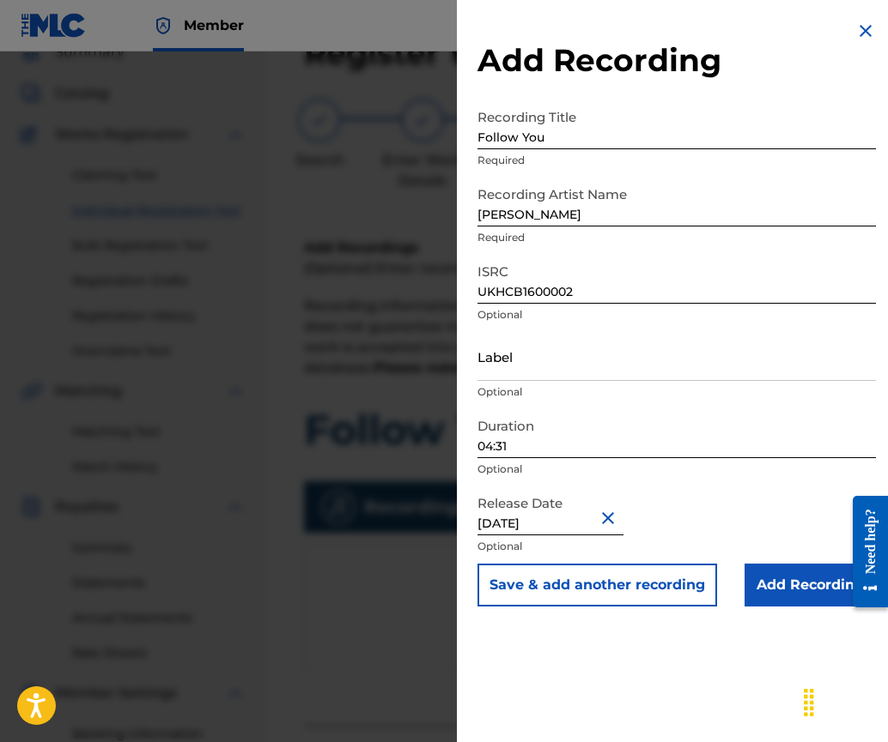
click at [780, 577] on input "Add Recording" at bounding box center [809, 585] width 131 height 43
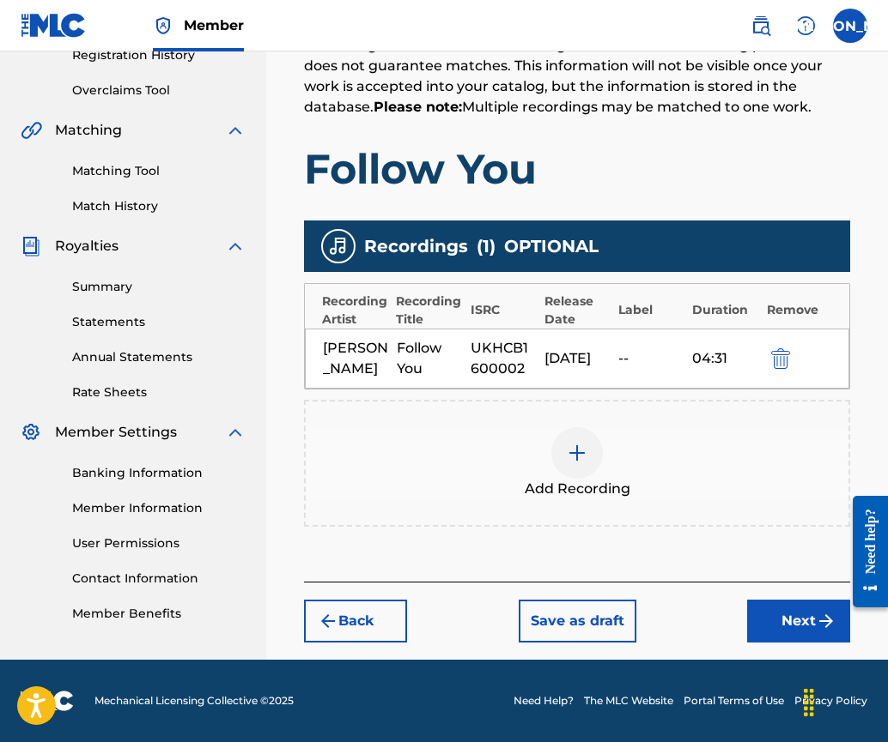
click at [795, 616] on button "Next" at bounding box center [798, 621] width 103 height 43
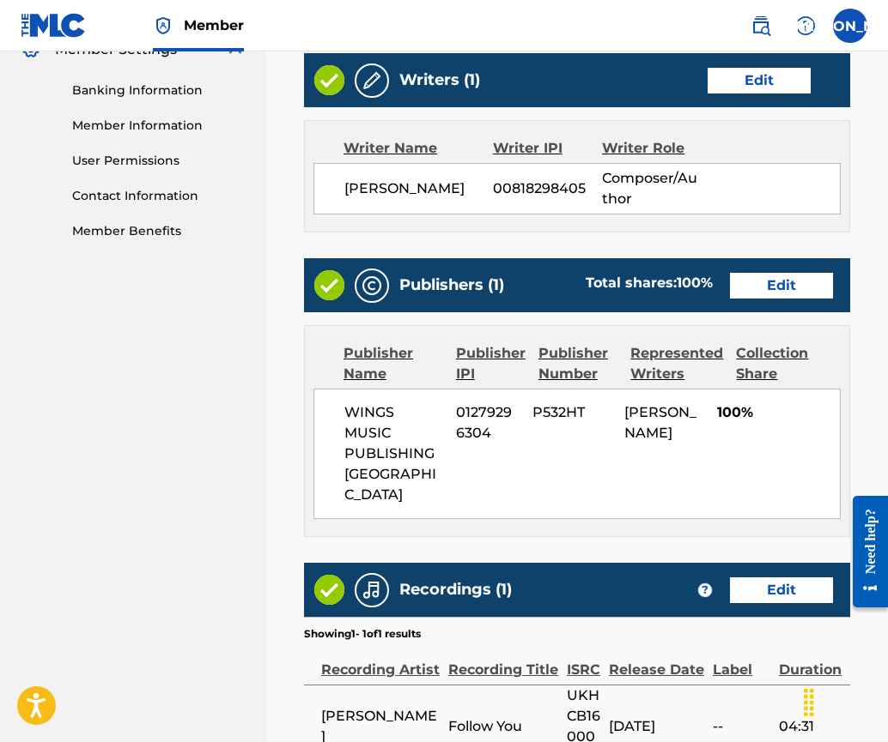
scroll to position [913, 0]
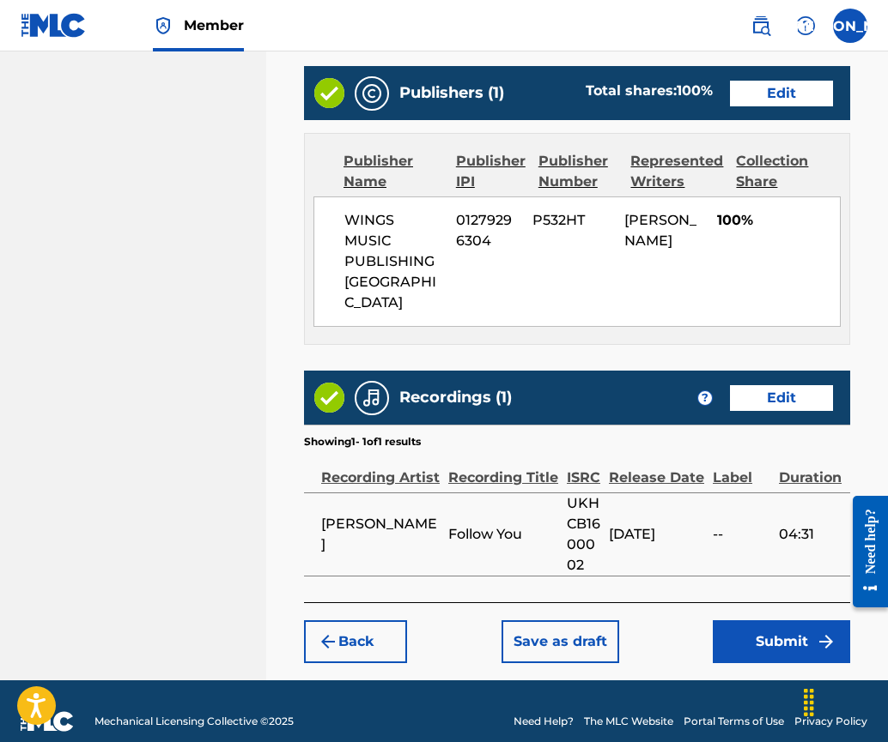
click at [763, 621] on button "Submit" at bounding box center [780, 642] width 137 height 43
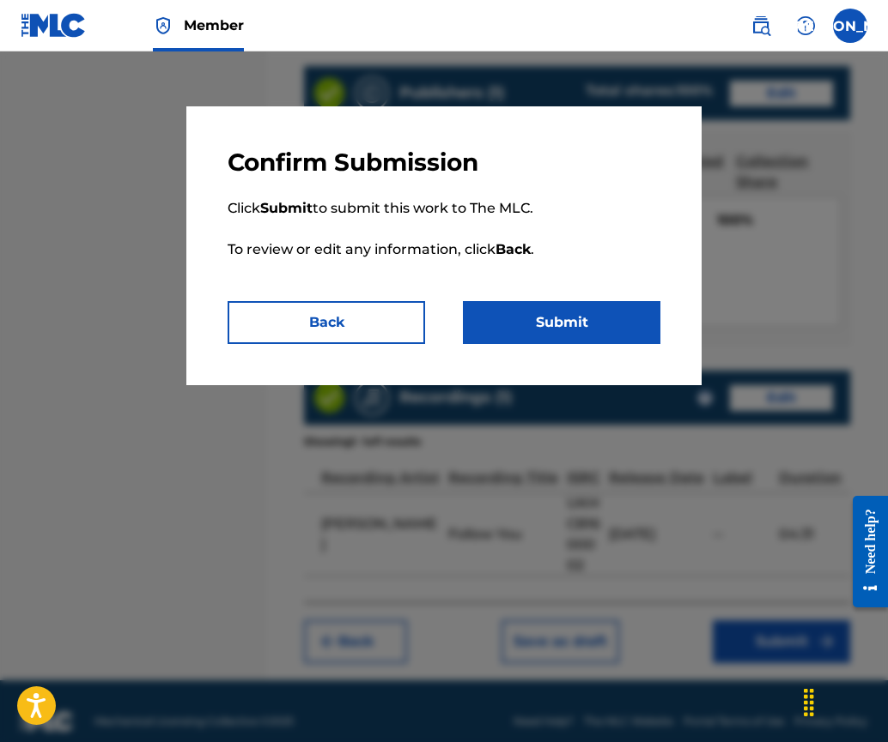
click at [516, 328] on button "Submit" at bounding box center [561, 322] width 197 height 43
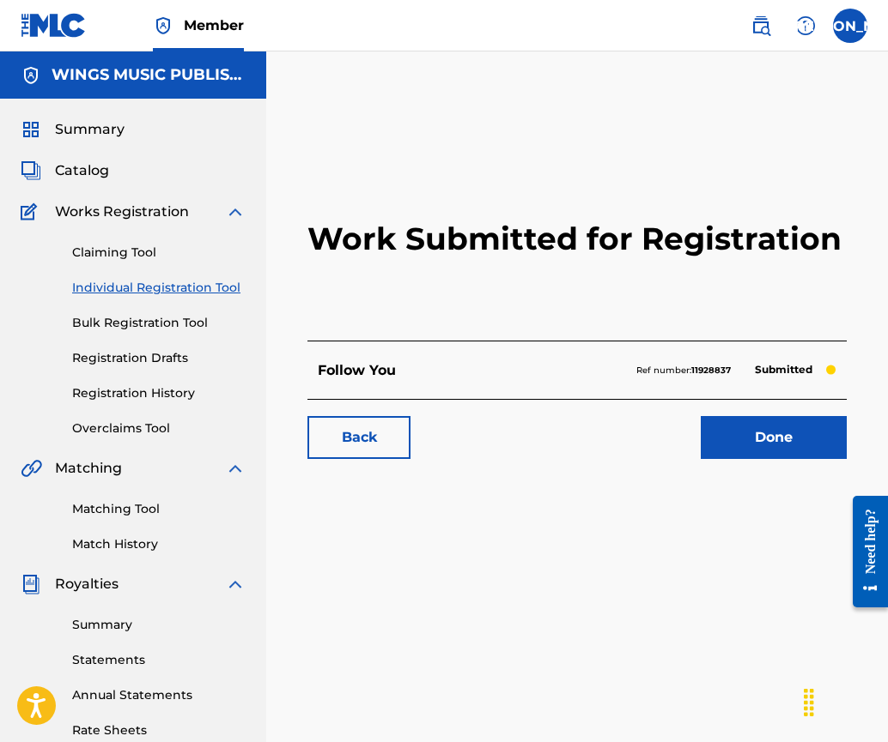
click at [768, 447] on link "Done" at bounding box center [773, 437] width 146 height 43
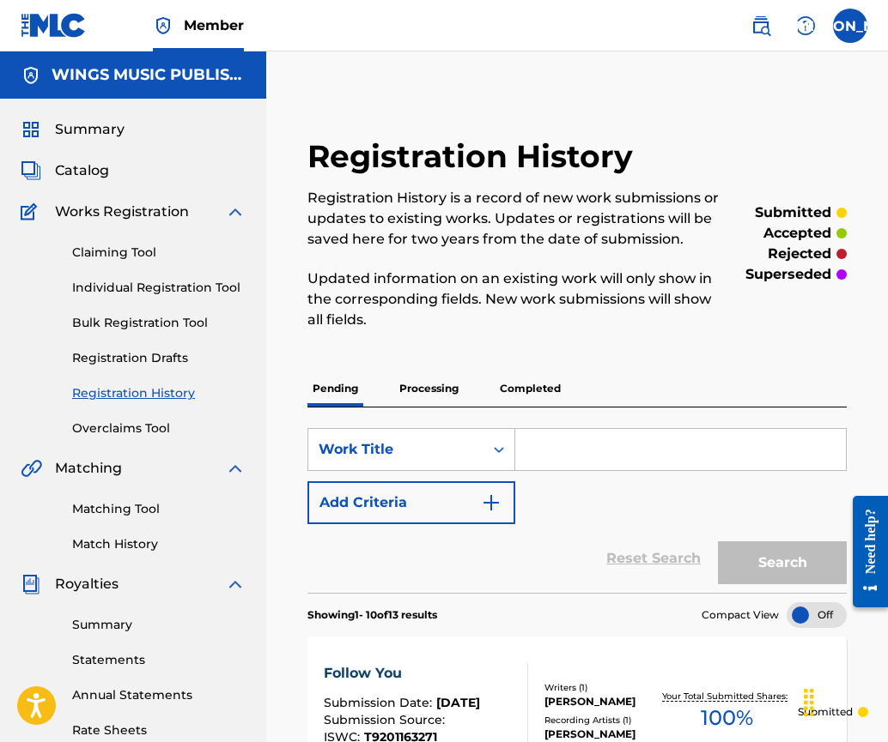
click at [118, 285] on link "Individual Registration Tool" at bounding box center [158, 288] width 173 height 18
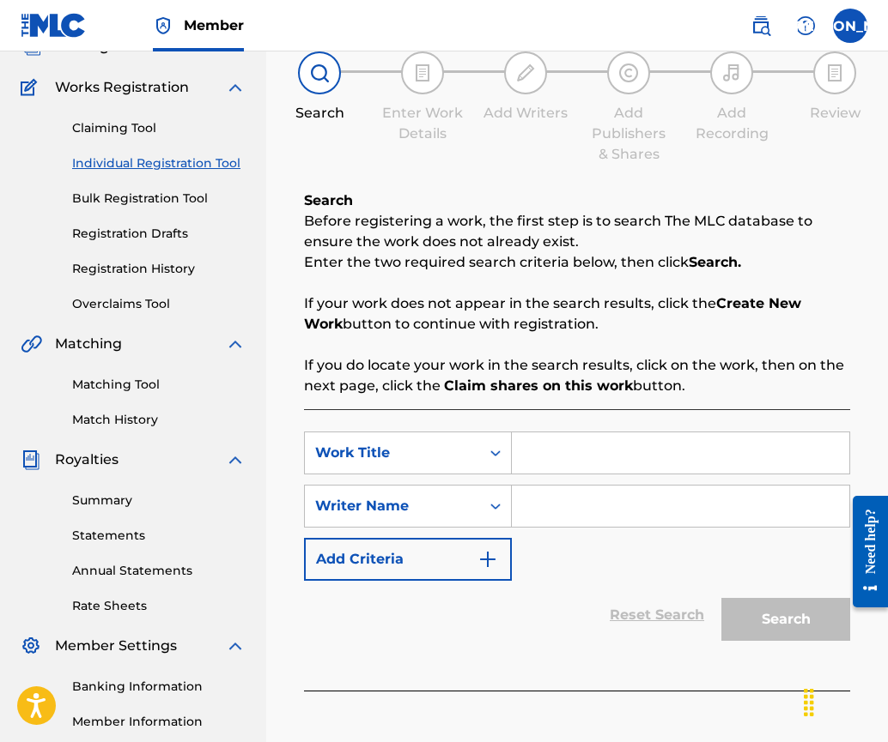
scroll to position [322, 0]
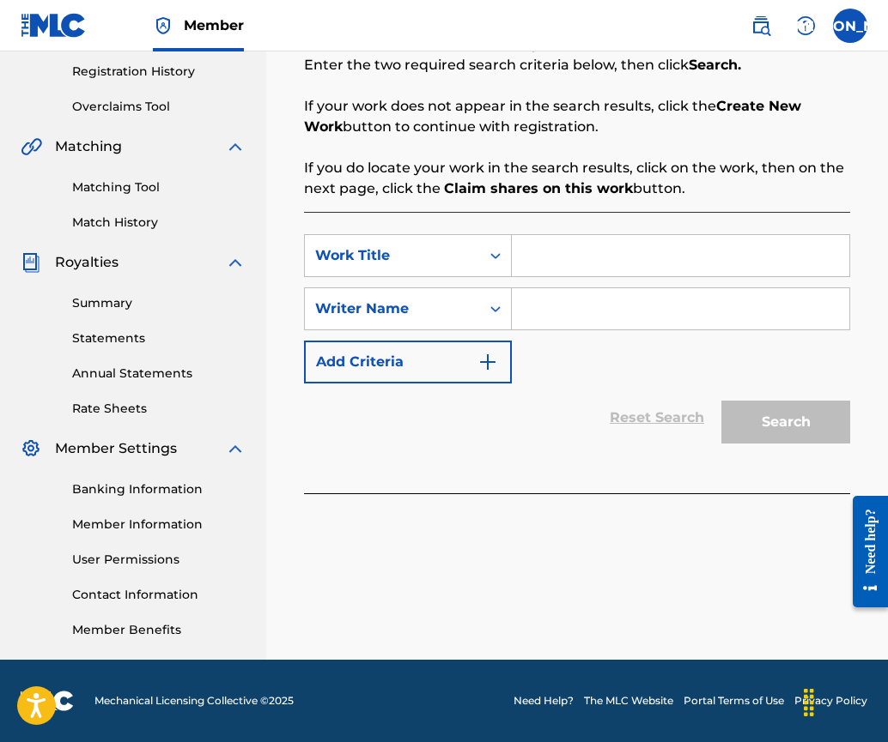
click at [556, 251] on input "Search Form" at bounding box center [680, 255] width 337 height 41
type input "Gone Away"
click at [548, 305] on input "Search Form" at bounding box center [680, 308] width 337 height 41
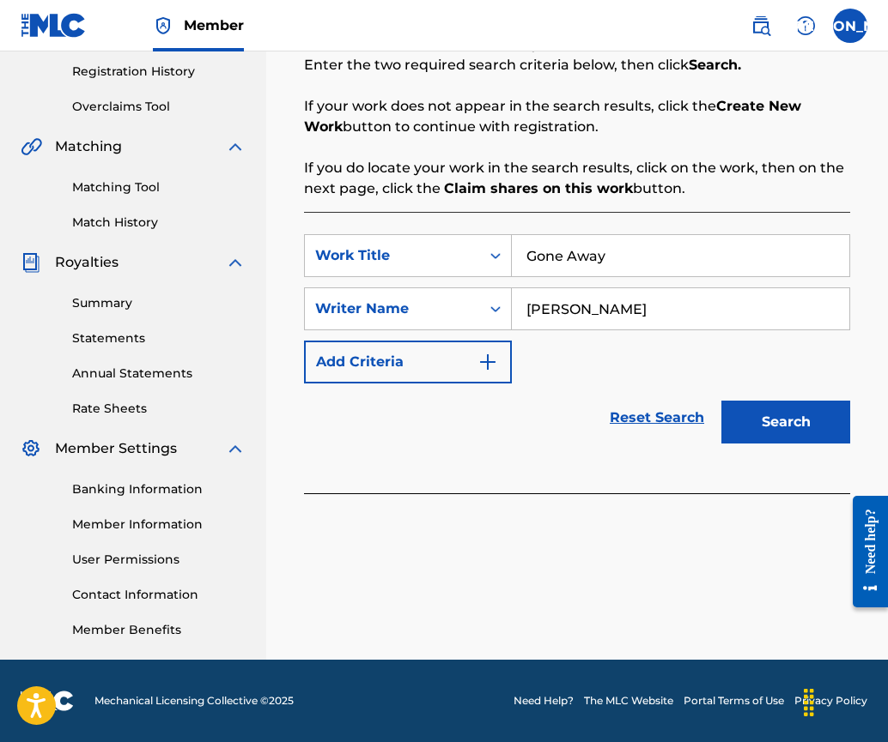
type input "[PERSON_NAME]"
click at [759, 415] on button "Search" at bounding box center [785, 422] width 129 height 43
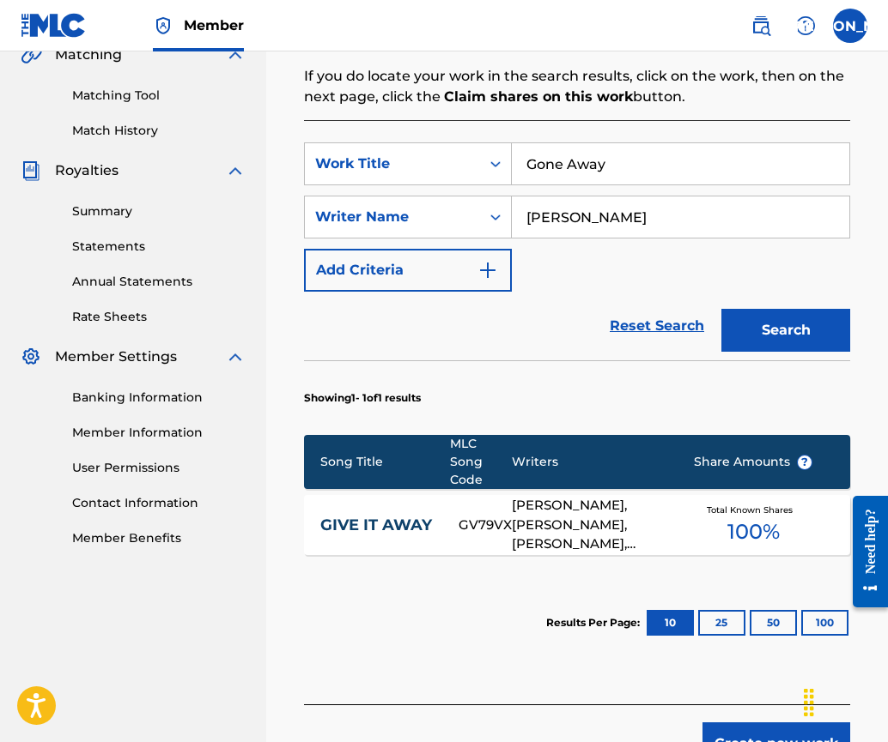
scroll to position [518, 0]
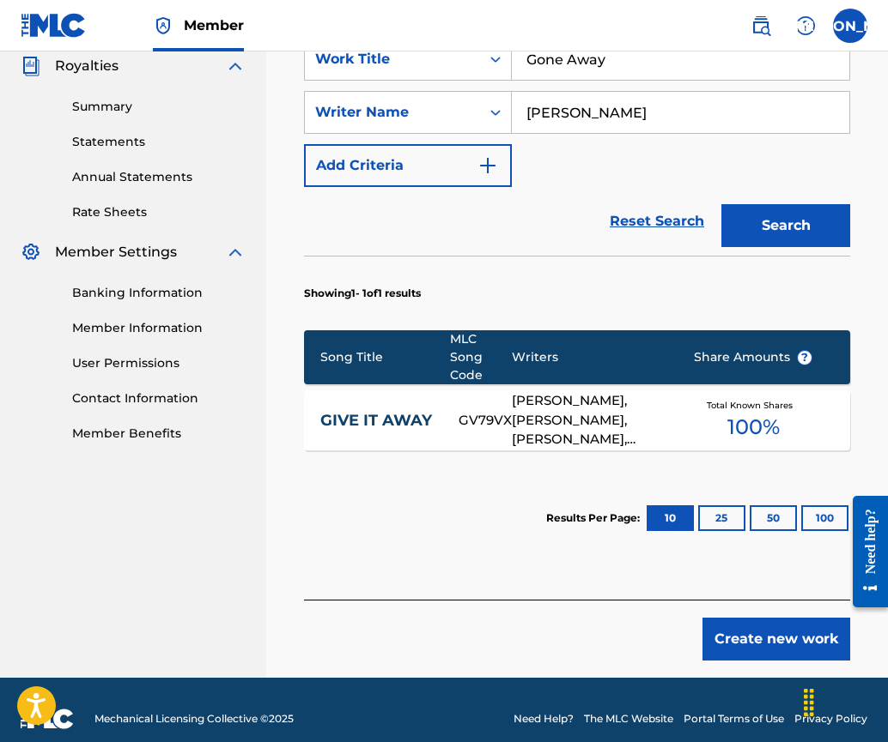
click at [788, 618] on button "Create new work" at bounding box center [776, 639] width 148 height 43
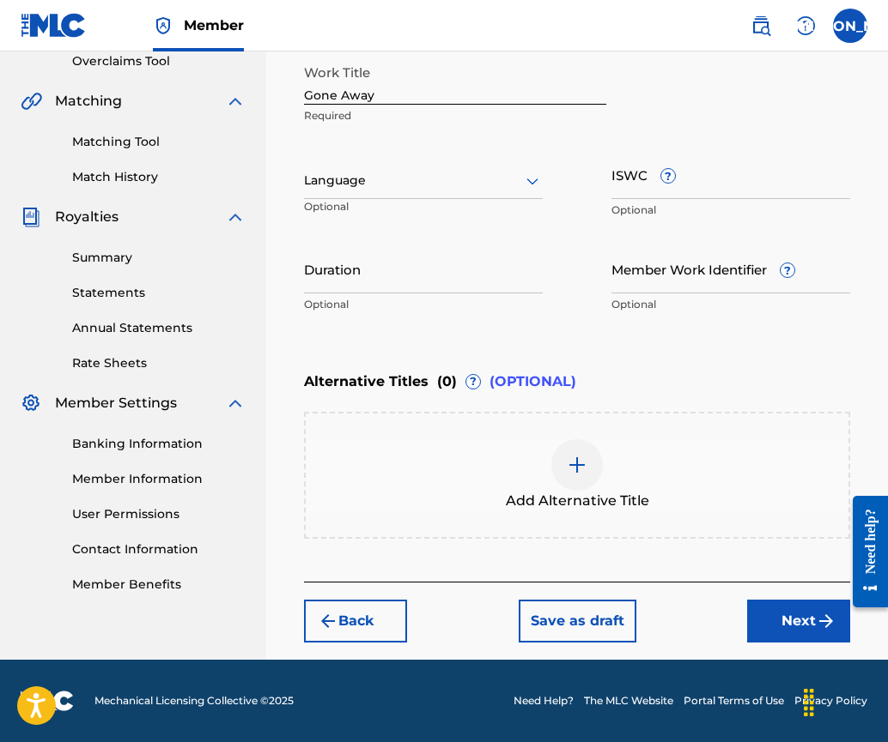
click at [360, 181] on div at bounding box center [423, 180] width 239 height 21
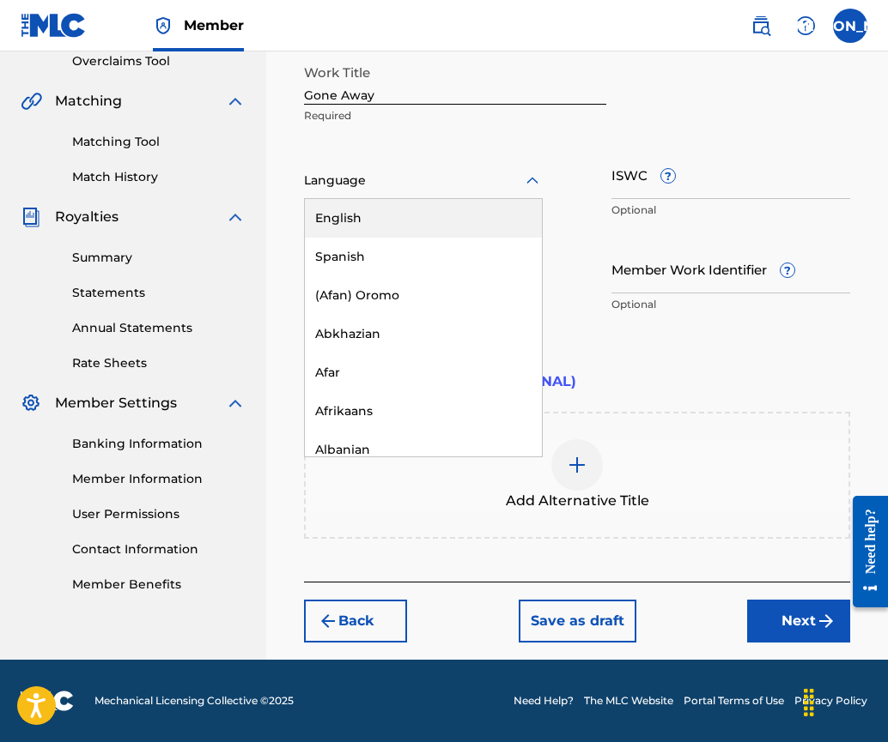
click at [364, 221] on div "English" at bounding box center [423, 218] width 237 height 39
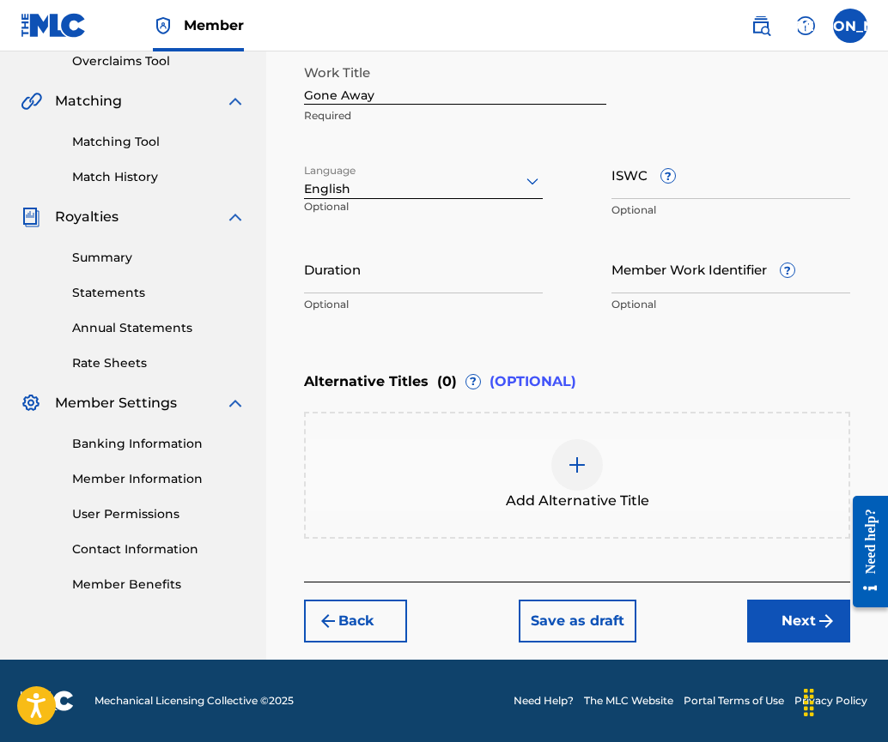
click at [467, 264] on input "Duration" at bounding box center [423, 269] width 239 height 49
click at [638, 190] on input "ISWC ?" at bounding box center [730, 174] width 239 height 49
paste input "T-920.116.330-6"
type input "T-920.116.330-6"
click at [386, 284] on input "Duration" at bounding box center [423, 269] width 239 height 49
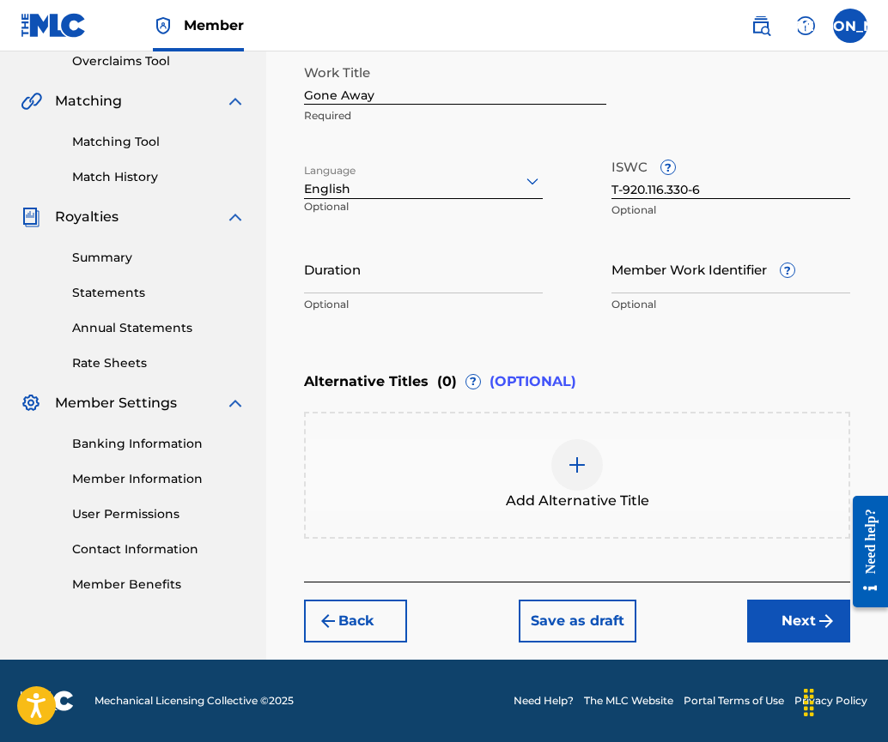
click at [336, 285] on input "Duration" at bounding box center [423, 269] width 239 height 49
type input "03:46"
click at [797, 621] on button "Next" at bounding box center [798, 621] width 103 height 43
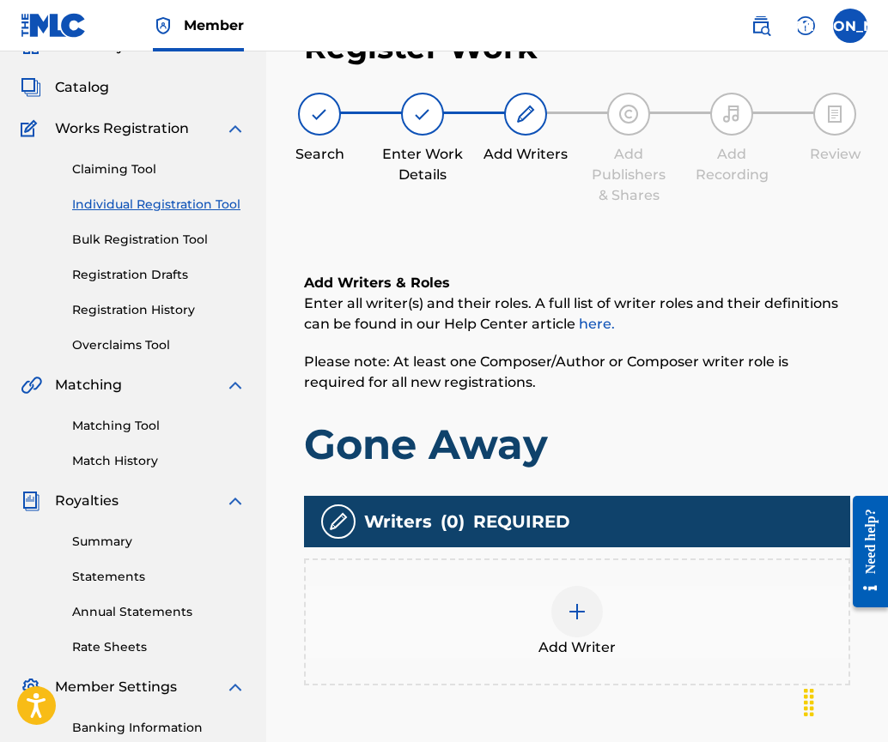
scroll to position [77, 0]
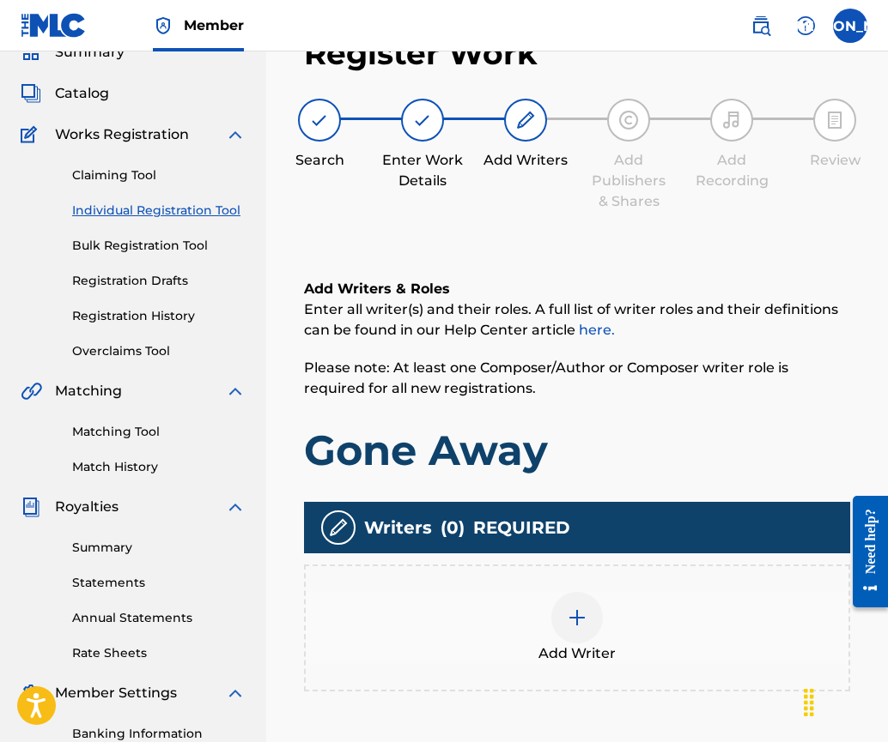
click at [564, 615] on div at bounding box center [577, 618] width 52 height 52
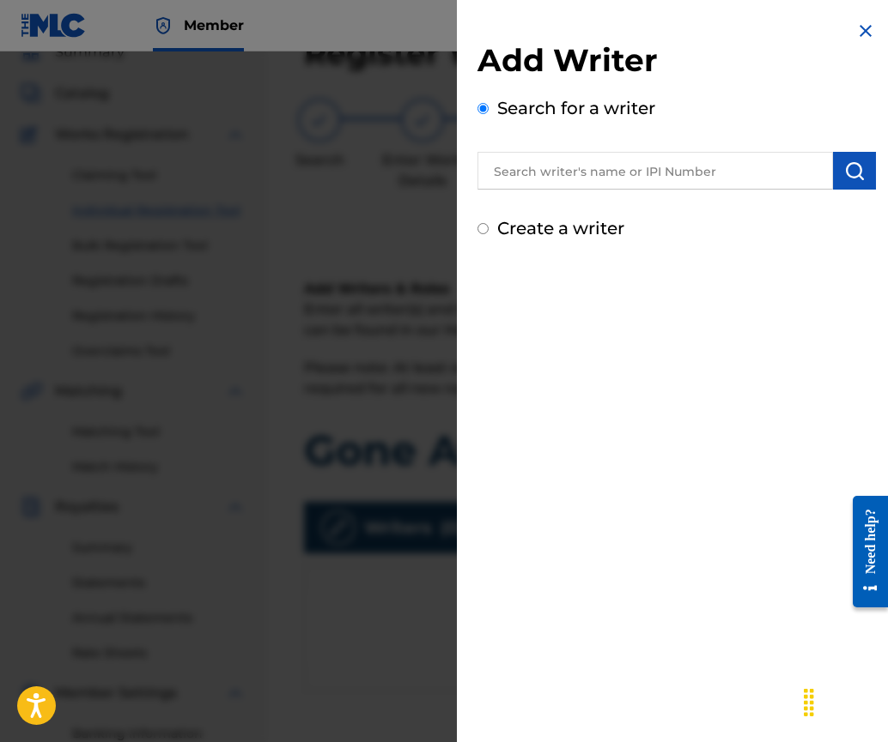
click at [546, 179] on input "text" at bounding box center [654, 171] width 355 height 38
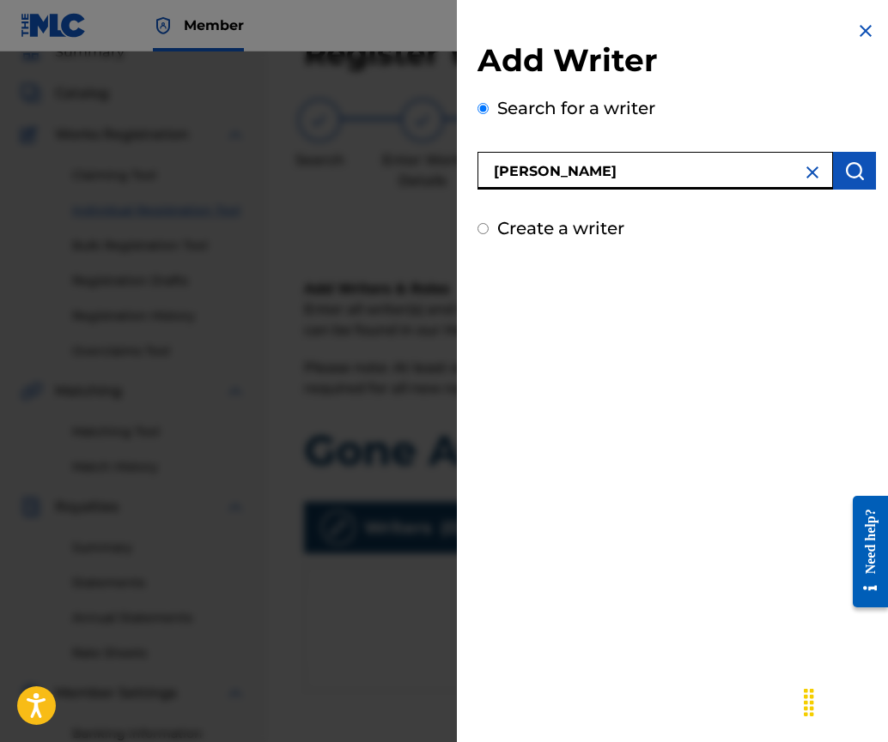
type input "[PERSON_NAME]"
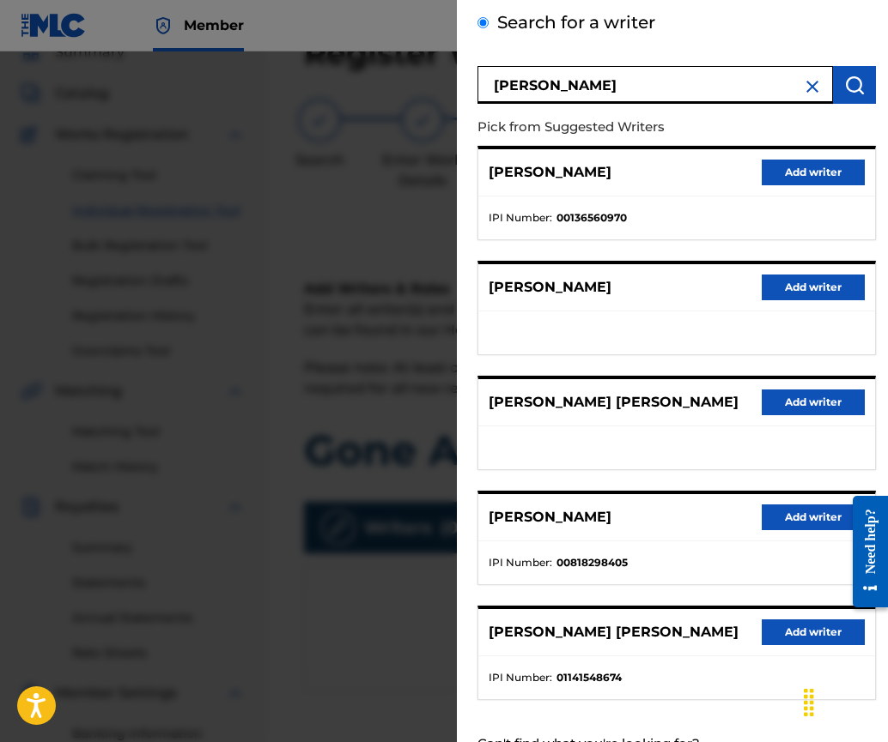
scroll to position [152, 0]
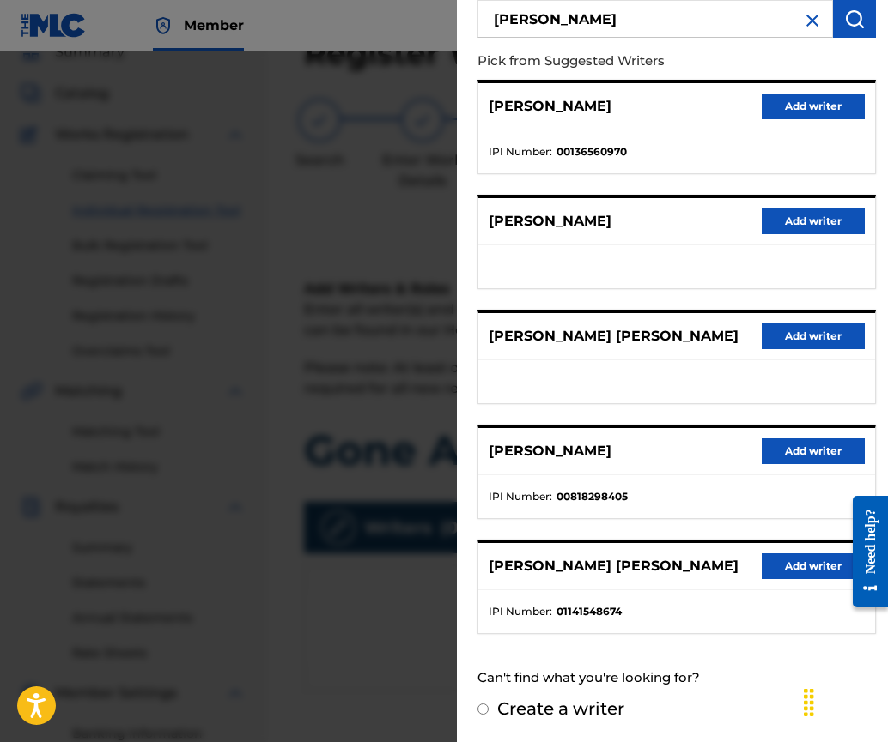
click at [810, 457] on button "Add writer" at bounding box center [812, 452] width 103 height 26
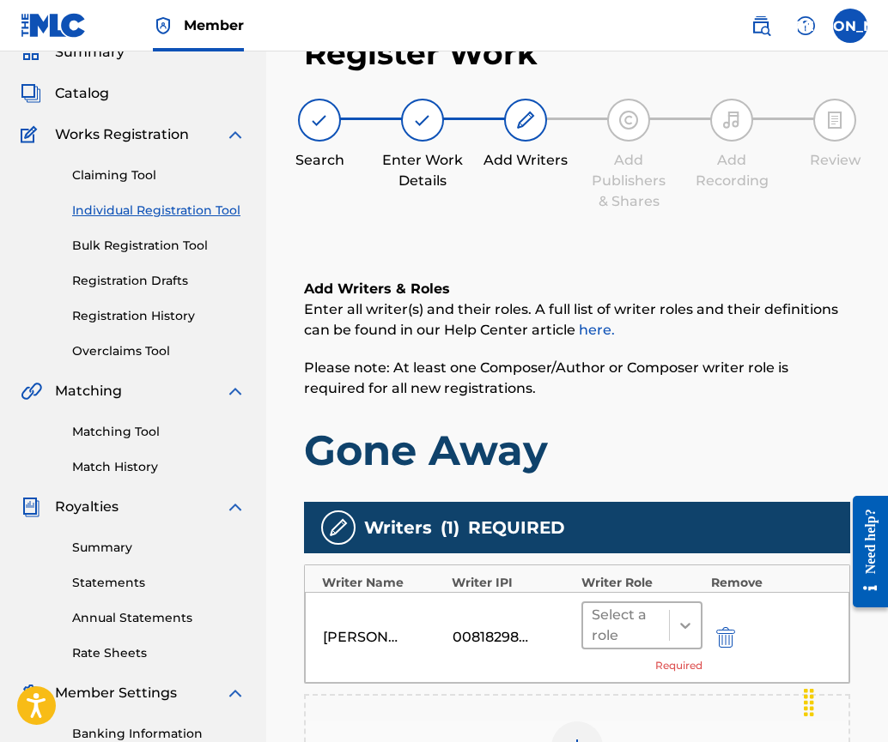
click at [676, 627] on icon at bounding box center [684, 625] width 17 height 17
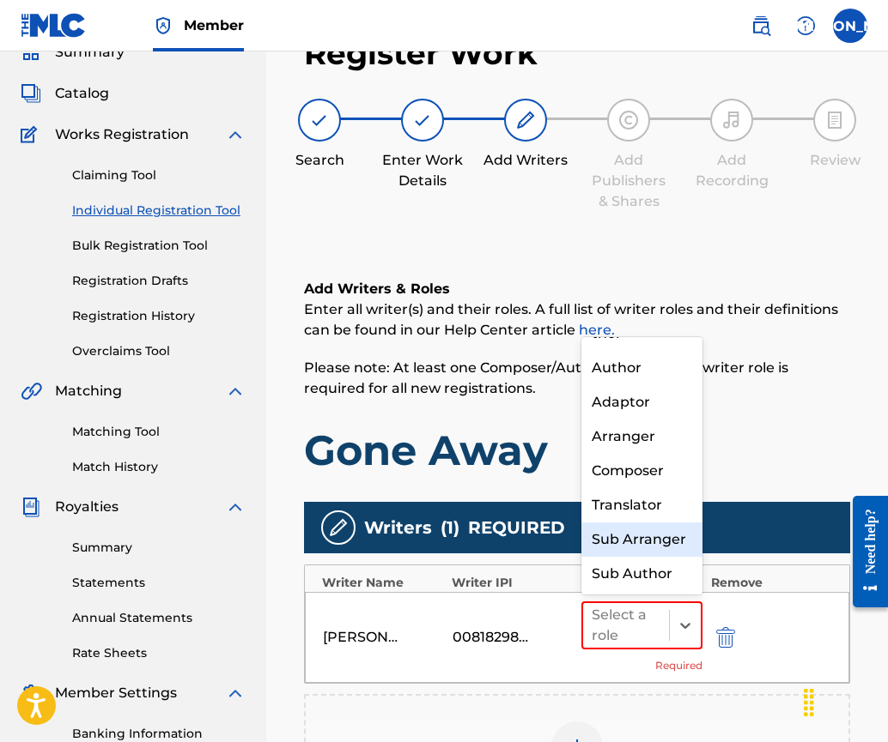
scroll to position [0, 0]
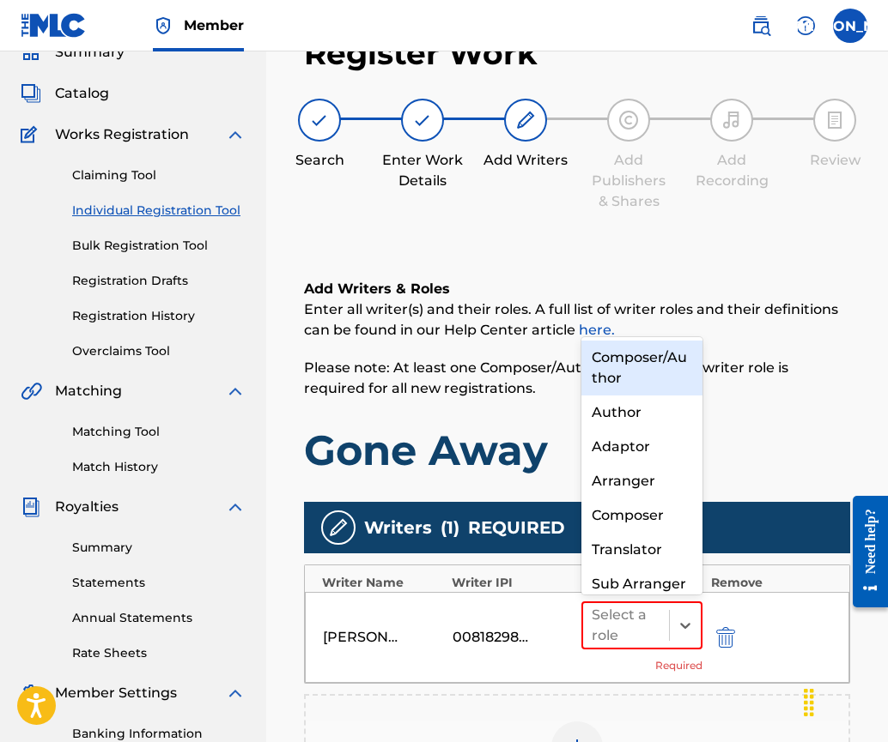
click at [627, 363] on div "Composer/Author" at bounding box center [641, 368] width 121 height 55
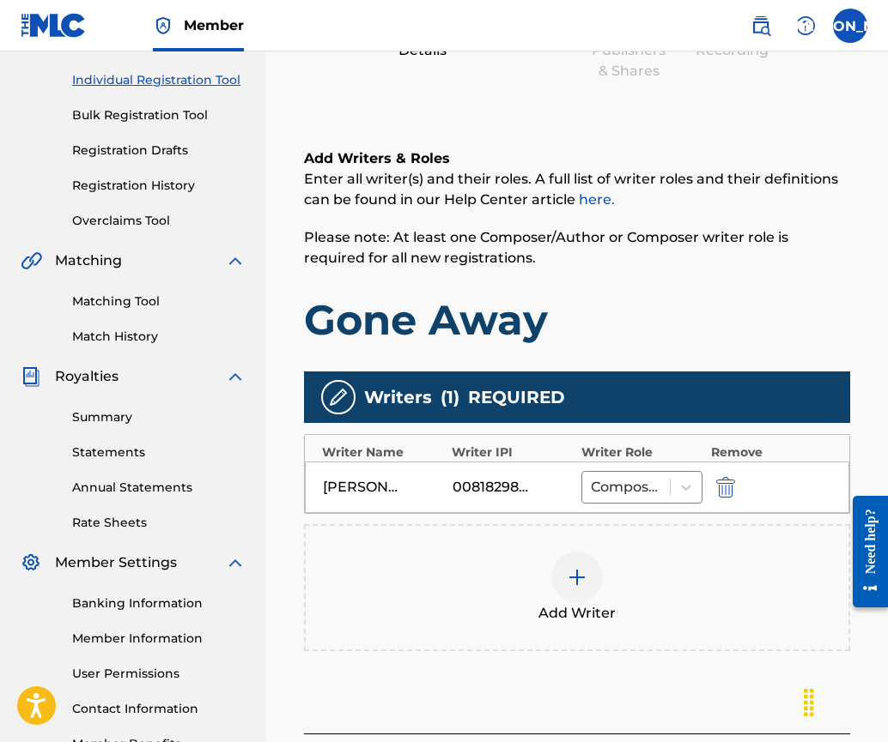
scroll to position [360, 0]
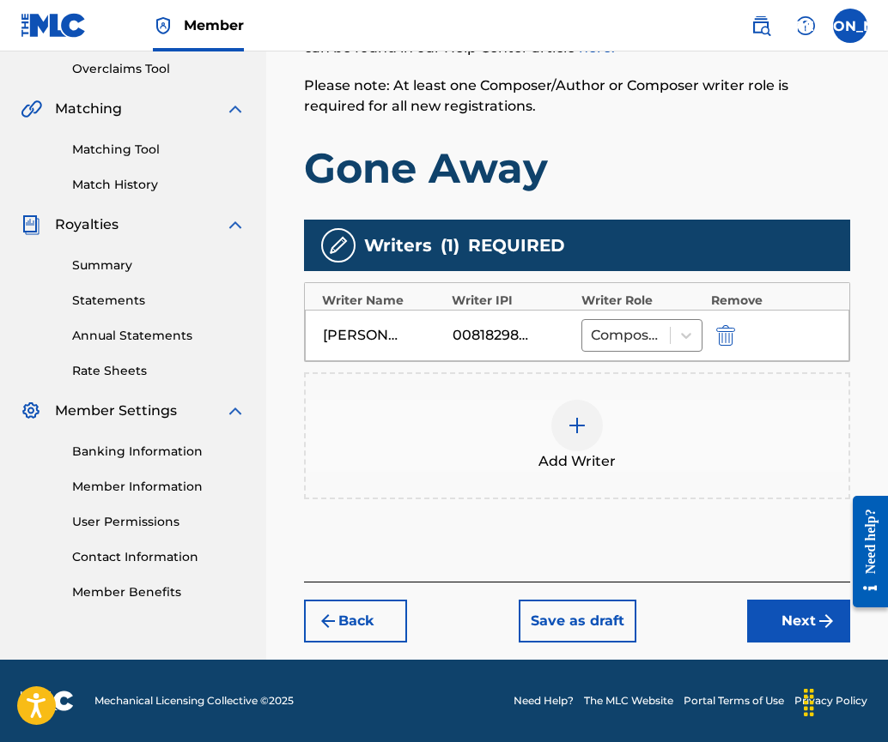
click at [773, 621] on button "Next" at bounding box center [798, 621] width 103 height 43
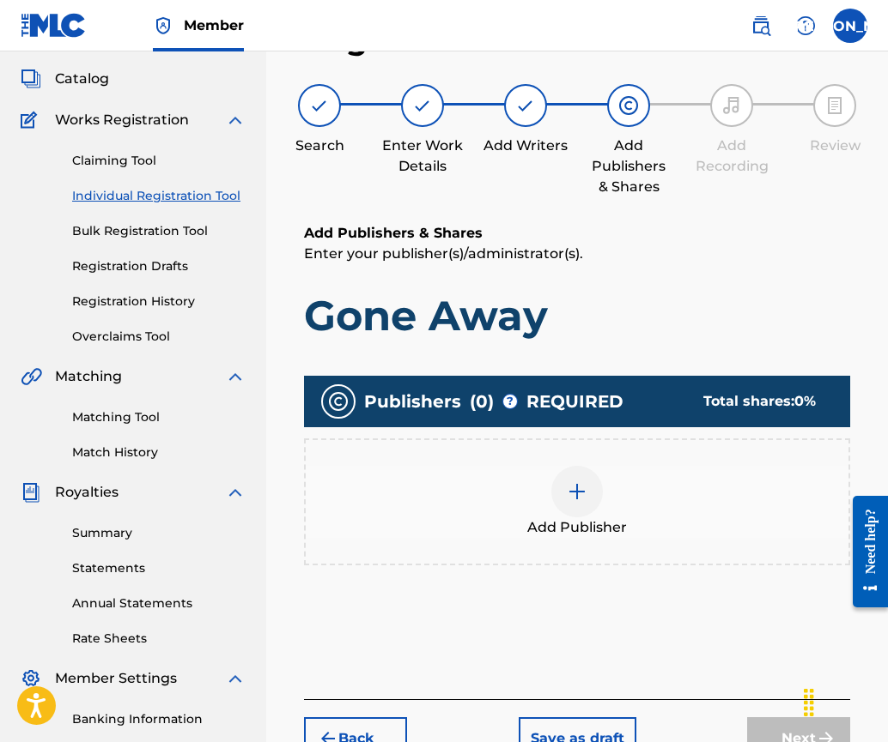
scroll to position [77, 0]
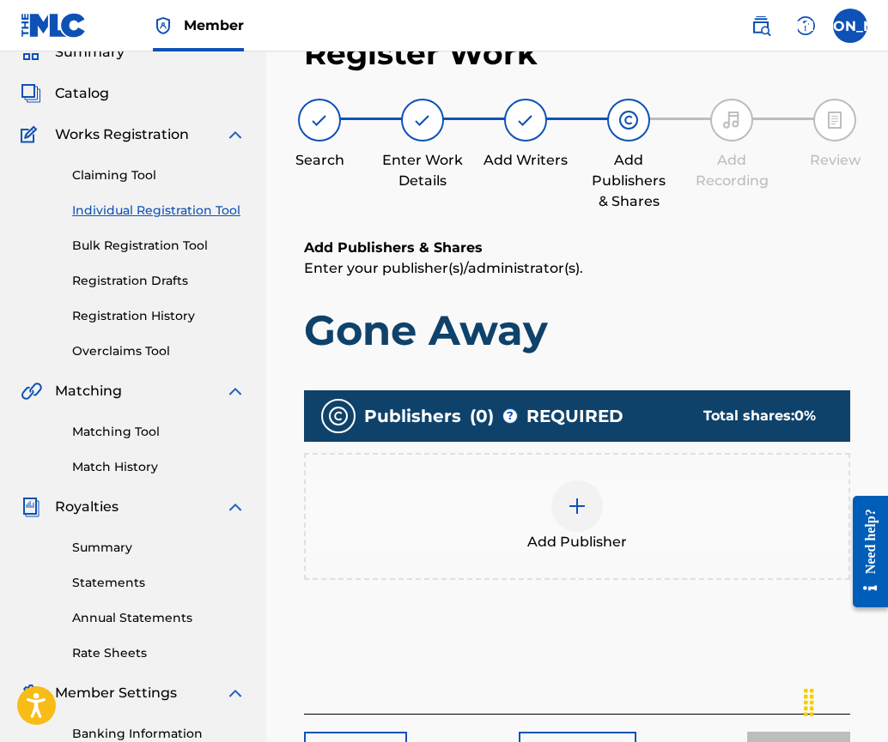
click at [580, 513] on img at bounding box center [577, 506] width 21 height 21
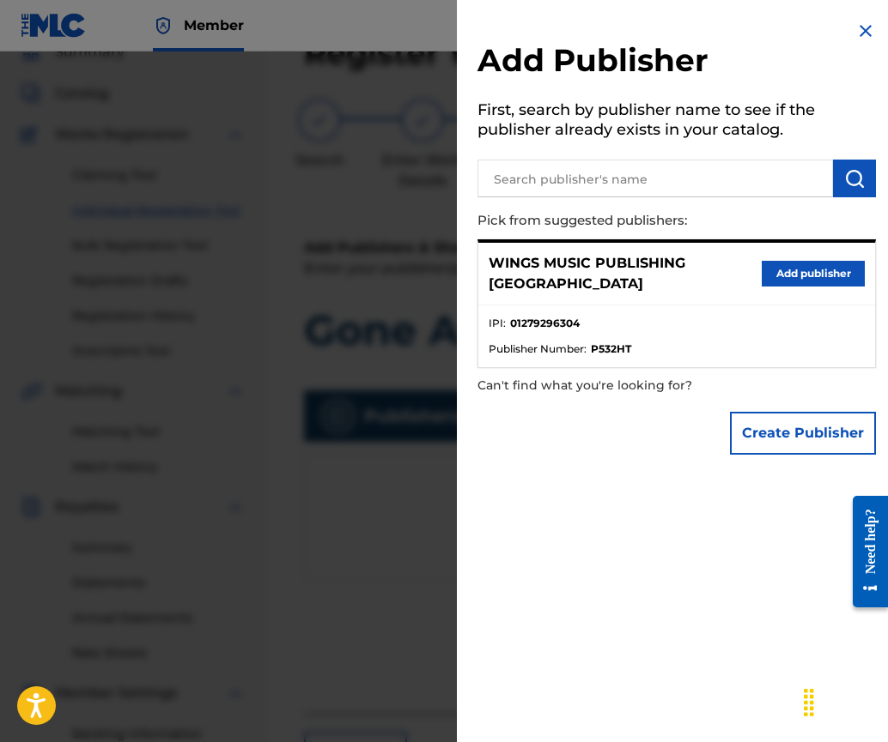
click at [800, 262] on button "Add publisher" at bounding box center [812, 274] width 103 height 26
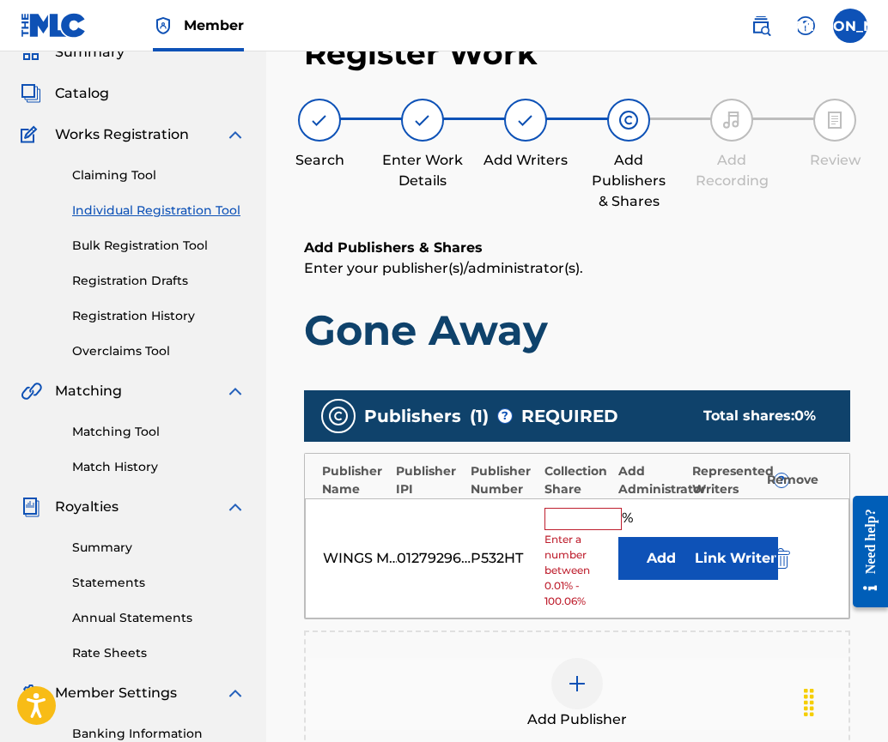
click at [566, 516] on input "text" at bounding box center [582, 519] width 77 height 22
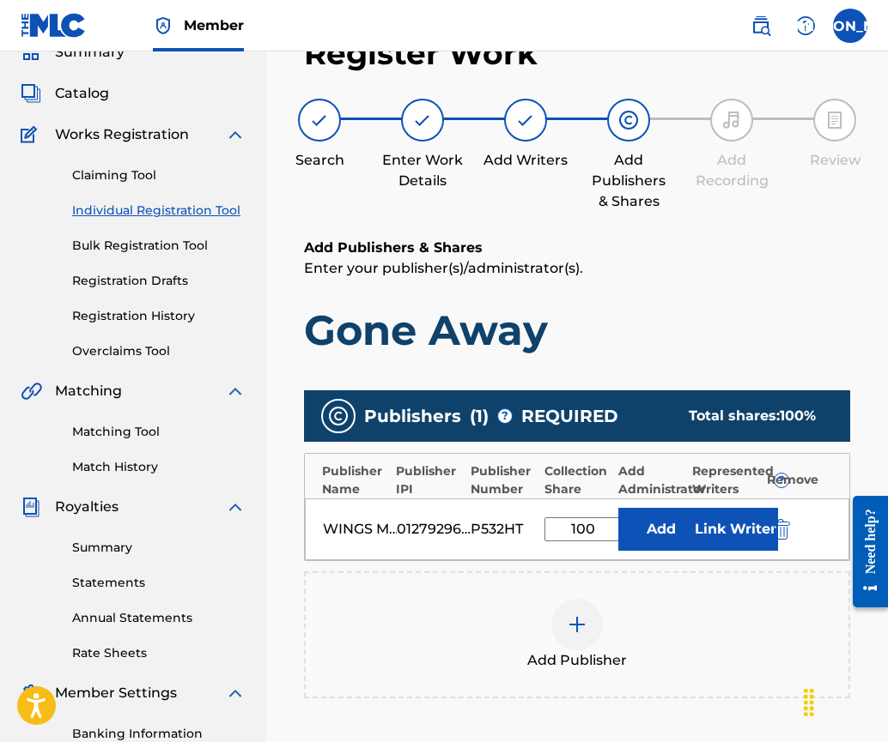
type input "100"
click at [725, 519] on button "Link Writer" at bounding box center [735, 529] width 86 height 43
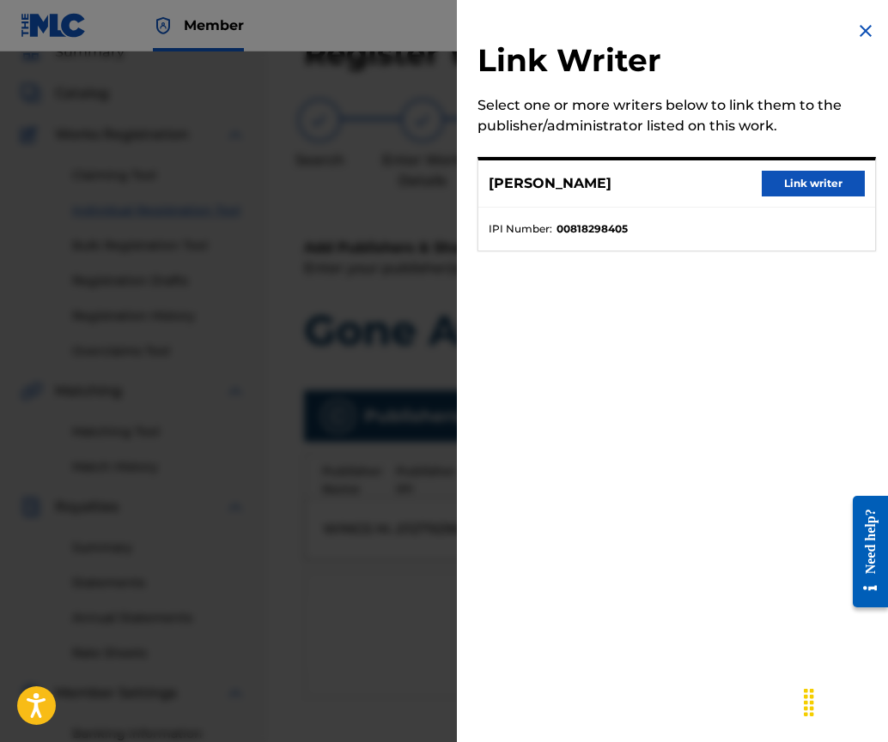
click at [805, 185] on button "Link writer" at bounding box center [812, 184] width 103 height 26
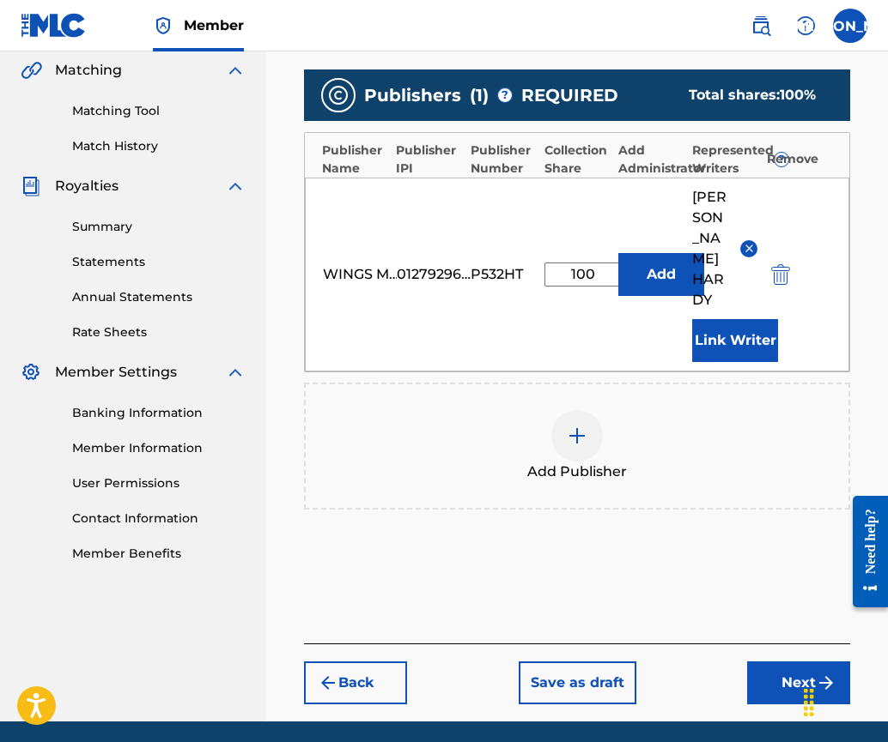
click at [787, 662] on button "Next" at bounding box center [798, 683] width 103 height 43
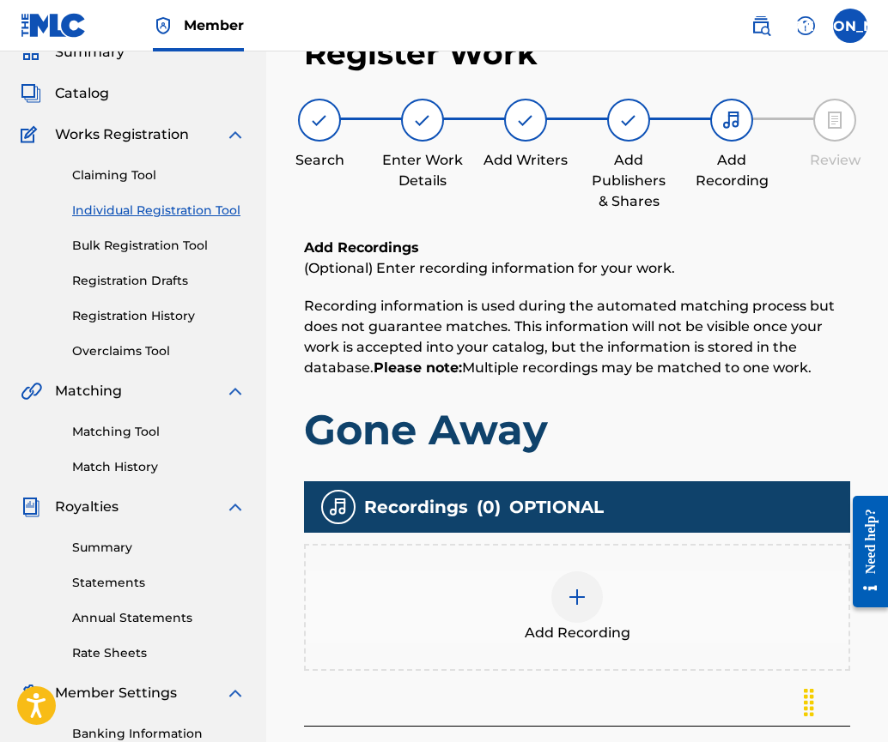
click at [577, 608] on div at bounding box center [577, 598] width 52 height 52
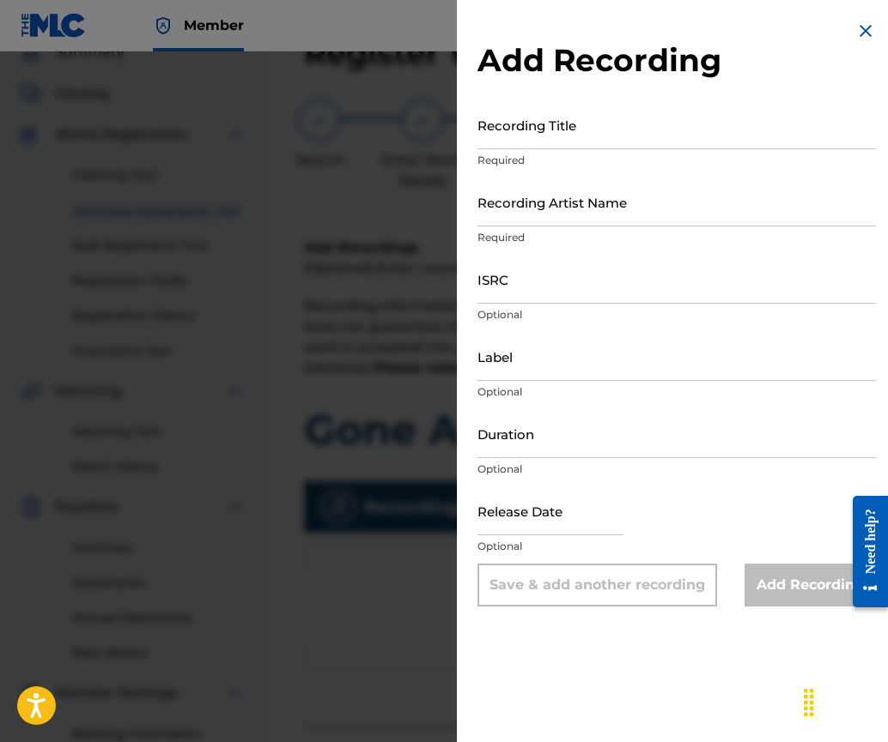
click at [518, 137] on input "Recording Title" at bounding box center [676, 124] width 398 height 49
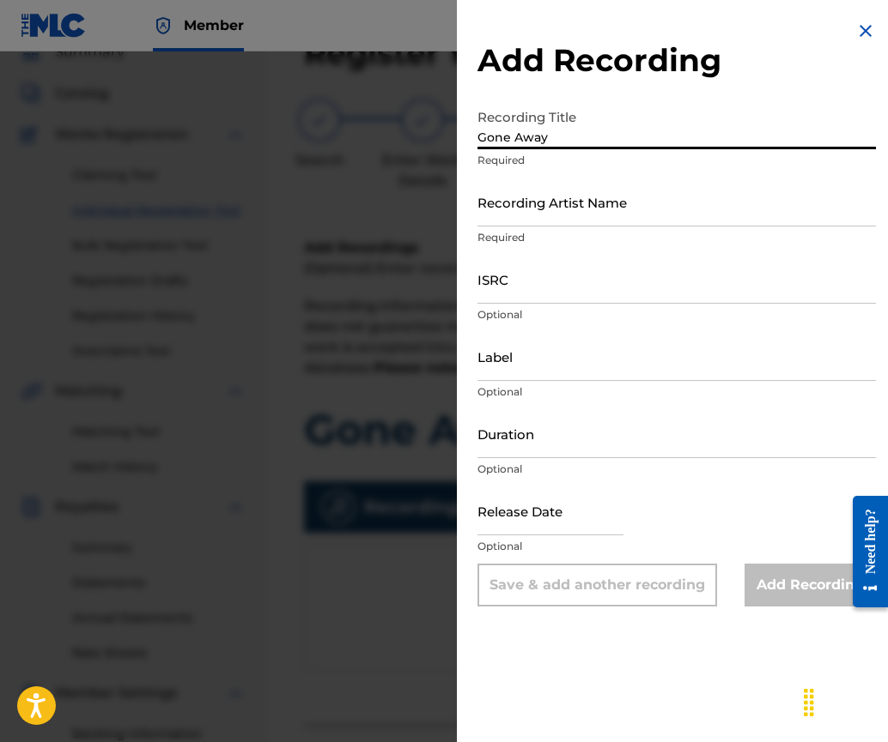
type input "Gone Away"
click at [528, 212] on input "Recording Artist Name" at bounding box center [676, 202] width 398 height 49
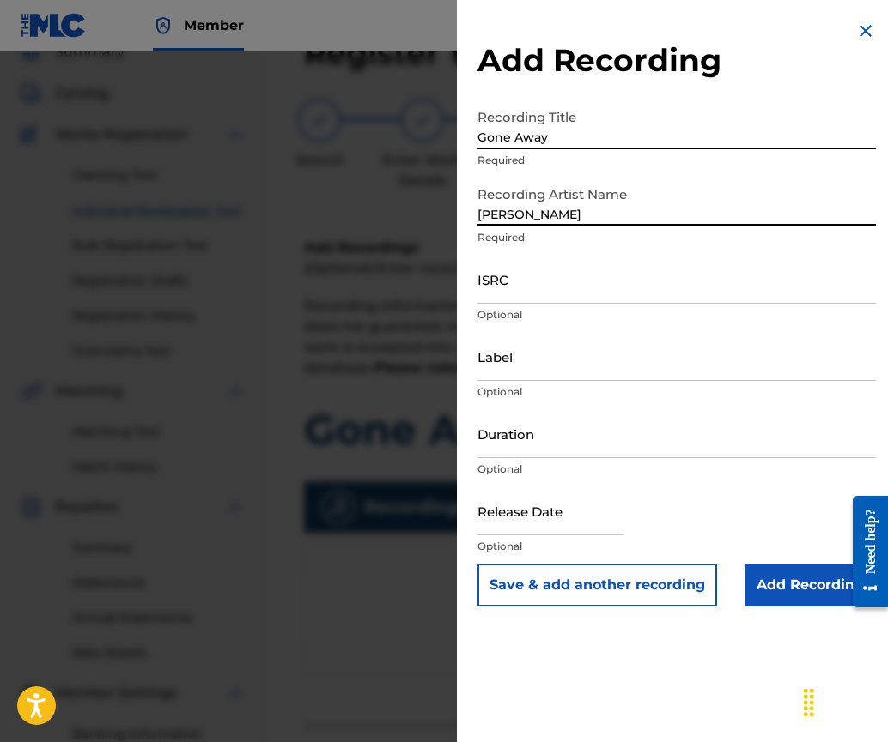
type input "[PERSON_NAME]"
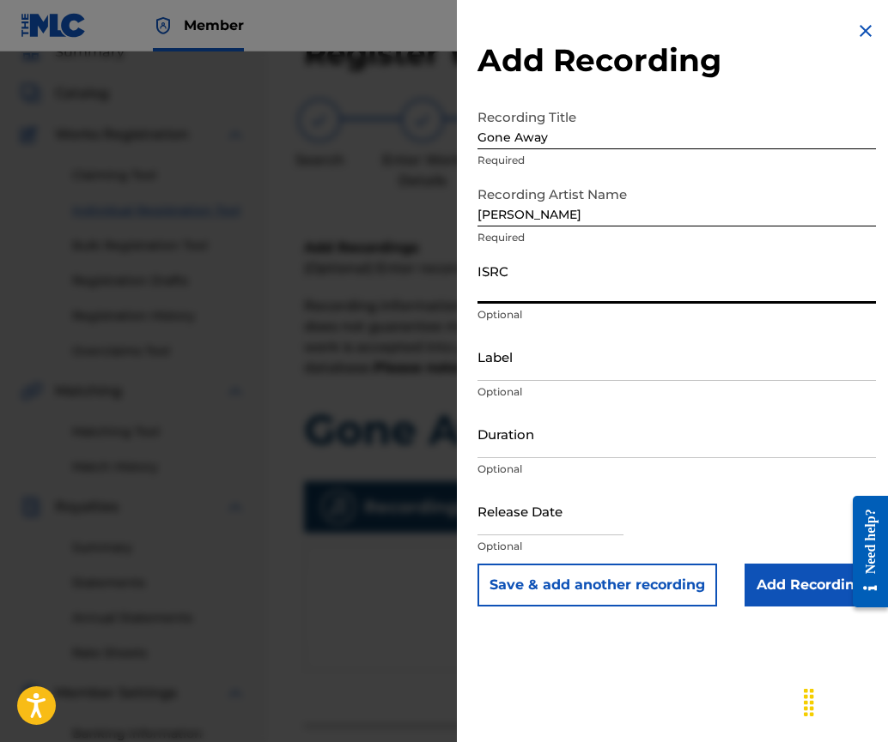
click at [569, 284] on input "ISRC" at bounding box center [676, 279] width 398 height 49
click at [483, 704] on div "Add Recording Recording Title Gone Away Required Recording Artist Name [PERSON_…" at bounding box center [676, 371] width 439 height 742
click at [488, 288] on input "ISRC" at bounding box center [676, 279] width 398 height 49
paste input "UKHCB1600005"
type input "UKHCB1600005"
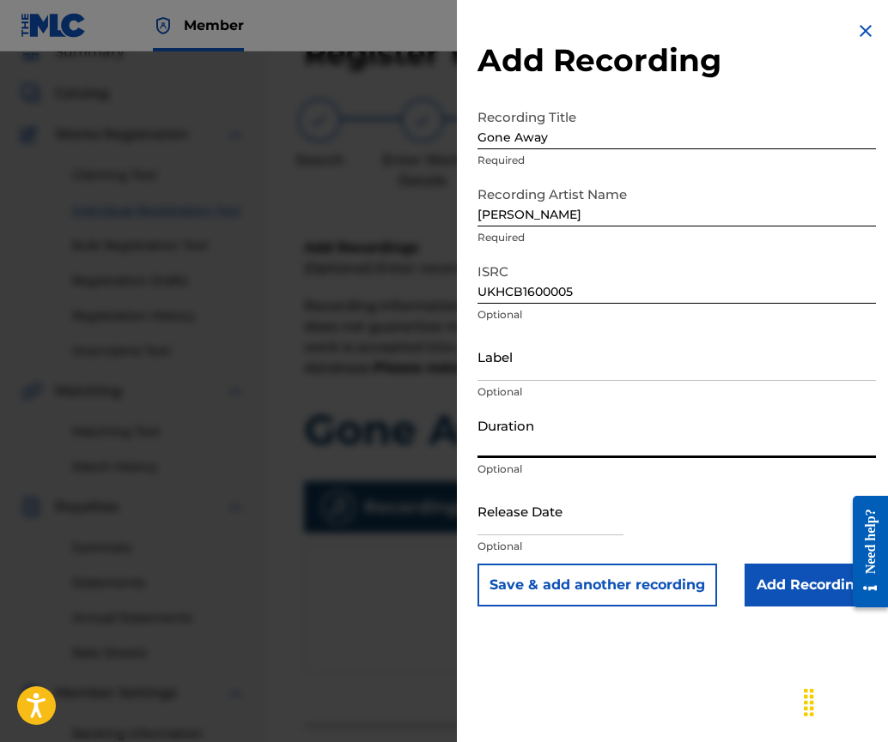
click at [534, 449] on input "Duration" at bounding box center [676, 433] width 398 height 49
type input "03:46"
select select "7"
select select "2025"
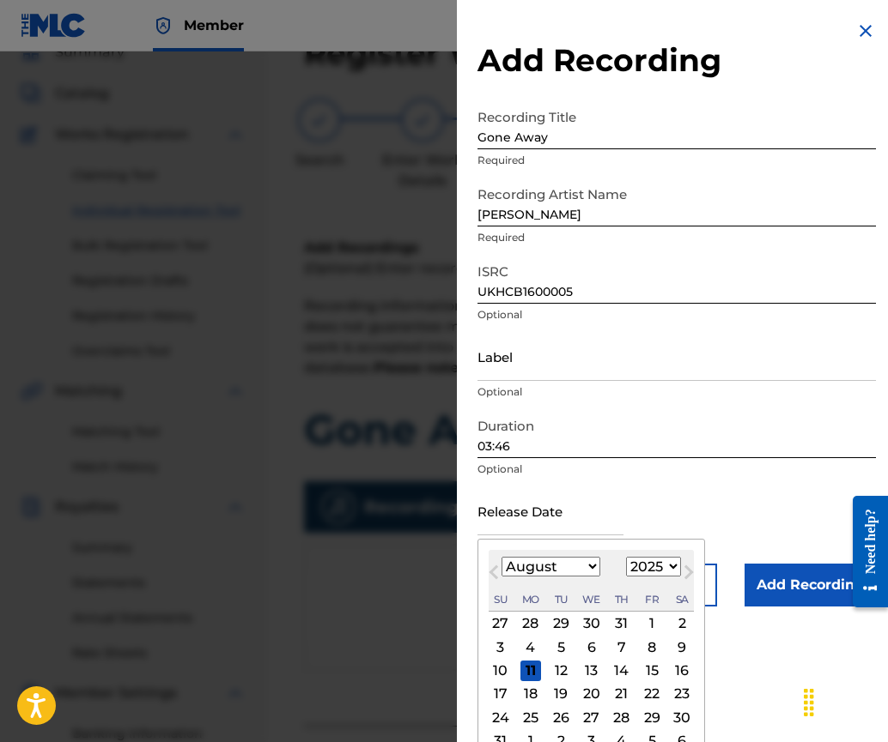
click at [539, 523] on input "text" at bounding box center [550, 511] width 146 height 49
click at [689, 585] on button "Next Month" at bounding box center [688, 575] width 27 height 27
click at [676, 566] on button "Next Month" at bounding box center [688, 575] width 27 height 27
select select "9"
click at [649, 563] on select "1900 1901 1902 1903 1904 1905 1906 1907 1908 1909 1910 1911 1912 1913 1914 1915…" at bounding box center [653, 567] width 55 height 20
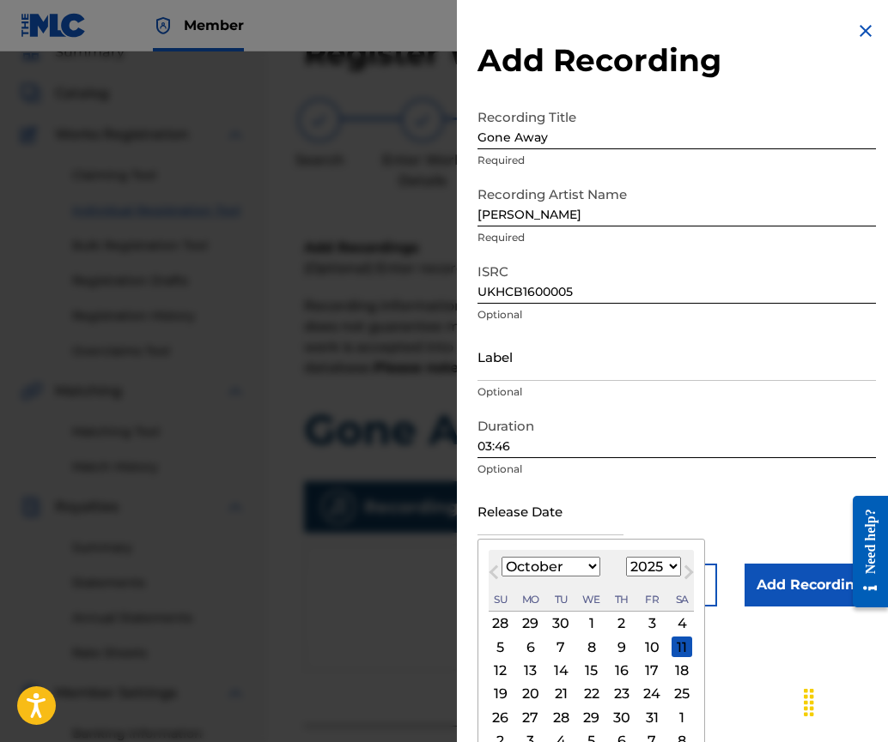
select select "2016"
click at [626, 557] on select "1900 1901 1902 1903 1904 1905 1906 1907 1908 1909 1910 1911 1912 1913 1914 1915…" at bounding box center [653, 567] width 55 height 20
click at [584, 569] on select "January February March April May June July August September October November De…" at bounding box center [550, 567] width 99 height 20
select select "10"
click at [501, 557] on select "January February March April May June July August September October November De…" at bounding box center [550, 567] width 99 height 20
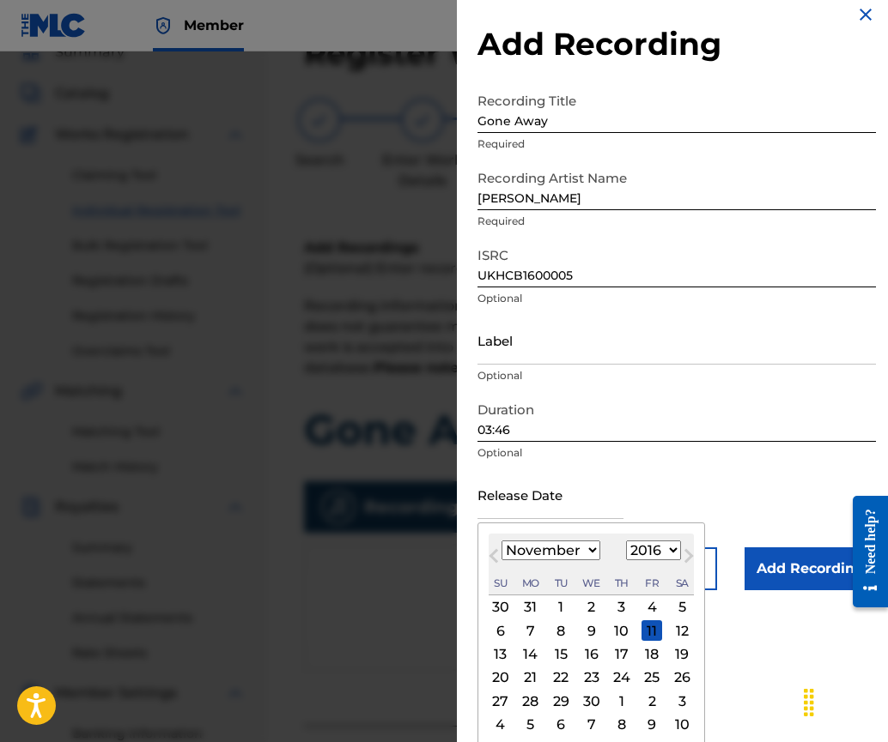
scroll to position [21, 0]
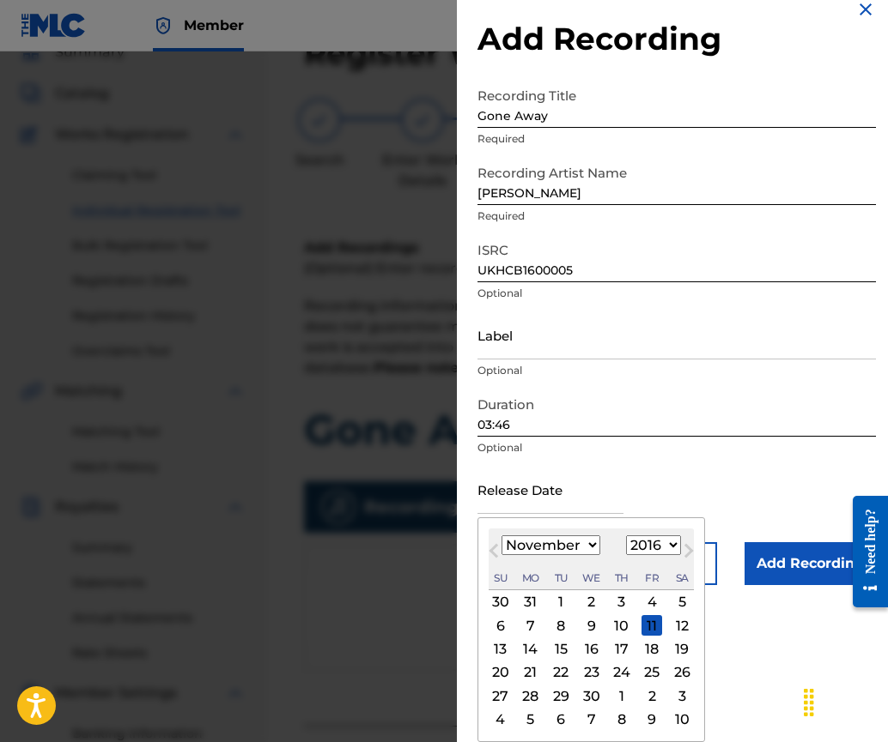
click at [651, 666] on div "25" at bounding box center [651, 673] width 21 height 21
type input "[DATE]"
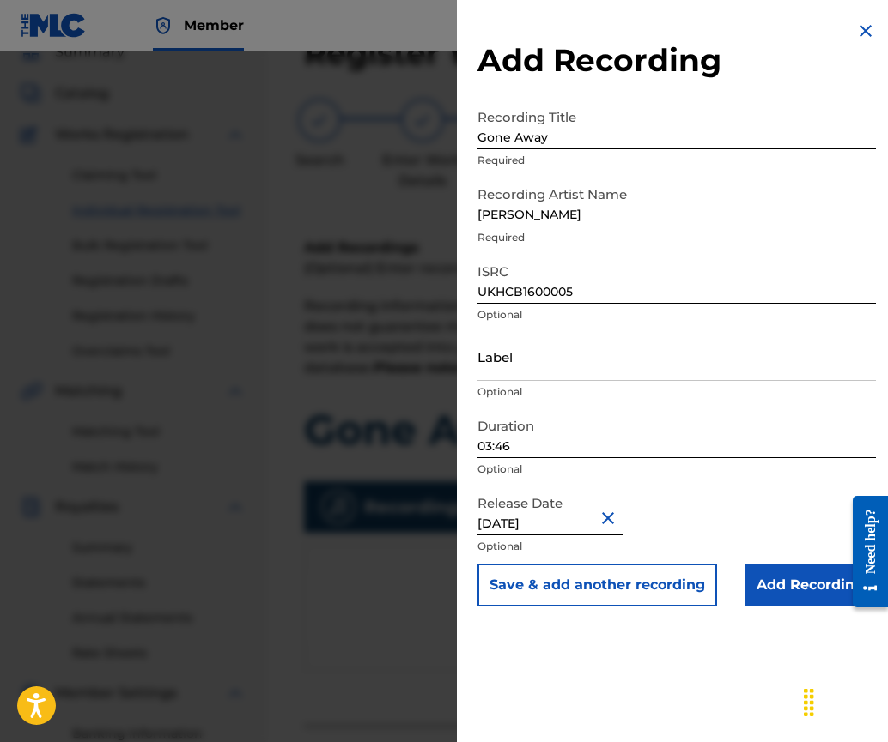
click at [776, 585] on input "Add Recording" at bounding box center [809, 585] width 131 height 43
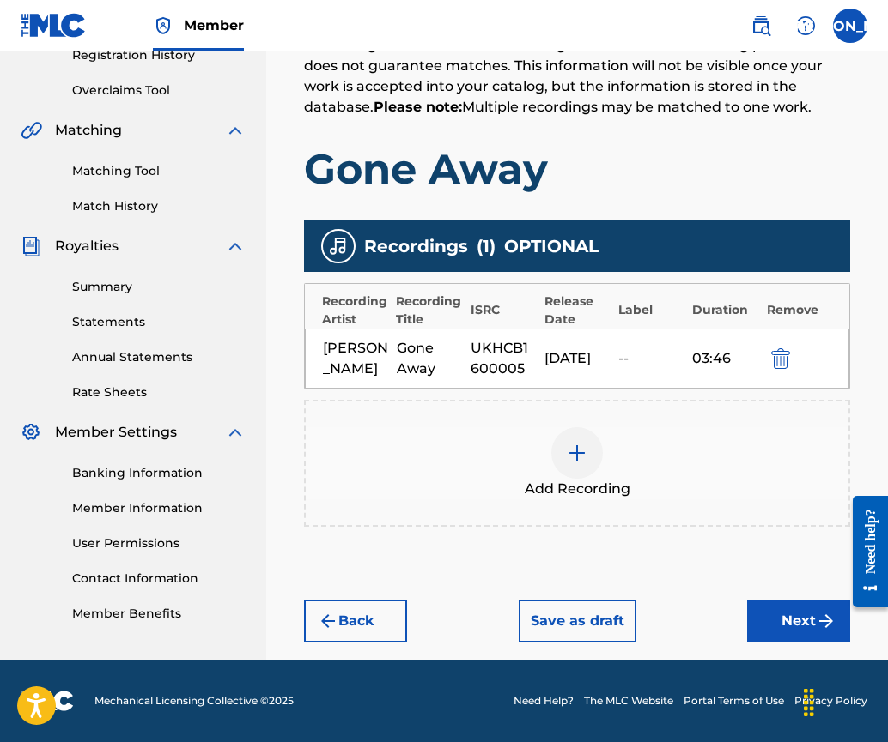
click at [803, 618] on button "Next" at bounding box center [798, 621] width 103 height 43
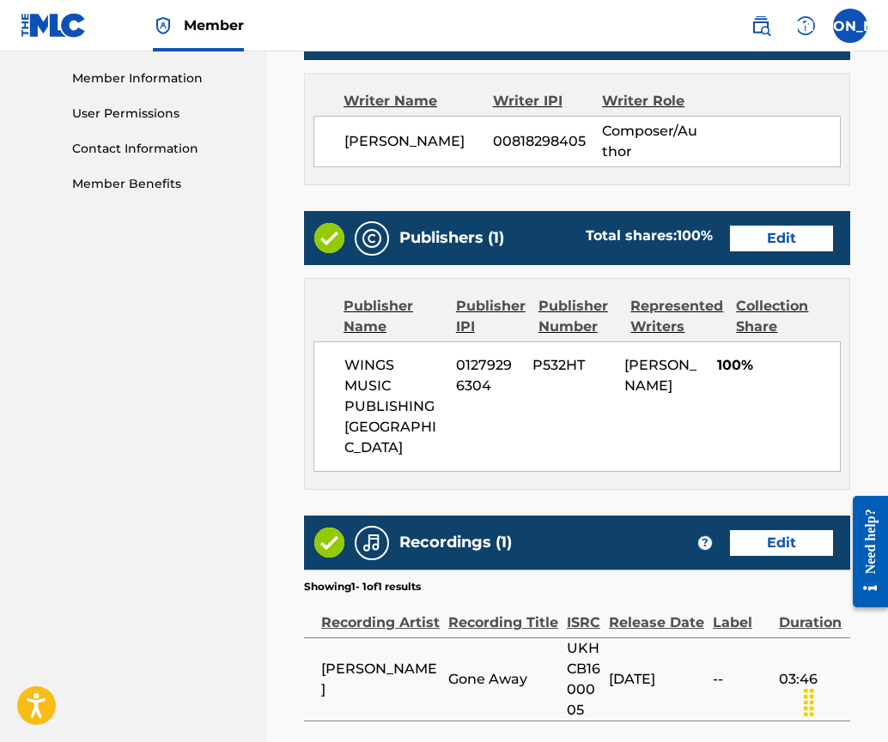
scroll to position [913, 0]
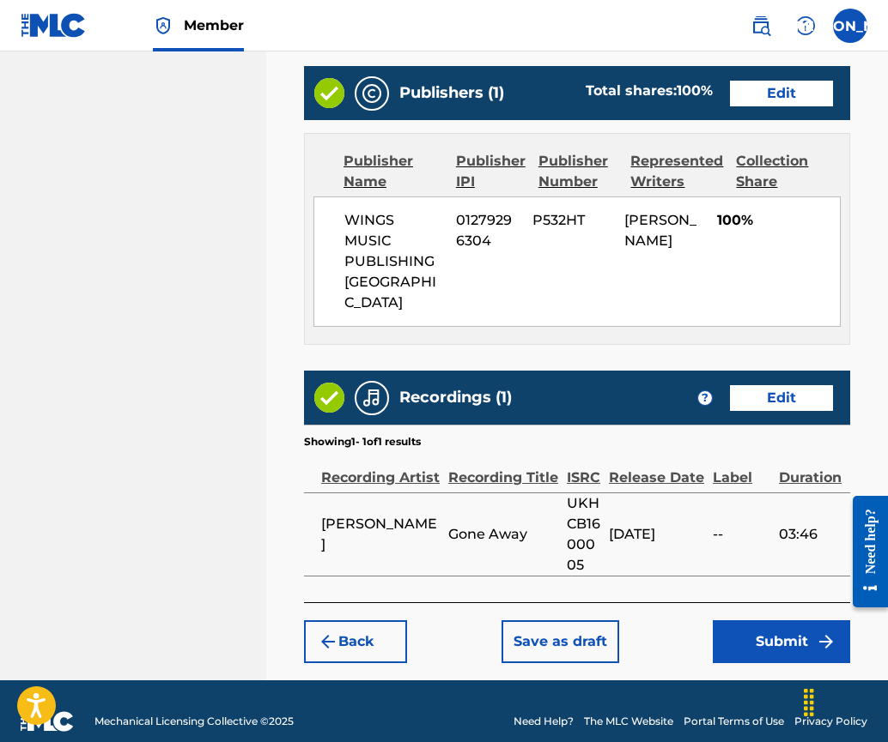
click at [770, 621] on button "Submit" at bounding box center [780, 642] width 137 height 43
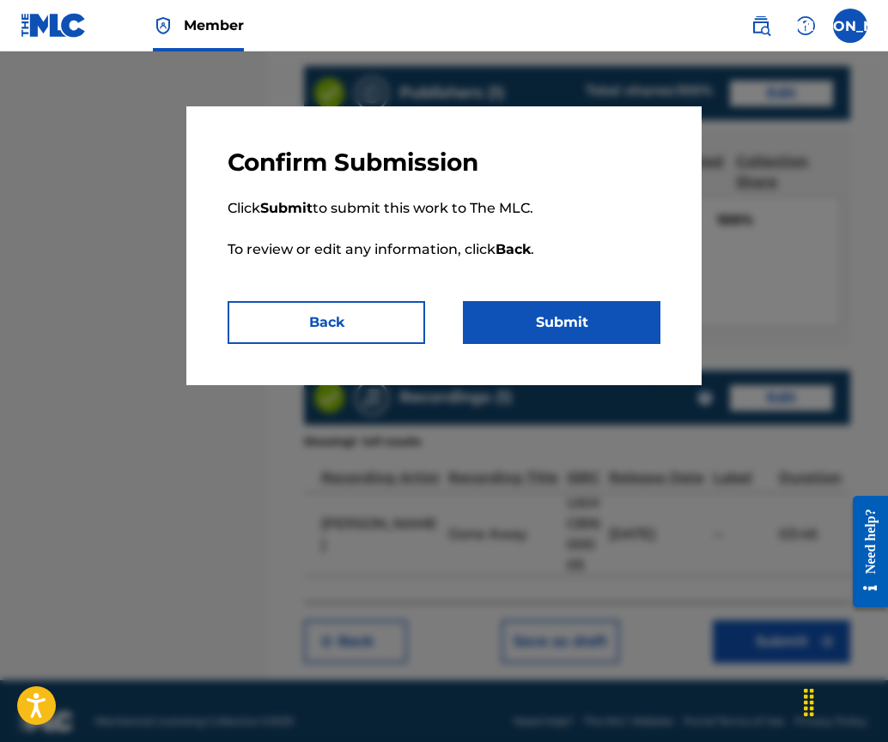
click at [528, 326] on button "Submit" at bounding box center [561, 322] width 197 height 43
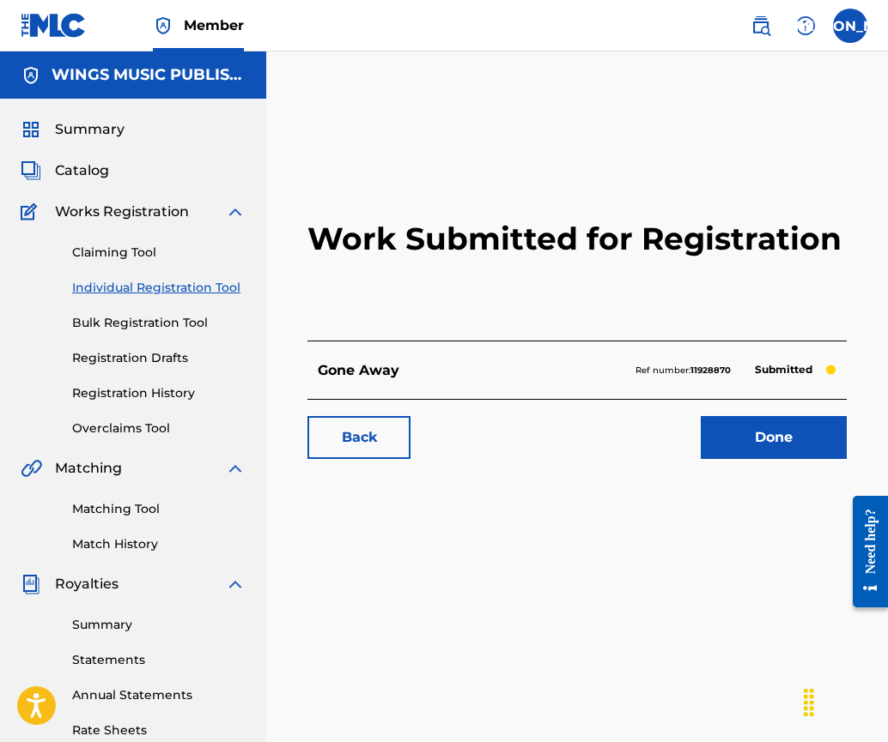
click at [764, 427] on link "Done" at bounding box center [773, 437] width 146 height 43
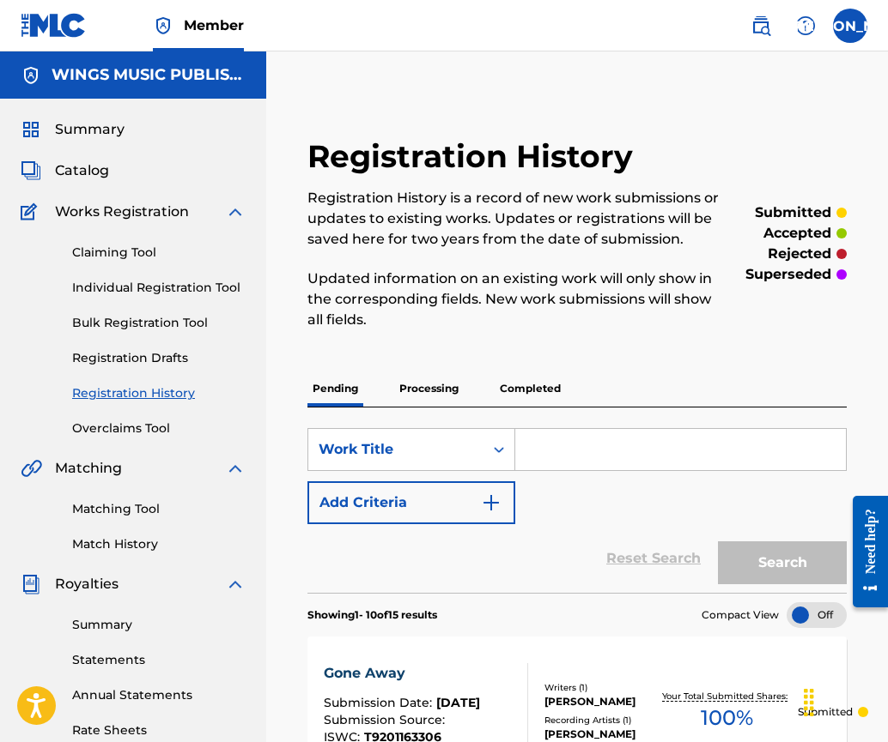
click at [139, 294] on link "Individual Registration Tool" at bounding box center [158, 288] width 173 height 18
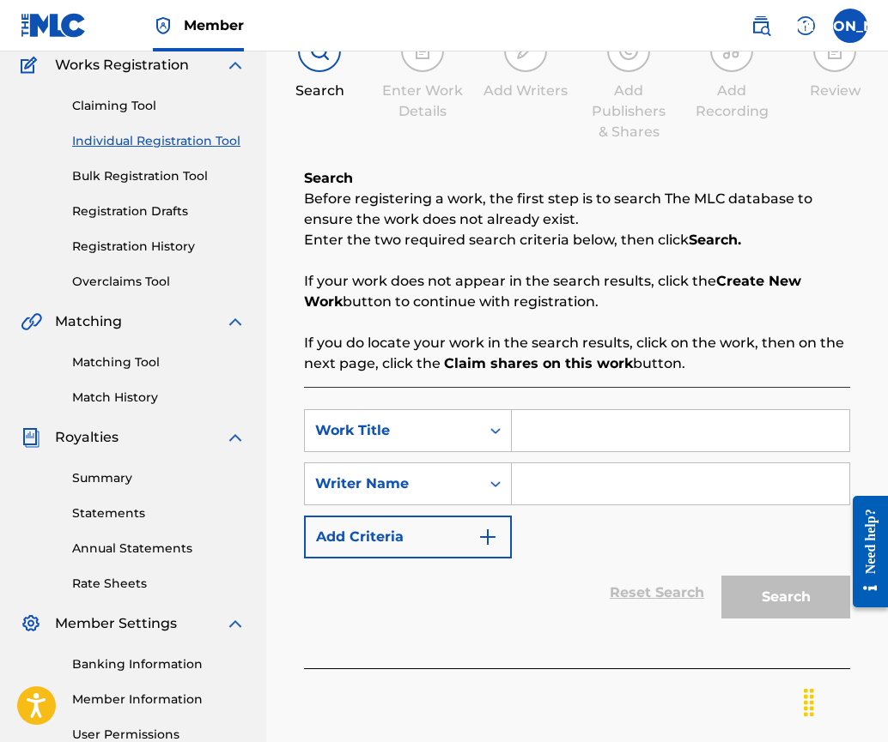
scroll to position [258, 0]
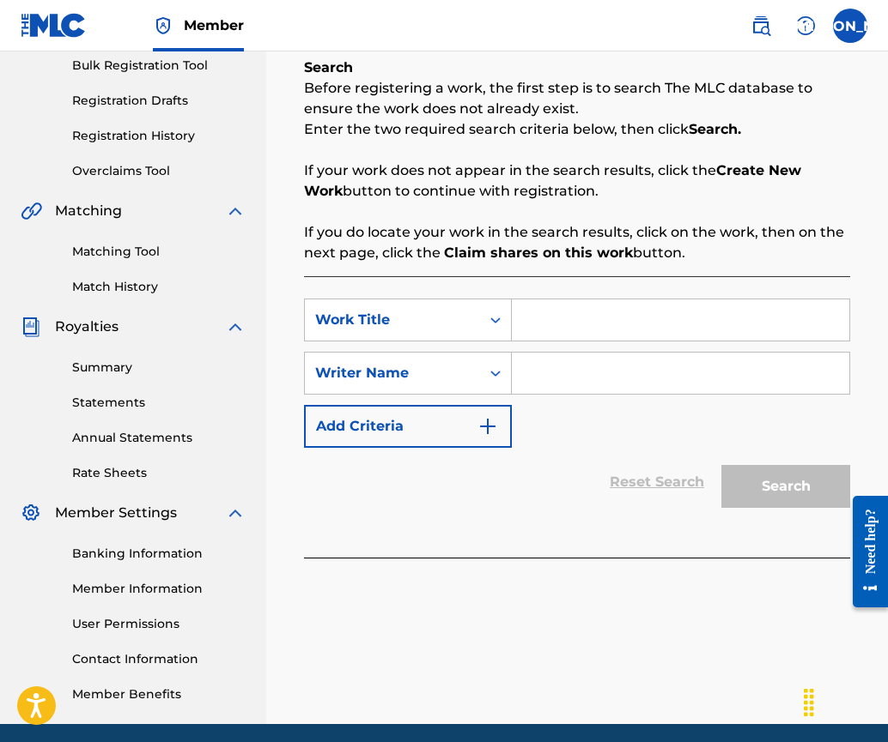
click at [552, 328] on input "Search Form" at bounding box center [680, 320] width 337 height 41
type input "Dancing In The Rain"
click at [555, 379] on input "Search Form" at bounding box center [680, 373] width 337 height 41
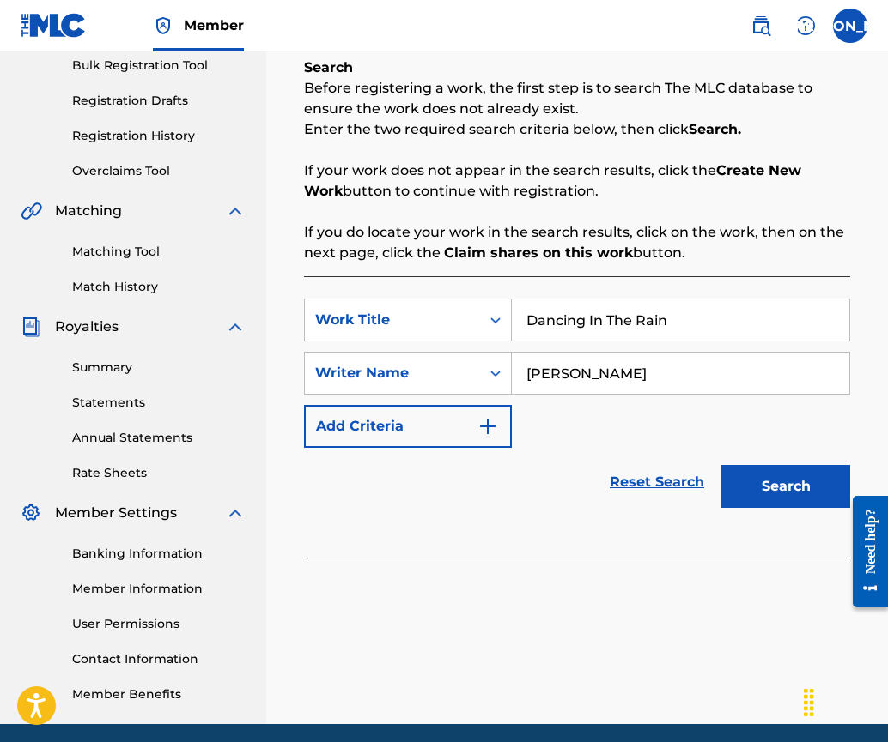
type input "[PERSON_NAME]"
click at [796, 478] on button "Search" at bounding box center [785, 486] width 129 height 43
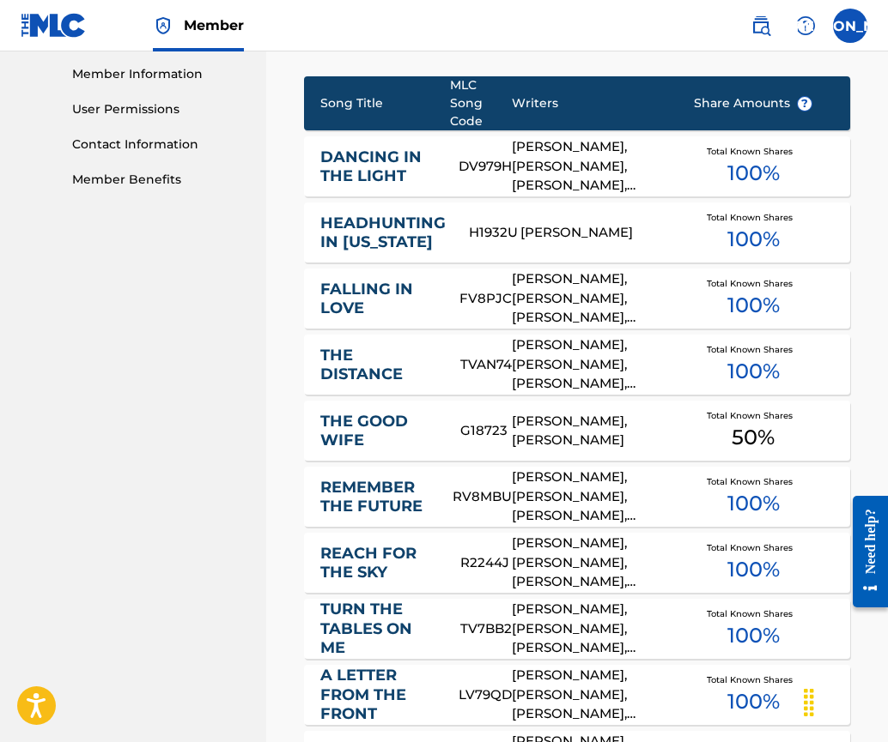
scroll to position [1121, 0]
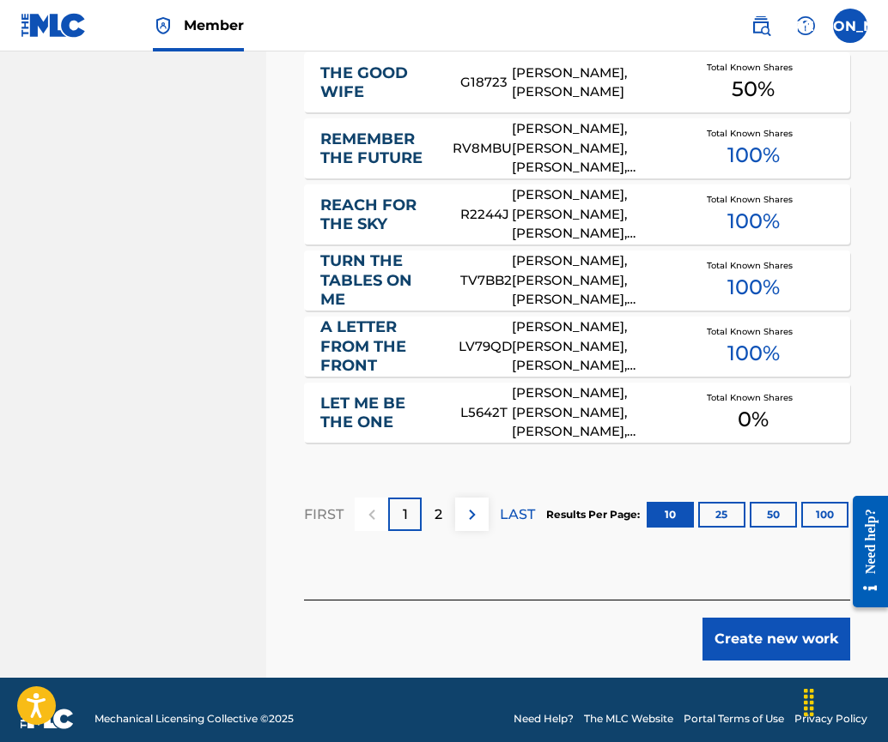
click at [732, 631] on button "Create new work" at bounding box center [776, 639] width 148 height 43
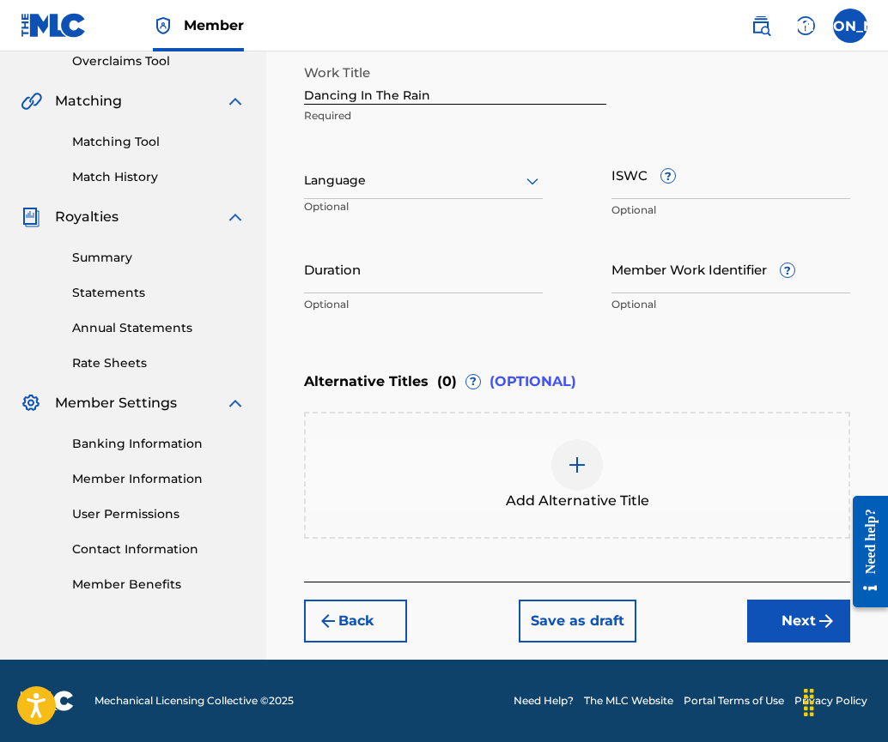
scroll to position [367, 0]
click at [361, 185] on div at bounding box center [423, 180] width 239 height 21
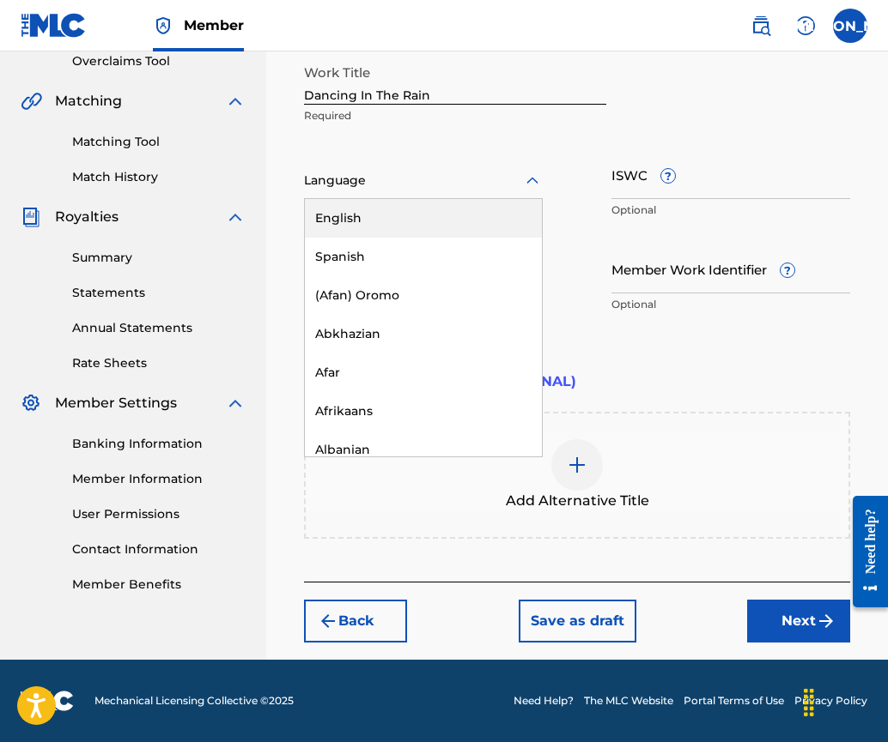
click at [372, 224] on div "English" at bounding box center [423, 218] width 237 height 39
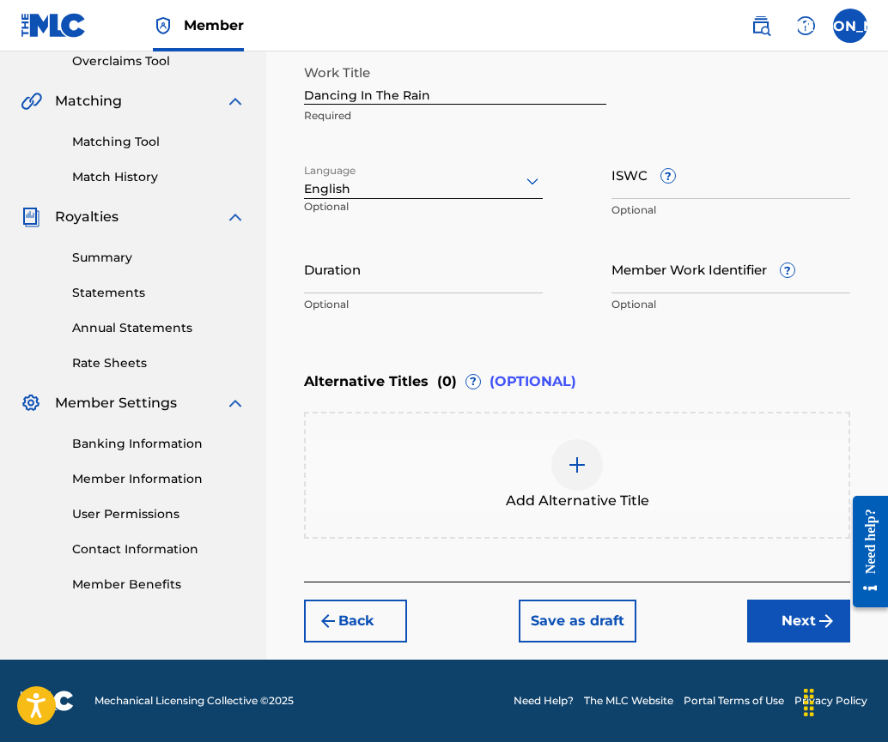
drag, startPoint x: 479, startPoint y: 276, endPoint x: 517, endPoint y: 257, distance: 42.2
click at [479, 276] on input "Duration" at bounding box center [423, 269] width 239 height 49
click at [630, 178] on input "ISWC ?" at bounding box center [730, 174] width 239 height 49
paste input "T-920.116.331-7"
type input "T-920.116.331-7"
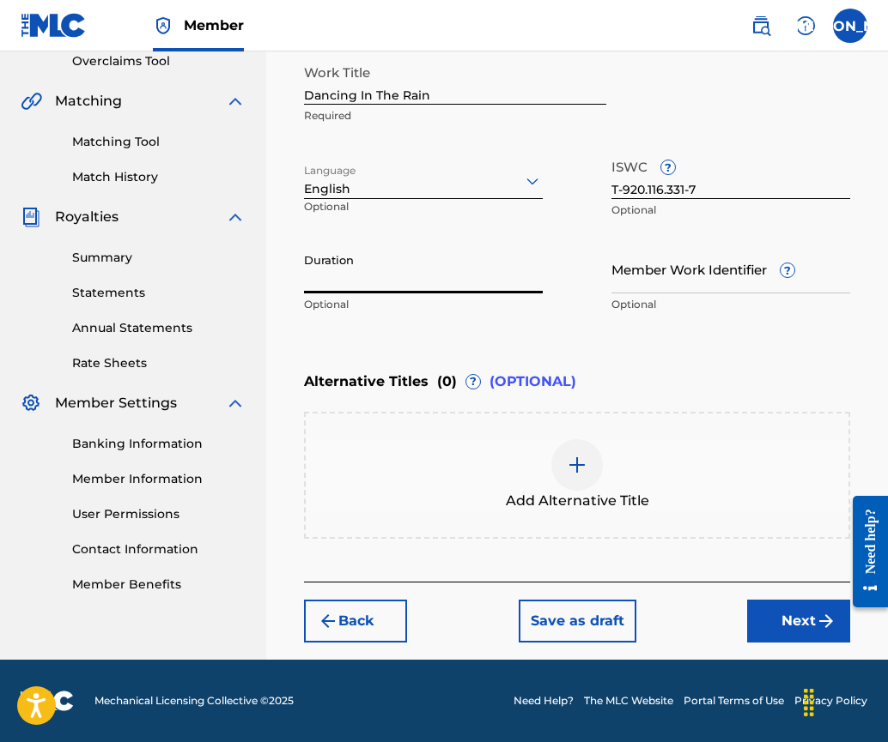
click at [358, 282] on input "Duration" at bounding box center [423, 269] width 239 height 49
type input "03:34"
click at [791, 621] on button "Next" at bounding box center [798, 621] width 103 height 43
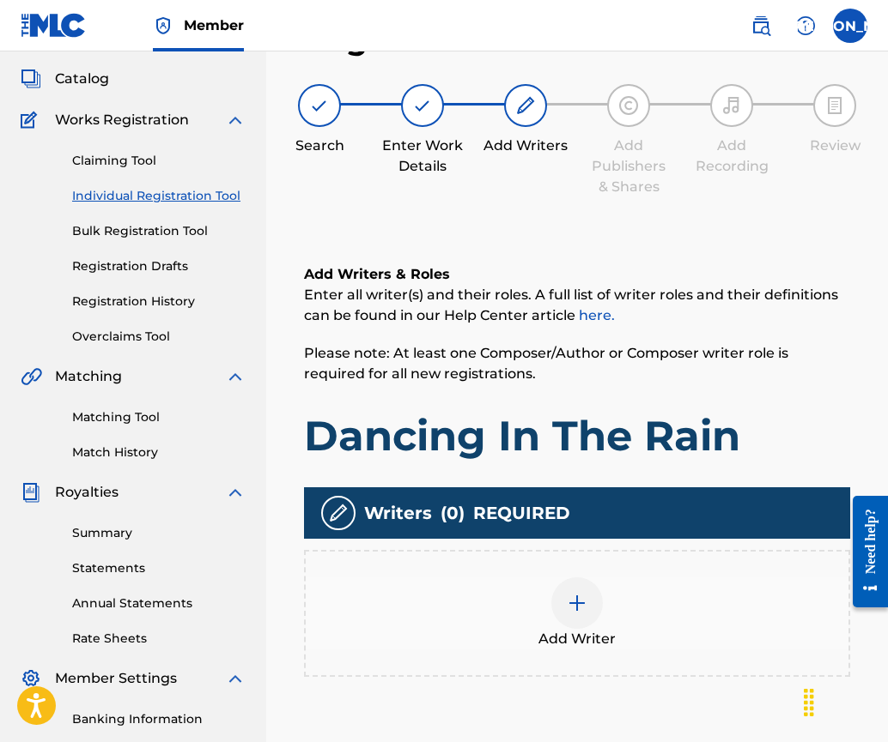
scroll to position [77, 0]
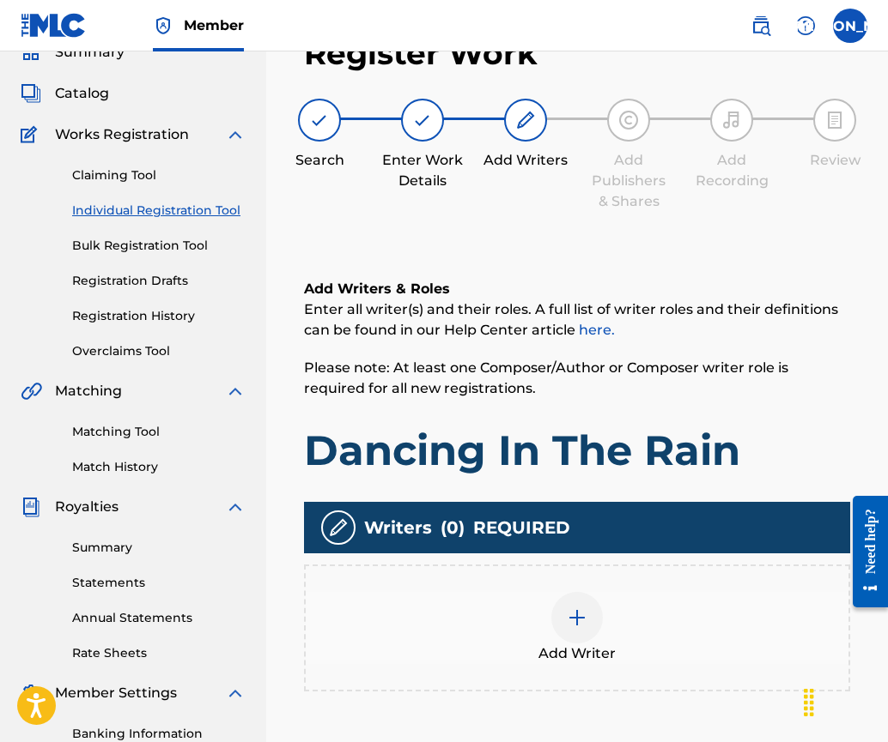
click at [591, 624] on div at bounding box center [577, 618] width 52 height 52
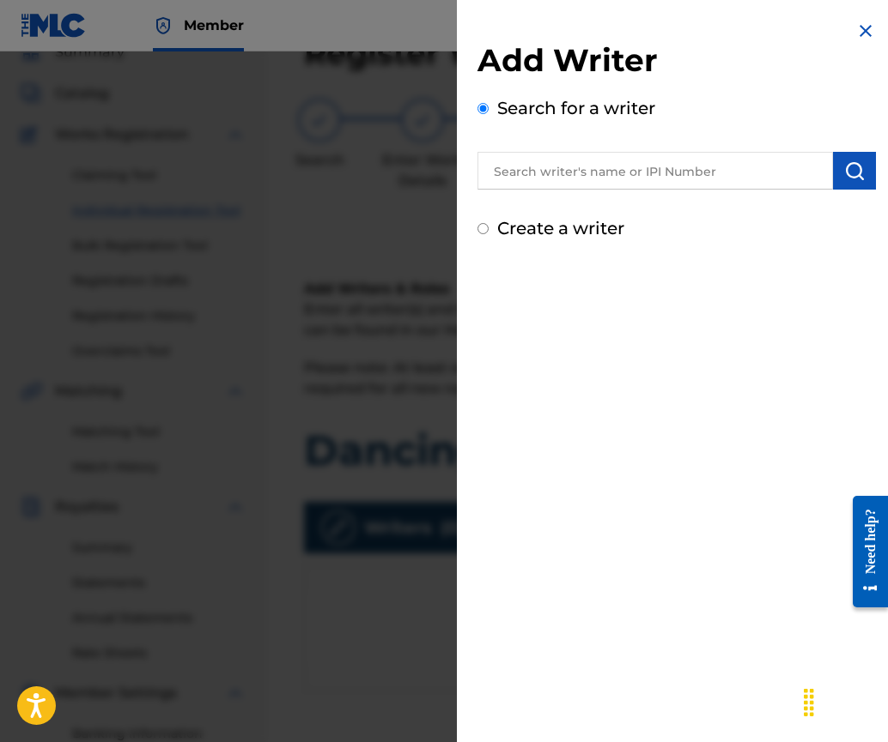
click at [556, 169] on input "text" at bounding box center [654, 171] width 355 height 38
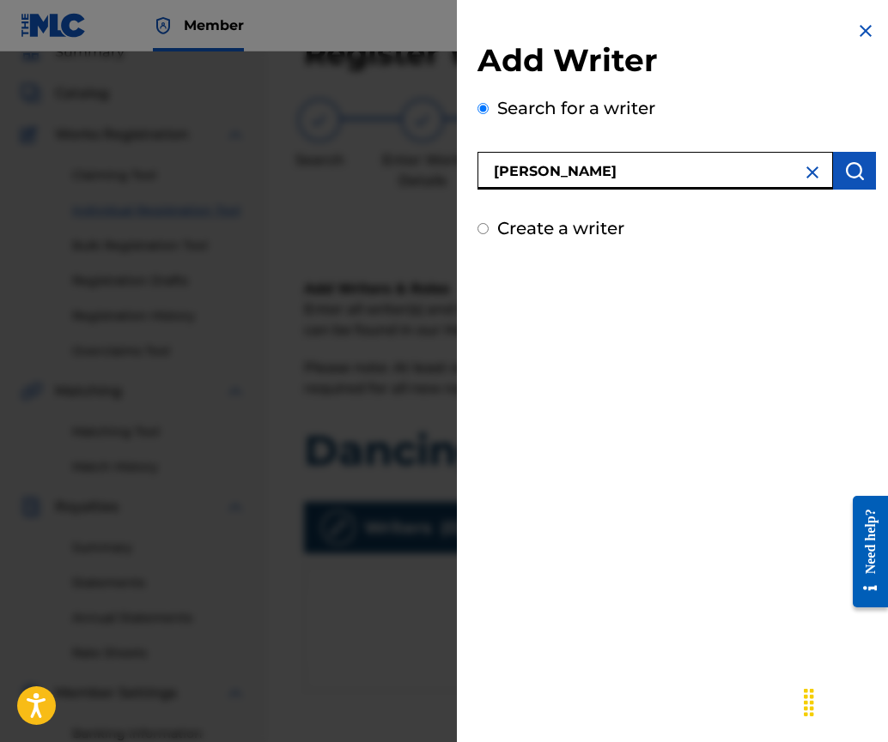
type input "[PERSON_NAME]"
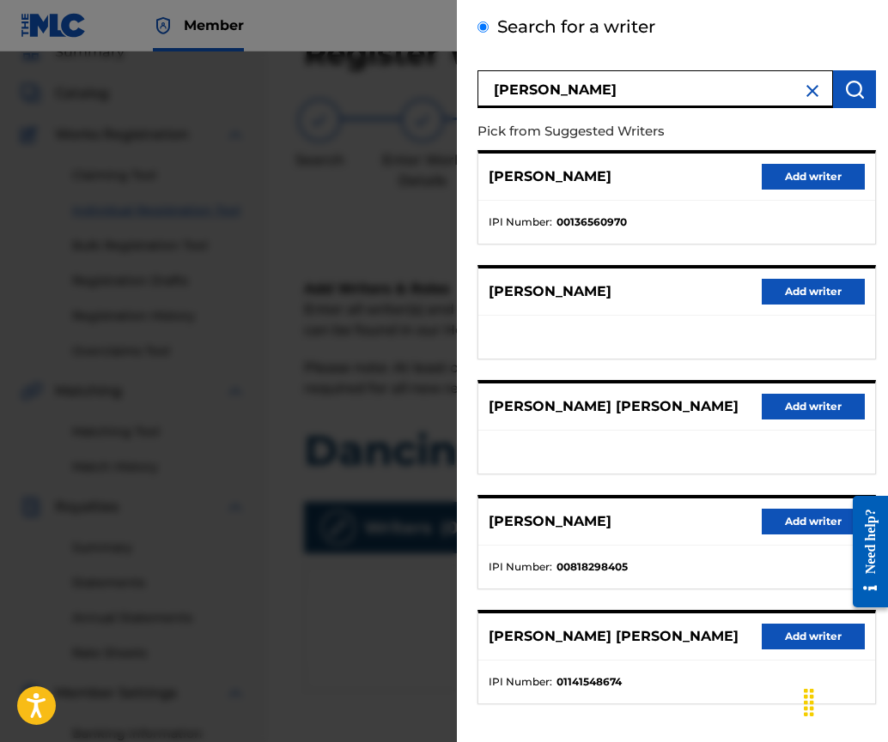
scroll to position [152, 0]
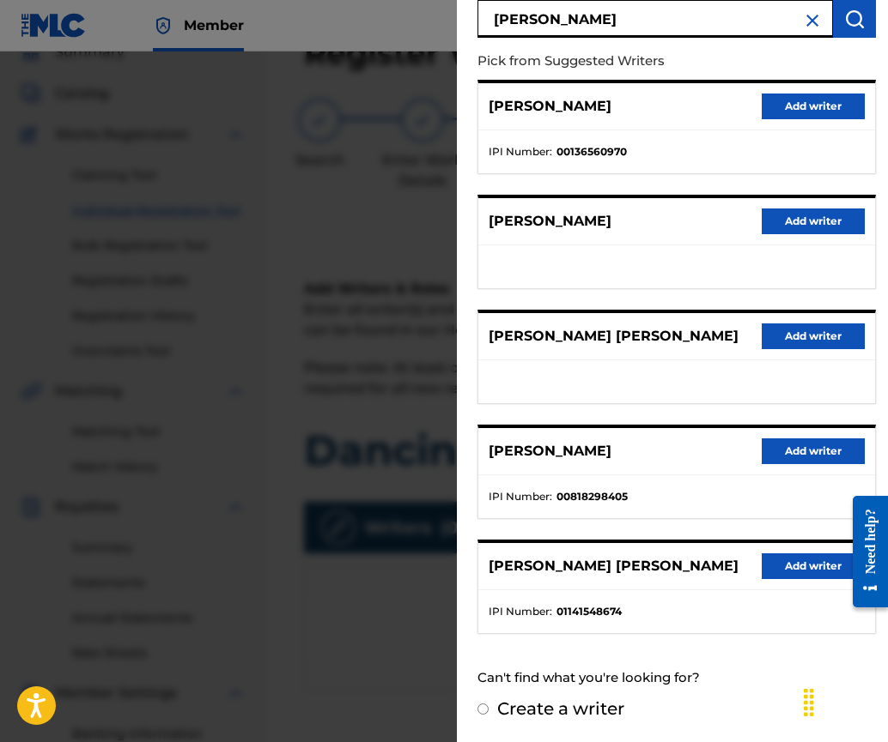
click at [805, 444] on button "Add writer" at bounding box center [812, 452] width 103 height 26
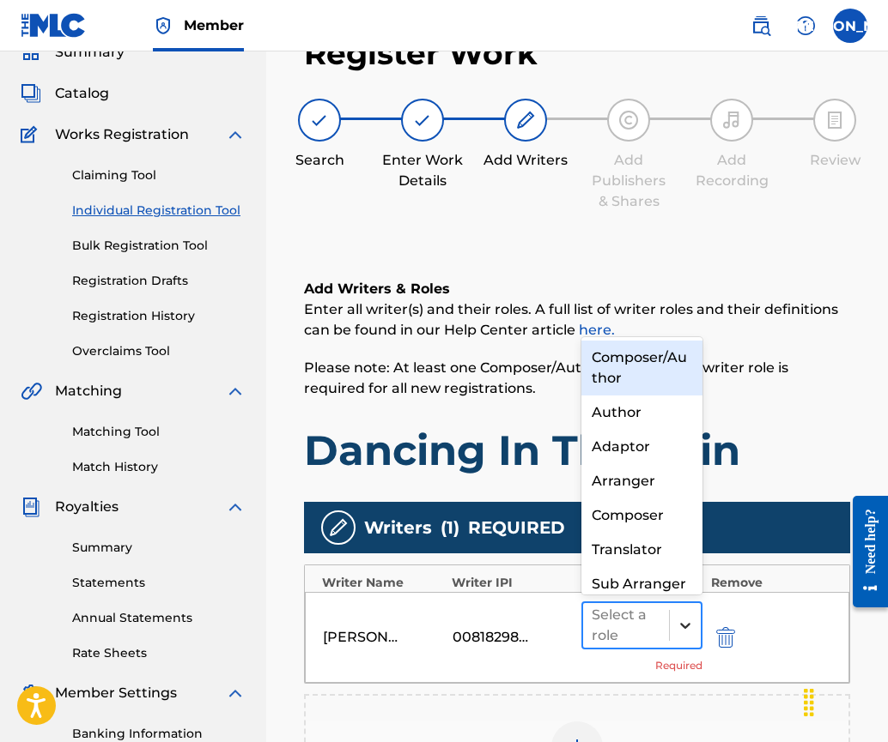
click at [685, 611] on div at bounding box center [685, 625] width 31 height 31
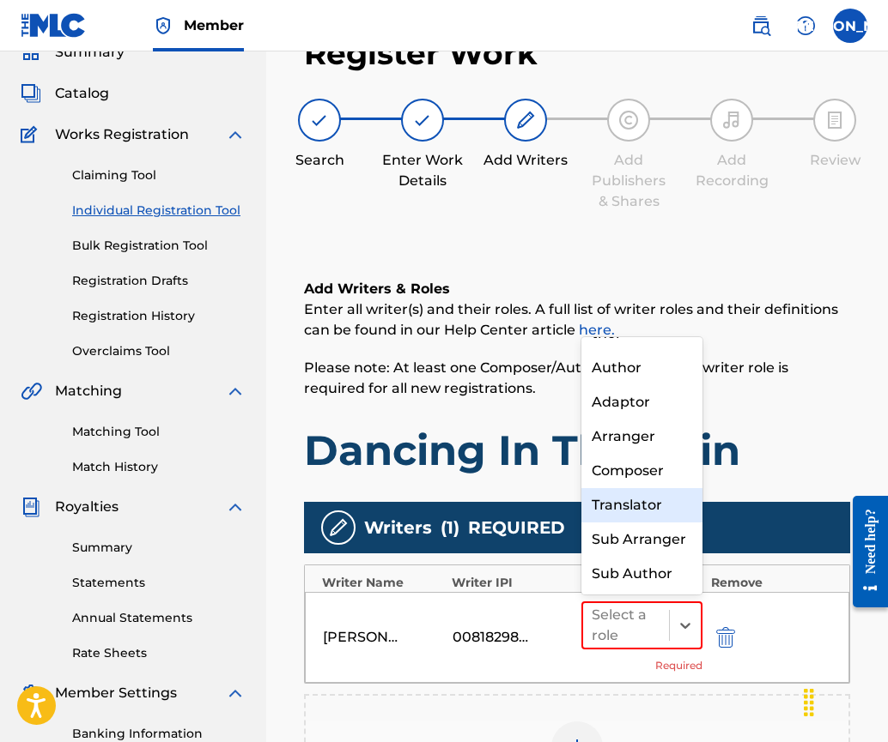
scroll to position [0, 0]
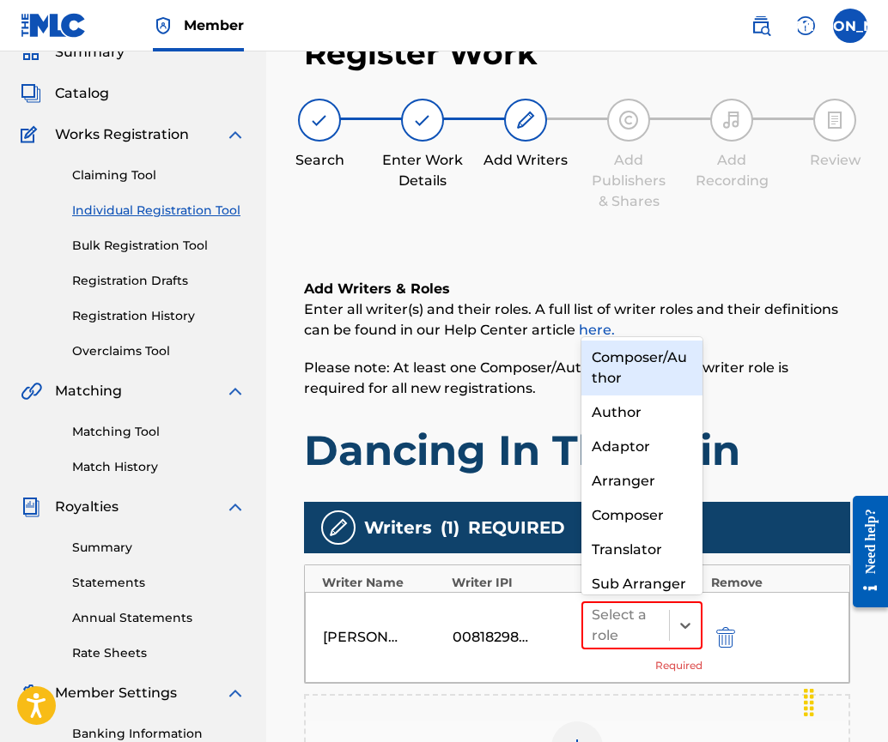
click at [613, 355] on div "Composer/Author" at bounding box center [641, 368] width 121 height 55
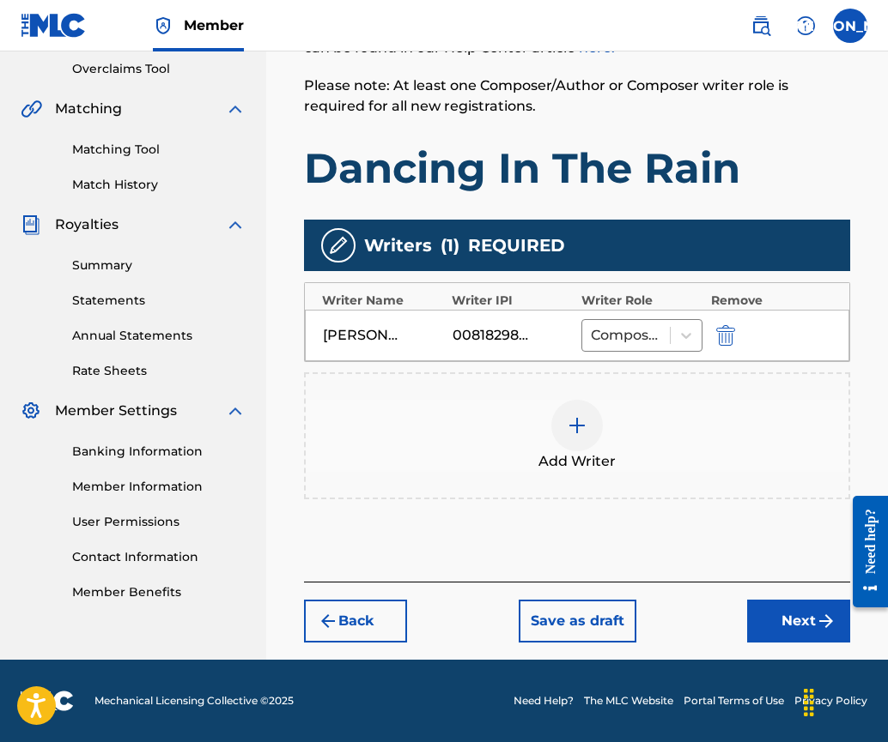
click at [792, 621] on button "Next" at bounding box center [798, 621] width 103 height 43
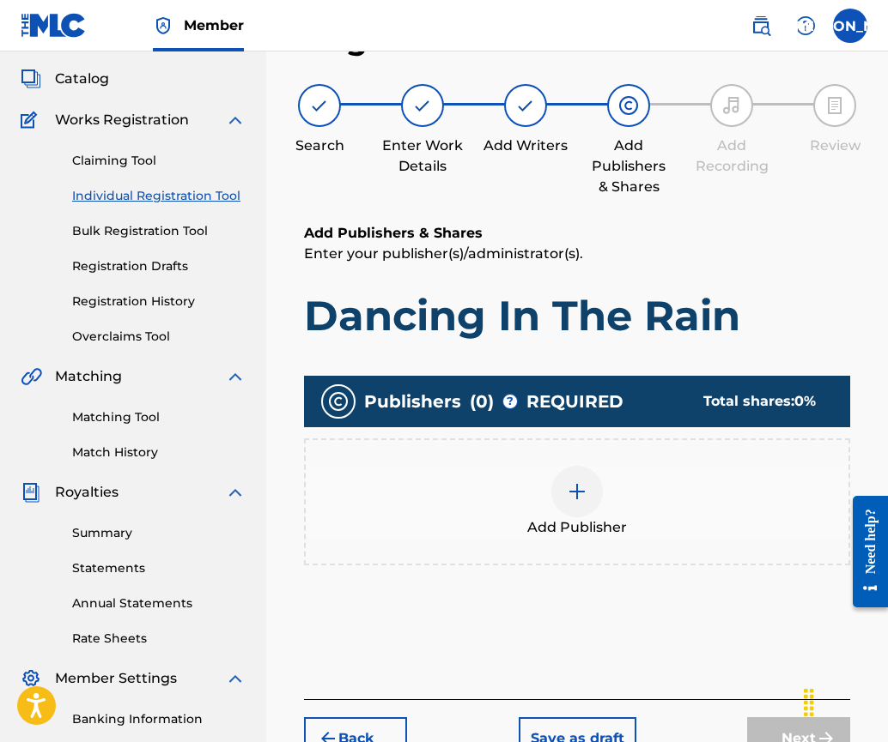
scroll to position [77, 0]
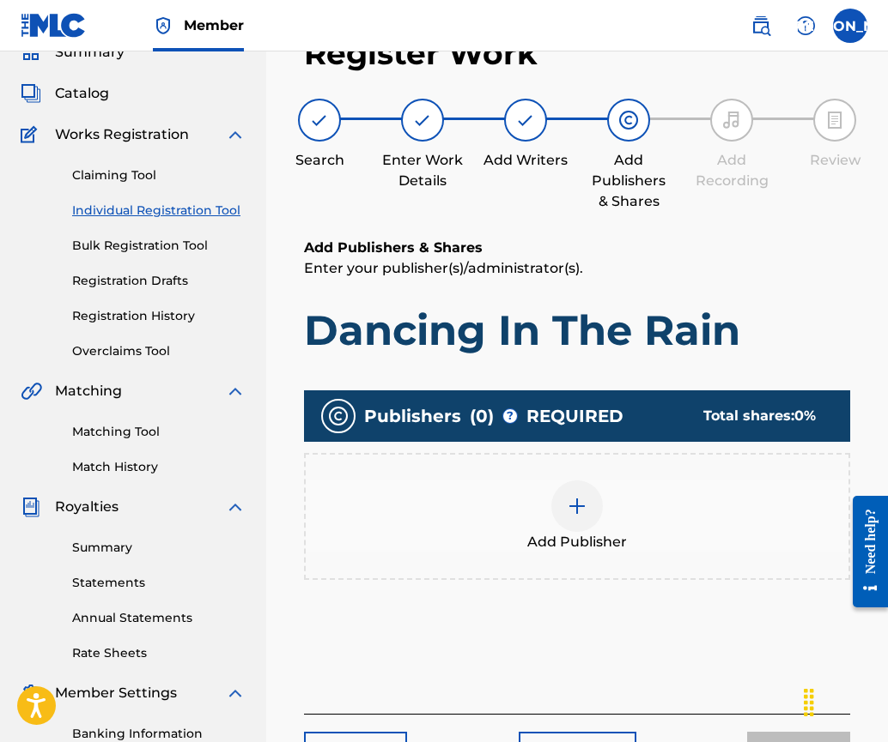
click at [594, 498] on div at bounding box center [577, 507] width 52 height 52
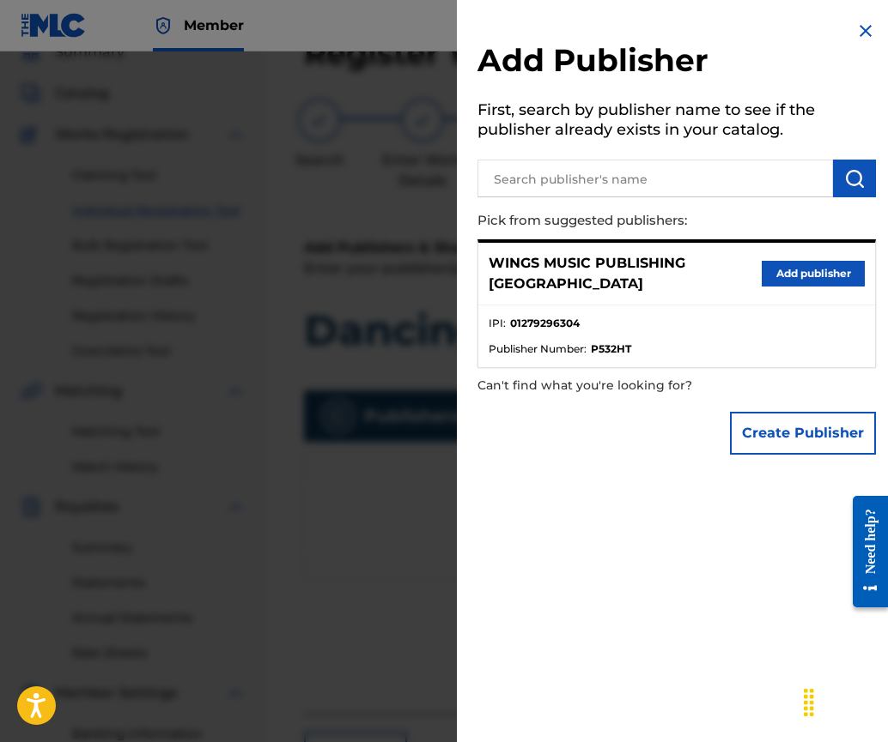
click at [809, 263] on button "Add publisher" at bounding box center [812, 274] width 103 height 26
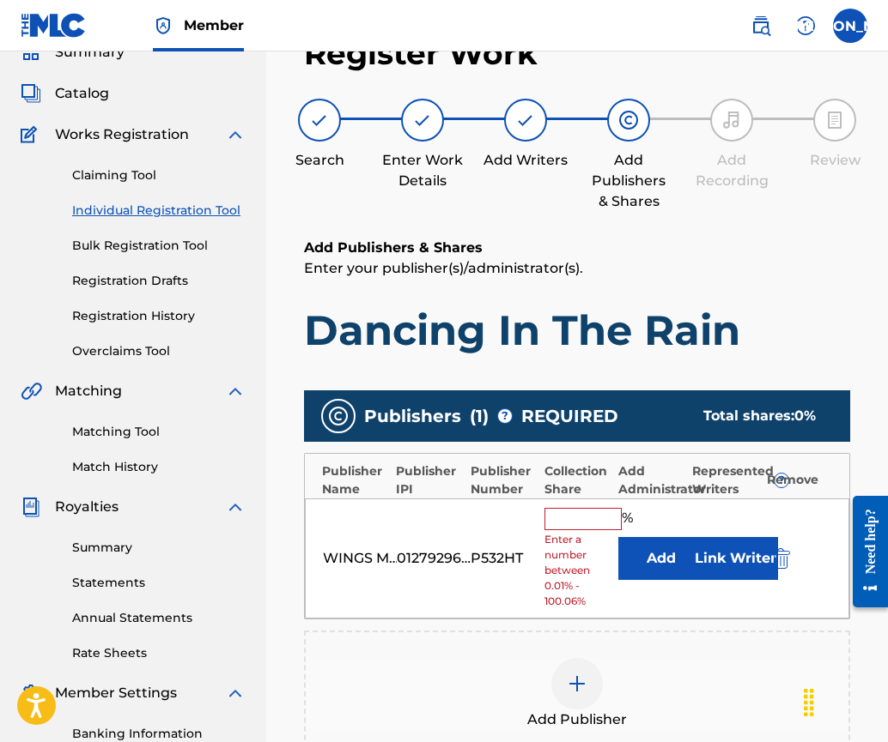
click at [561, 518] on input "text" at bounding box center [582, 519] width 77 height 22
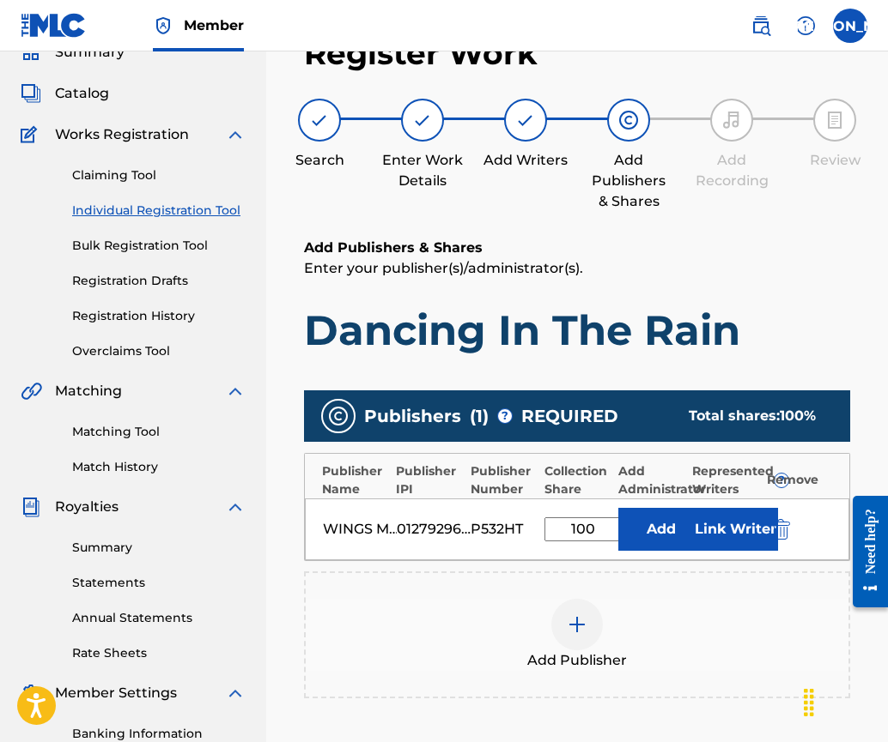
type input "100"
click at [726, 533] on button "Link Writer" at bounding box center [735, 529] width 86 height 43
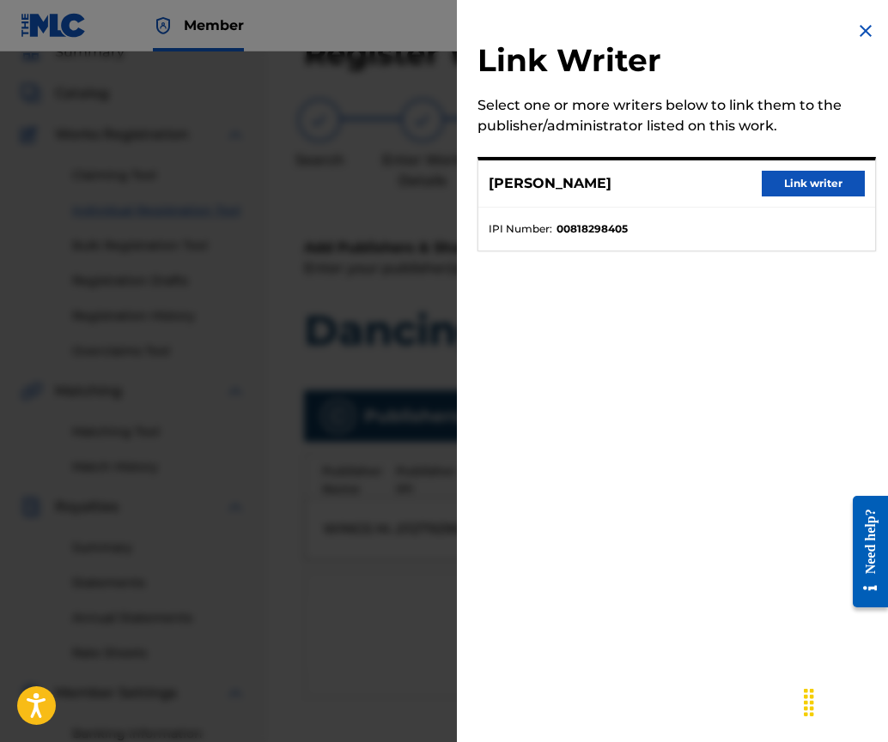
click at [803, 180] on button "Link writer" at bounding box center [812, 184] width 103 height 26
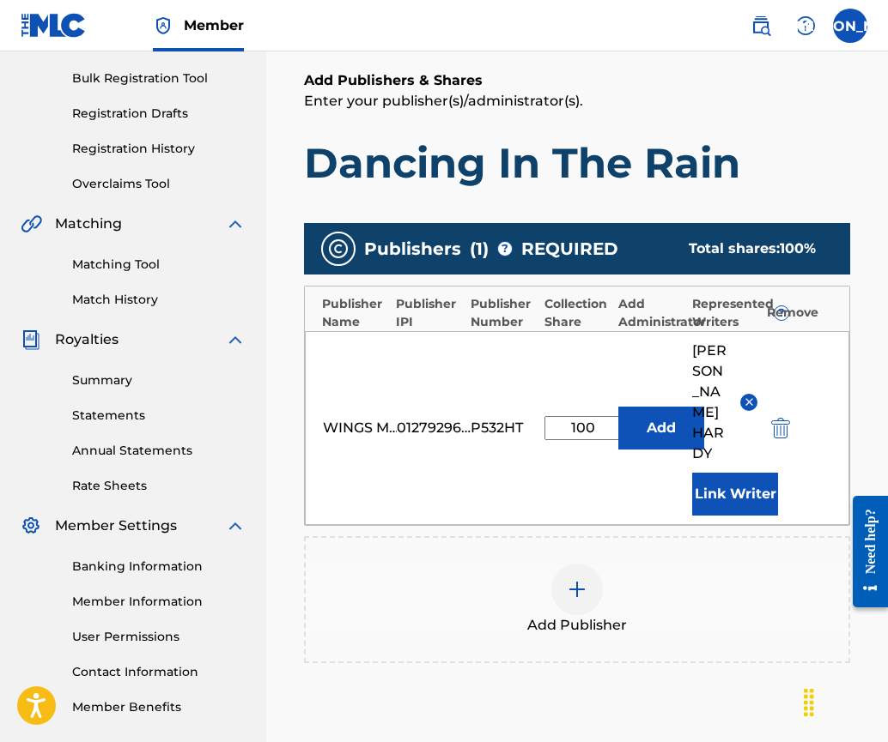
scroll to position [398, 0]
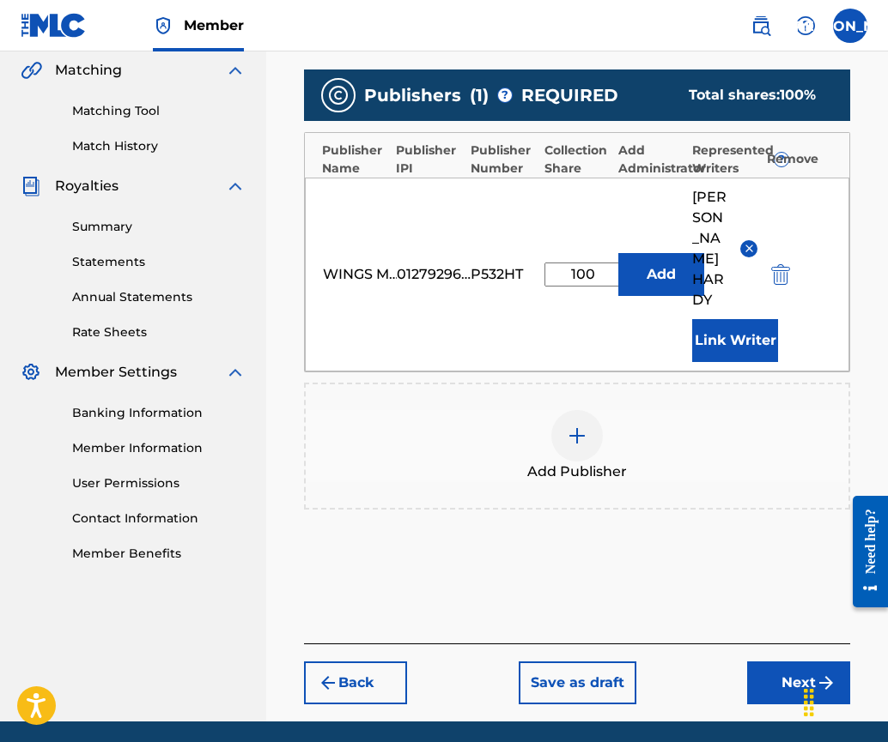
click at [777, 662] on button "Next" at bounding box center [798, 683] width 103 height 43
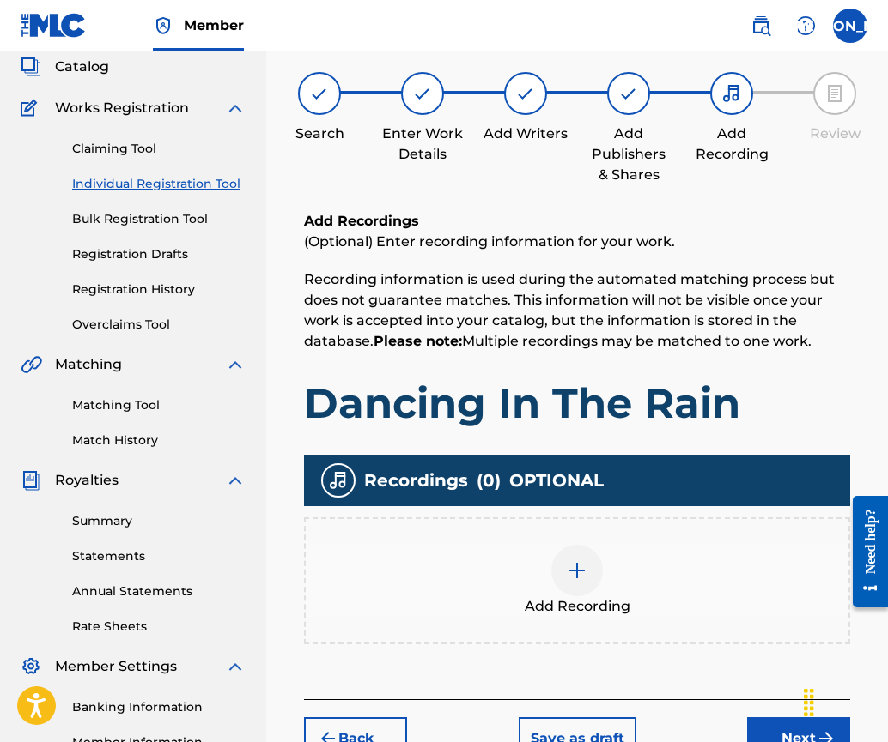
scroll to position [77, 0]
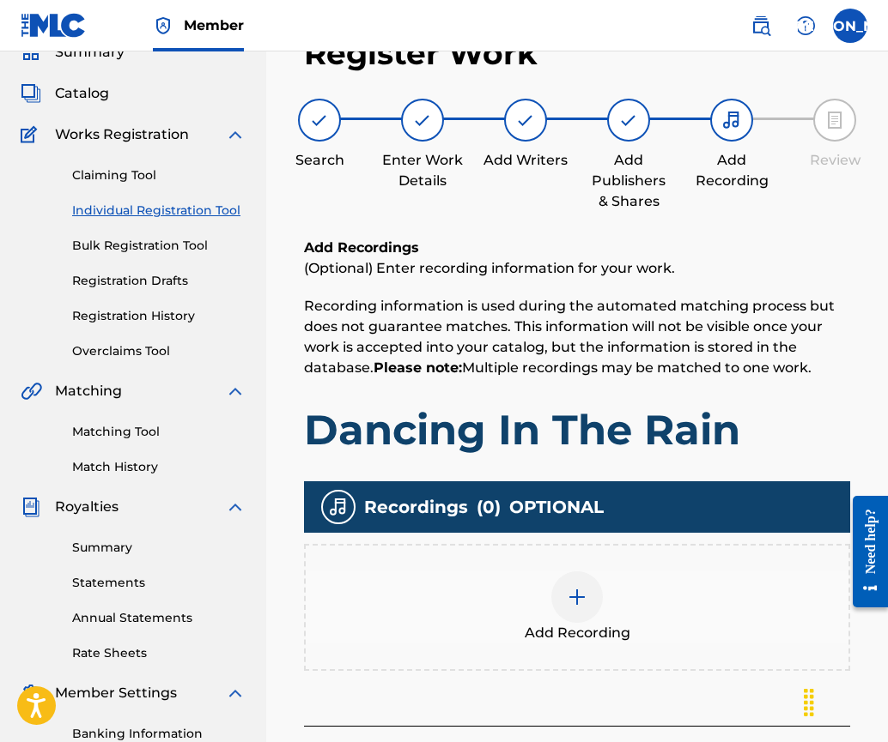
click at [581, 588] on img at bounding box center [577, 597] width 21 height 21
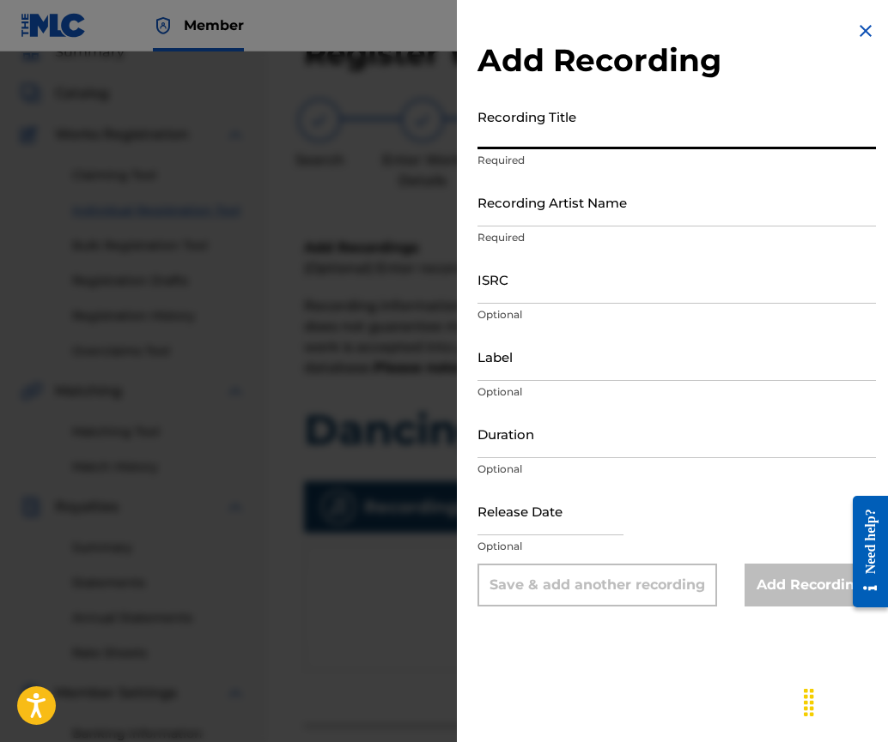
click at [545, 128] on input "Recording Title" at bounding box center [676, 124] width 398 height 49
type input "Dancing In The Rain"
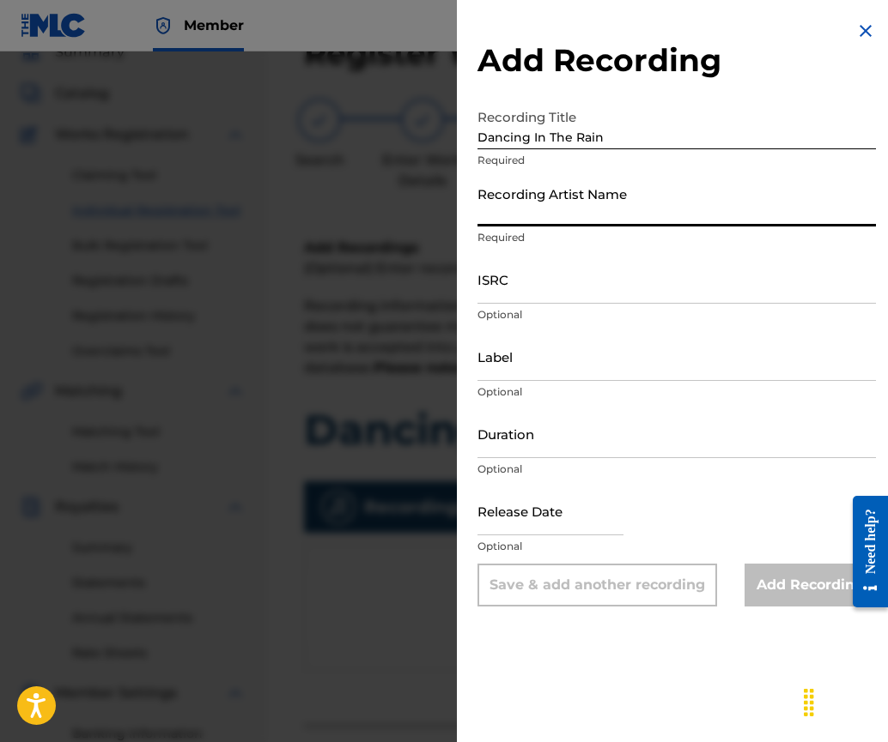
click at [512, 214] on input "Recording Artist Name" at bounding box center [676, 202] width 398 height 49
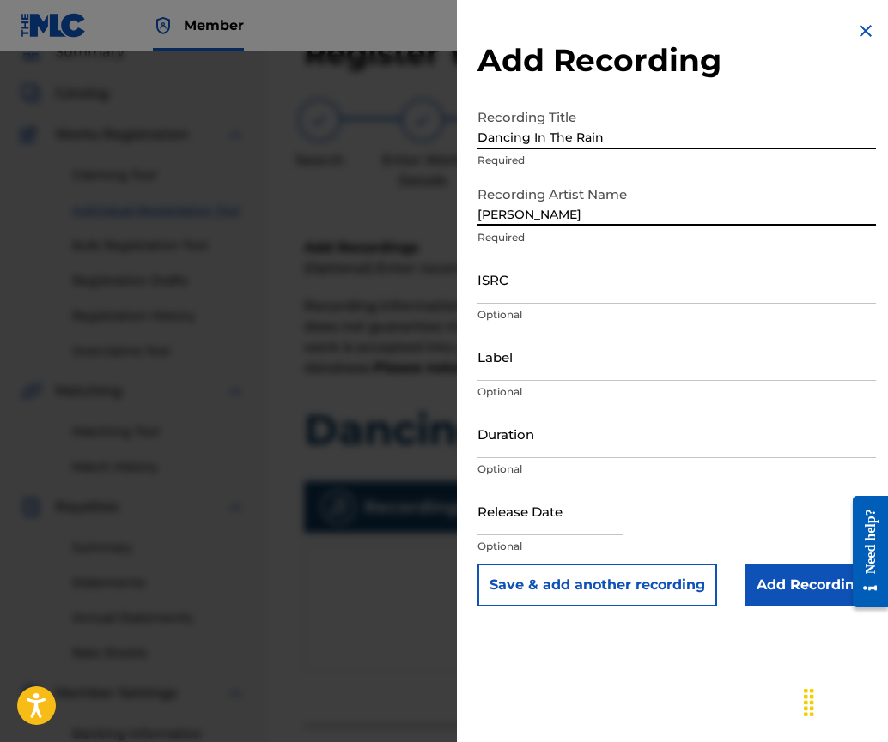
type input "[PERSON_NAME]"
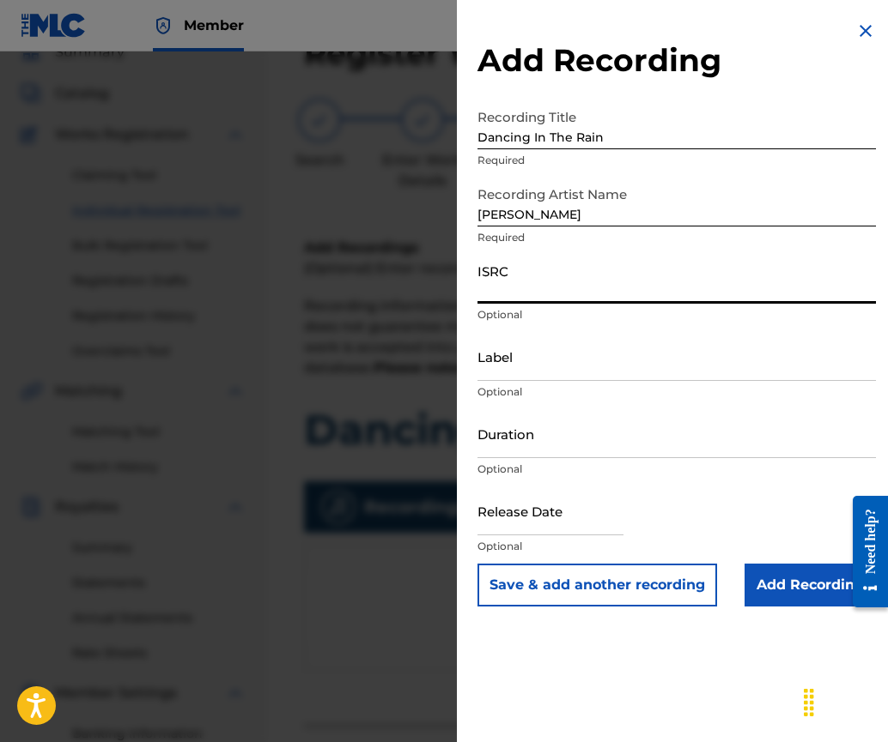
click at [494, 292] on input "ISRC" at bounding box center [676, 279] width 398 height 49
paste input "UKHCB1600006"
type input "UKHCB1600006"
click at [524, 447] on input "Duration" at bounding box center [676, 433] width 398 height 49
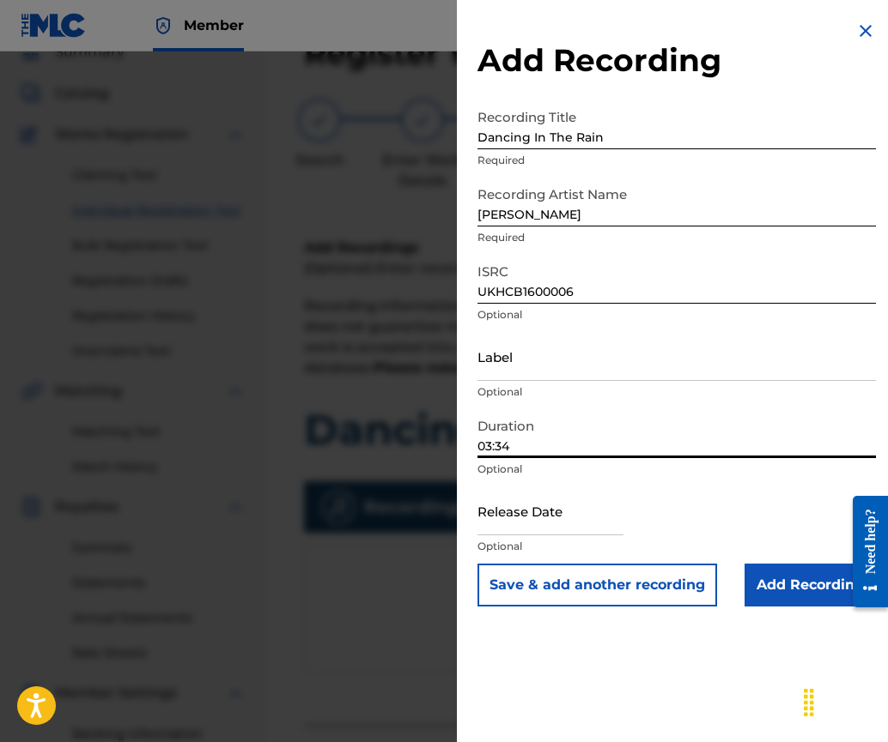
type input "03:34"
select select "7"
select select "2025"
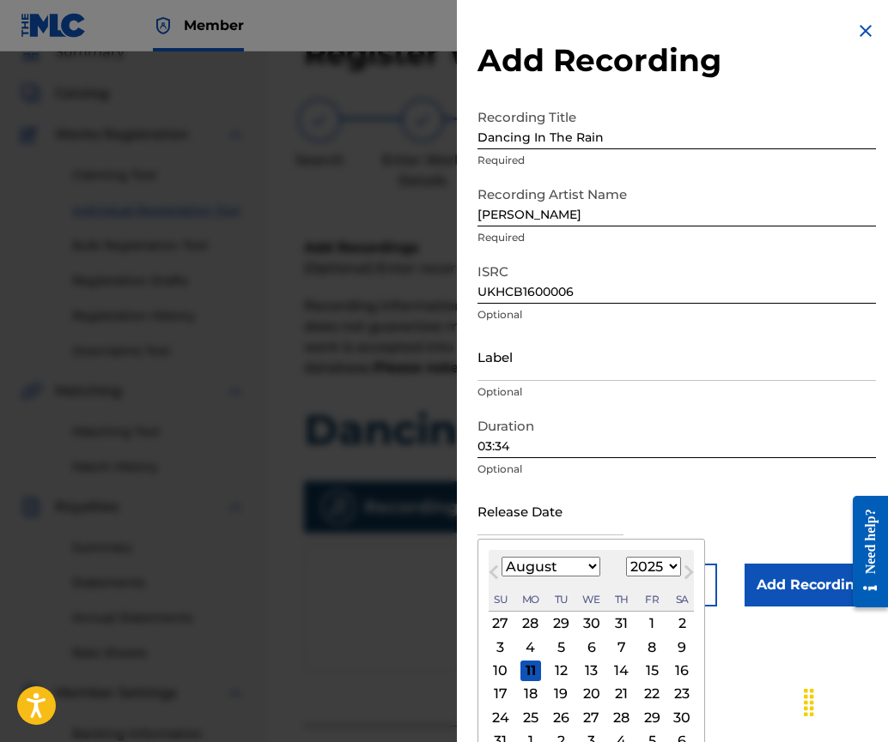
click at [520, 529] on input "text" at bounding box center [550, 511] width 146 height 49
click at [689, 586] on button "Next Month" at bounding box center [688, 575] width 27 height 27
click at [675, 564] on button "Next Month" at bounding box center [688, 575] width 27 height 27
select select "9"
click at [672, 564] on select "1900 1901 1902 1903 1904 1905 1906 1907 1908 1909 1910 1911 1912 1913 1914 1915…" at bounding box center [653, 567] width 55 height 20
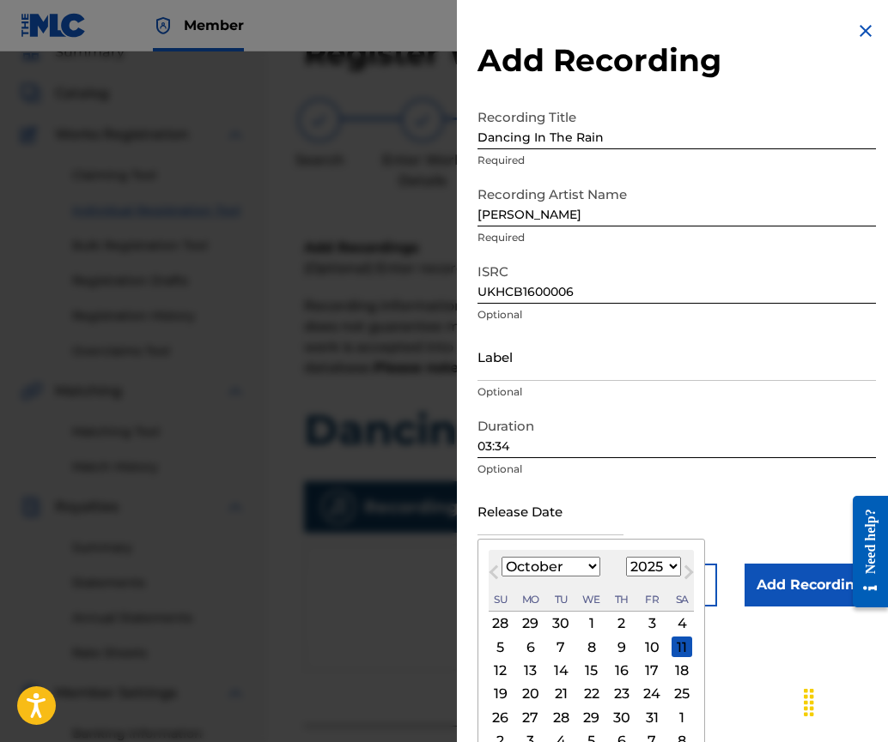
select select "2016"
click at [626, 557] on select "1900 1901 1902 1903 1904 1905 1906 1907 1908 1909 1910 1911 1912 1913 1914 1915…" at bounding box center [653, 567] width 55 height 20
click at [586, 568] on select "January February March April May June July August September October November De…" at bounding box center [550, 567] width 99 height 20
select select "10"
click at [501, 557] on select "January February March April May June July August September October November De…" at bounding box center [550, 567] width 99 height 20
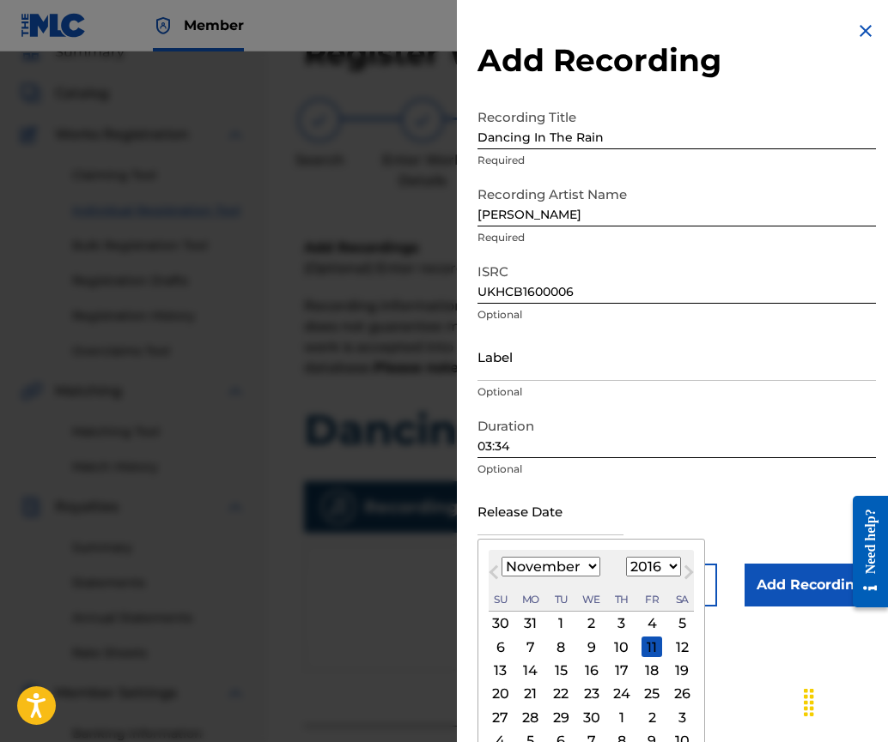
click at [648, 688] on div "25" at bounding box center [651, 694] width 21 height 21
type input "[DATE]"
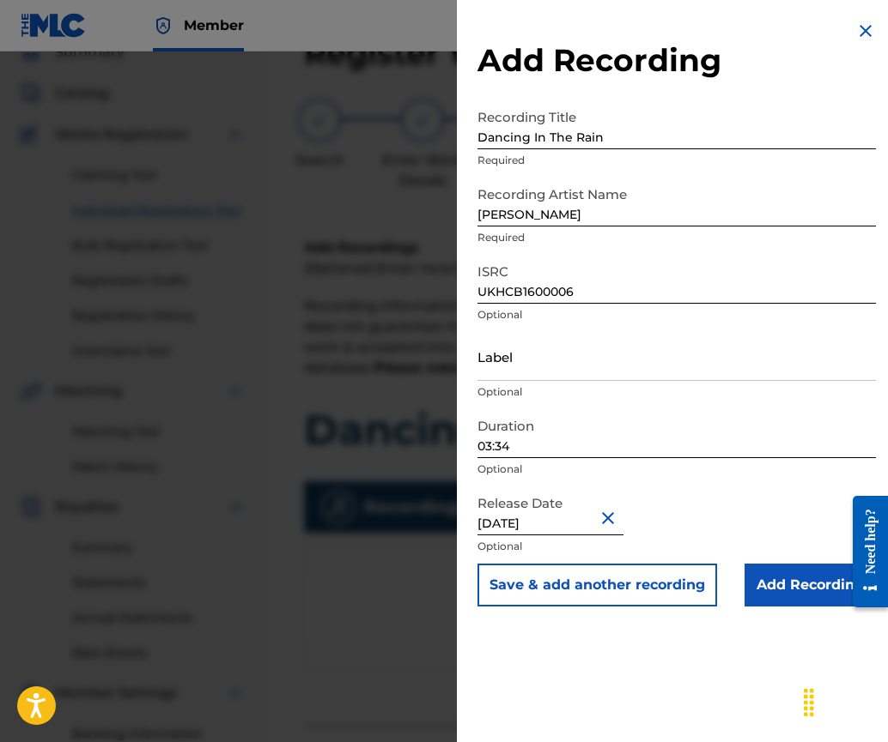
click at [775, 591] on input "Add Recording" at bounding box center [809, 585] width 131 height 43
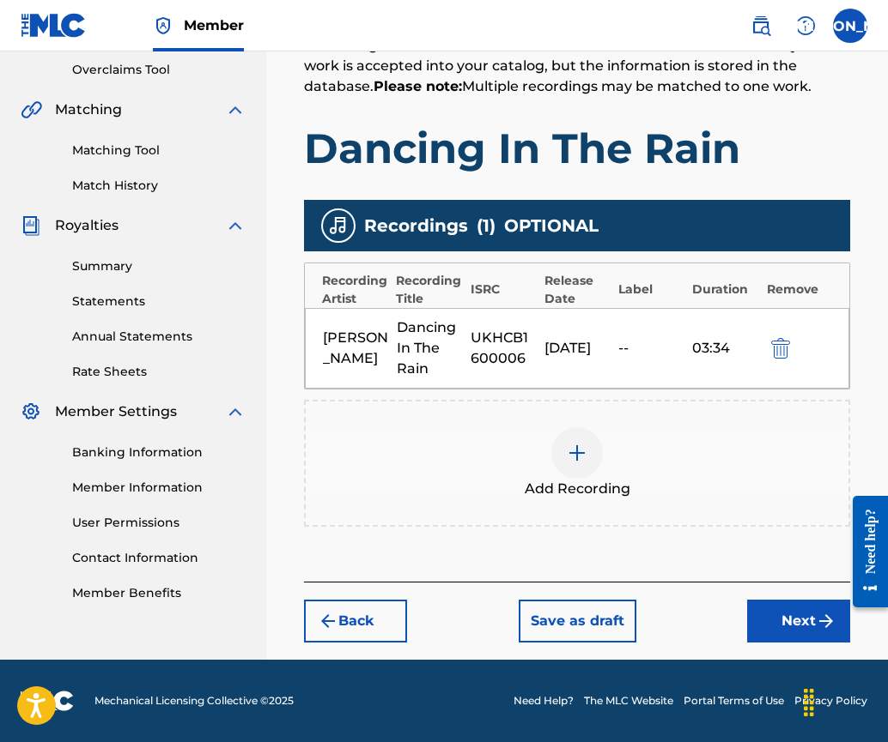
click at [778, 612] on button "Next" at bounding box center [798, 621] width 103 height 43
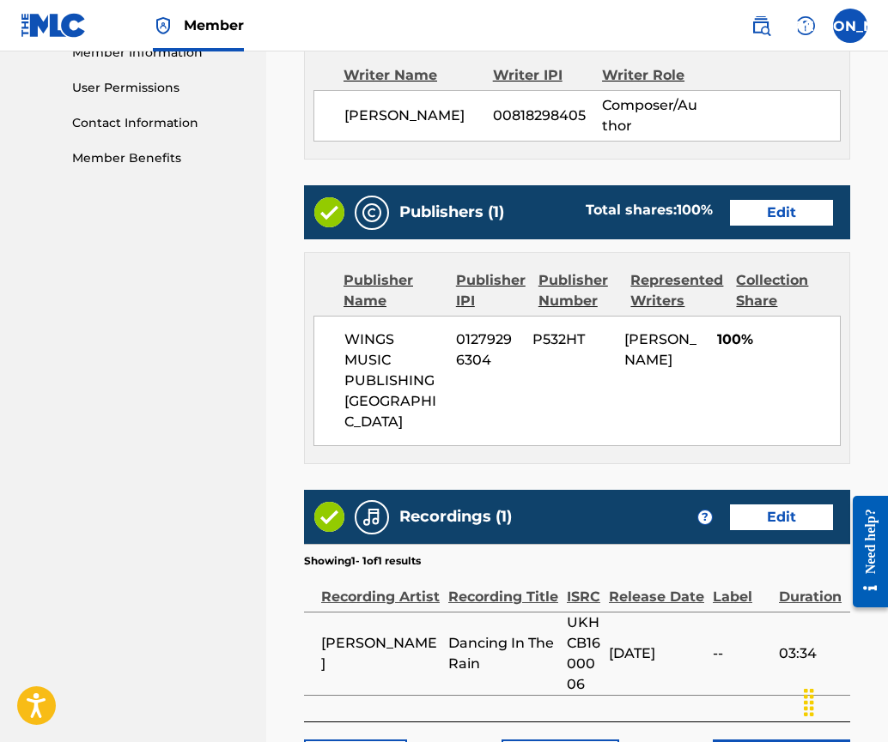
scroll to position [913, 0]
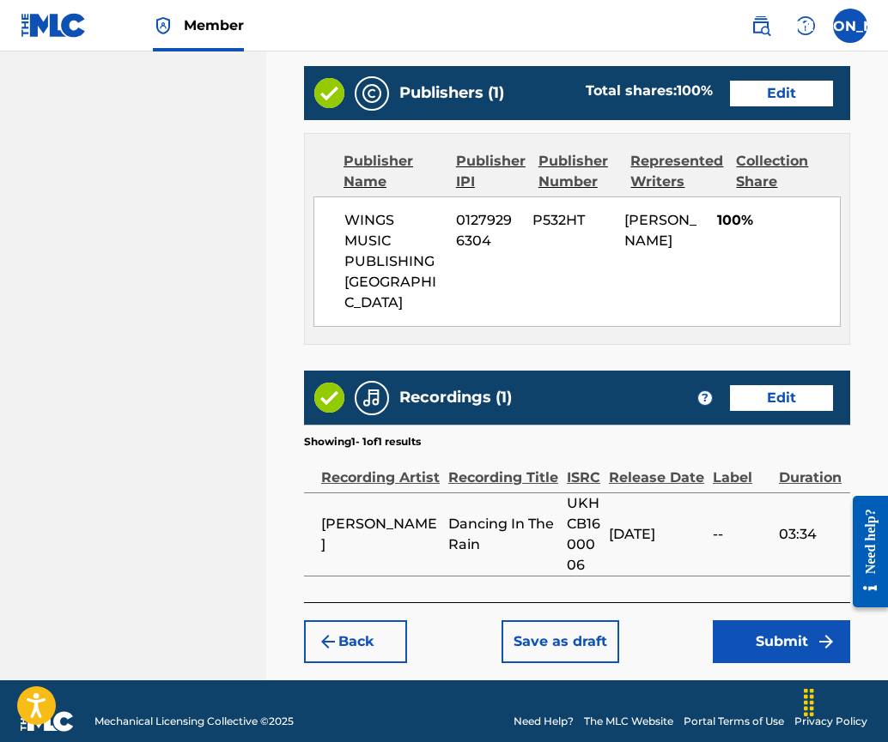
click at [779, 621] on button "Submit" at bounding box center [780, 642] width 137 height 43
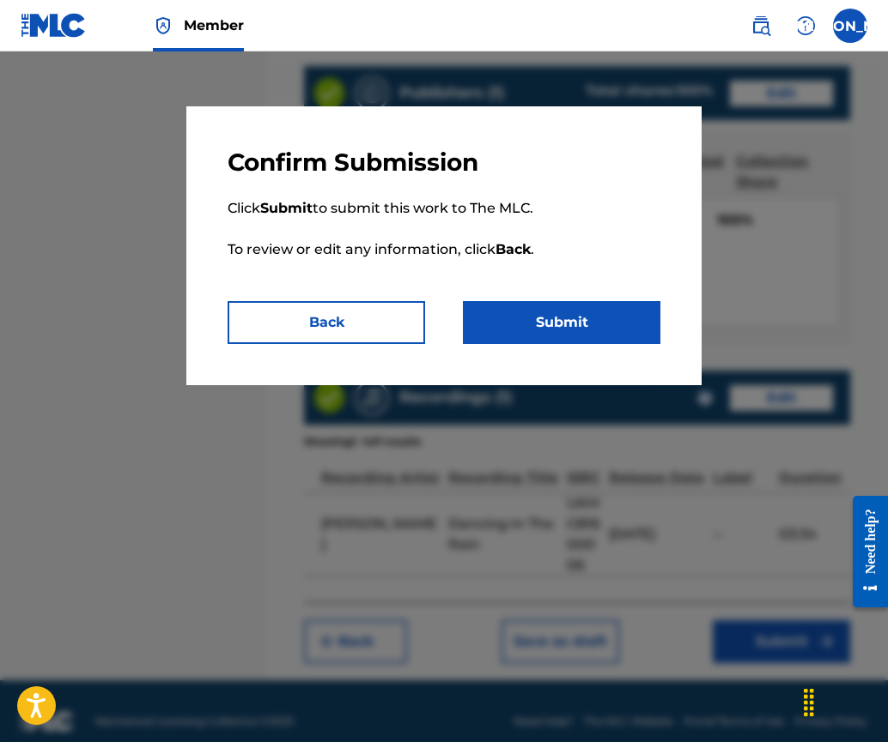
click at [561, 322] on button "Submit" at bounding box center [561, 322] width 197 height 43
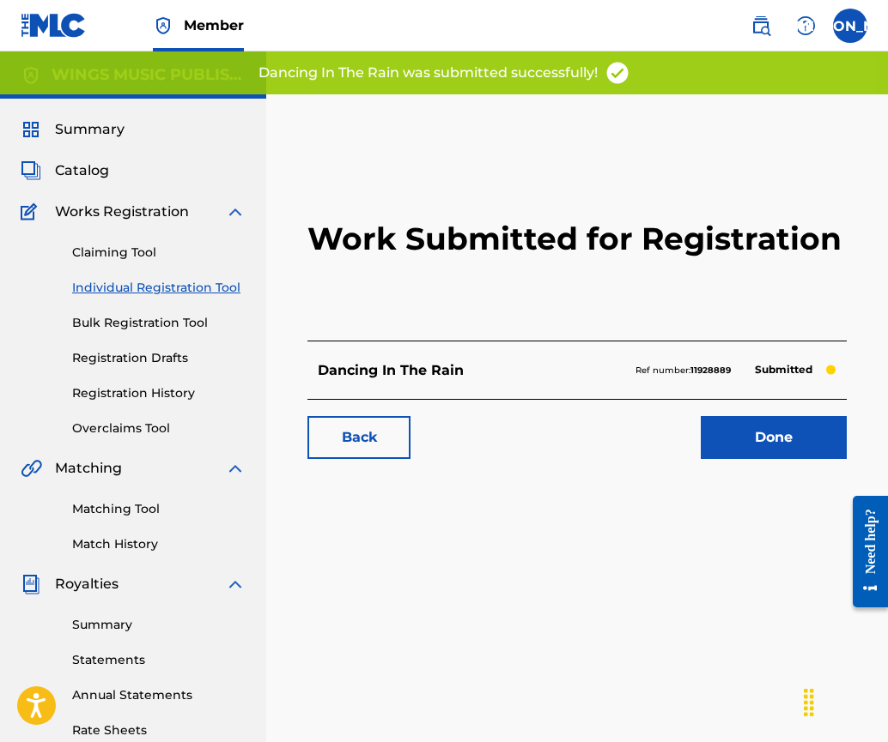
click at [750, 441] on link "Done" at bounding box center [773, 437] width 146 height 43
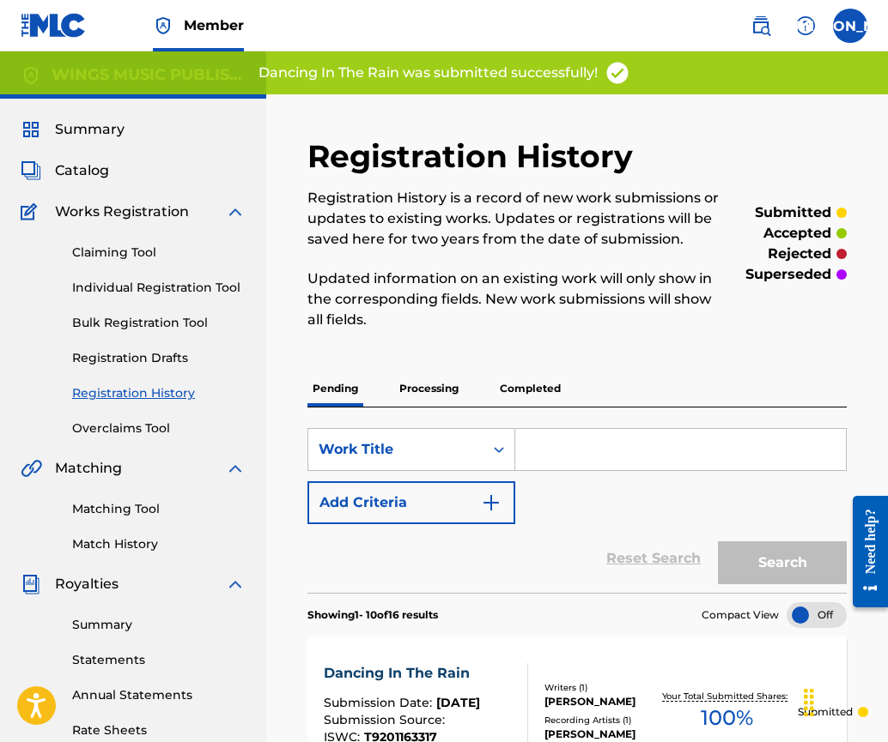
click at [133, 285] on link "Individual Registration Tool" at bounding box center [158, 288] width 173 height 18
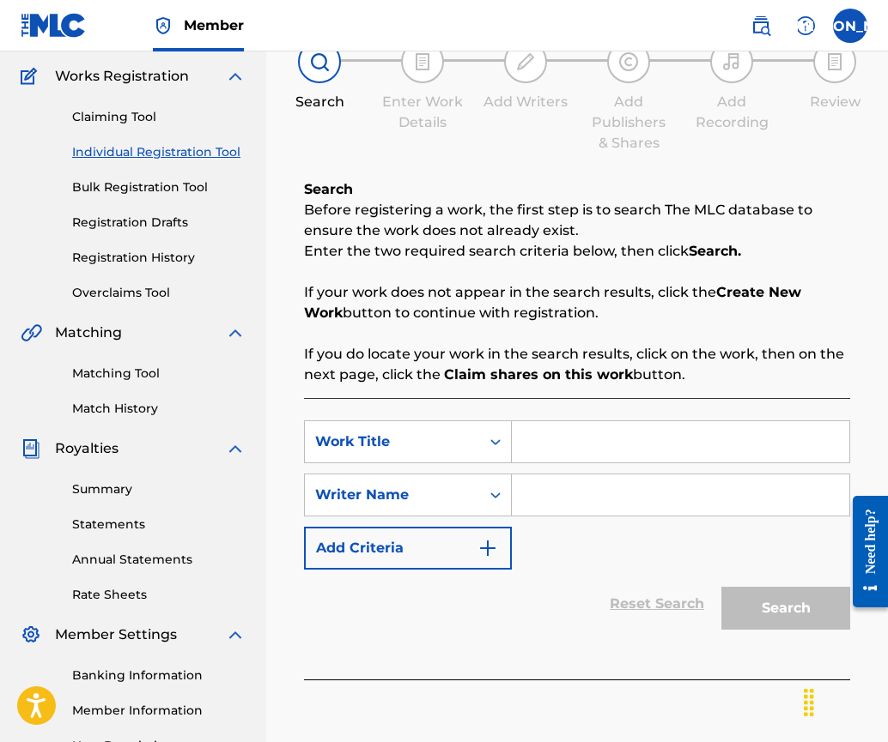
scroll to position [258, 0]
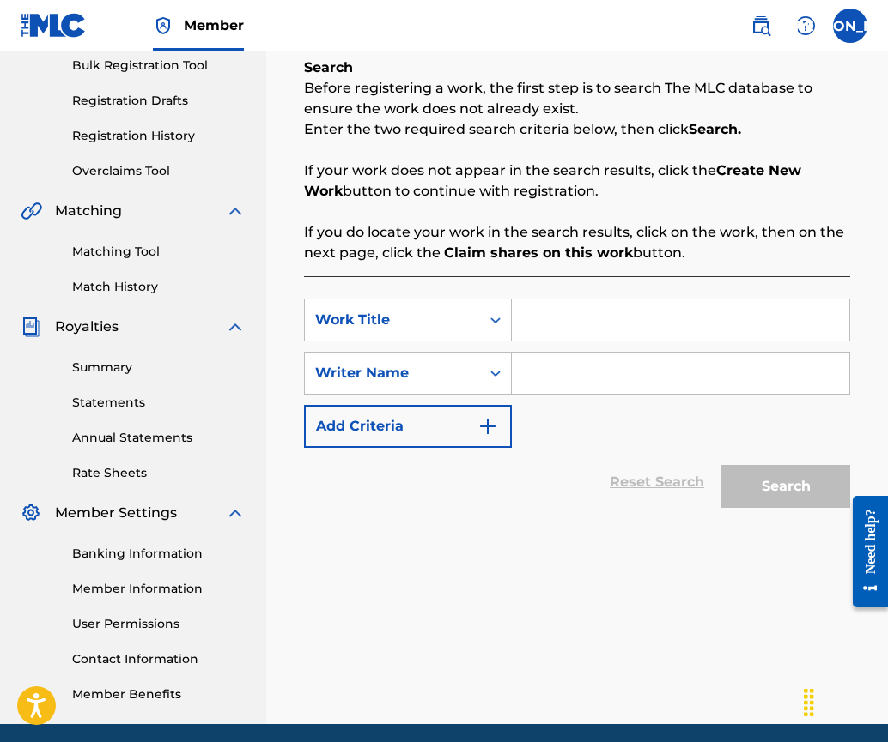
click at [567, 318] on input "Search Form" at bounding box center [680, 320] width 337 height 41
type input "all for you"
click at [582, 365] on input "Search Form" at bounding box center [680, 373] width 337 height 41
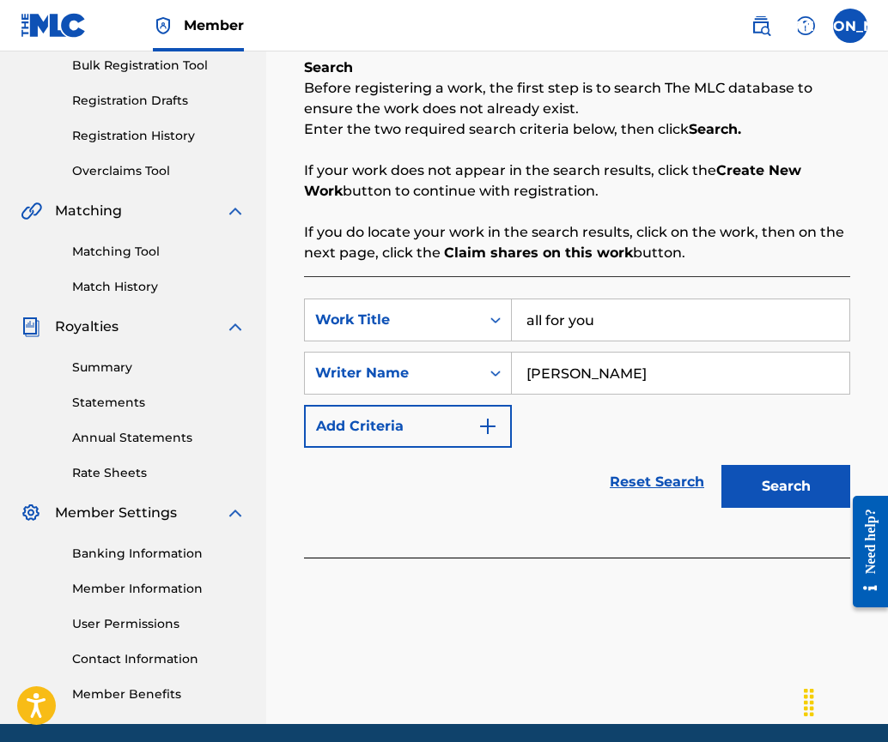
type input "[PERSON_NAME]"
click at [784, 487] on button "Search" at bounding box center [785, 486] width 129 height 43
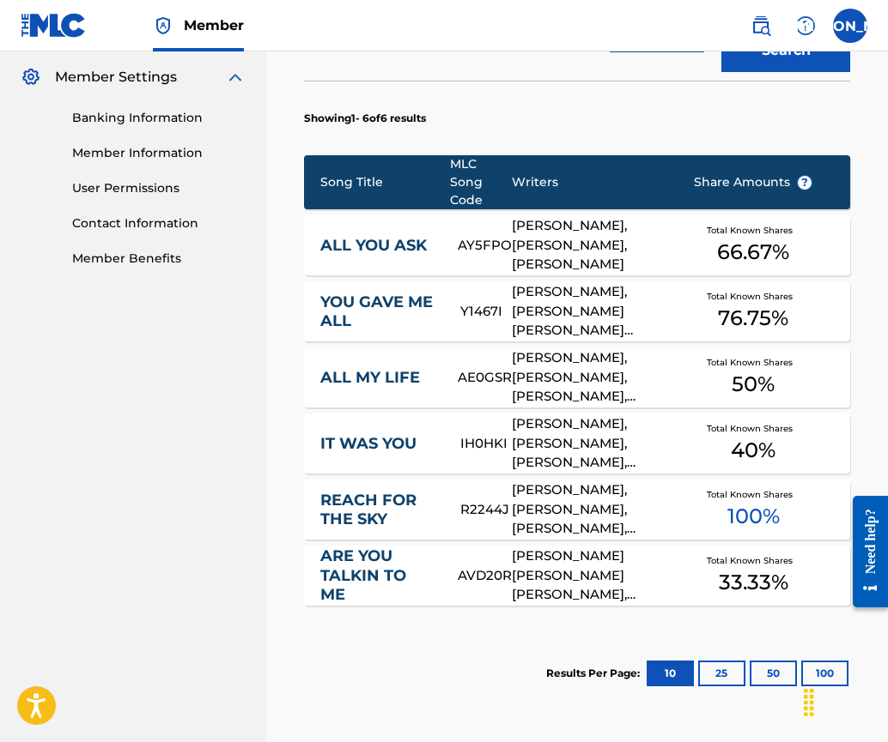
scroll to position [849, 0]
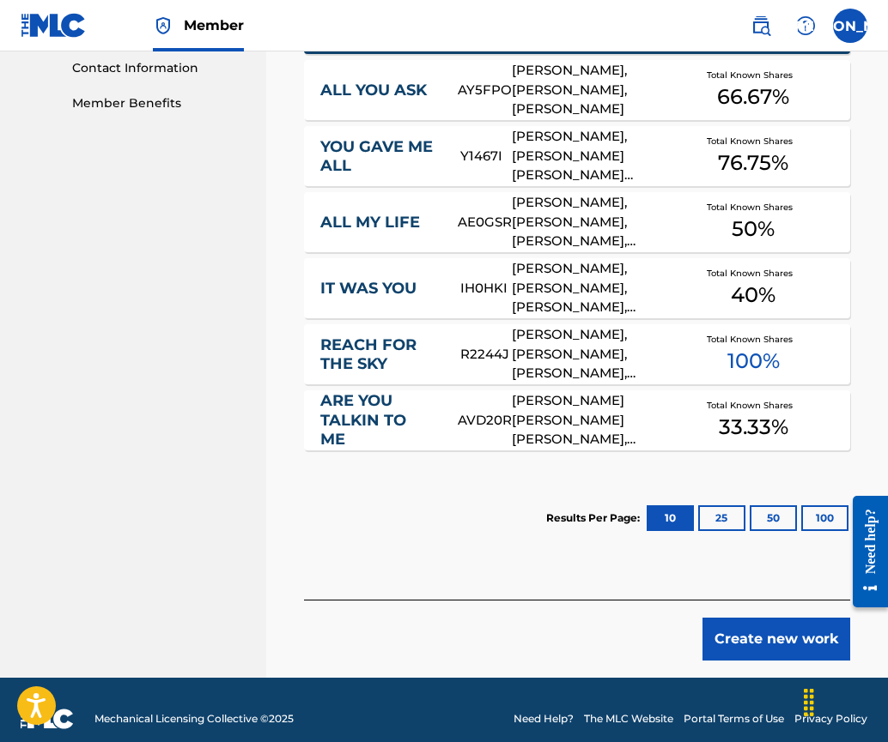
click at [765, 620] on button "Create new work" at bounding box center [776, 639] width 148 height 43
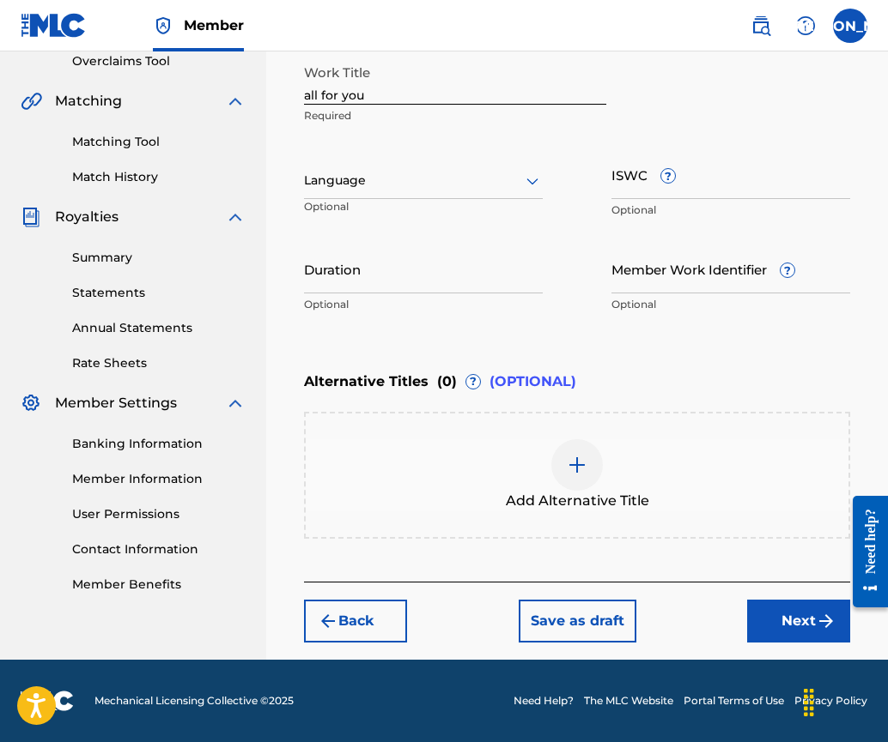
click at [306, 90] on input "all for you" at bounding box center [455, 80] width 302 height 49
click at [309, 90] on input "all for you" at bounding box center [455, 80] width 302 height 49
click at [327, 90] on input "All for you" at bounding box center [455, 80] width 302 height 49
click at [348, 92] on input "All For you" at bounding box center [455, 80] width 302 height 49
click at [352, 93] on input "All For you" at bounding box center [455, 80] width 302 height 49
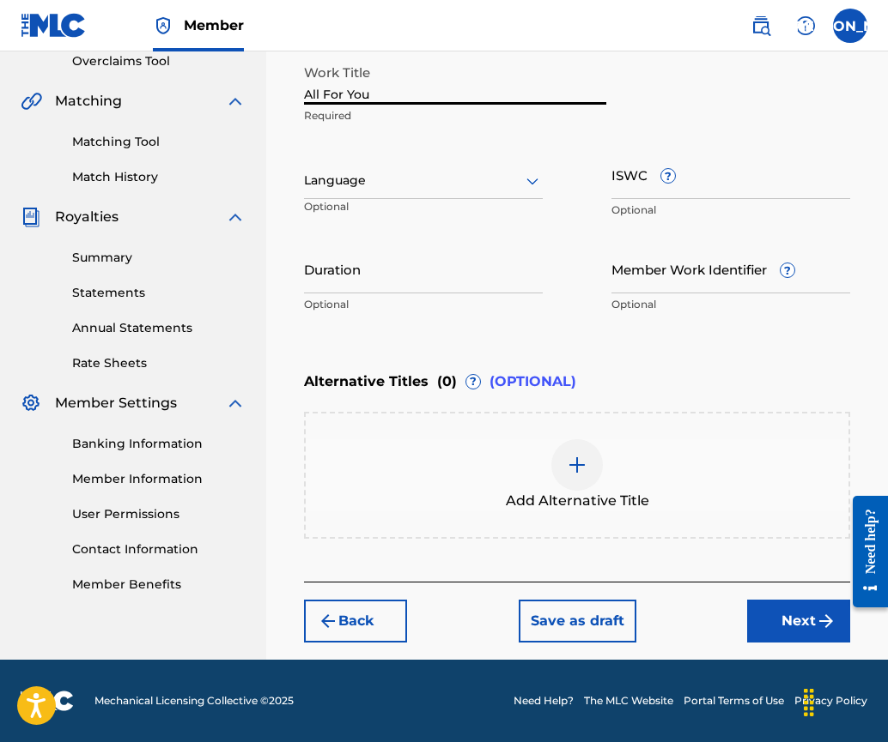
type input "All For You"
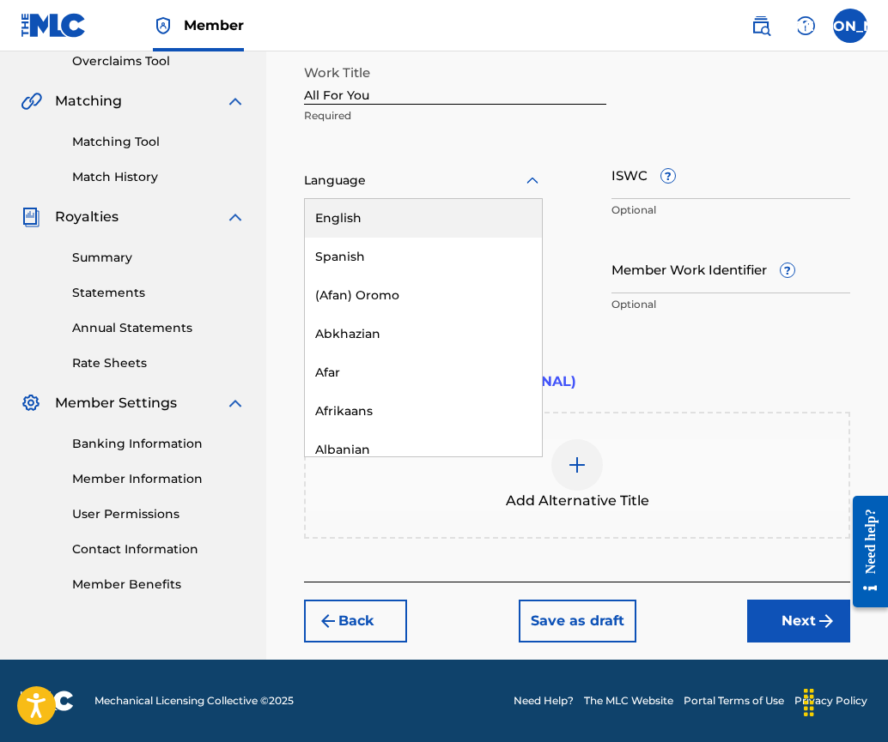
click at [355, 177] on div at bounding box center [423, 180] width 239 height 21
click at [356, 203] on div "English" at bounding box center [423, 218] width 237 height 39
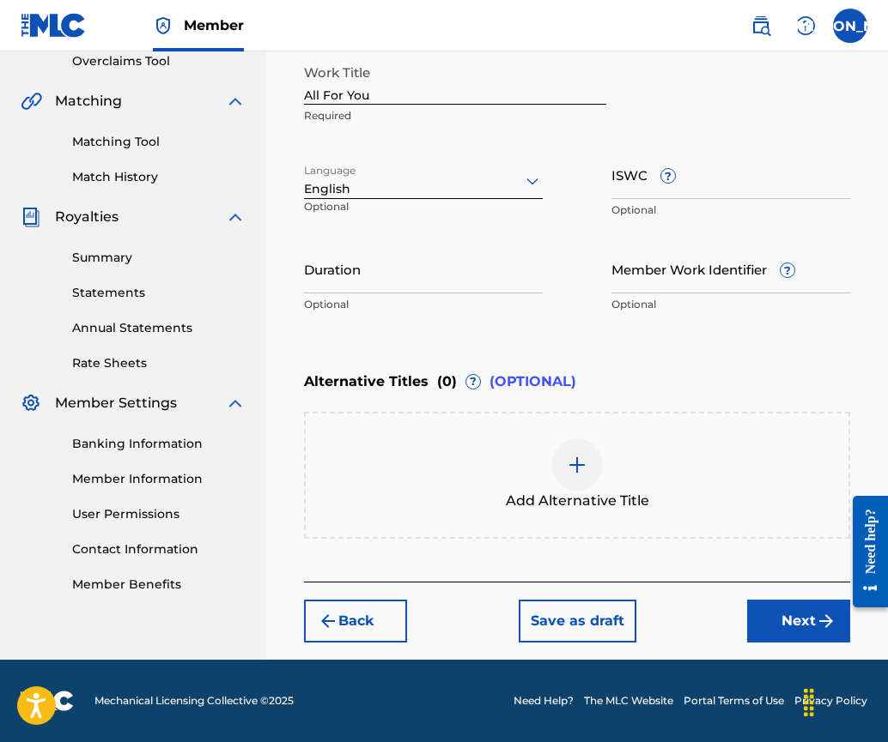
click at [422, 335] on div "Enter Work Details Enter work details for ‘ All For You ’ below. Work Title All…" at bounding box center [577, 155] width 546 height 415
click at [624, 187] on input "ISWC ?" at bounding box center [730, 174] width 239 height 49
paste input "T-920.116.332-8"
type input "T-920.116.332-8"
click at [361, 280] on input "Duration" at bounding box center [423, 269] width 239 height 49
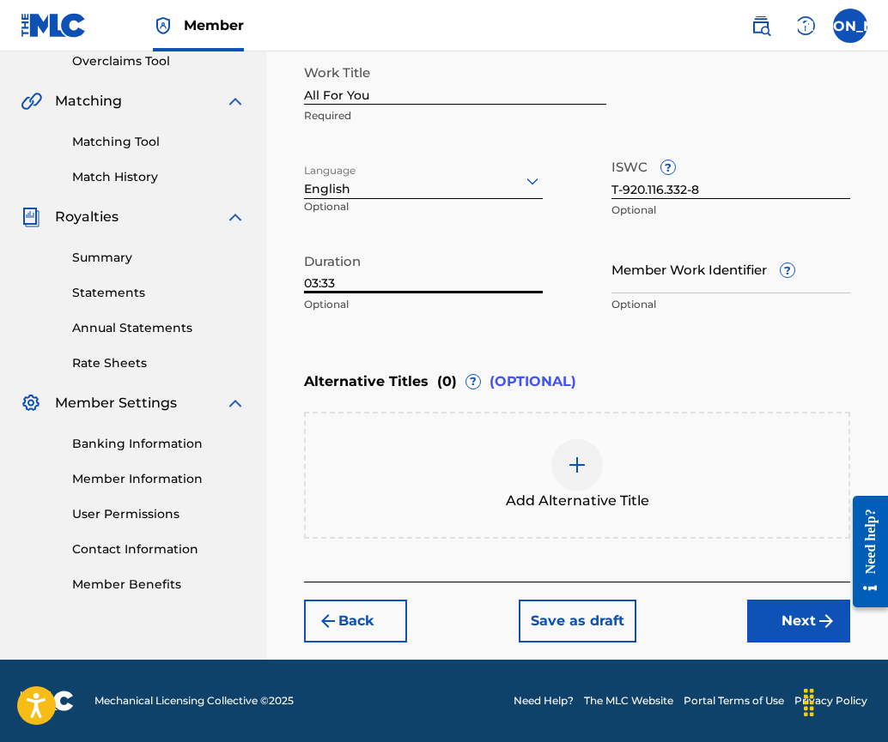
type input "03:33"
click at [785, 617] on button "Next" at bounding box center [798, 621] width 103 height 43
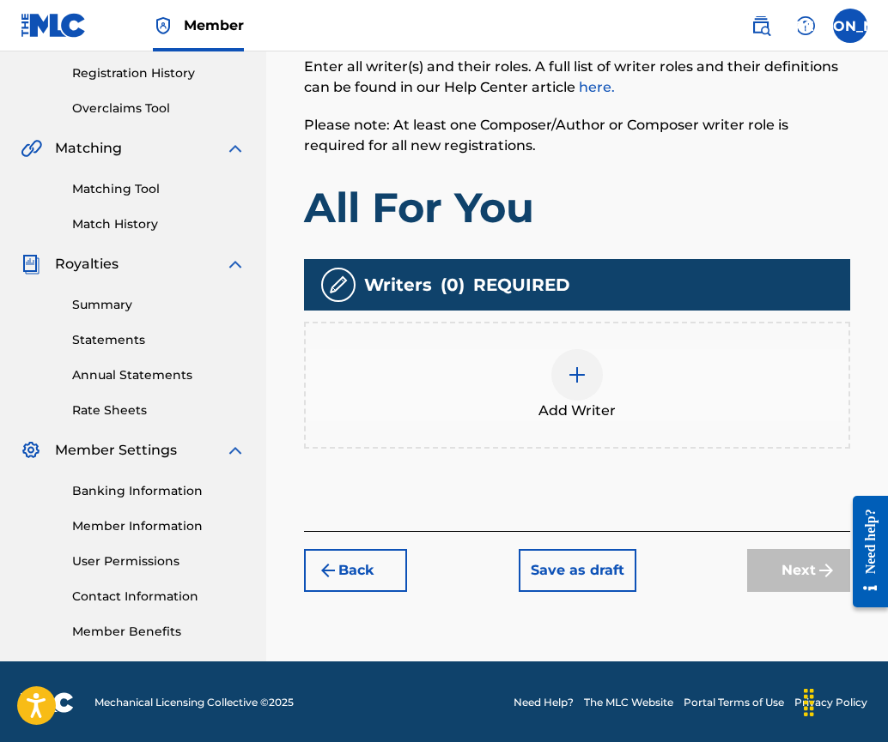
scroll to position [322, 0]
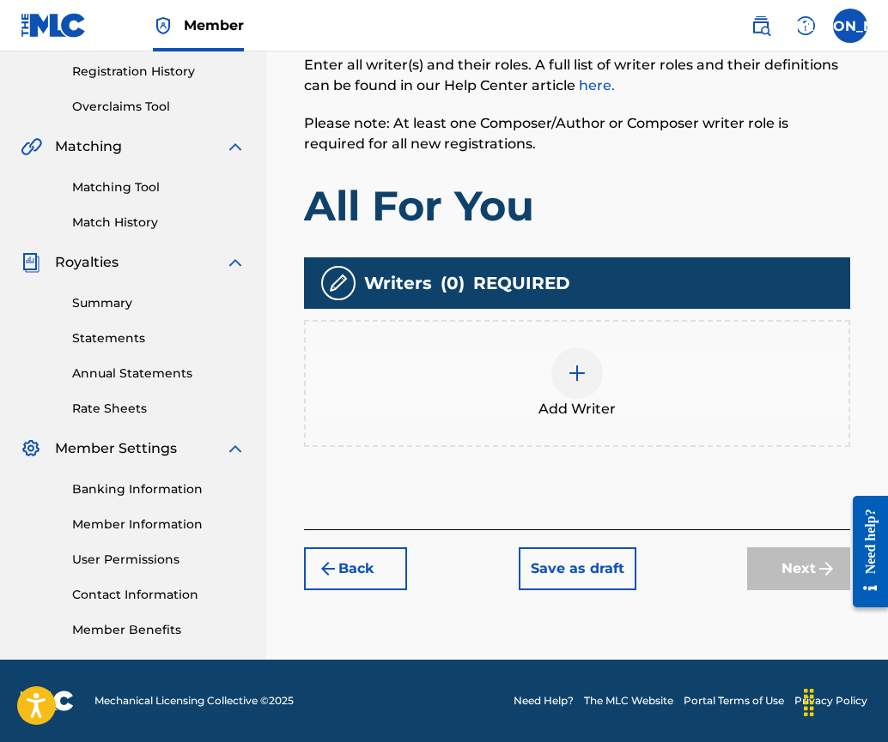
click at [576, 367] on img at bounding box center [577, 373] width 21 height 21
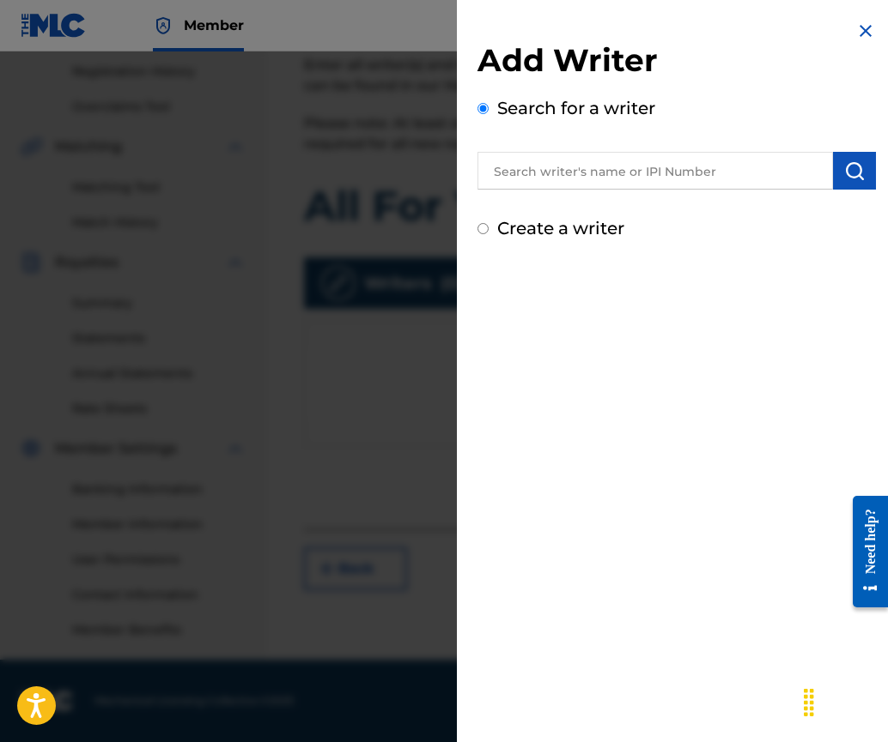
click at [518, 414] on div "Add Writer Search for a writer Create a writer" at bounding box center [676, 371] width 439 height 742
click at [524, 173] on input "text" at bounding box center [654, 171] width 355 height 38
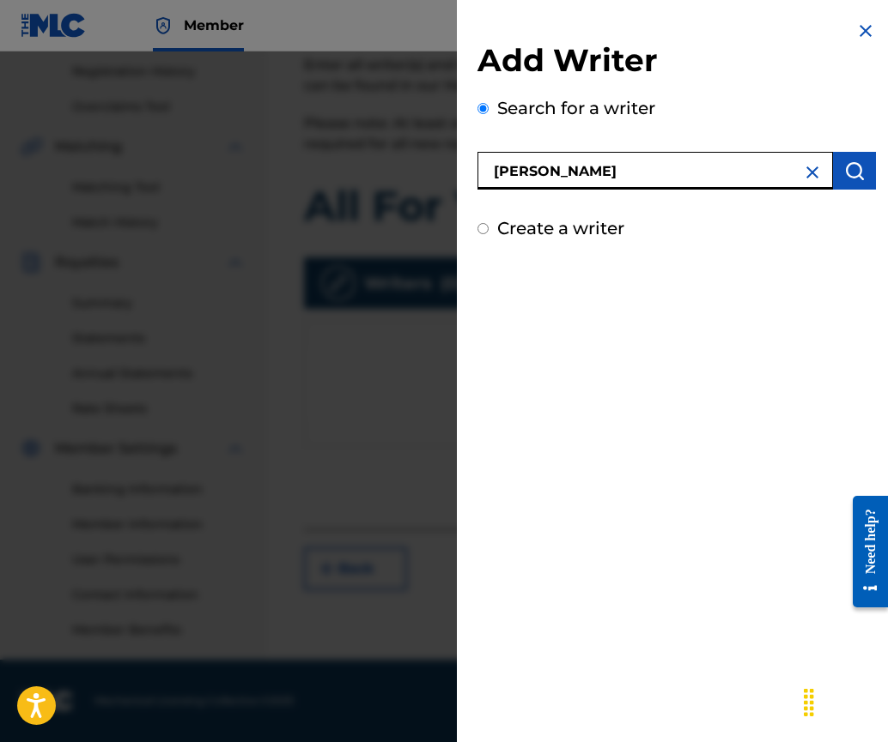
type input "[PERSON_NAME]"
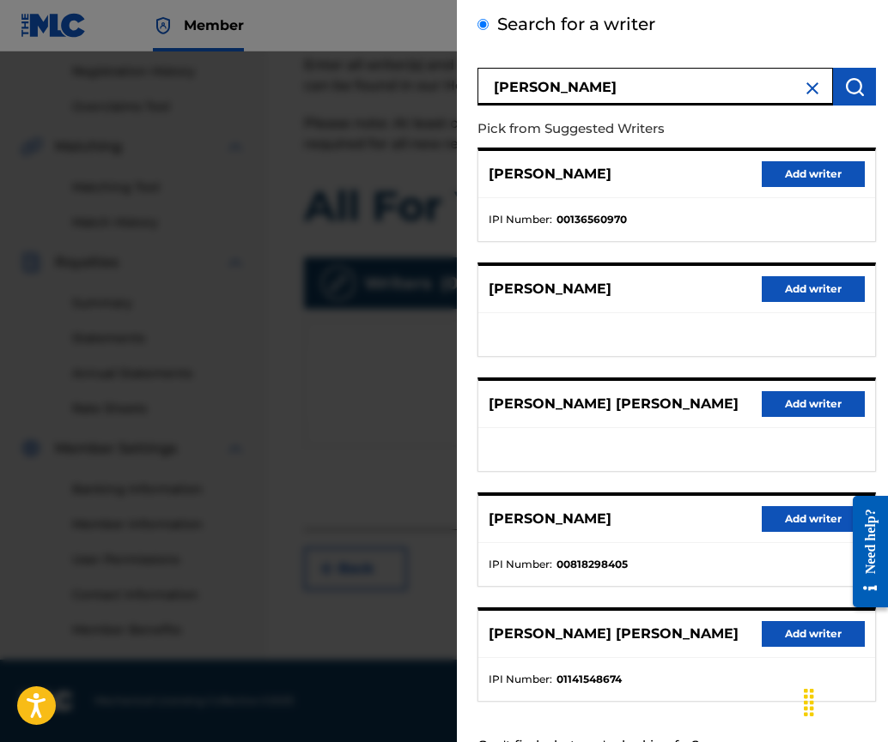
scroll to position [152, 0]
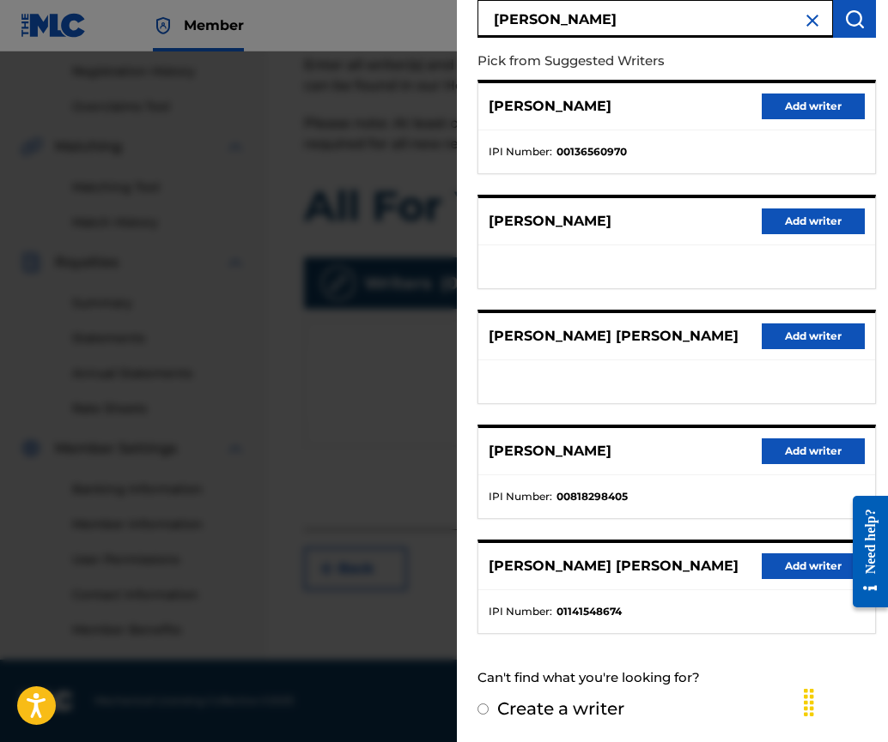
click at [803, 449] on button "Add writer" at bounding box center [812, 452] width 103 height 26
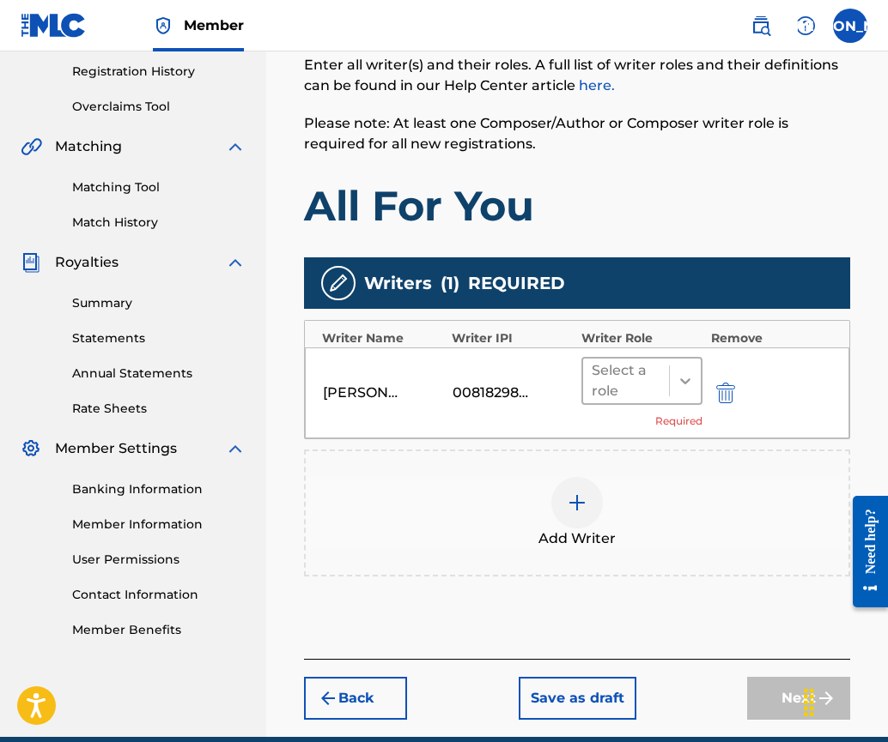
click at [682, 381] on icon at bounding box center [684, 381] width 17 height 17
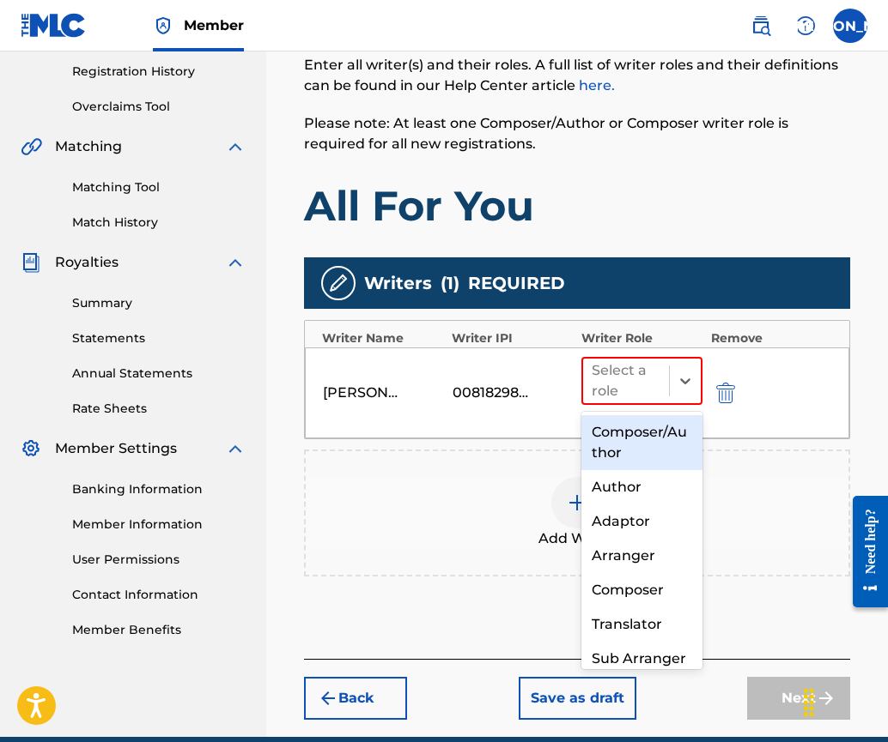
click at [641, 449] on div "Composer/Author" at bounding box center [641, 442] width 121 height 55
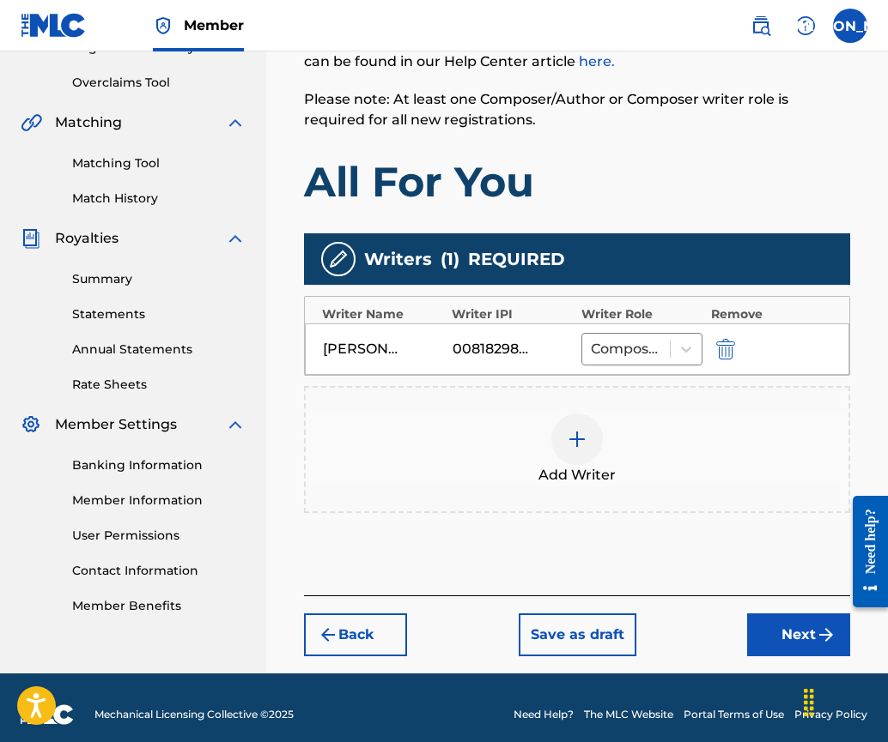
scroll to position [360, 0]
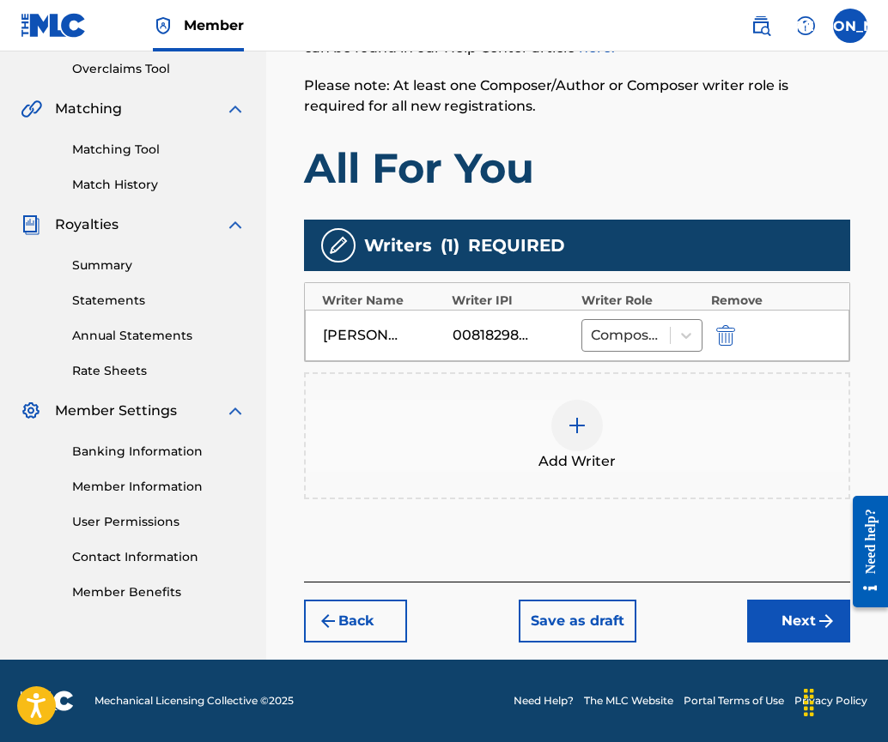
click at [796, 623] on button "Next" at bounding box center [798, 621] width 103 height 43
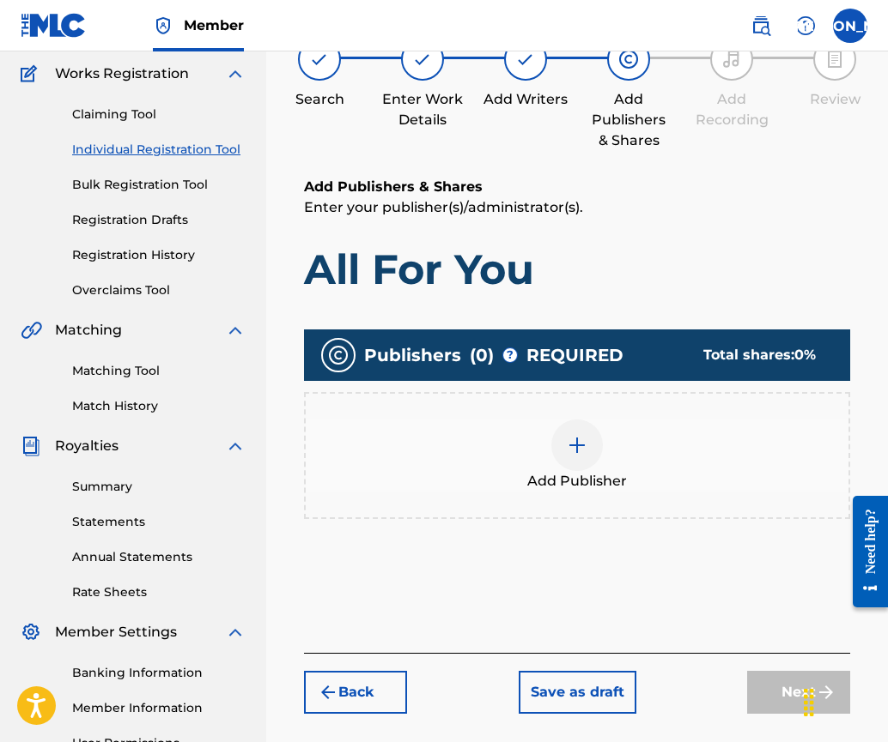
scroll to position [77, 0]
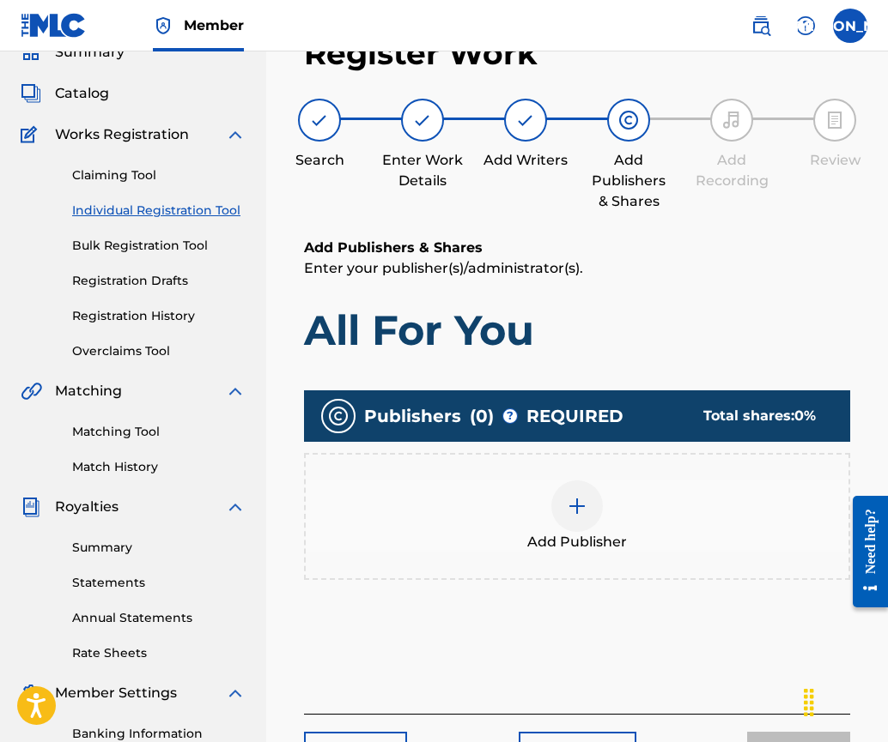
click at [589, 507] on div at bounding box center [577, 507] width 52 height 52
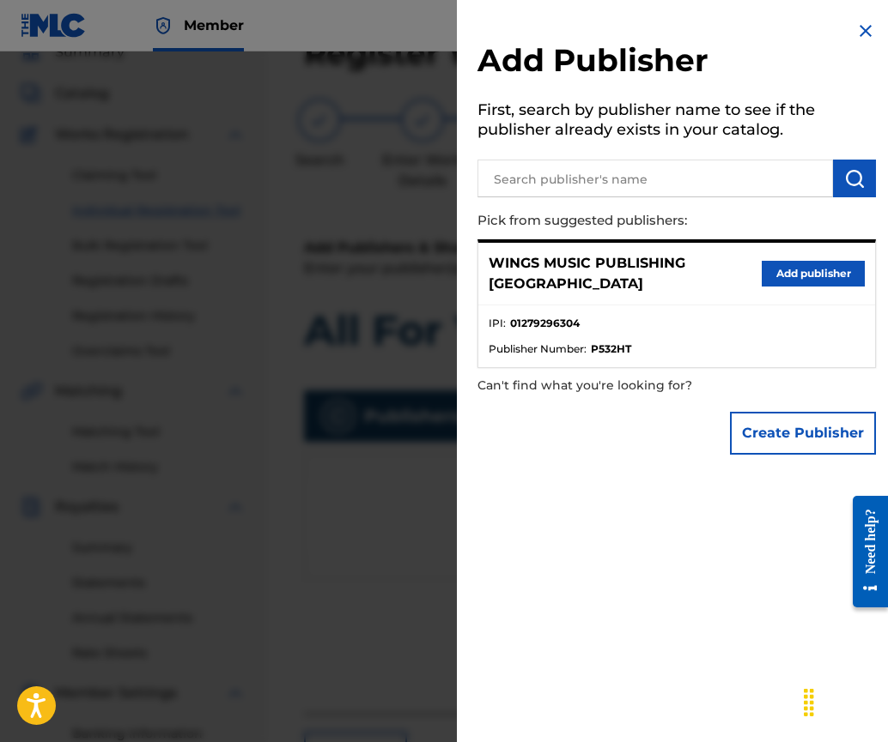
click at [794, 263] on button "Add publisher" at bounding box center [812, 274] width 103 height 26
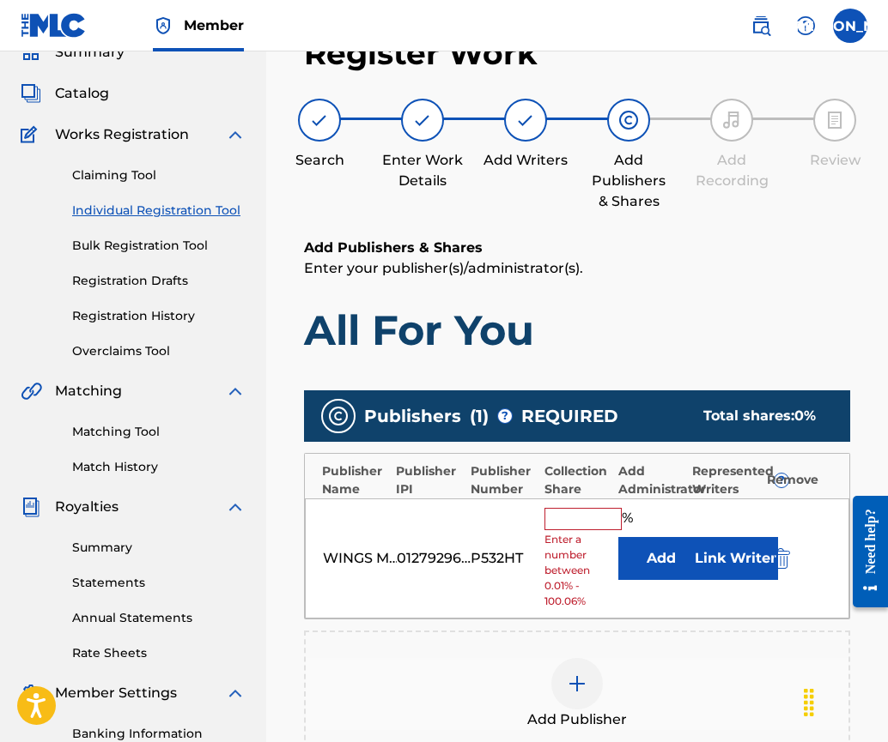
click at [572, 518] on input "text" at bounding box center [582, 519] width 77 height 22
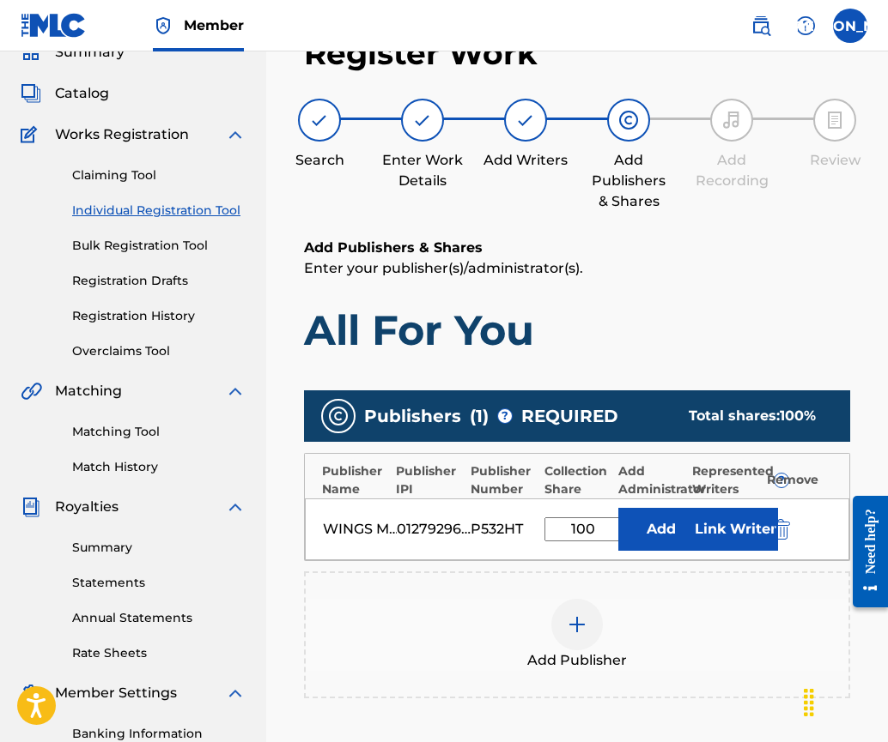
type input "100"
click at [738, 532] on button "Link Writer" at bounding box center [735, 529] width 86 height 43
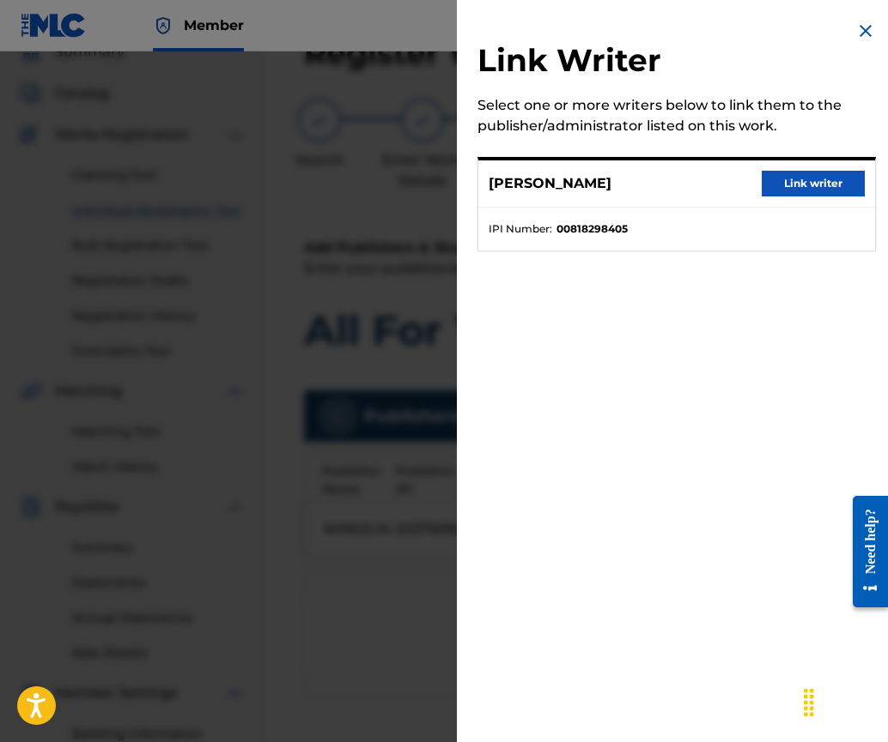
click at [803, 178] on button "Link writer" at bounding box center [812, 184] width 103 height 26
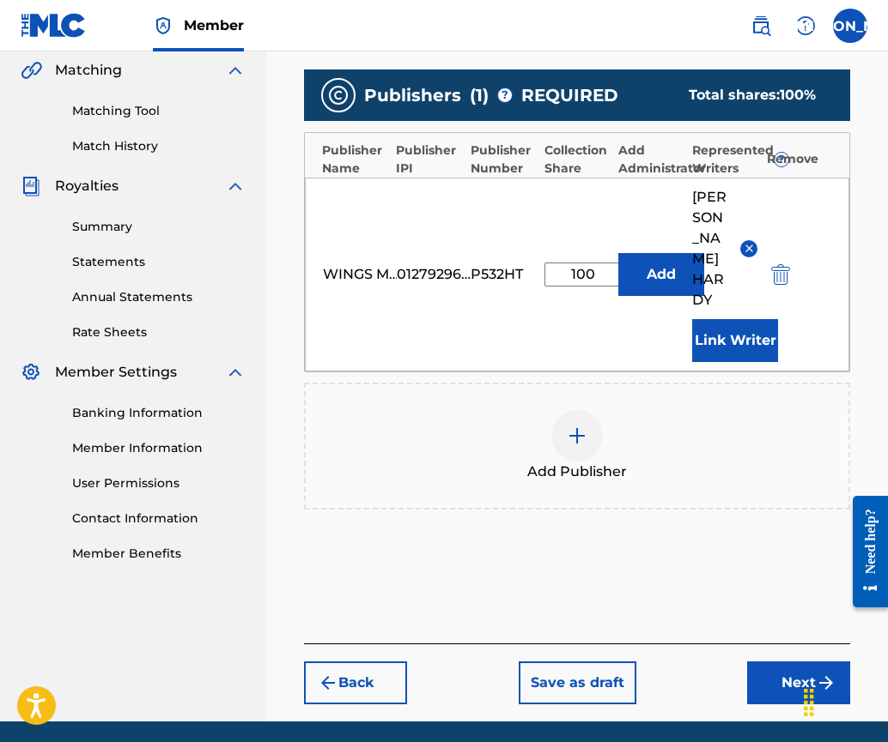
click at [795, 662] on button "Next" at bounding box center [798, 683] width 103 height 43
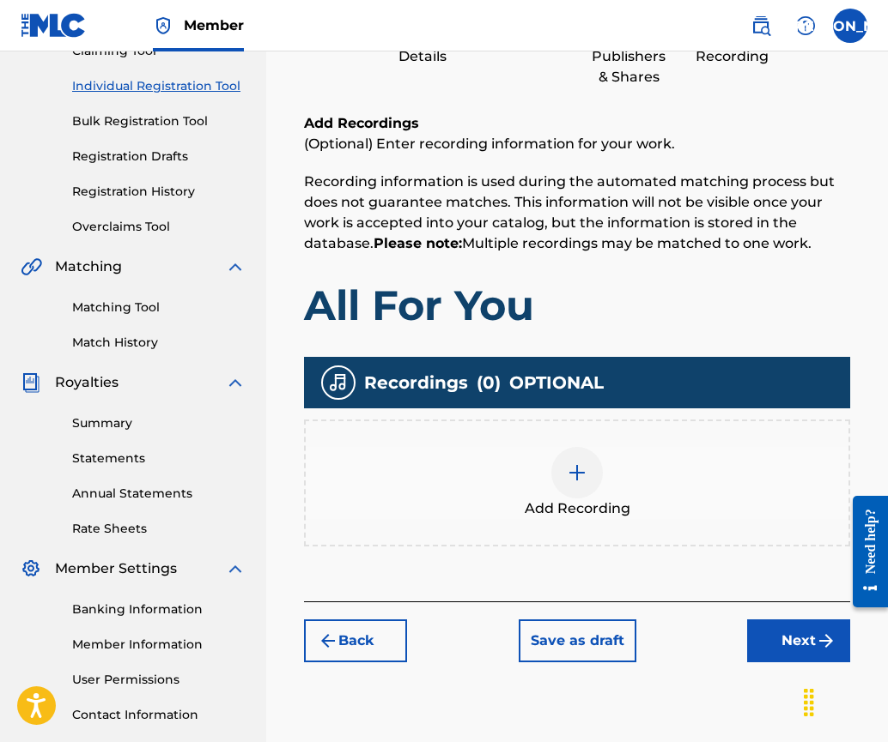
scroll to position [322, 0]
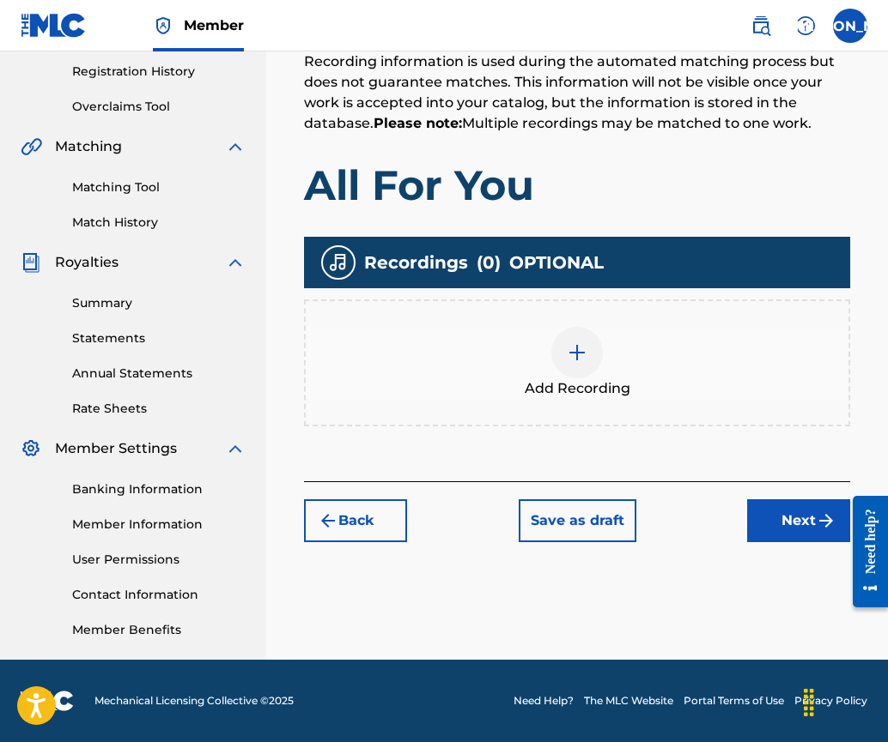
click at [584, 357] on img at bounding box center [577, 352] width 21 height 21
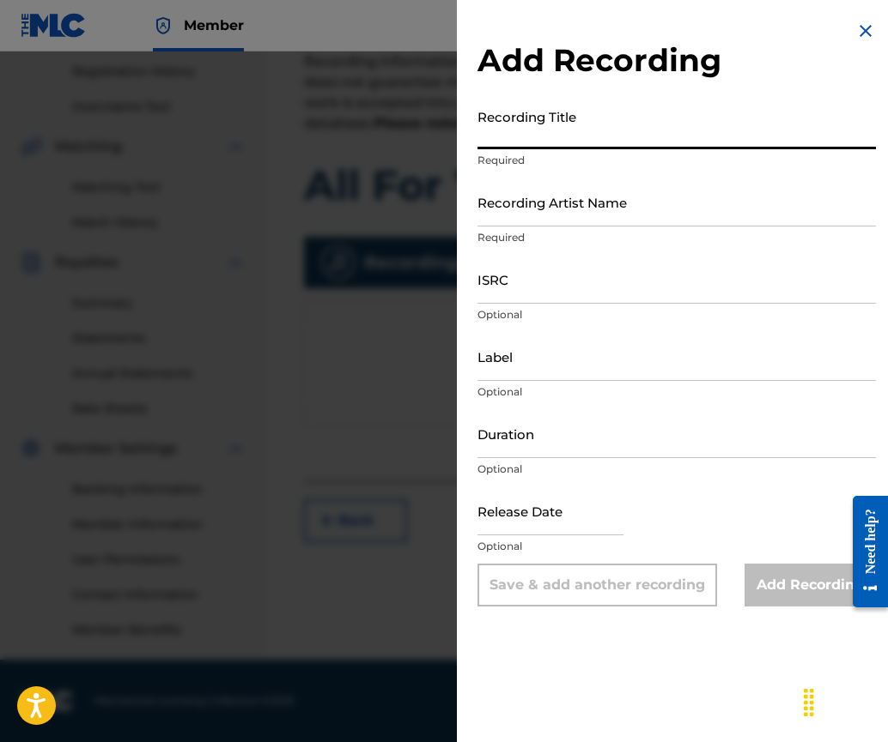
click at [490, 141] on input "Recording Title" at bounding box center [676, 124] width 398 height 49
type input "All For You"
click at [526, 215] on input "Recording Artist Name" at bounding box center [676, 202] width 398 height 49
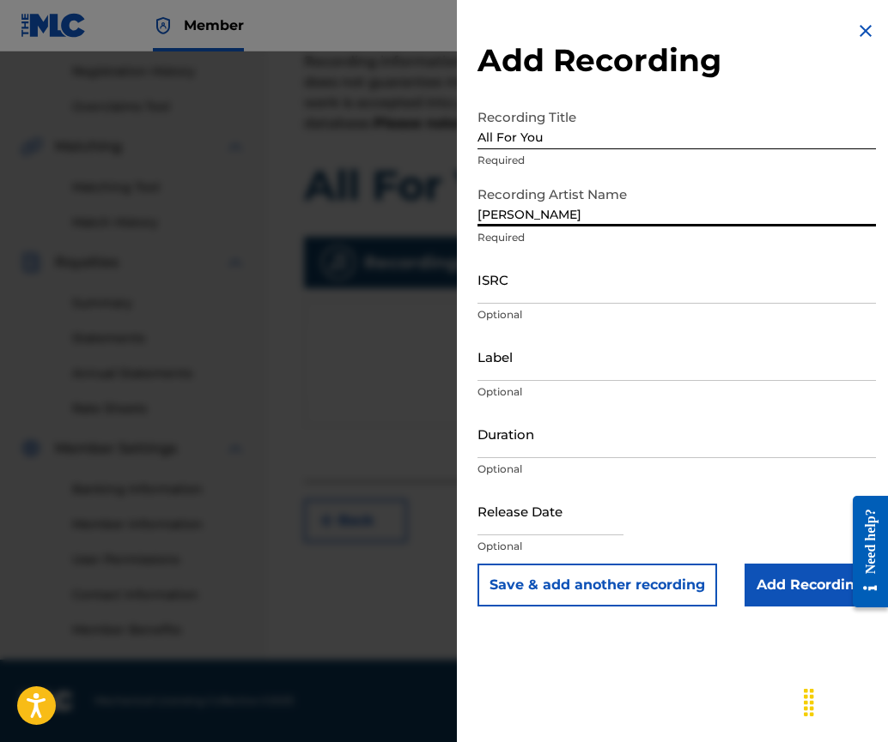
type input "[PERSON_NAME]"
click at [482, 276] on input "ISRC" at bounding box center [676, 279] width 398 height 49
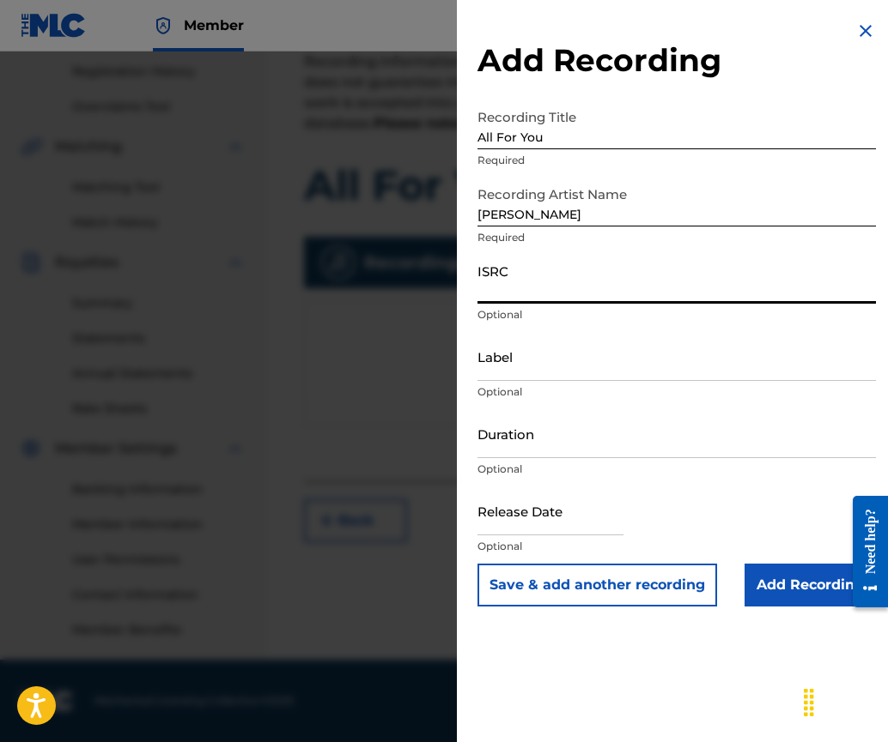
paste input "UKHCB1600007"
type input "UKHCB1600007"
click at [524, 454] on input "Duration" at bounding box center [676, 433] width 398 height 49
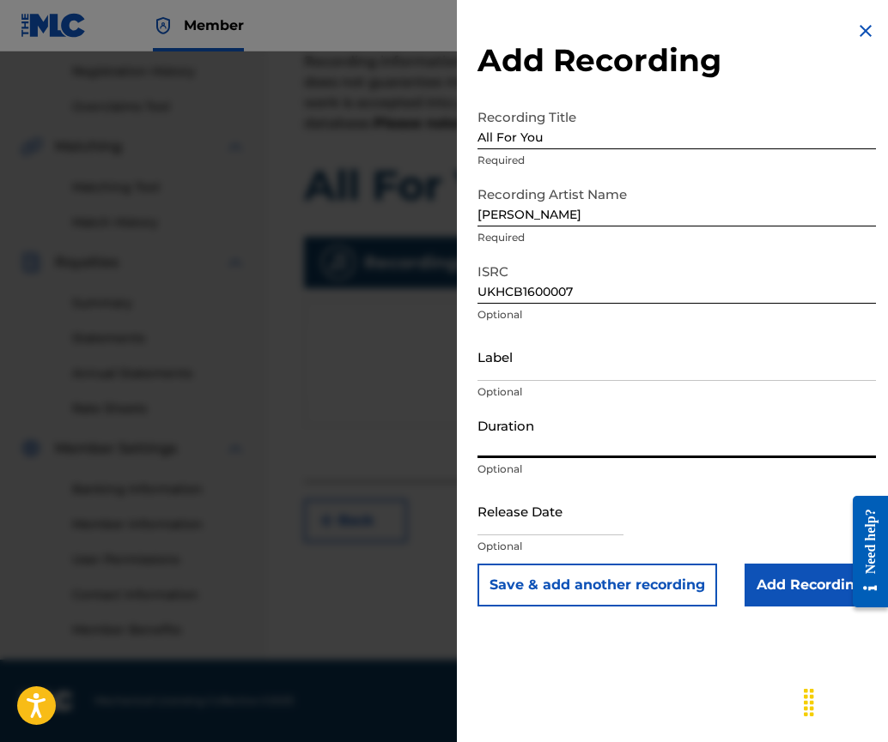
click at [494, 437] on input "Duration" at bounding box center [676, 433] width 398 height 49
type input "03:33"
click at [559, 525] on input "text" at bounding box center [550, 511] width 146 height 49
select select "7"
select select "2025"
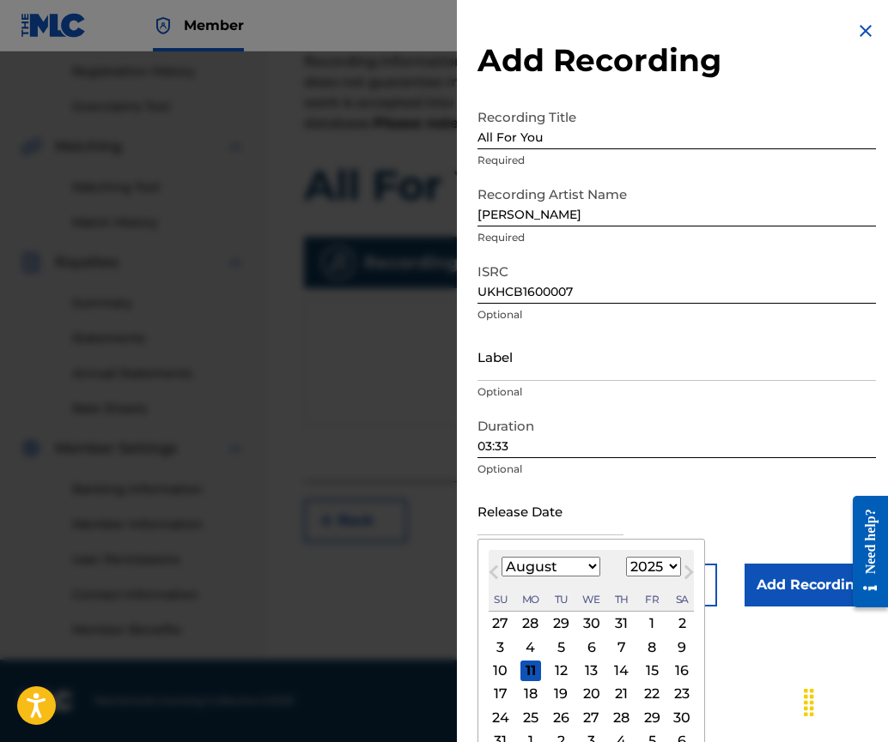
click at [687, 558] on div "January February March April May June July August September October November [D…" at bounding box center [590, 567] width 205 height 21
click at [675, 566] on button "Next Month" at bounding box center [688, 575] width 27 height 27
select select "9"
click at [648, 566] on select "1900 1901 1902 1903 1904 1905 1906 1907 1908 1909 1910 1911 1912 1913 1914 1915…" at bounding box center [653, 567] width 55 height 20
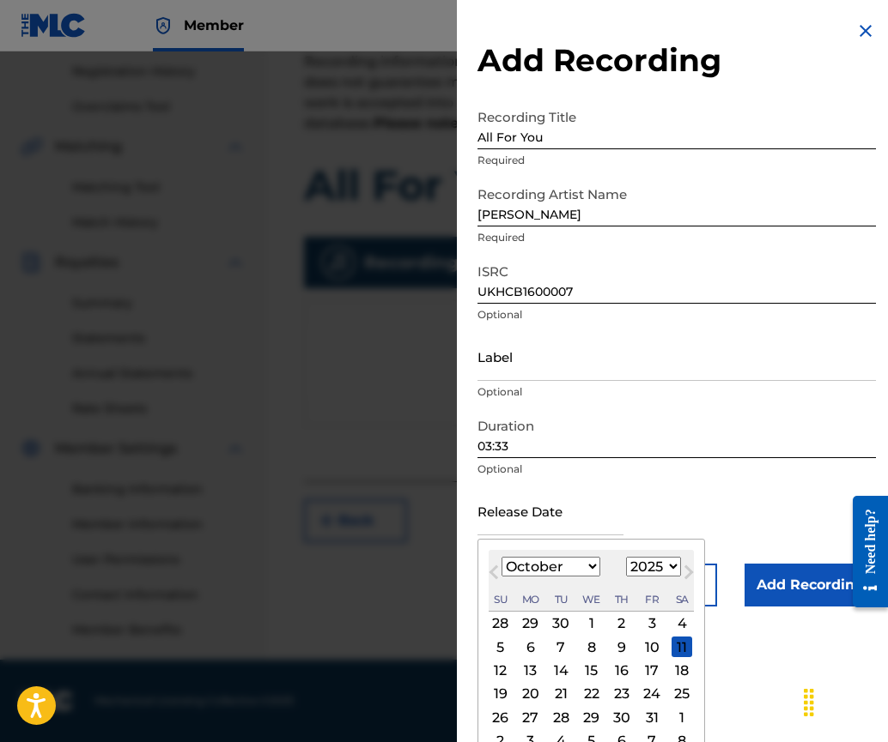
select select "2019"
click at [626, 557] on select "1900 1901 1902 1903 1904 1905 1906 1907 1908 1909 1910 1911 1912 1913 1914 1915…" at bounding box center [653, 567] width 55 height 20
click at [592, 561] on select "January February March April May June July August September October November De…" at bounding box center [550, 567] width 99 height 20
select select "10"
click at [501, 557] on select "January February March April May June July August September October November De…" at bounding box center [550, 567] width 99 height 20
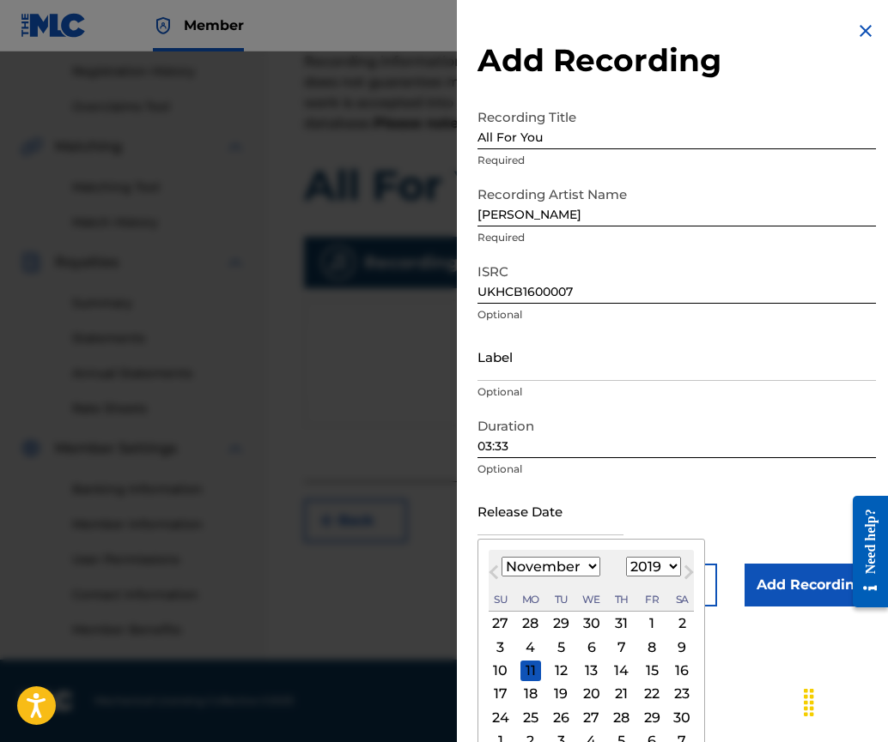
click at [528, 719] on div "25" at bounding box center [530, 717] width 21 height 21
type input "[DATE]"
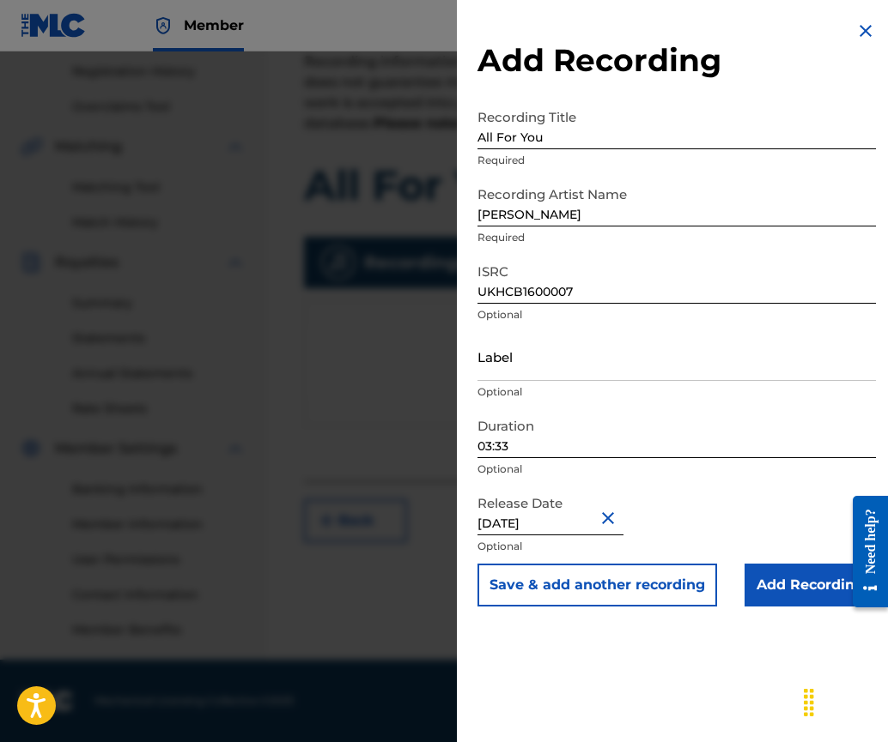
click at [774, 581] on input "Add Recording" at bounding box center [809, 585] width 131 height 43
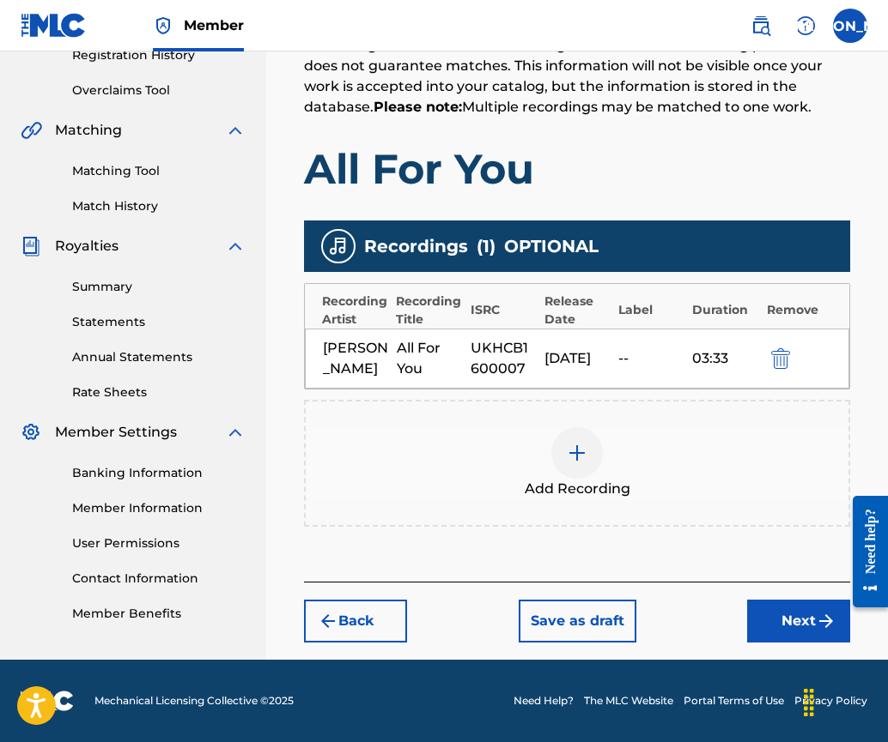
click at [783, 617] on button "Next" at bounding box center [798, 621] width 103 height 43
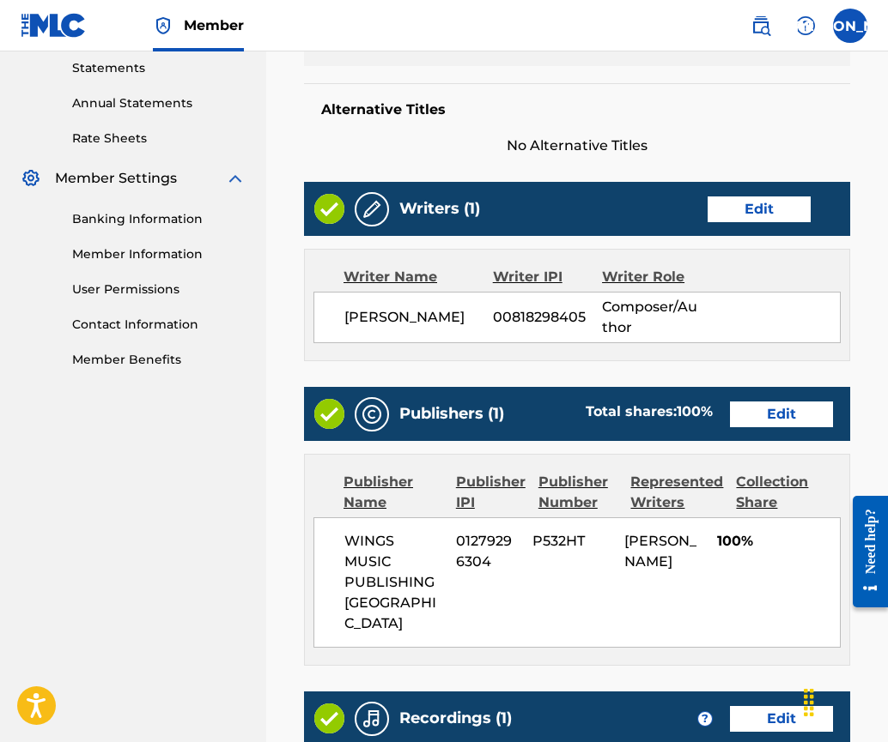
scroll to position [913, 0]
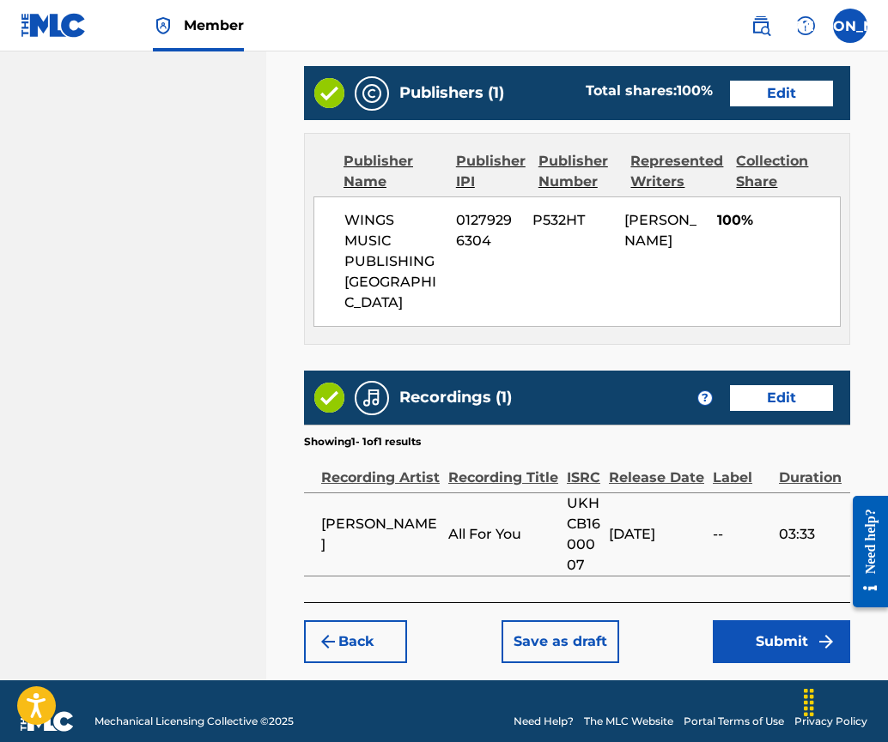
click at [754, 621] on button "Submit" at bounding box center [780, 642] width 137 height 43
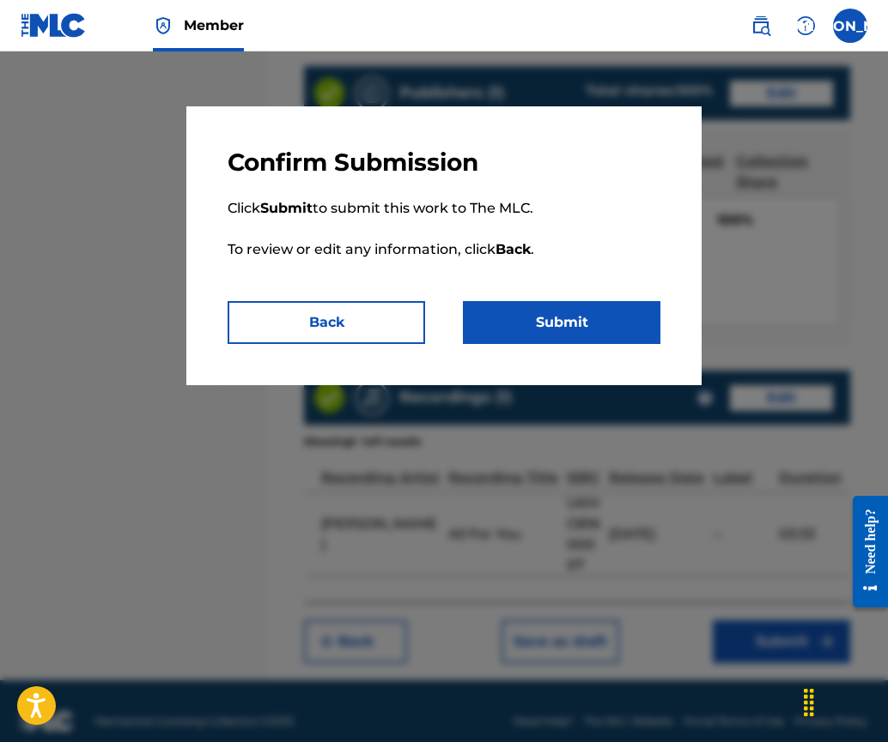
click at [562, 315] on button "Submit" at bounding box center [561, 322] width 197 height 43
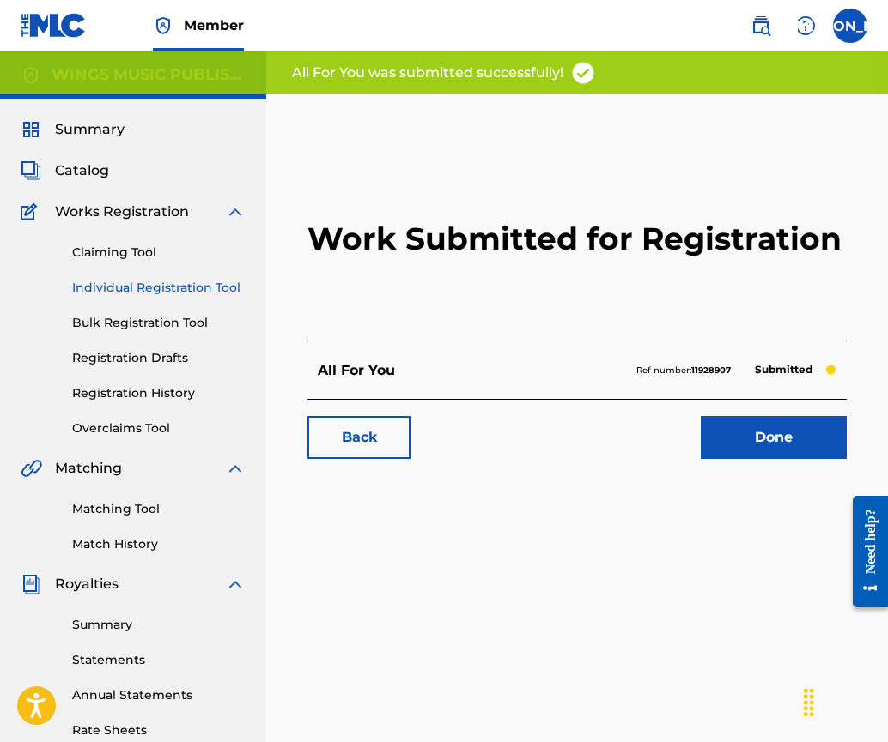
click at [800, 441] on link "Done" at bounding box center [773, 437] width 146 height 43
